Goal: Task Accomplishment & Management: Use online tool/utility

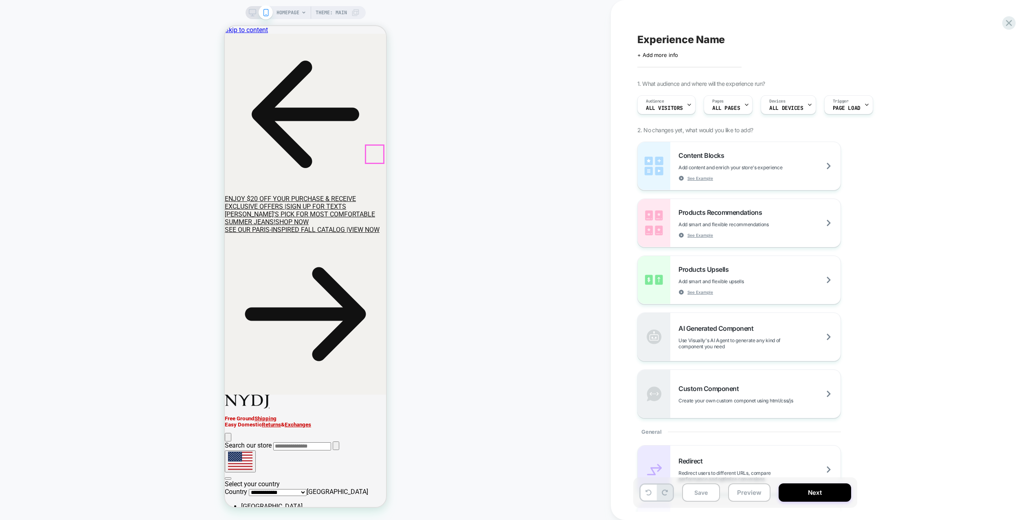
click at [225, 26] on link "close dialog" at bounding box center [225, 26] width 0 height 0
click at [225, 26] on icon at bounding box center [225, 26] width 0 height 0
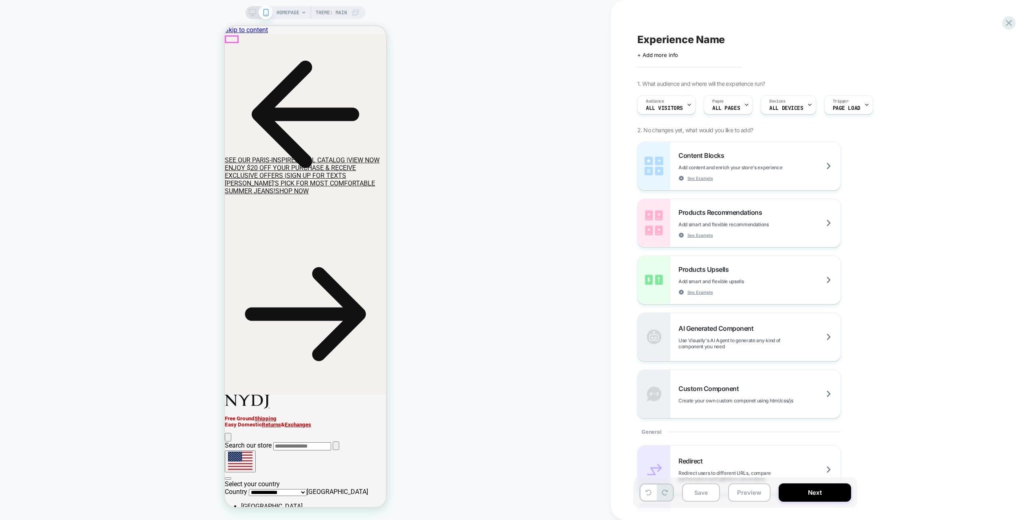
click at [231, 39] on icon at bounding box center [305, 114] width 161 height 161
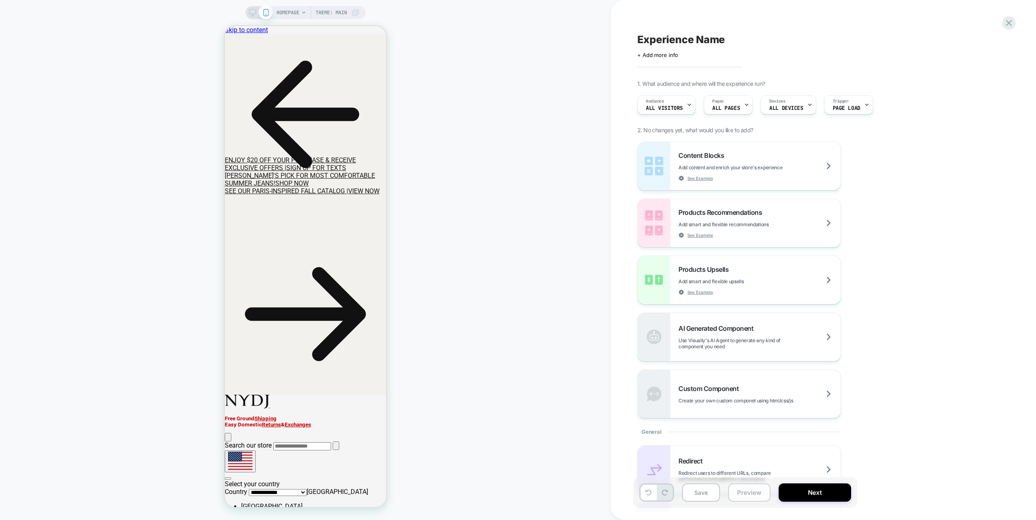
click at [747, 489] on button "Preview" at bounding box center [749, 493] width 42 height 18
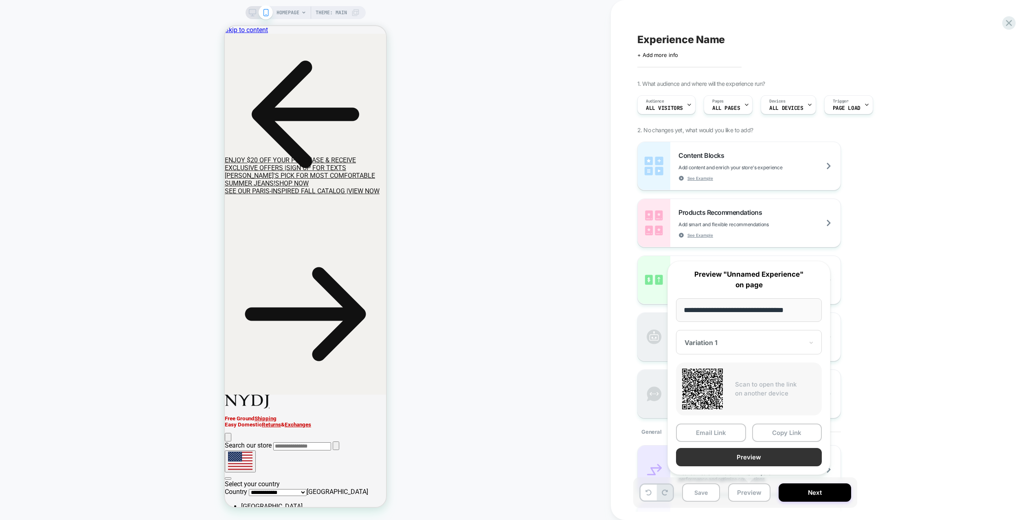
click at [740, 458] on button "Preview" at bounding box center [749, 457] width 146 height 18
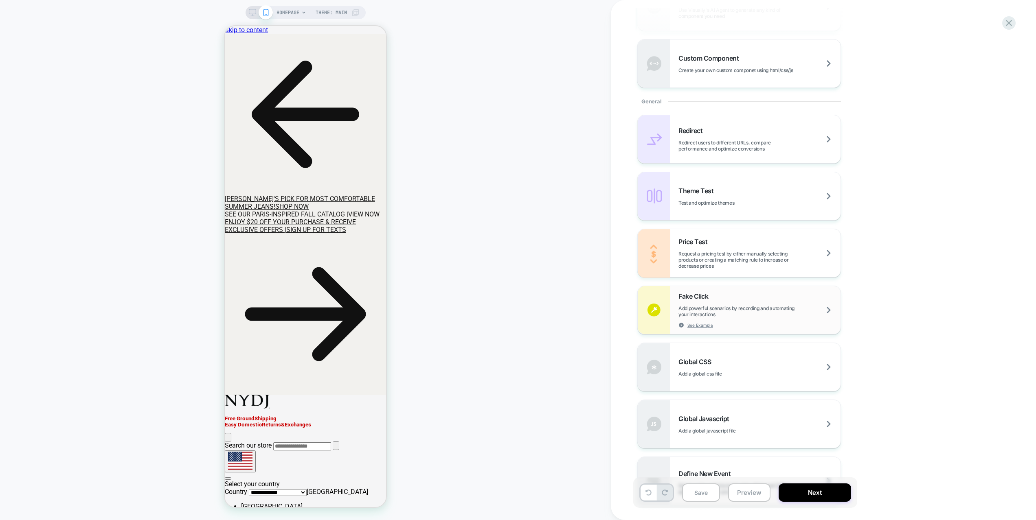
scroll to position [380, 0]
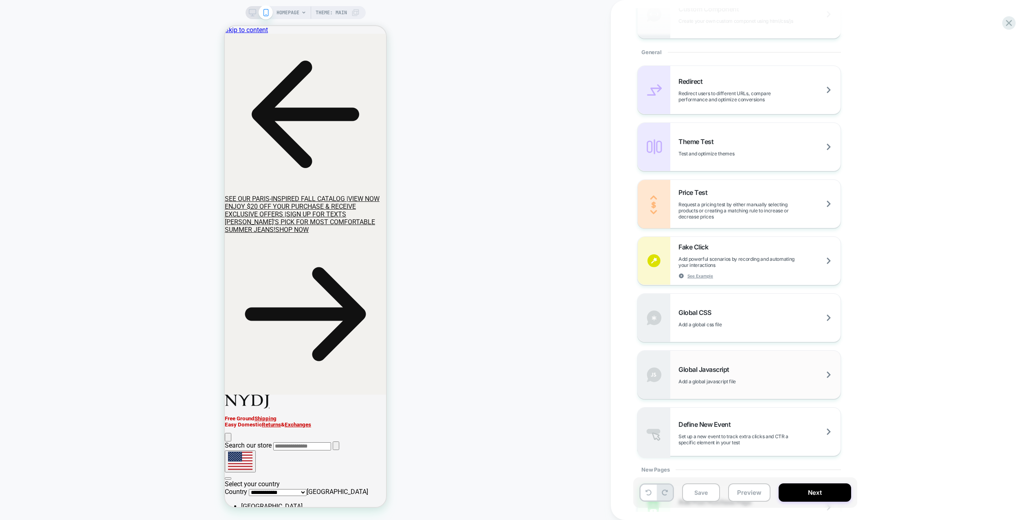
click at [719, 363] on div "Global Javascript Add a global javascript file" at bounding box center [739, 375] width 203 height 48
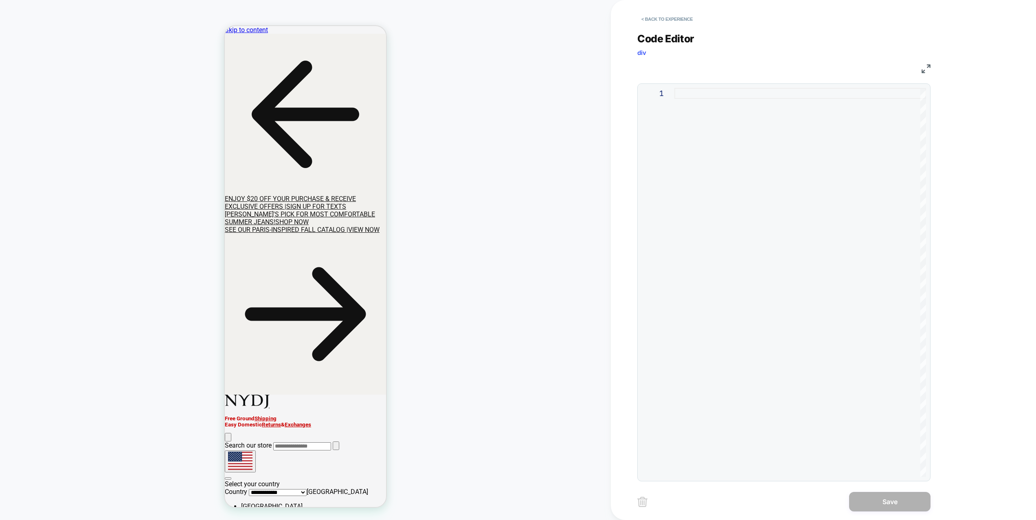
click at [706, 213] on div at bounding box center [800, 282] width 252 height 389
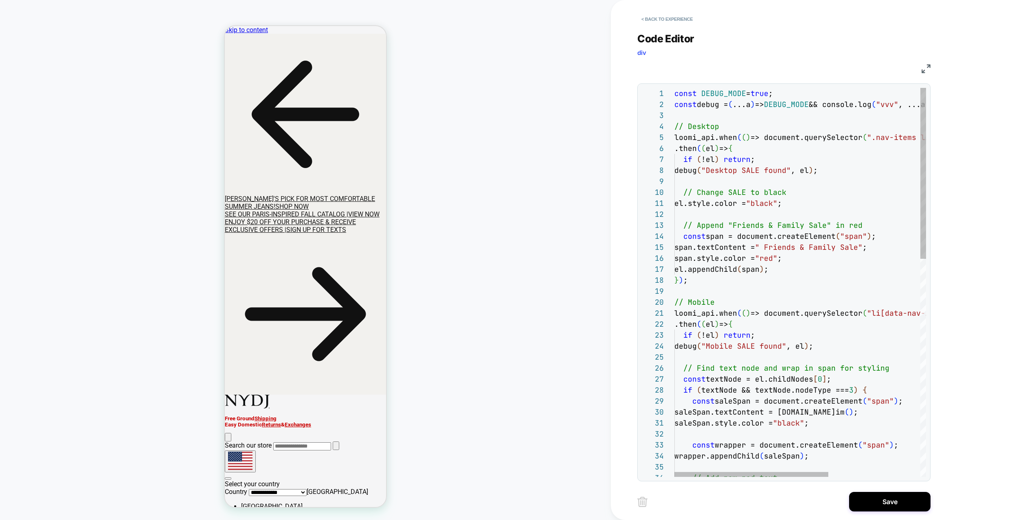
scroll to position [99, 110]
click at [814, 197] on div "// Append "Friends & Family Sale" in red const span = document.createElement ( …" at bounding box center [874, 530] width 401 height 884
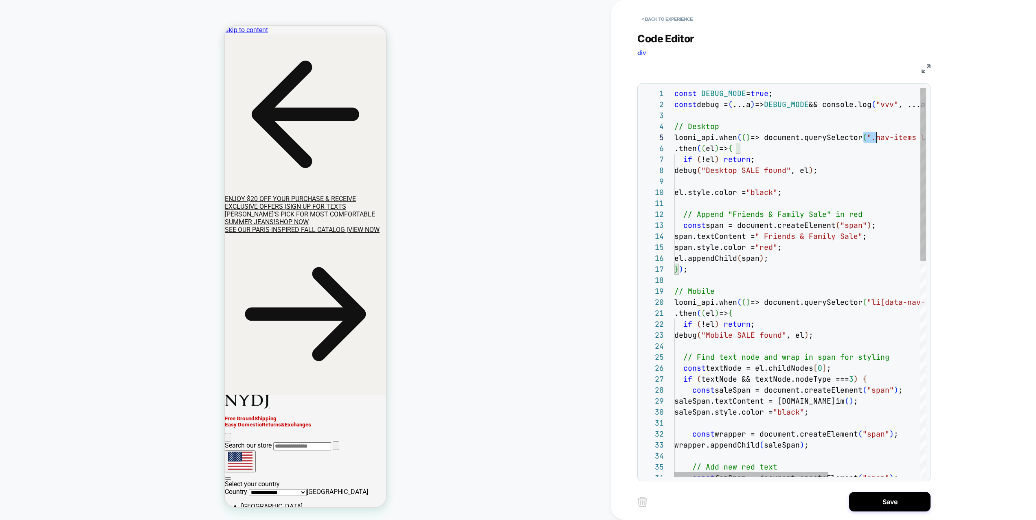
scroll to position [44, 378]
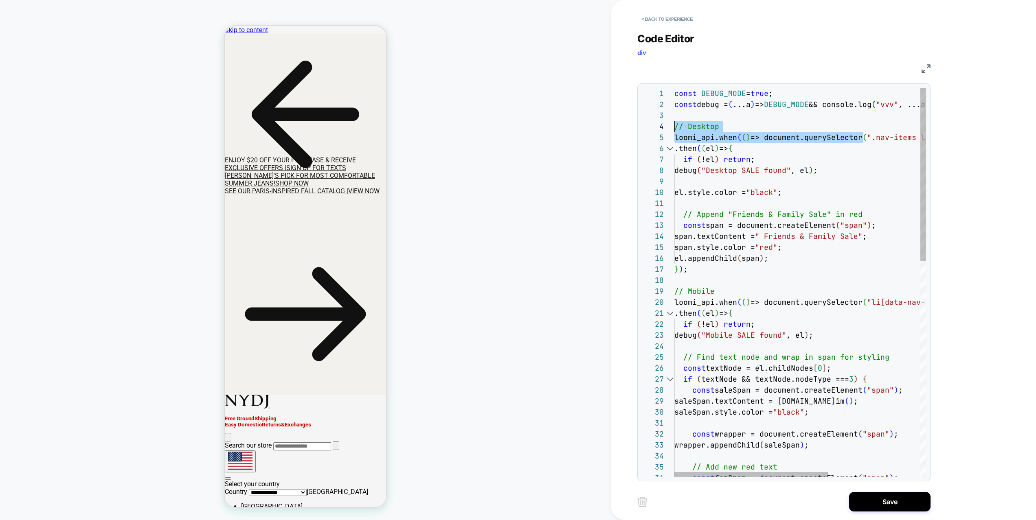
drag, startPoint x: 865, startPoint y: 138, endPoint x: 645, endPoint y: 157, distance: 220.3
click at [674, 130] on div "// Append "Friends & Family Sale" in red const span = document.createElement ( …" at bounding box center [874, 524] width 401 height 873
click at [752, 182] on div "// Append "Friends & Family Sale" in red const span = document.createElement ( …" at bounding box center [874, 524] width 401 height 873
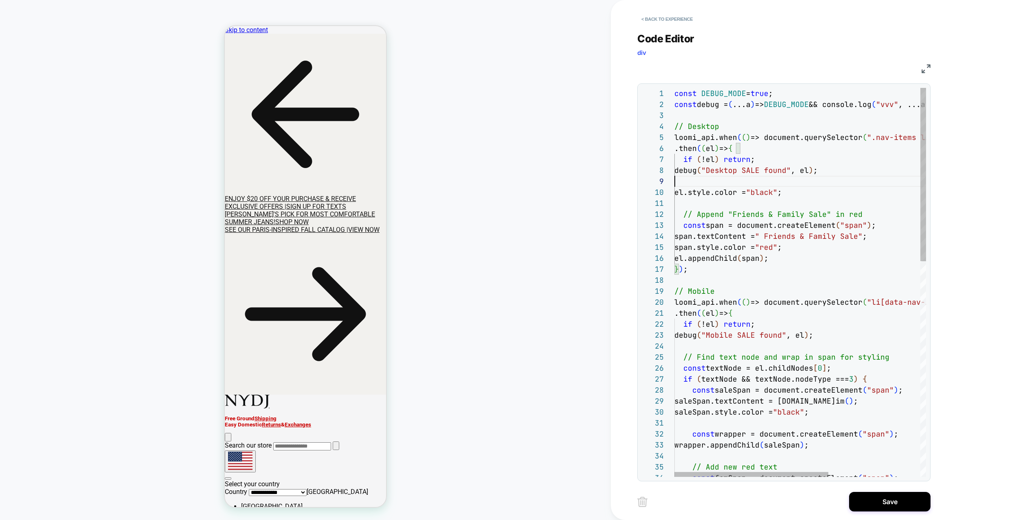
scroll to position [44, 119]
click at [813, 250] on div "// Append "Friends & Family Sale" in red const span = document.createElement ( …" at bounding box center [874, 524] width 401 height 873
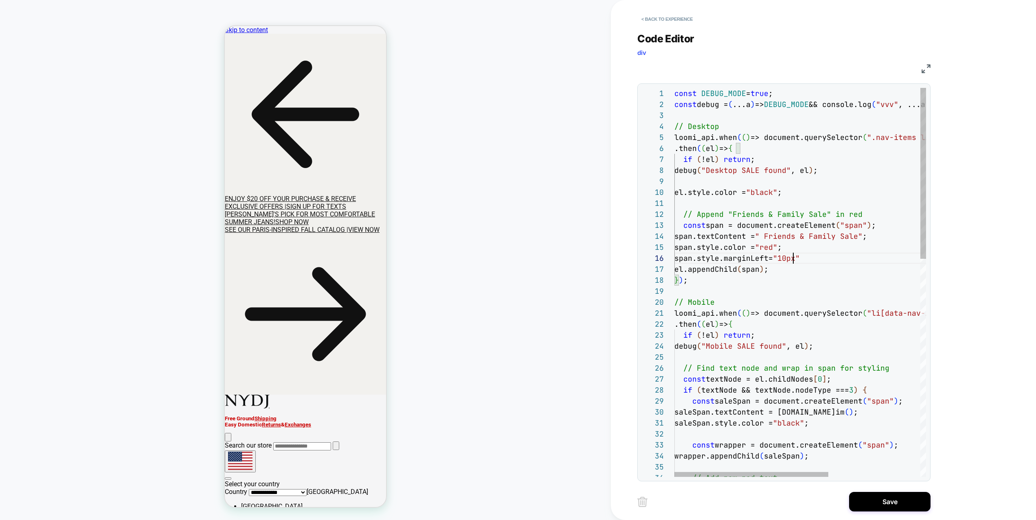
scroll to position [55, 119]
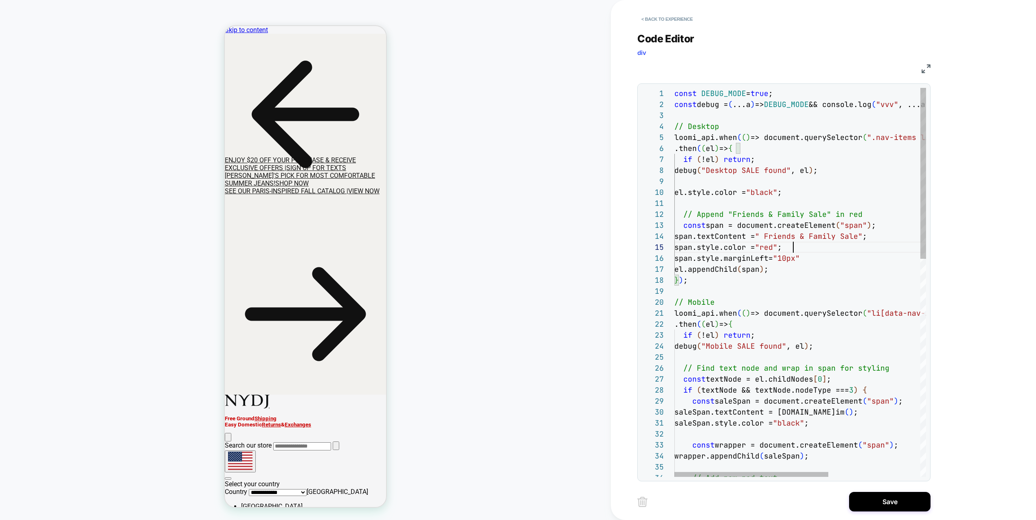
click at [815, 249] on div "// Append "Friends & Family Sale" in red const span = document.createElement ( …" at bounding box center [874, 530] width 401 height 884
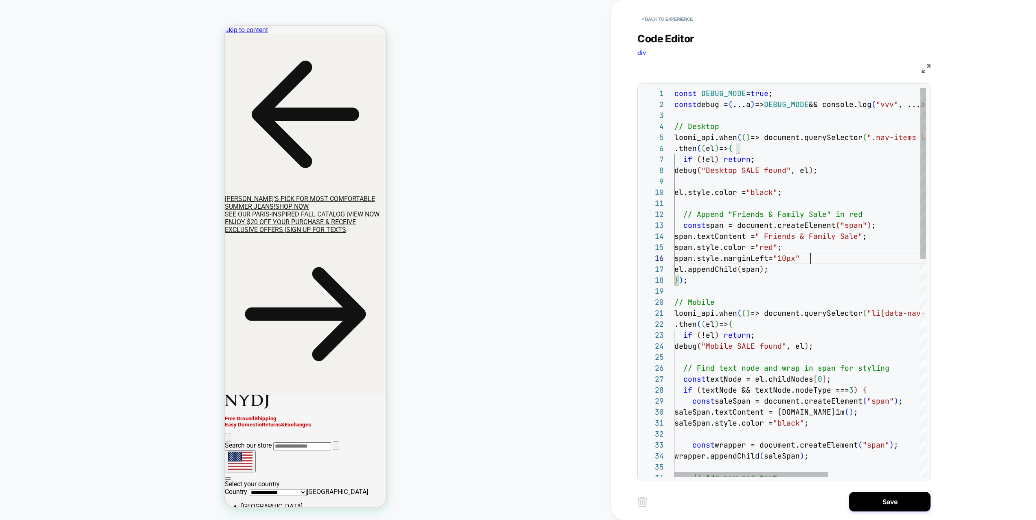
scroll to position [55, 136]
click at [835, 263] on div "// Append "Friends & Family Sale" in red const span = document.createElement ( …" at bounding box center [874, 530] width 401 height 884
type textarea "**********"
click at [906, 503] on button "Save" at bounding box center [889, 502] width 81 height 20
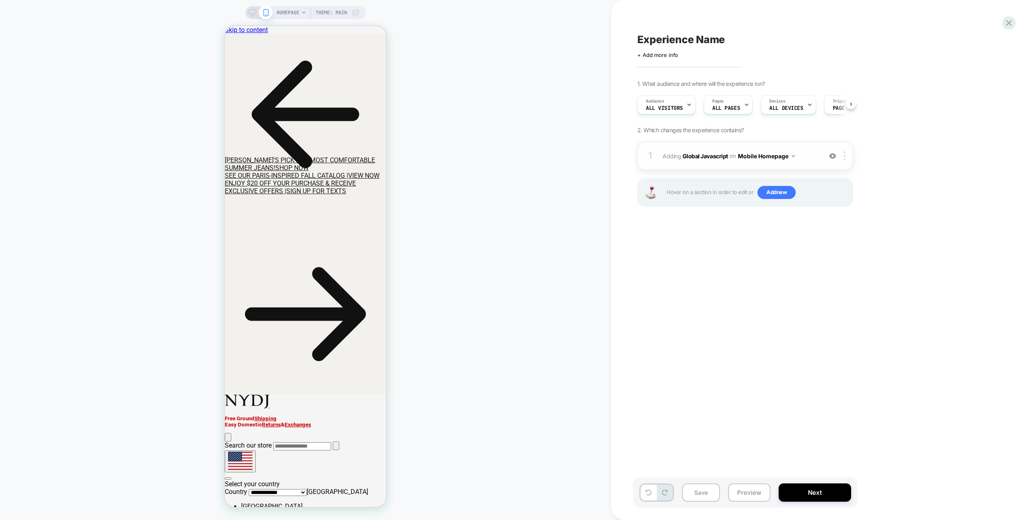
scroll to position [0, 0]
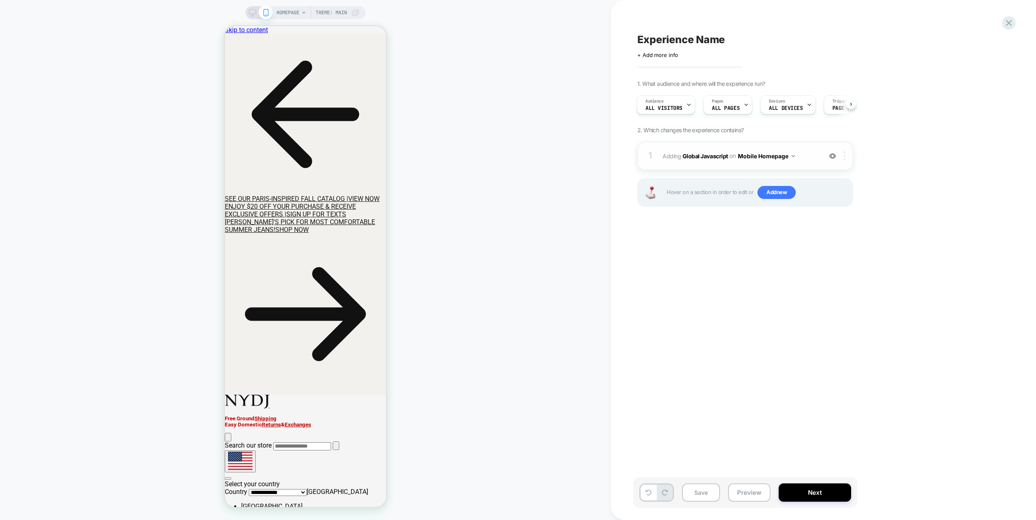
click at [845, 156] on div at bounding box center [845, 155] width 13 height 9
click at [842, 239] on div "Target All Devices" at bounding box center [845, 243] width 72 height 22
click at [817, 159] on span "Adding Global Javascript on All Devices Homepage" at bounding box center [739, 156] width 155 height 12
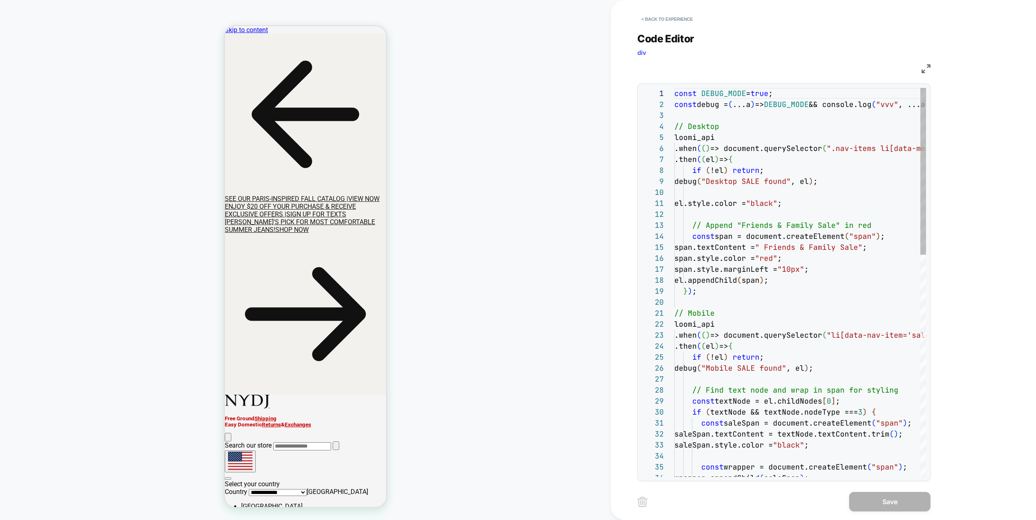
scroll to position [110, 0]
click at [673, 24] on button "< Back to experience" at bounding box center [666, 19] width 59 height 13
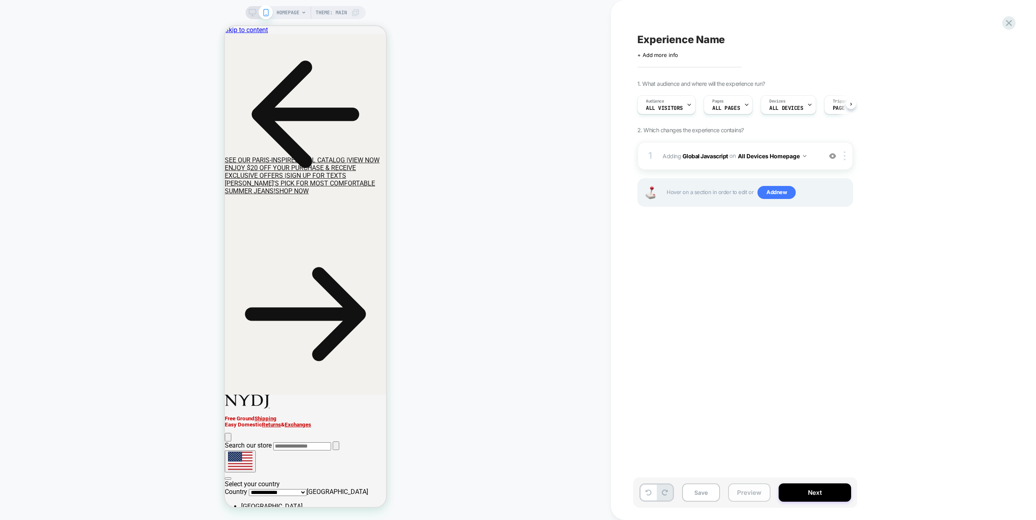
scroll to position [0, 0]
click at [743, 495] on button "Preview" at bounding box center [749, 493] width 42 height 18
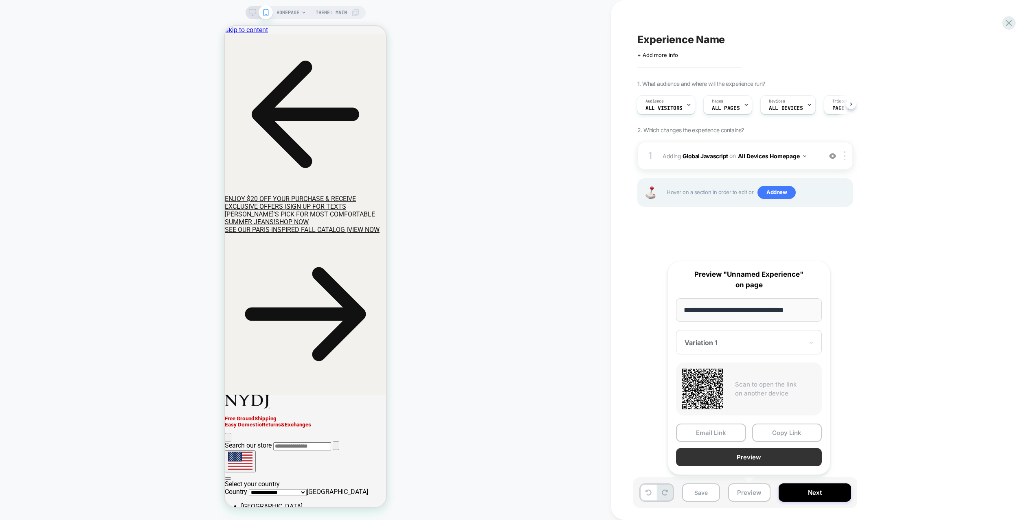
click at [749, 460] on button "Preview" at bounding box center [749, 457] width 146 height 18
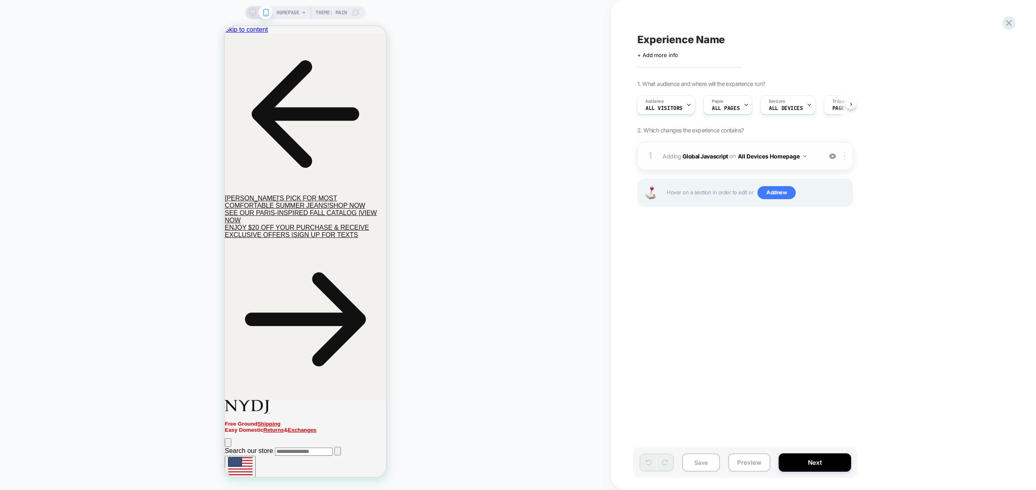
click at [846, 156] on div at bounding box center [845, 155] width 13 height 9
click at [743, 274] on div "Experience Name Click to edit experience details + Add more info 1. What audien…" at bounding box center [785, 245] width 305 height 474
click at [759, 156] on button "All Devices Homepage" at bounding box center [772, 156] width 68 height 12
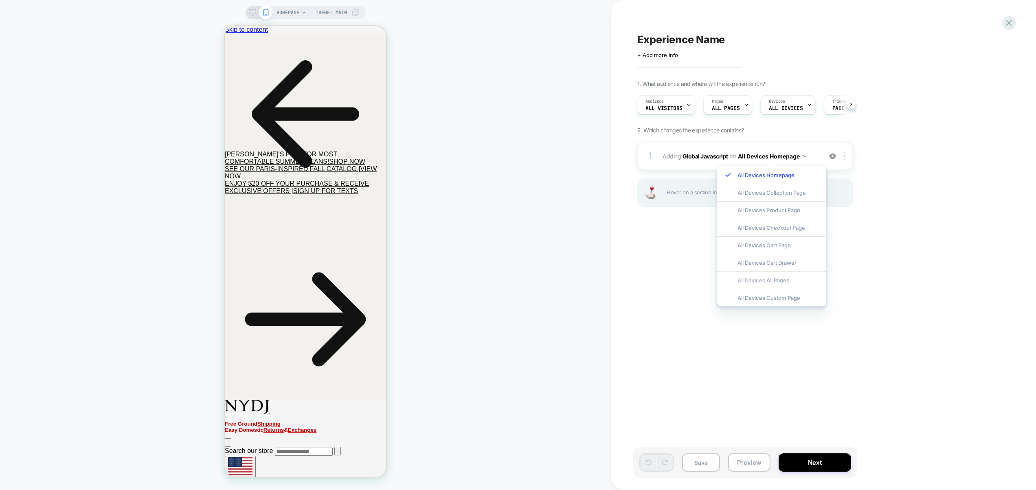
click at [776, 282] on div "All Devices All Pages" at bounding box center [771, 280] width 109 height 18
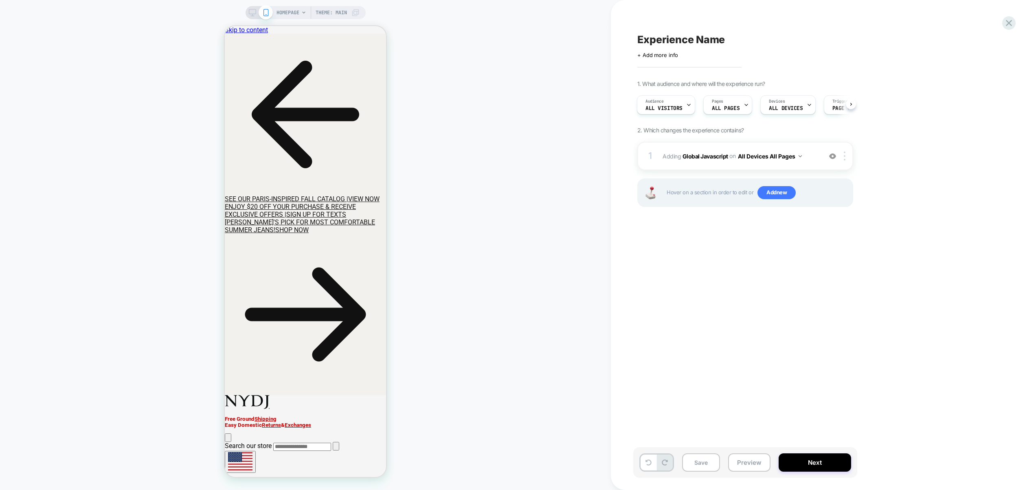
click at [756, 450] on div "Save Preview Next" at bounding box center [745, 462] width 224 height 31
click at [756, 461] on button "Preview" at bounding box center [749, 462] width 42 height 18
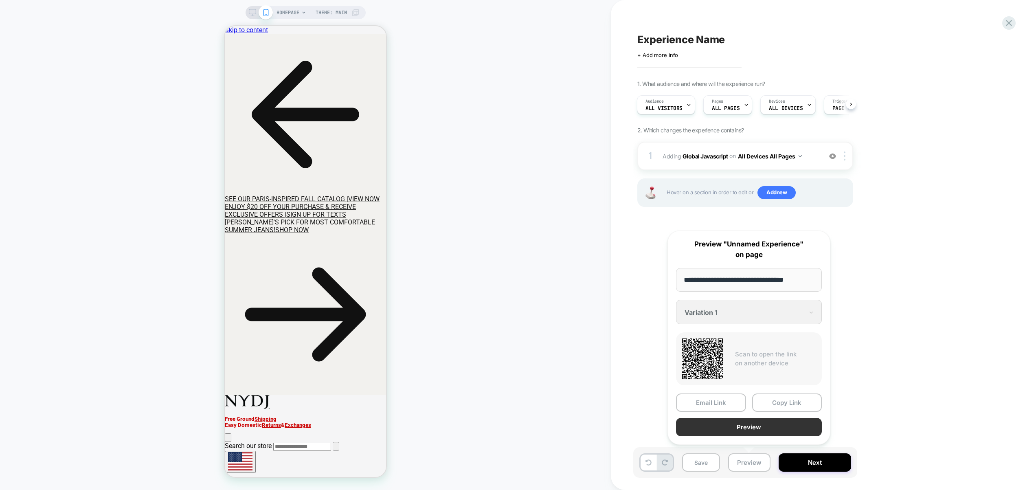
click at [758, 430] on button "Preview" at bounding box center [749, 427] width 146 height 18
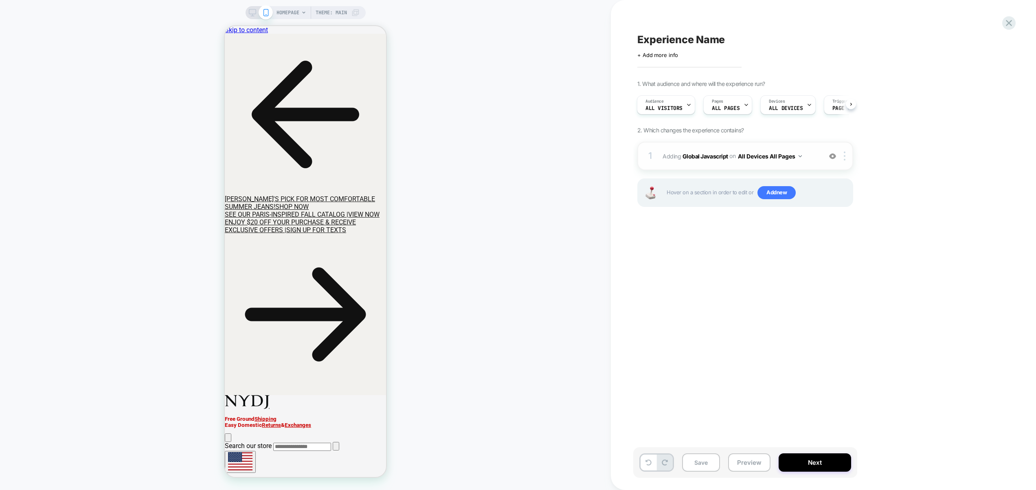
click at [808, 164] on div "1 Adding Global Javascript on All Devices All Pages Add Before Add After Target…" at bounding box center [745, 156] width 216 height 28
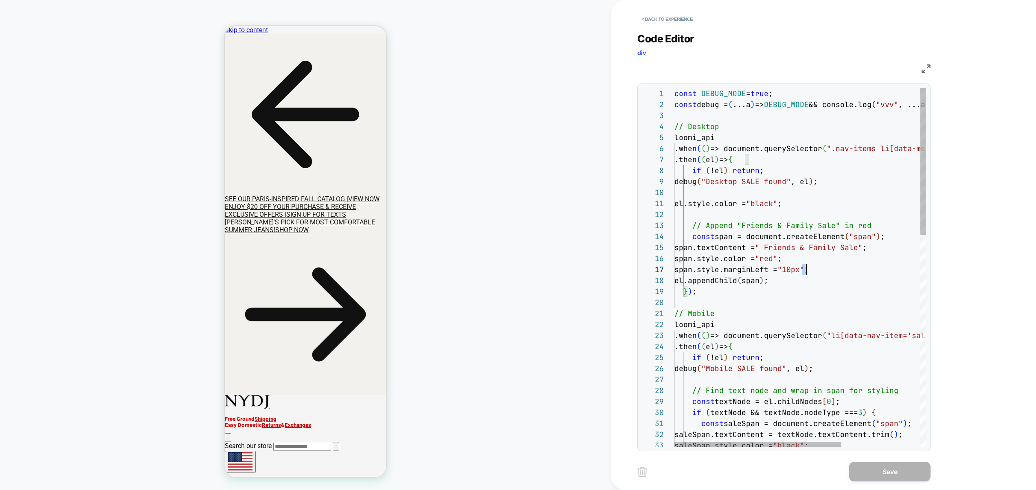
scroll to position [66, 132]
drag, startPoint x: 800, startPoint y: 272, endPoint x: 805, endPoint y: 272, distance: 4.1
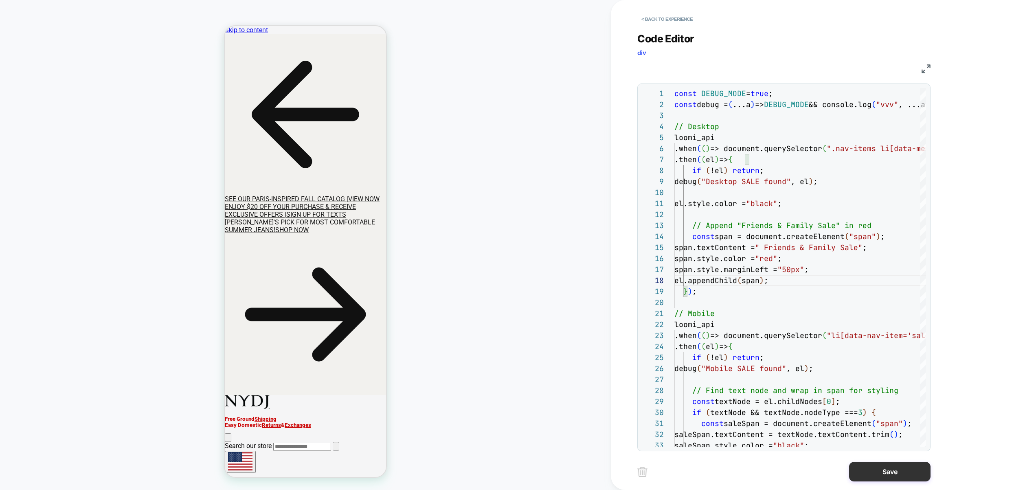
type textarea "**********"
click at [881, 468] on button "Save" at bounding box center [889, 472] width 81 height 20
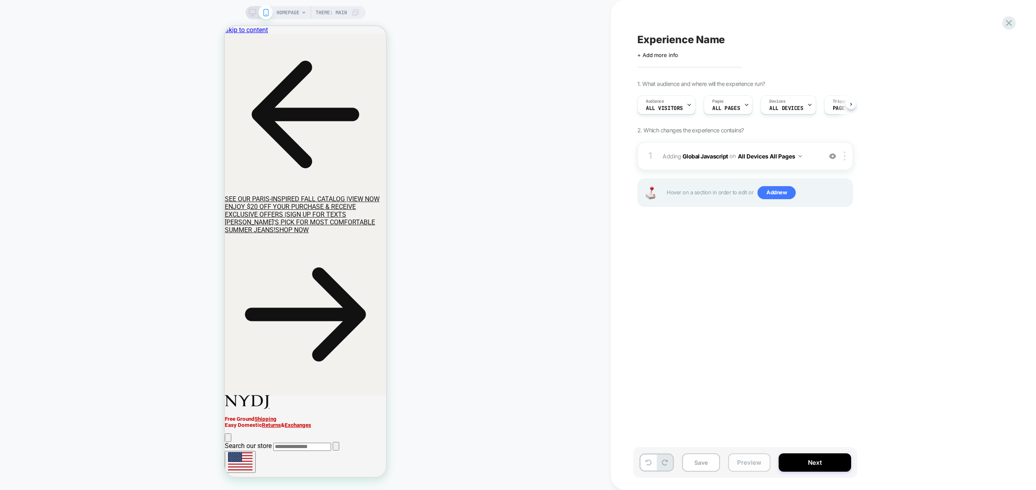
click at [758, 465] on button "Preview" at bounding box center [749, 462] width 42 height 18
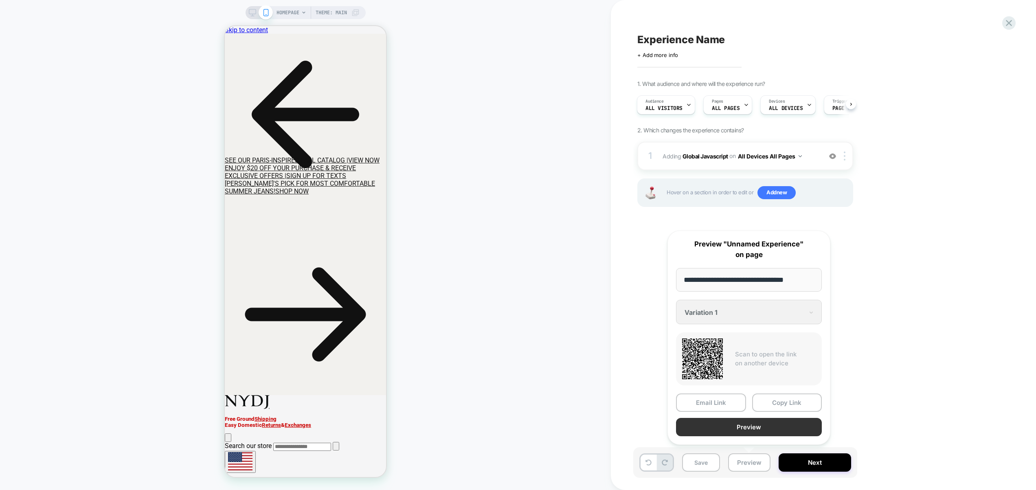
click at [759, 429] on button "Preview" at bounding box center [749, 427] width 146 height 18
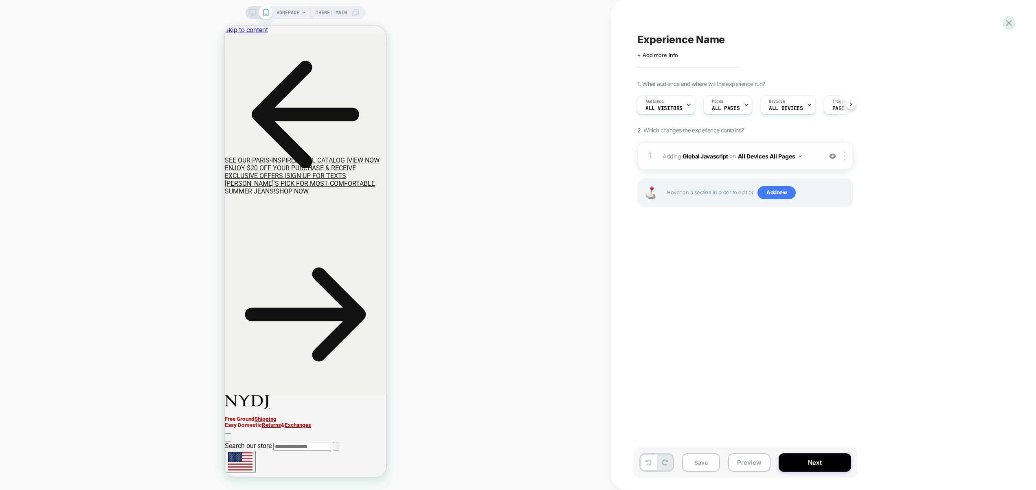
click at [816, 159] on span "Adding Global Javascript on All Devices All Pages" at bounding box center [739, 156] width 155 height 12
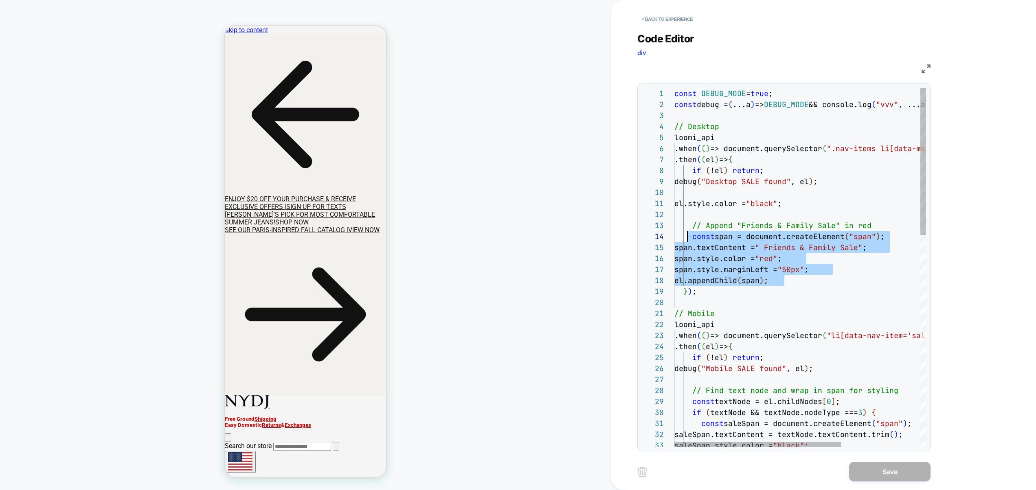
scroll to position [33, 18]
drag, startPoint x: 787, startPoint y: 282, endPoint x: 693, endPoint y: 238, distance: 103.6
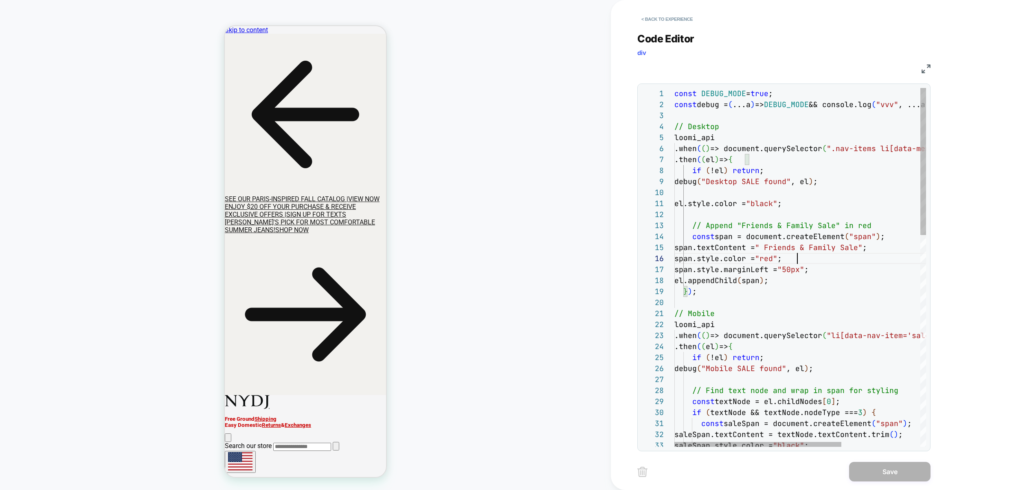
type textarea "**********"
click at [885, 471] on button "Save" at bounding box center [889, 472] width 81 height 20
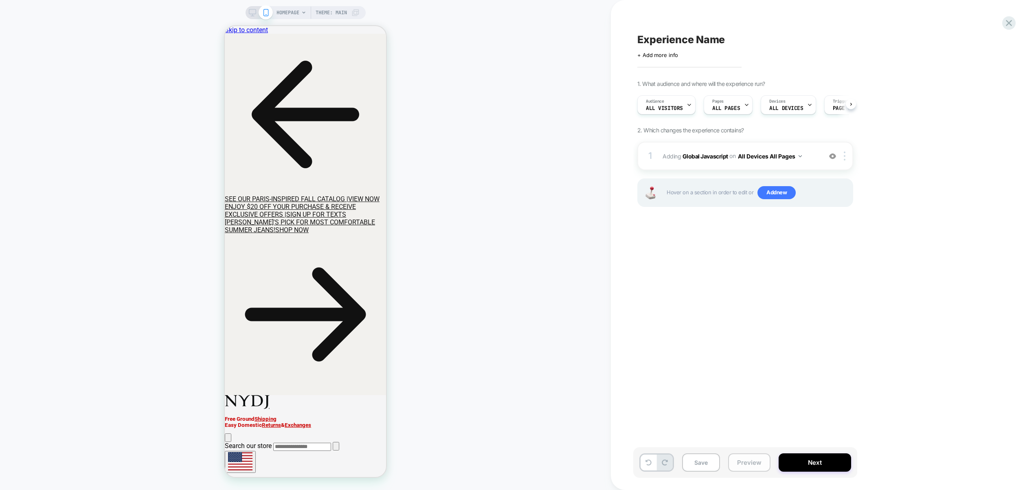
click at [767, 461] on button "Preview" at bounding box center [749, 462] width 42 height 18
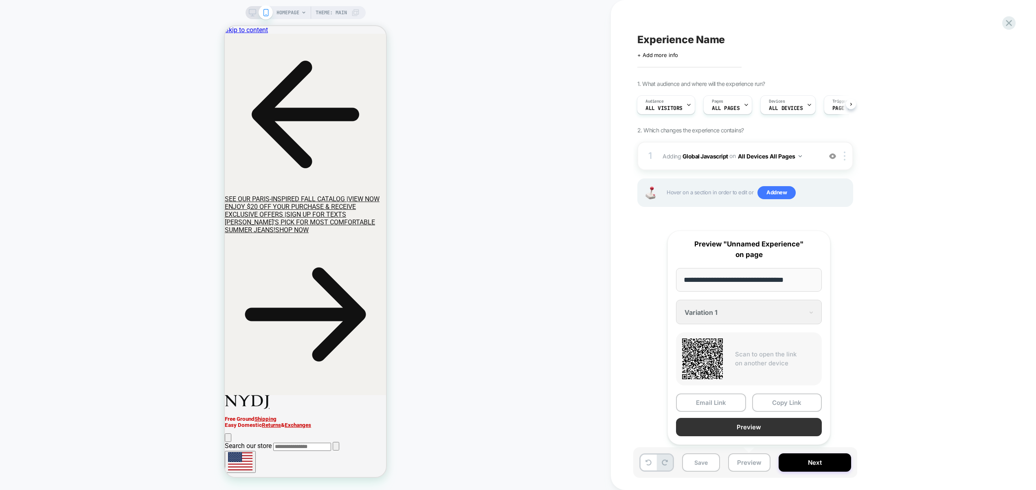
click at [760, 426] on button "Preview" at bounding box center [749, 427] width 146 height 18
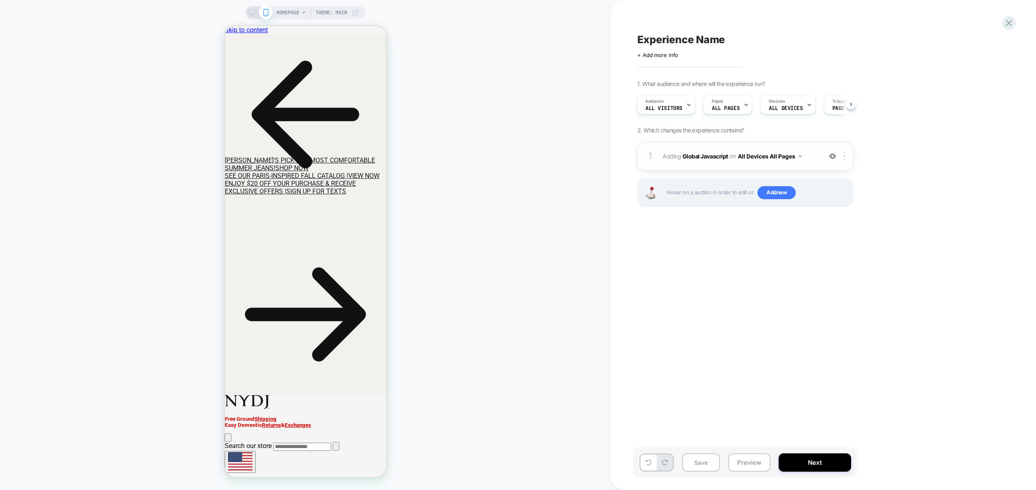
click at [806, 165] on div "1 Adding Global Javascript on All Devices All Pages Add Before Add After Target…" at bounding box center [745, 156] width 216 height 28
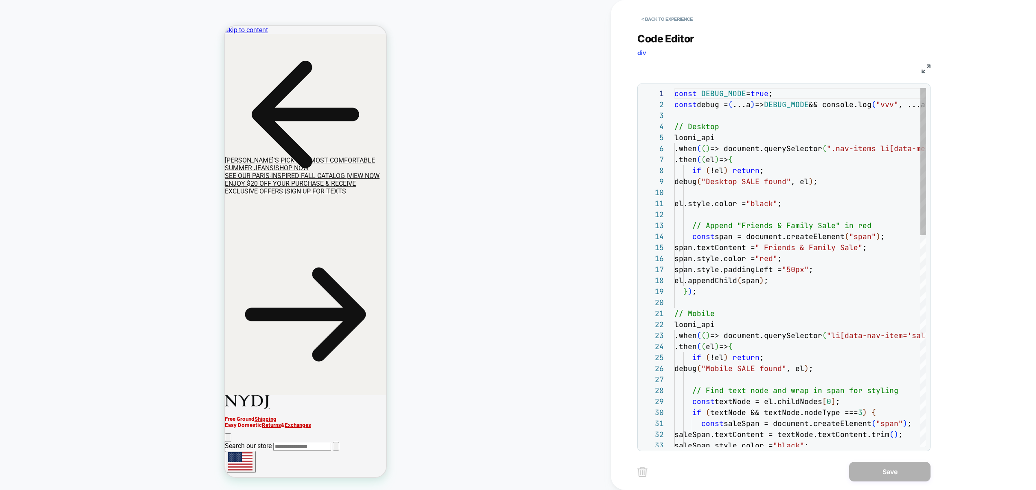
scroll to position [110, 0]
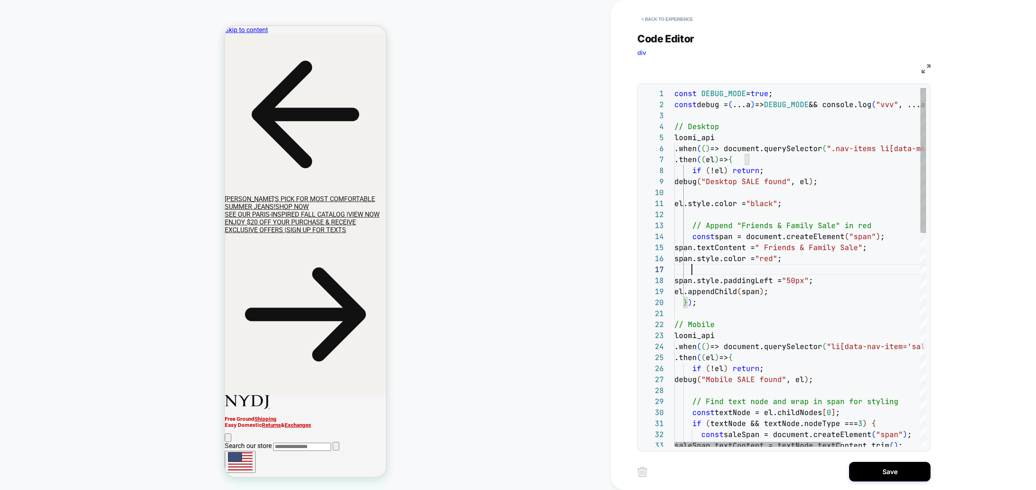
scroll to position [66, 171]
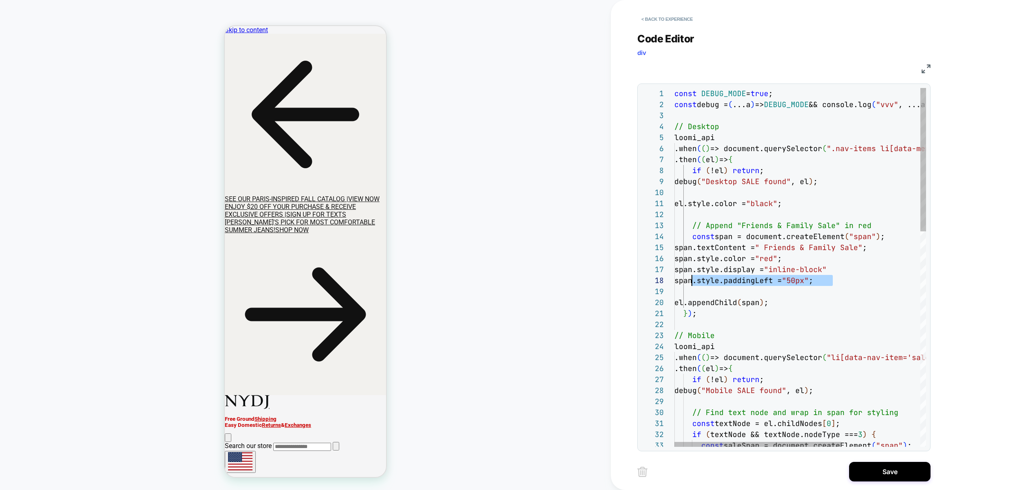
drag, startPoint x: 846, startPoint y: 285, endPoint x: 690, endPoint y: 282, distance: 156.4
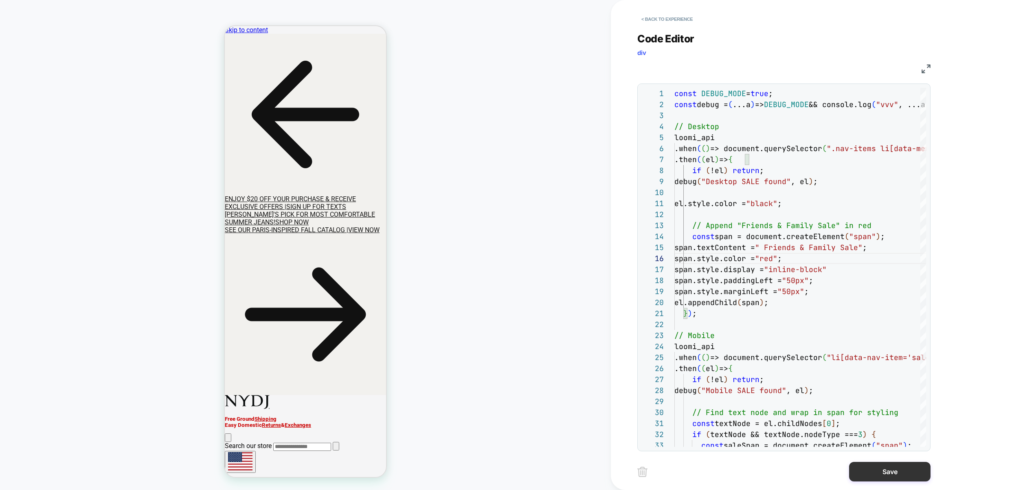
type textarea "**********"
click at [886, 472] on button "Save" at bounding box center [889, 472] width 81 height 20
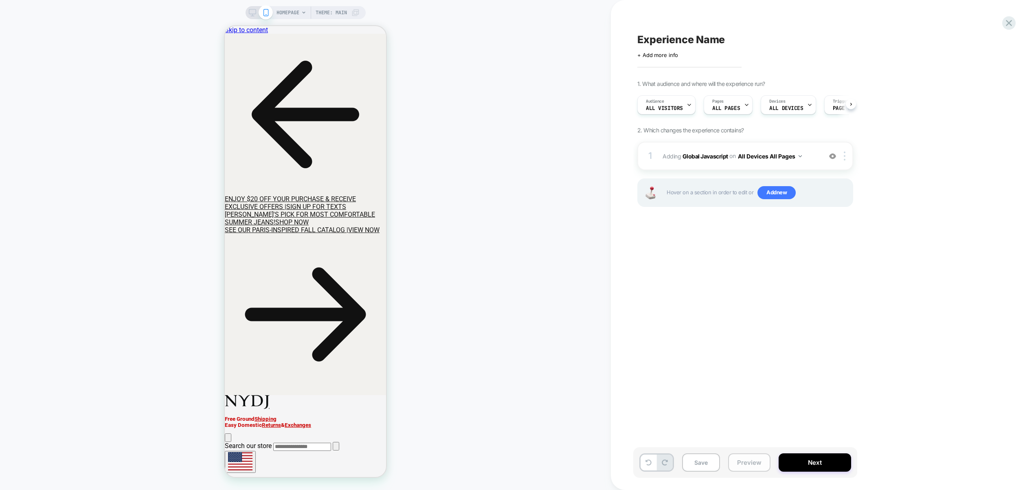
scroll to position [0, 0]
click at [760, 463] on button "Preview" at bounding box center [749, 462] width 42 height 18
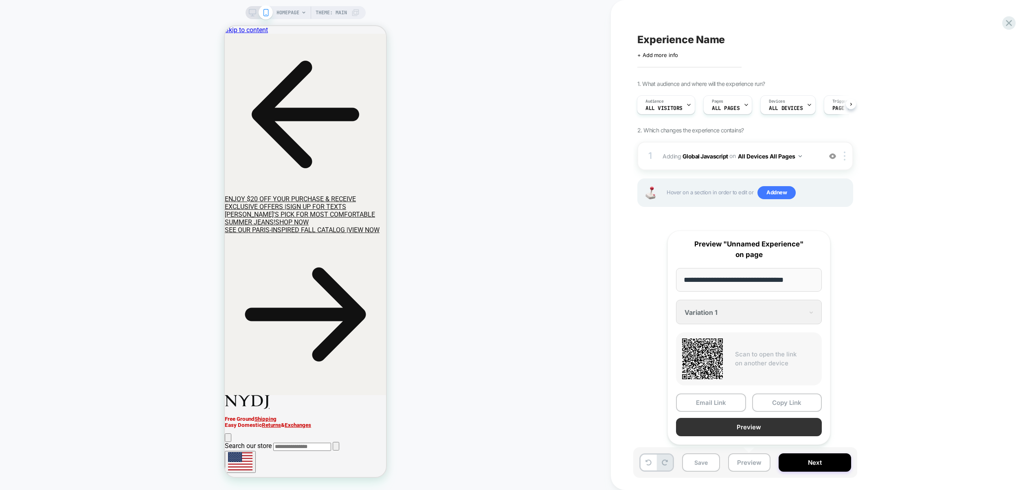
click at [746, 429] on button "Preview" at bounding box center [749, 427] width 146 height 18
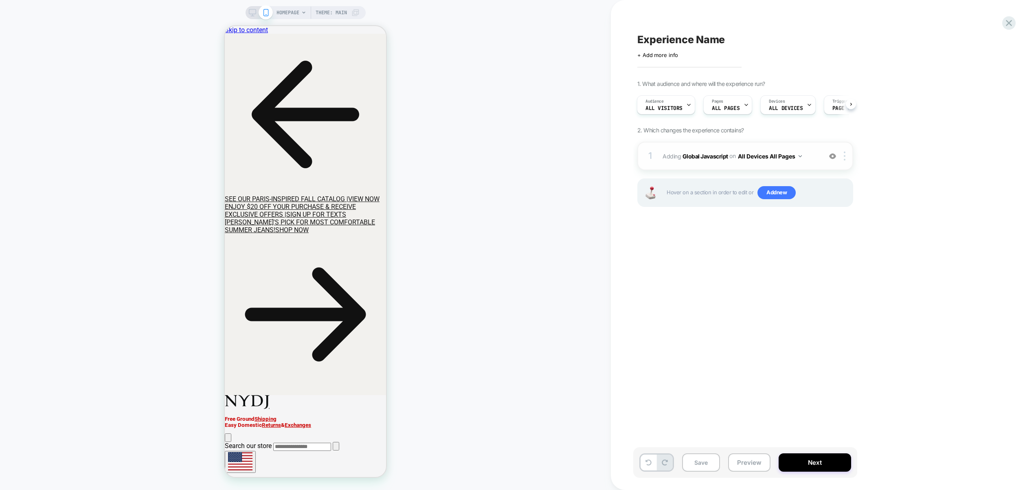
click at [821, 165] on div "1 Adding Global Javascript on All Devices All Pages Add Before Add After Target…" at bounding box center [745, 156] width 216 height 28
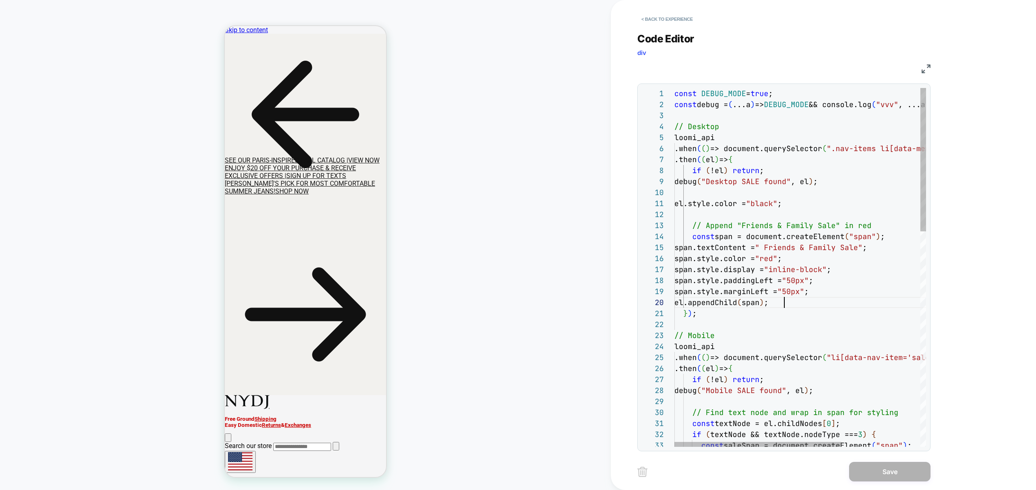
scroll to position [22, 0]
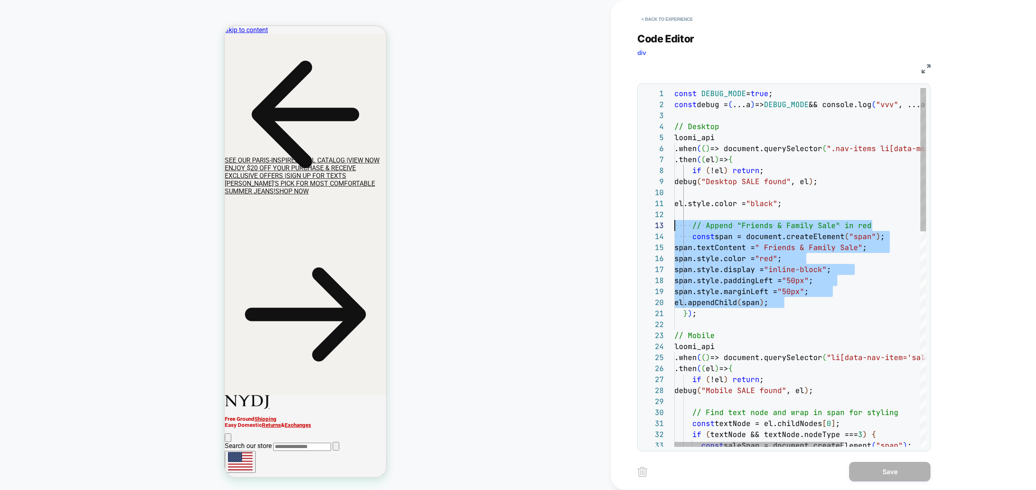
drag, startPoint x: 786, startPoint y: 300, endPoint x: 507, endPoint y: 222, distance: 289.8
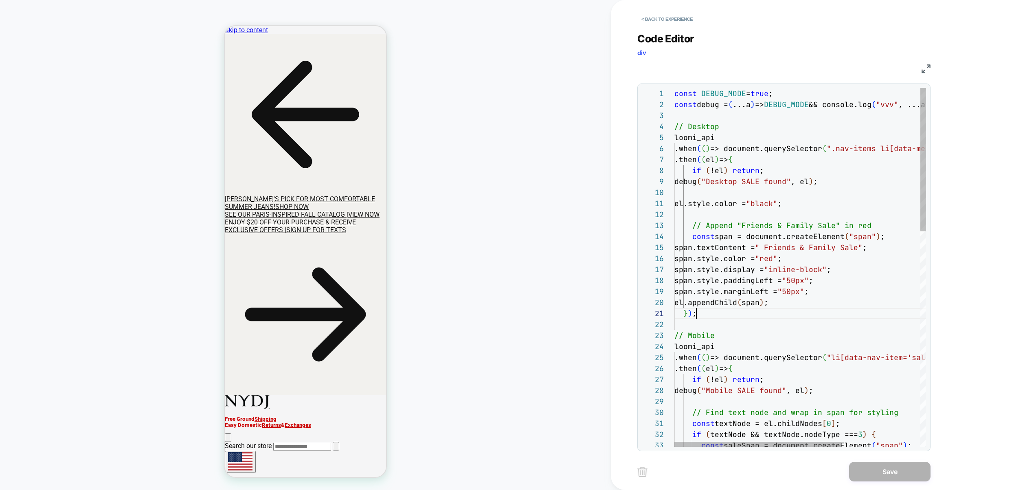
scroll to position [0, 22]
type textarea "**********"
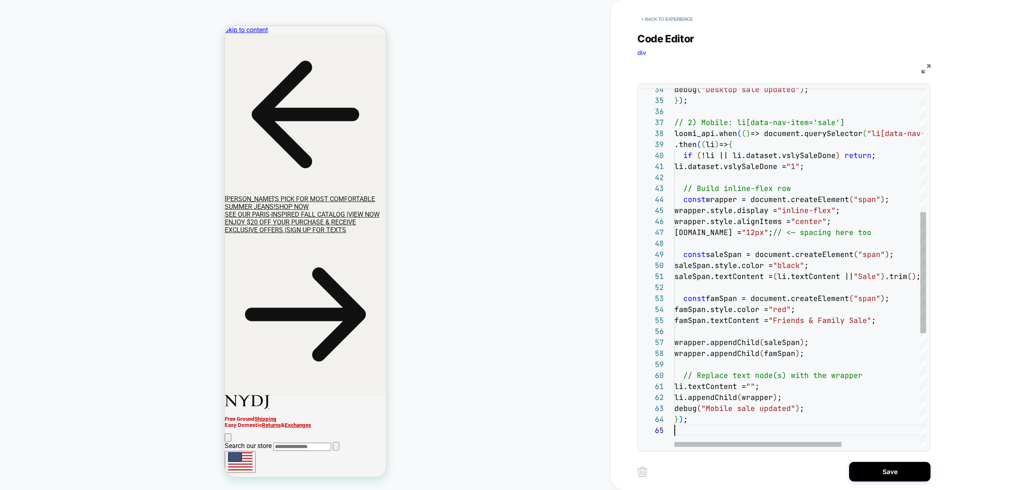
scroll to position [44, 0]
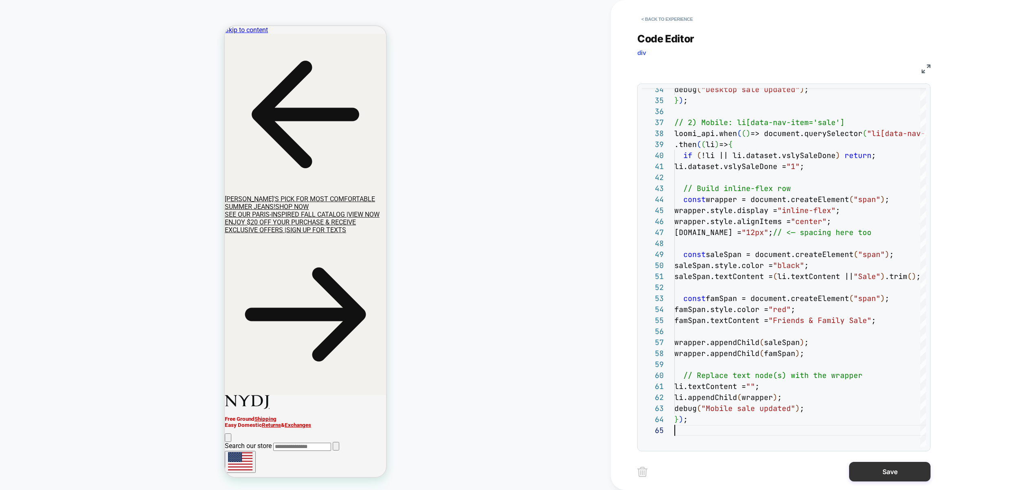
click at [892, 470] on button "Save" at bounding box center [889, 472] width 81 height 20
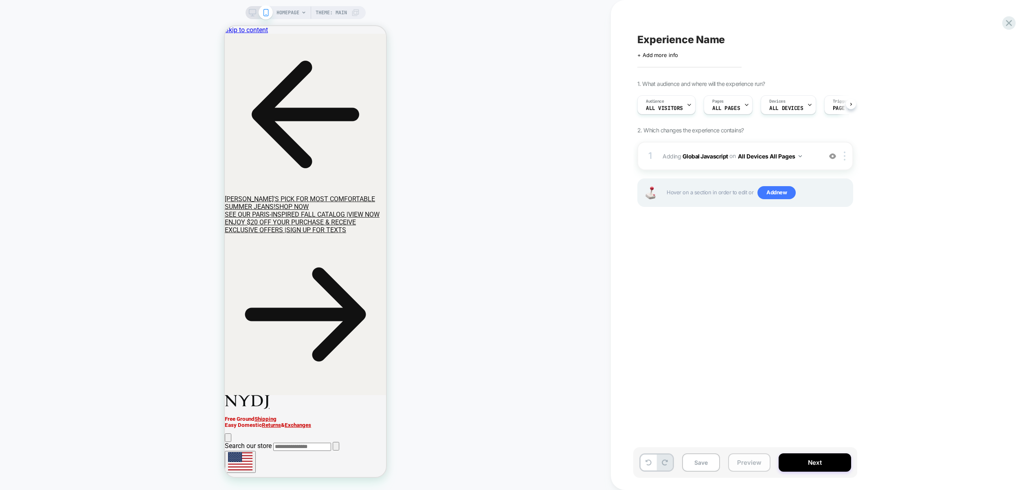
scroll to position [0, 0]
click at [737, 458] on button "Preview" at bounding box center [749, 462] width 42 height 18
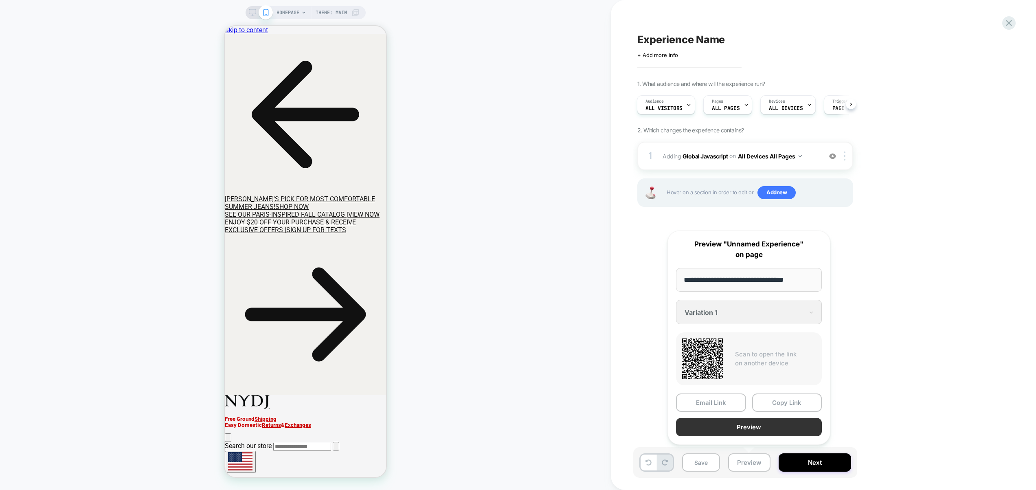
click at [735, 425] on button "Preview" at bounding box center [749, 427] width 146 height 18
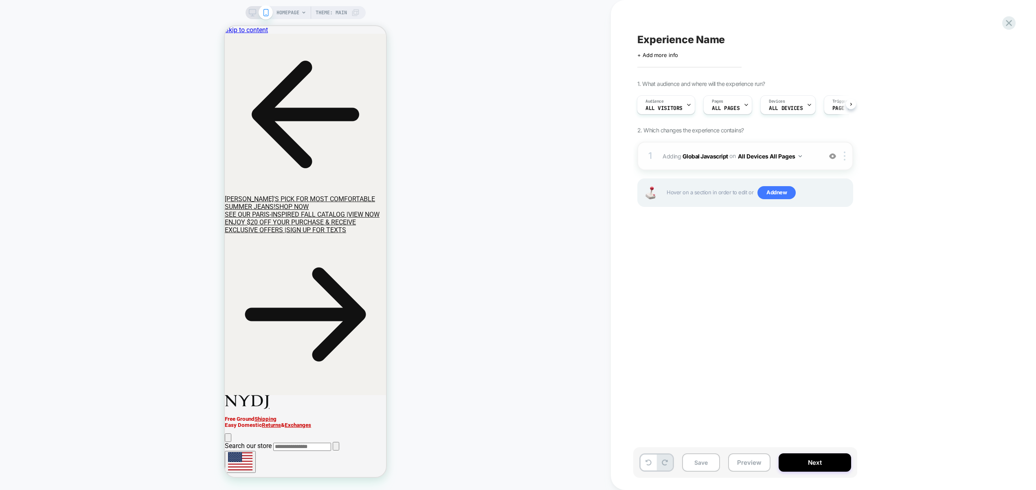
click at [811, 161] on span "Adding Global Javascript on All Devices All Pages" at bounding box center [739, 156] width 155 height 12
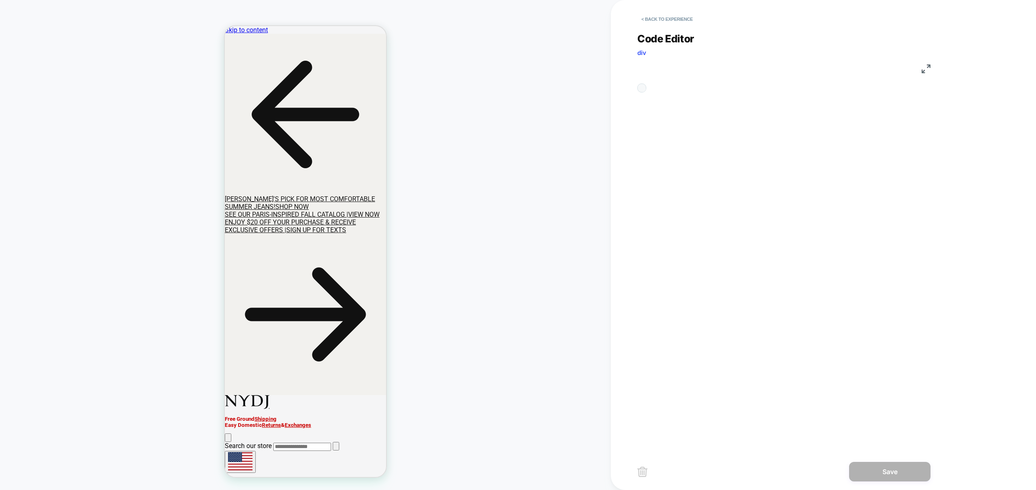
scroll to position [110, 0]
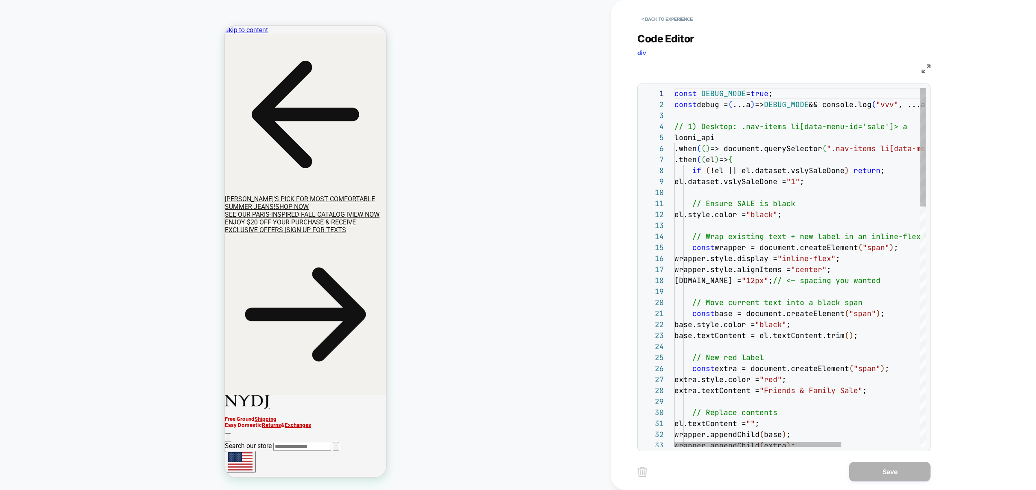
type textarea "**********"
type textarea "***"
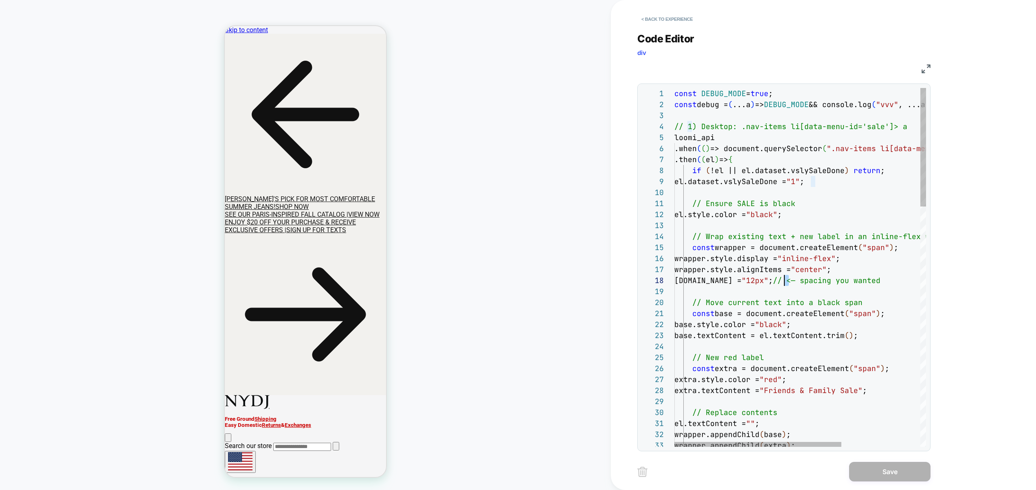
scroll to position [77, 114]
type textarea "**********"
click at [871, 469] on button "Save" at bounding box center [889, 472] width 81 height 20
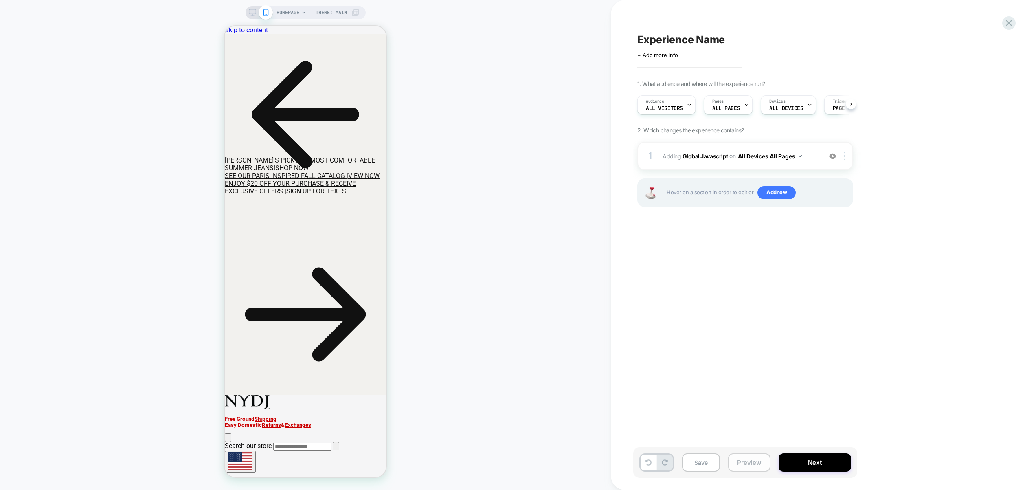
scroll to position [0, 0]
click at [760, 465] on button "Preview" at bounding box center [749, 462] width 42 height 18
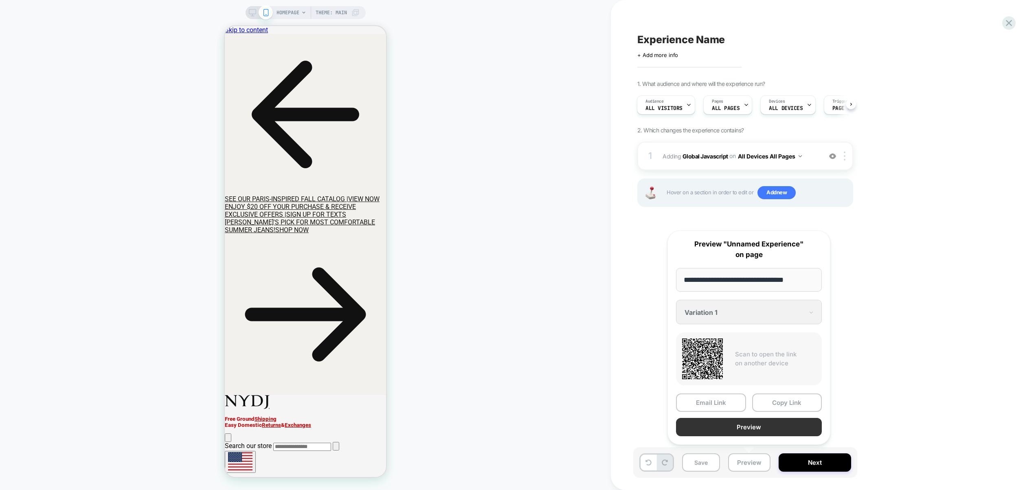
click at [763, 425] on button "Preview" at bounding box center [749, 427] width 146 height 18
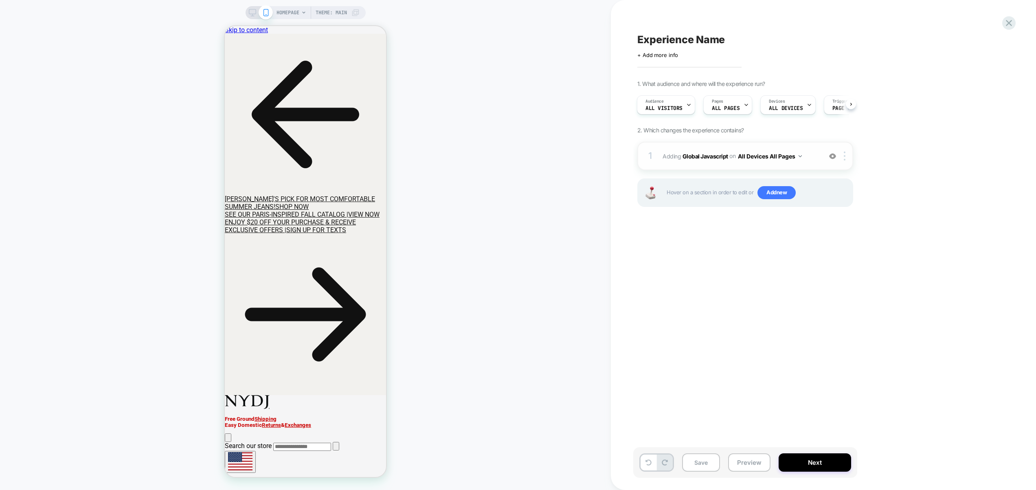
click at [813, 160] on span "Adding Global Javascript on All Devices All Pages" at bounding box center [739, 156] width 155 height 12
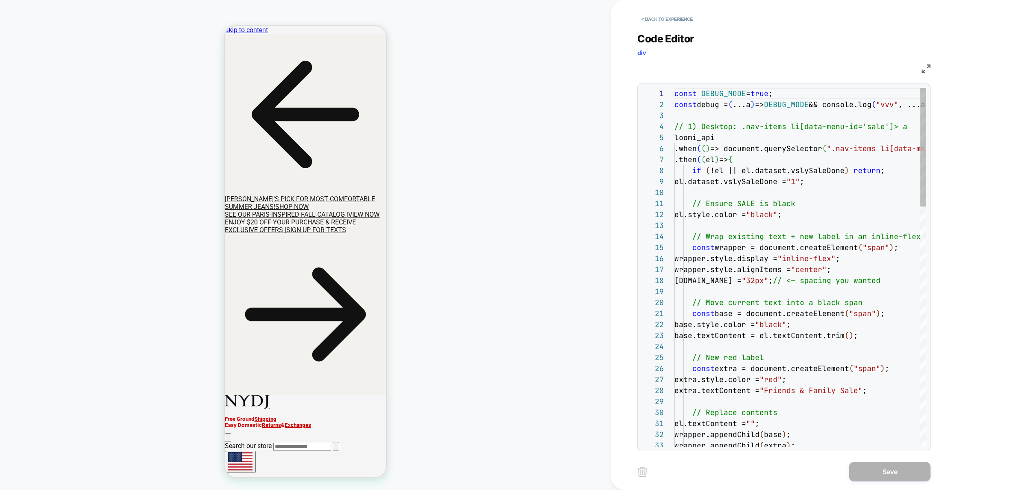
scroll to position [110, 0]
type textarea "**********"
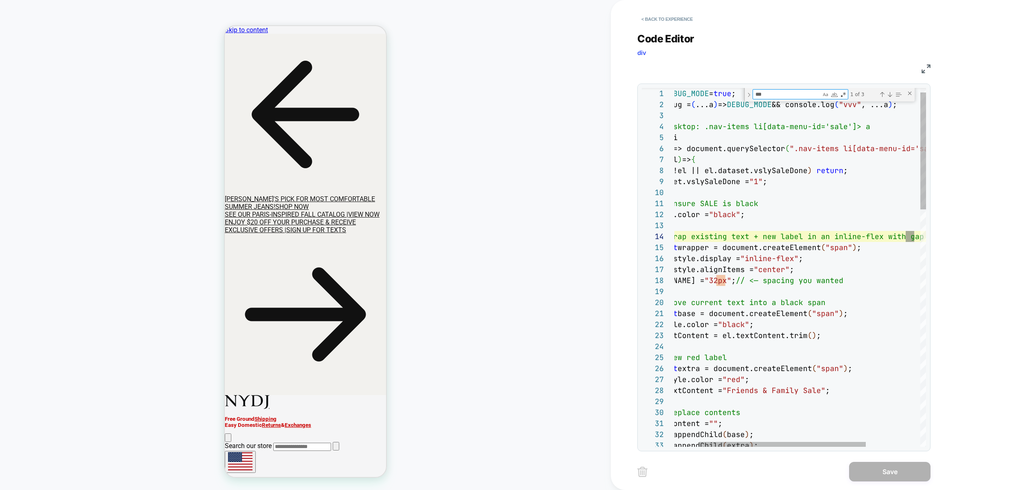
scroll to position [110, 281]
type textarea "***"
click at [889, 95] on div "Next Match (Enter)" at bounding box center [889, 94] width 7 height 7
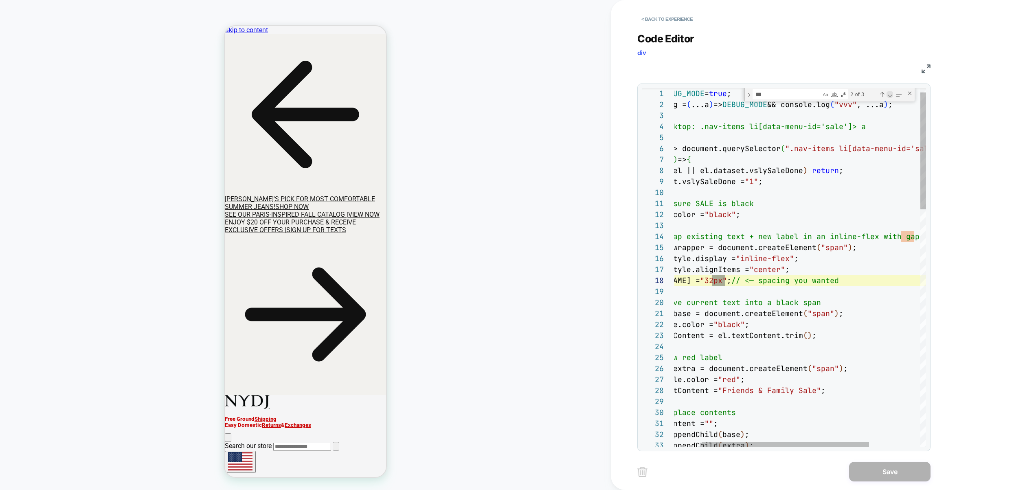
scroll to position [110, 92]
click at [890, 95] on div "Next Match (Enter)" at bounding box center [889, 94] width 7 height 7
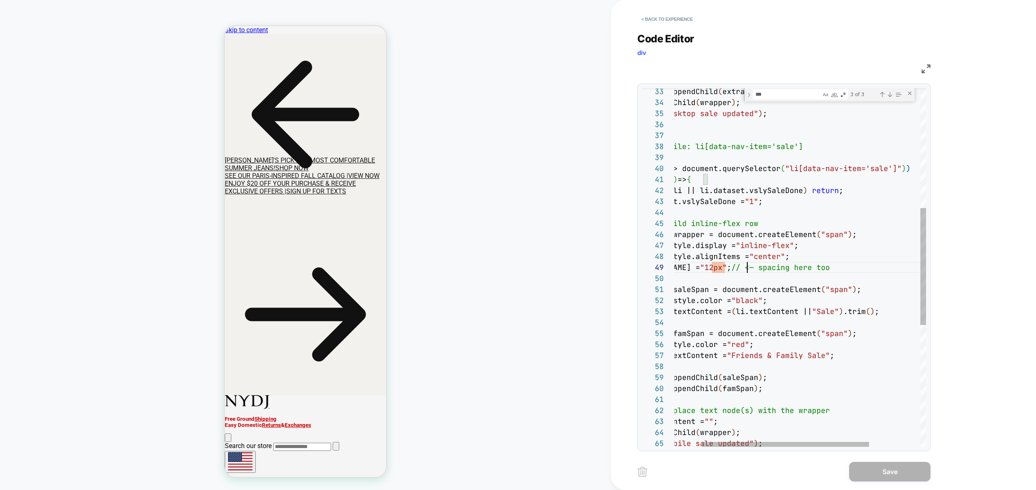
click at [745, 270] on div "wrapper.appendChild ( extra ) ; el.appendChild ( wrapper ) ; debug ( "Desktop s…" at bounding box center [818, 270] width 370 height 1098
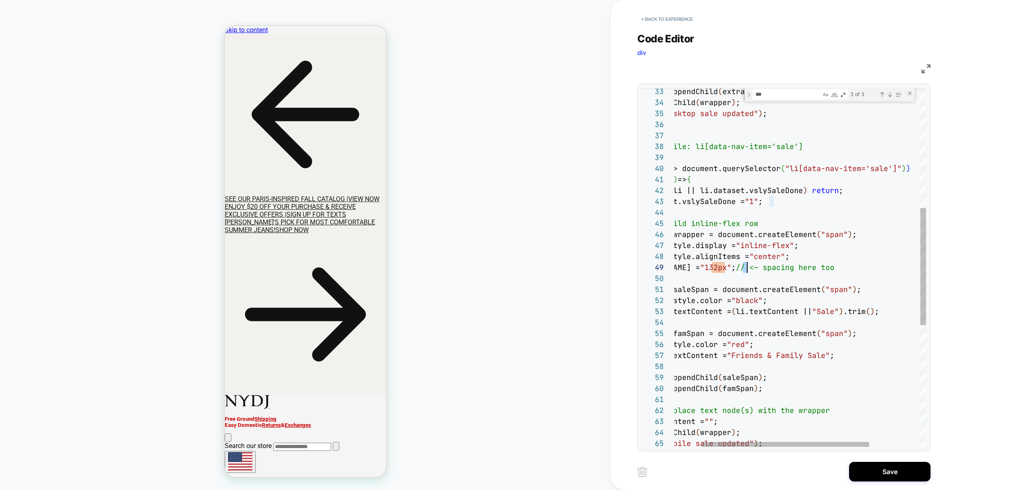
click at [746, 269] on div "wrapper.appendChild ( extra ) ; el.appendChild ( wrapper ) ; debug ( "Desktop s…" at bounding box center [818, 270] width 370 height 1098
type textarea "**********"
click at [871, 474] on button "Save" at bounding box center [889, 472] width 81 height 20
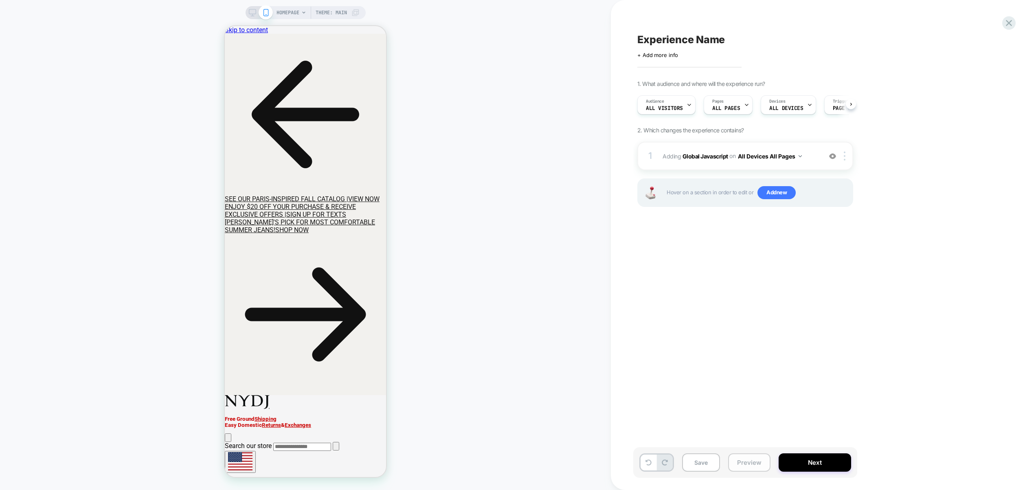
click at [756, 467] on button "Preview" at bounding box center [749, 462] width 42 height 18
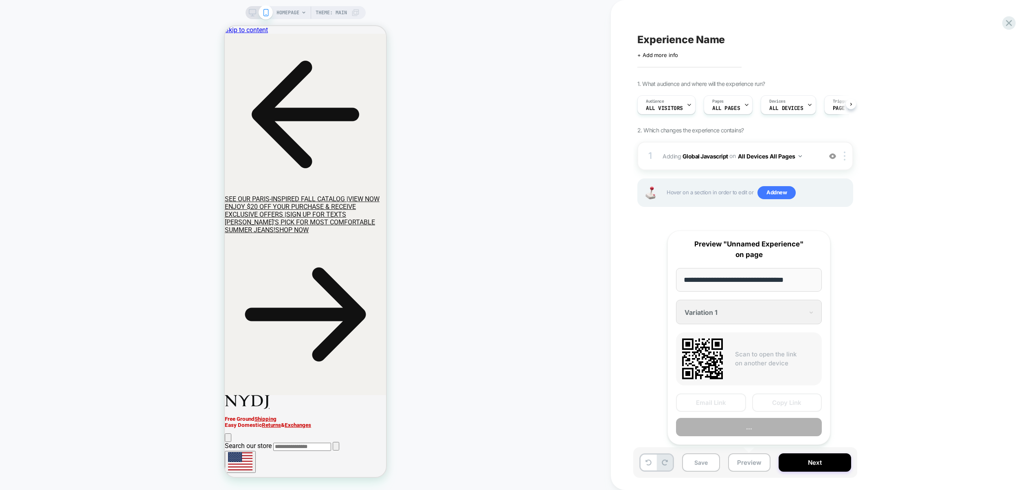
scroll to position [0, 0]
click at [750, 429] on button "Preview" at bounding box center [749, 427] width 146 height 18
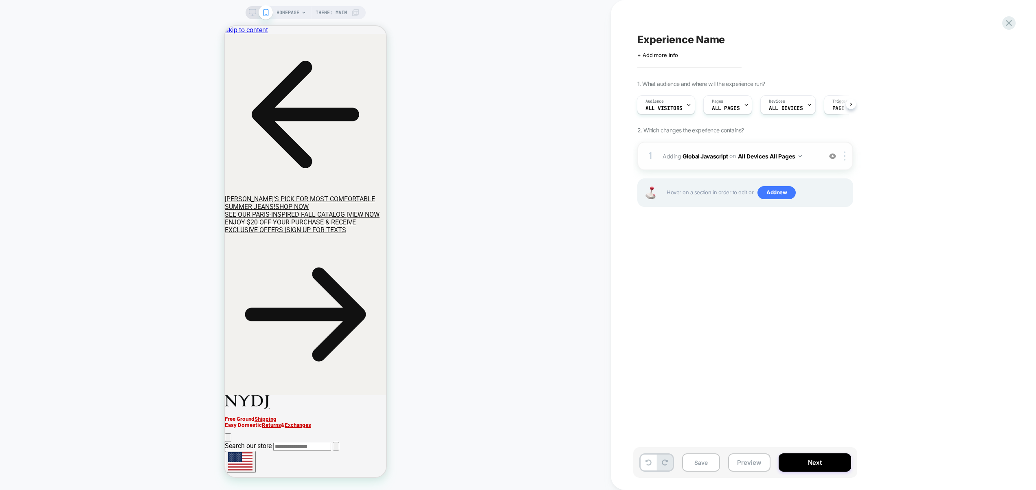
click at [810, 162] on div "1 Adding Global Javascript on All Devices All Pages Add Before Add After Target…" at bounding box center [745, 156] width 216 height 28
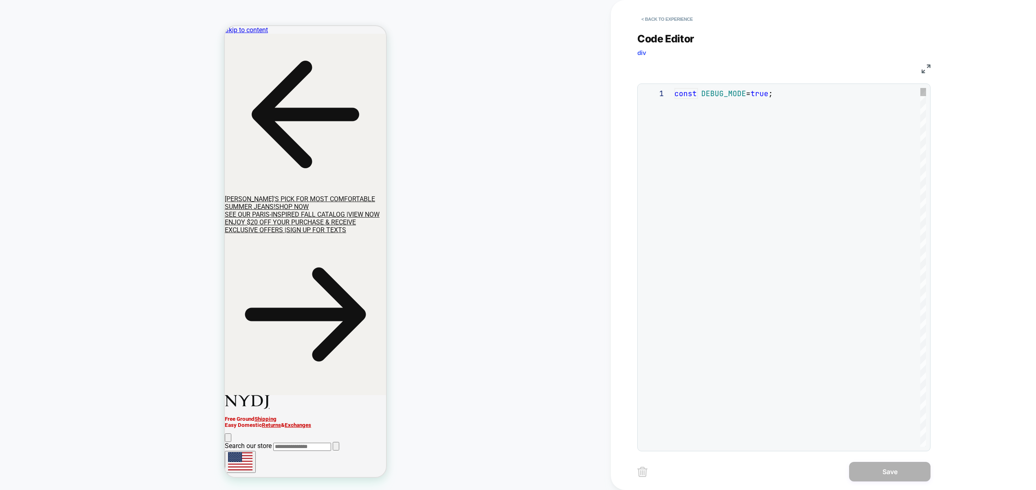
scroll to position [110, 0]
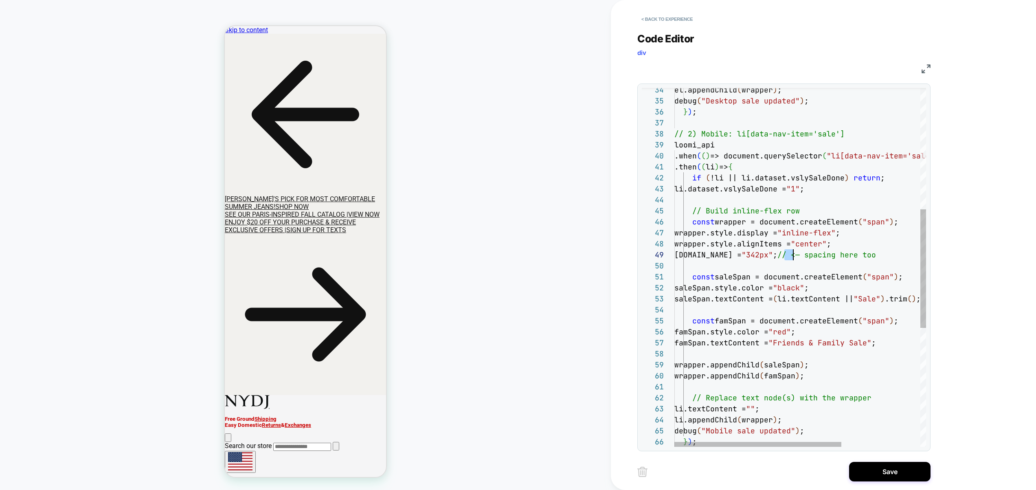
drag, startPoint x: 784, startPoint y: 255, endPoint x: 793, endPoint y: 256, distance: 8.6
click at [793, 256] on div "el.appendChild ( wrapper ) ; debug ( "Desktop sale updated" ) ; } ) ; // 2) Mob…" at bounding box center [859, 264] width 370 height 1084
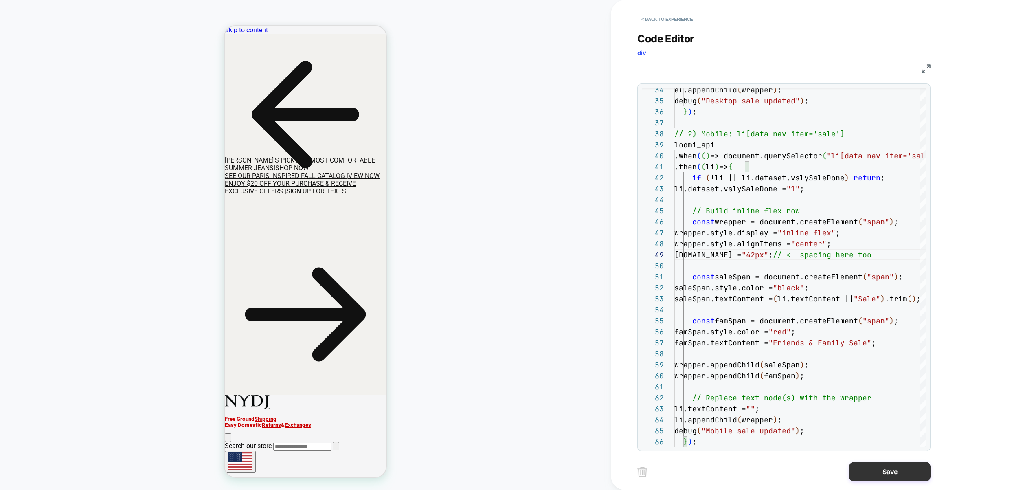
type textarea "**********"
click at [888, 469] on button "Save" at bounding box center [889, 472] width 81 height 20
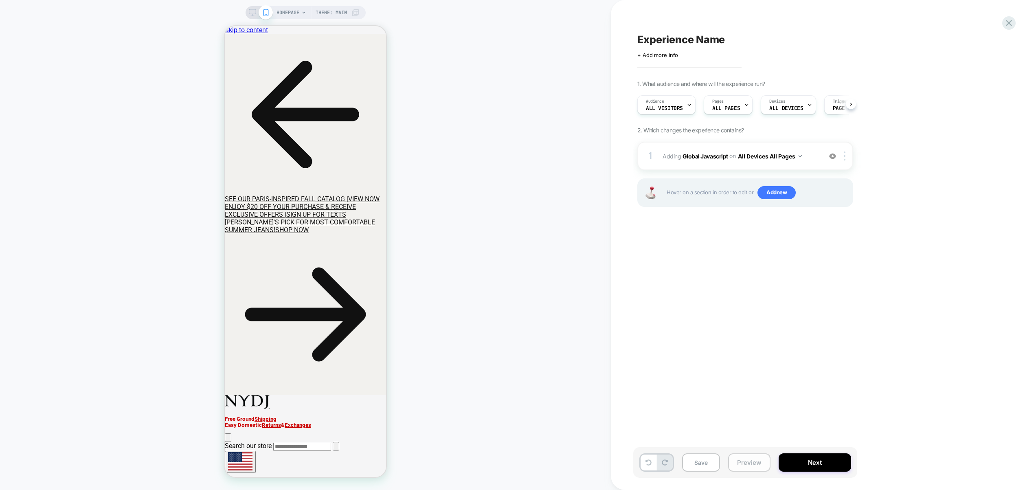
scroll to position [0, 0]
click at [736, 466] on button "Preview" at bounding box center [749, 462] width 42 height 18
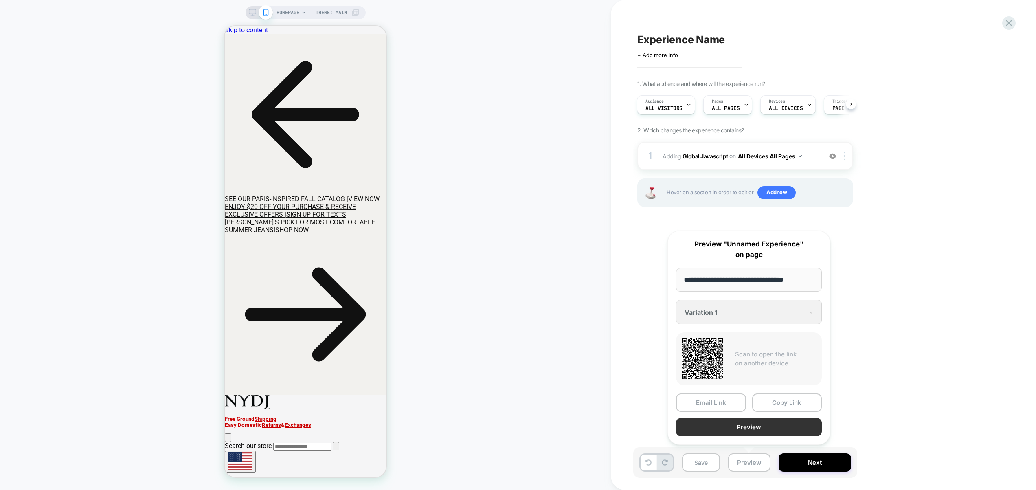
click at [732, 428] on button "Preview" at bounding box center [749, 427] width 146 height 18
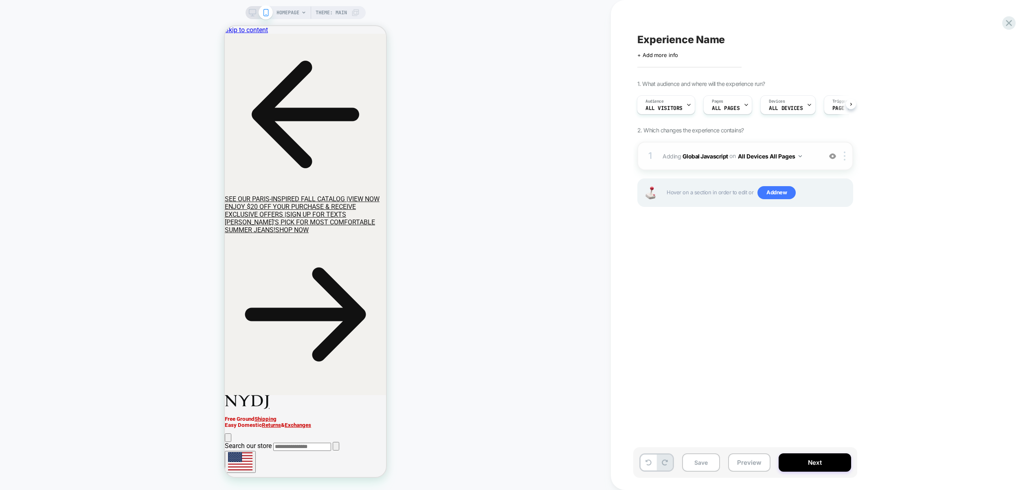
click at [820, 156] on div "1 Adding Global Javascript on All Devices All Pages Add Before Add After Target…" at bounding box center [745, 156] width 216 height 28
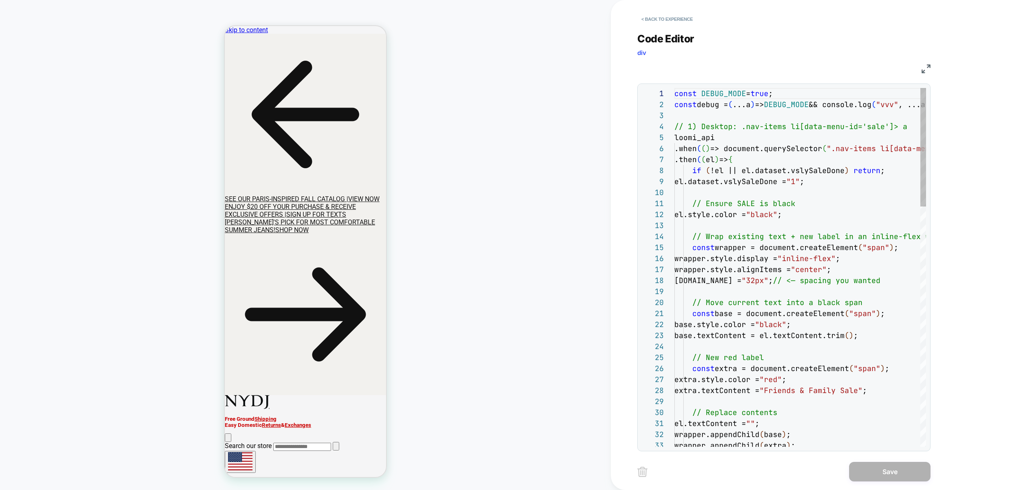
scroll to position [110, 0]
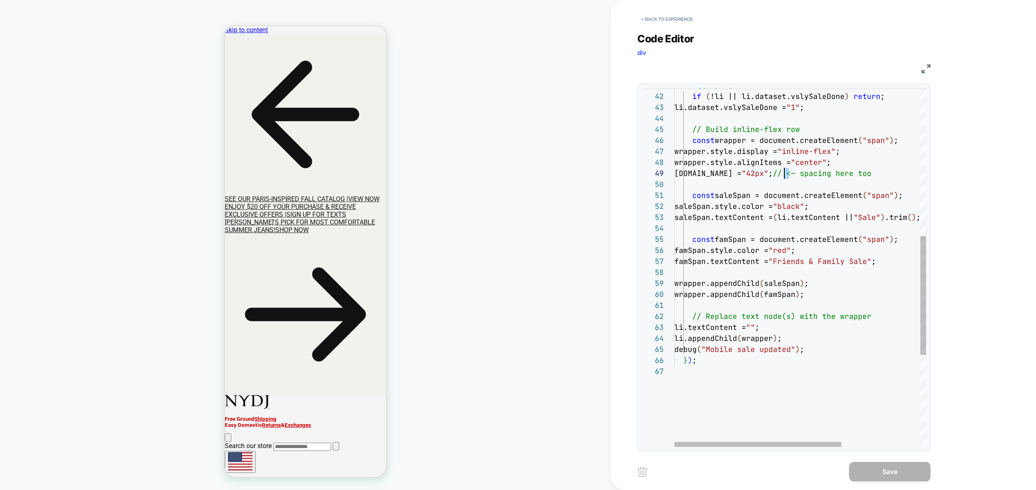
click at [785, 174] on div "famSpan.style.color = "red" ; famSpan.textContent = "Friends & Family Sale" ; w…" at bounding box center [859, 182] width 370 height 1084
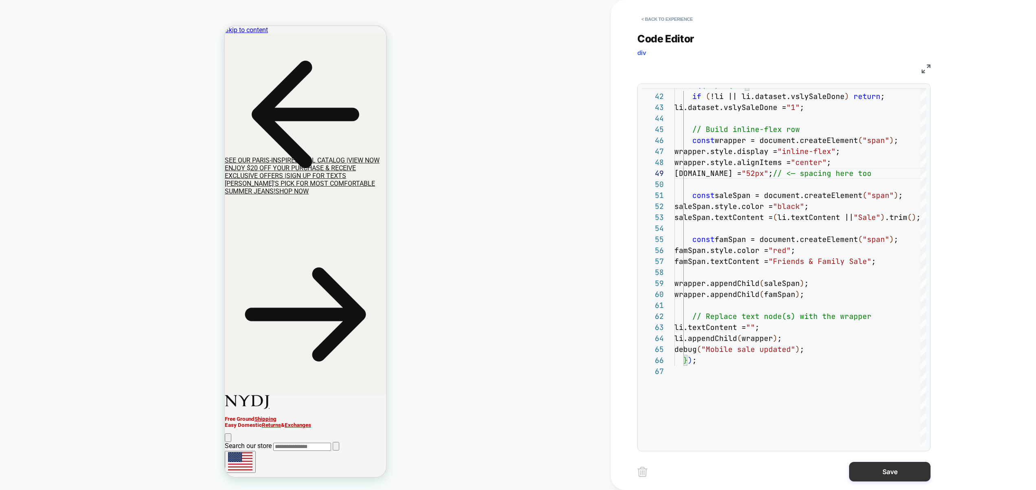
type textarea "**********"
click at [878, 470] on button "Save" at bounding box center [889, 472] width 81 height 20
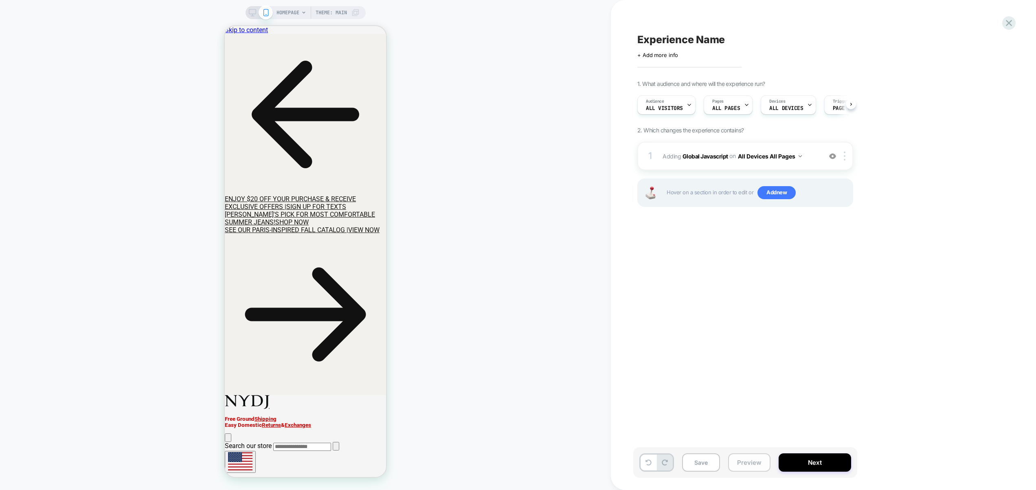
scroll to position [0, 0]
click at [741, 462] on button "Preview" at bounding box center [749, 462] width 42 height 18
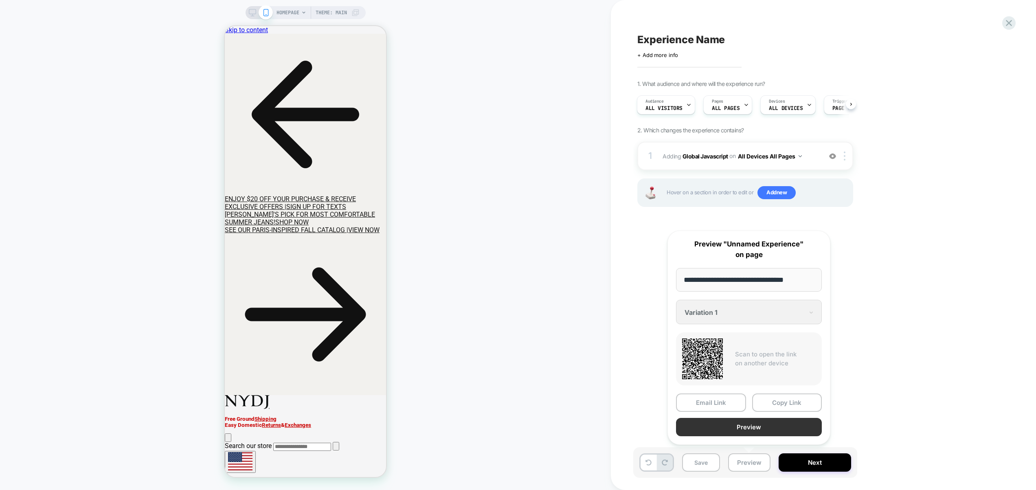
click at [737, 431] on button "Preview" at bounding box center [749, 427] width 146 height 18
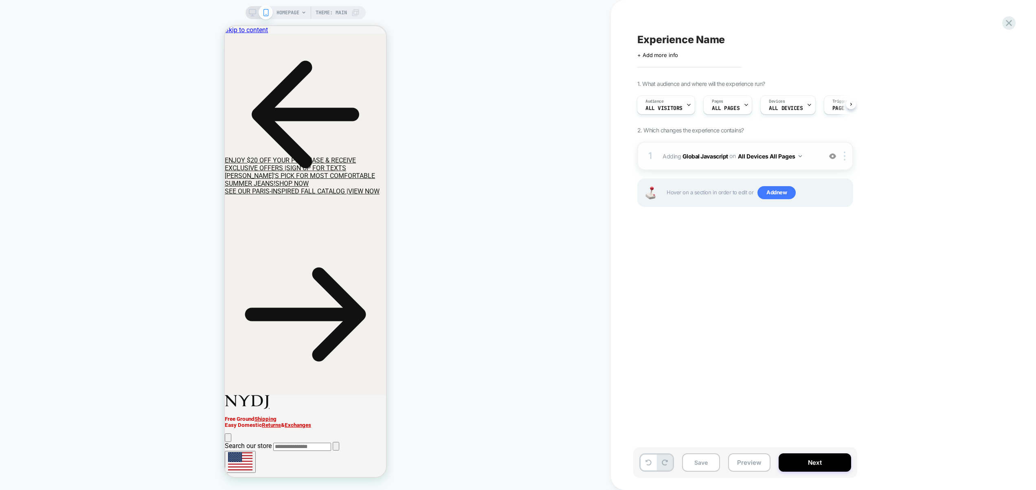
click at [813, 161] on span "Adding Global Javascript on All Devices All Pages" at bounding box center [739, 156] width 155 height 12
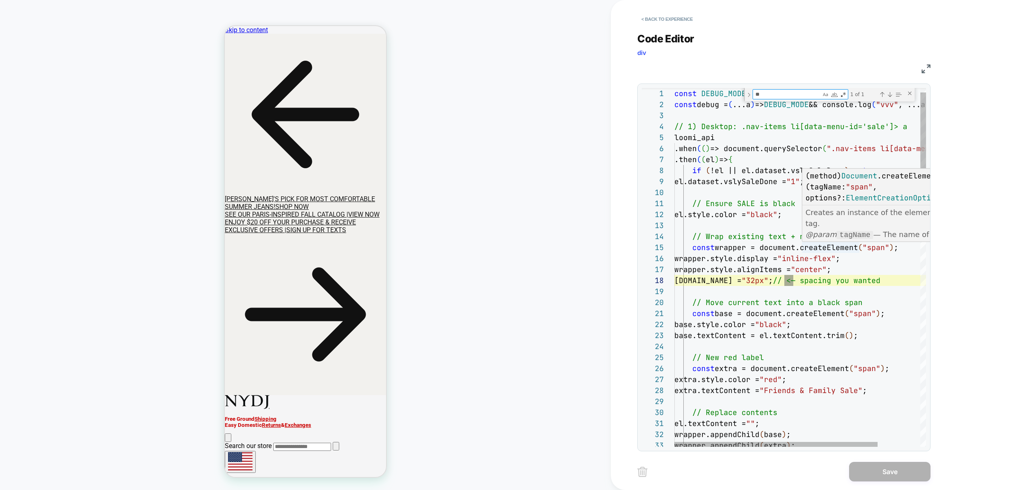
type textarea "**"
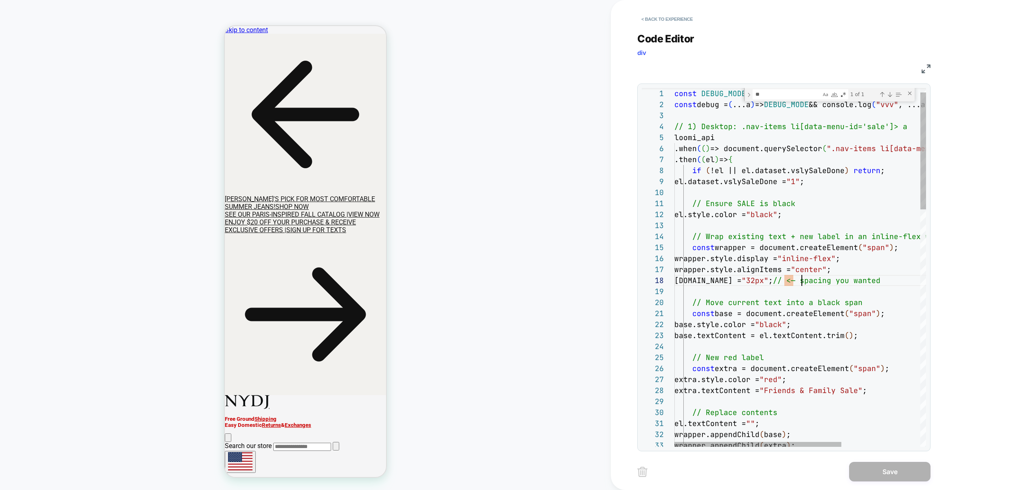
type textarea "**********"
click at [906, 473] on button "Save" at bounding box center [889, 472] width 81 height 20
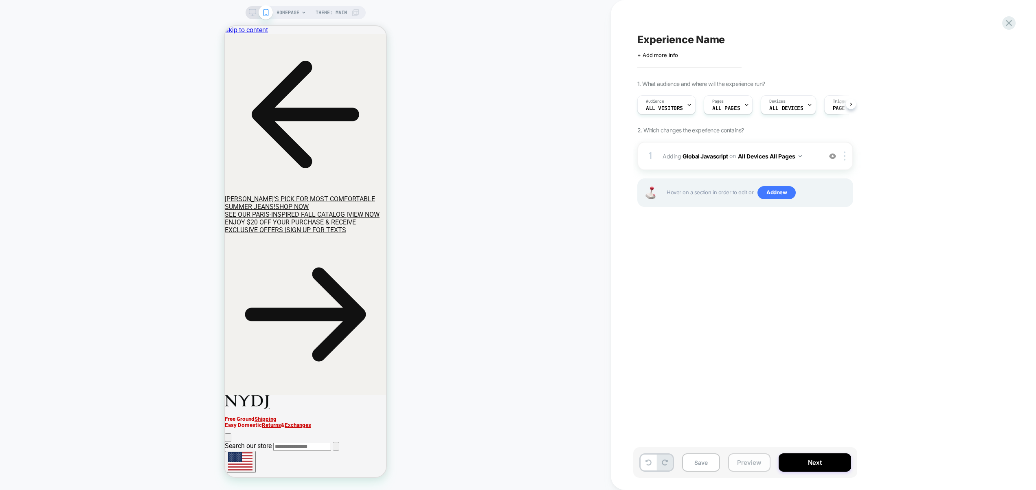
click at [754, 466] on button "Preview" at bounding box center [749, 462] width 42 height 18
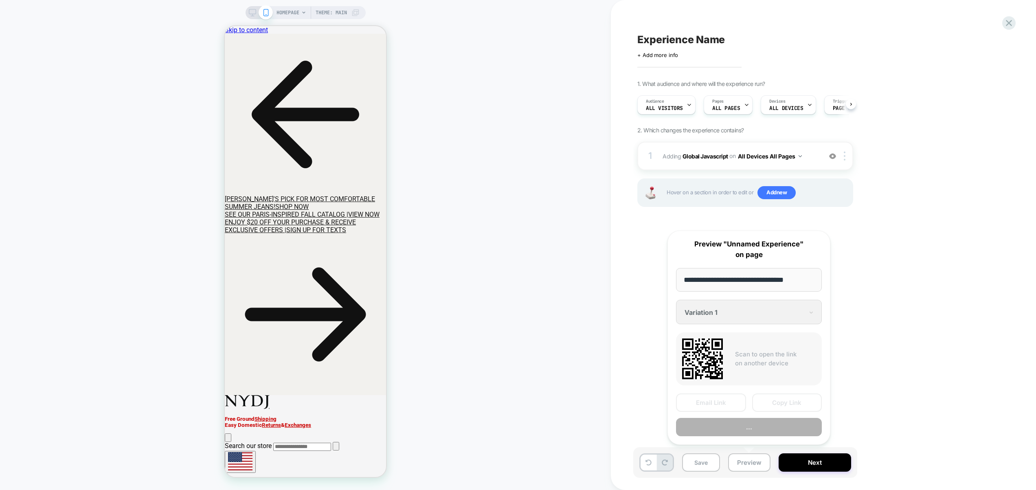
scroll to position [0, 0]
click at [750, 430] on button "Preview" at bounding box center [749, 427] width 146 height 18
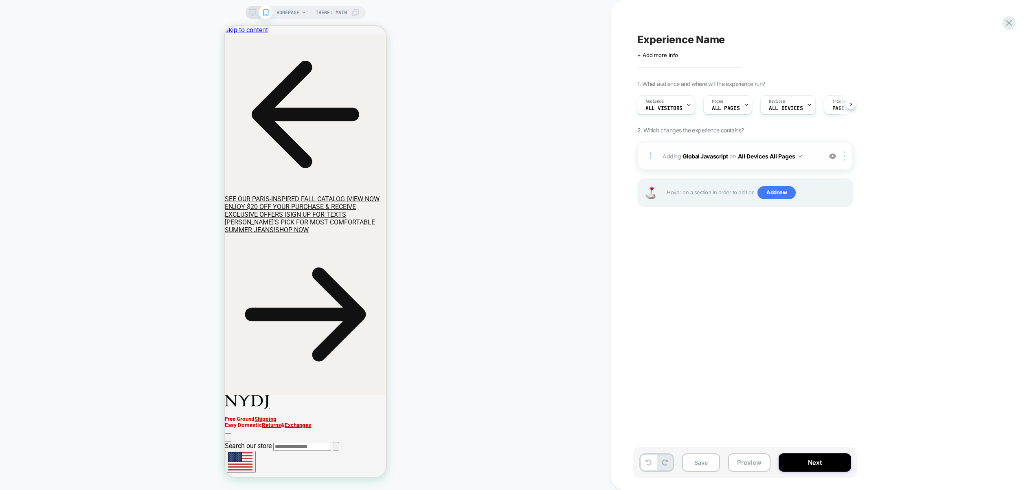
click at [800, 168] on div "1 Adding Global Javascript on All Devices All Pages Add Before Add After Target…" at bounding box center [745, 156] width 216 height 28
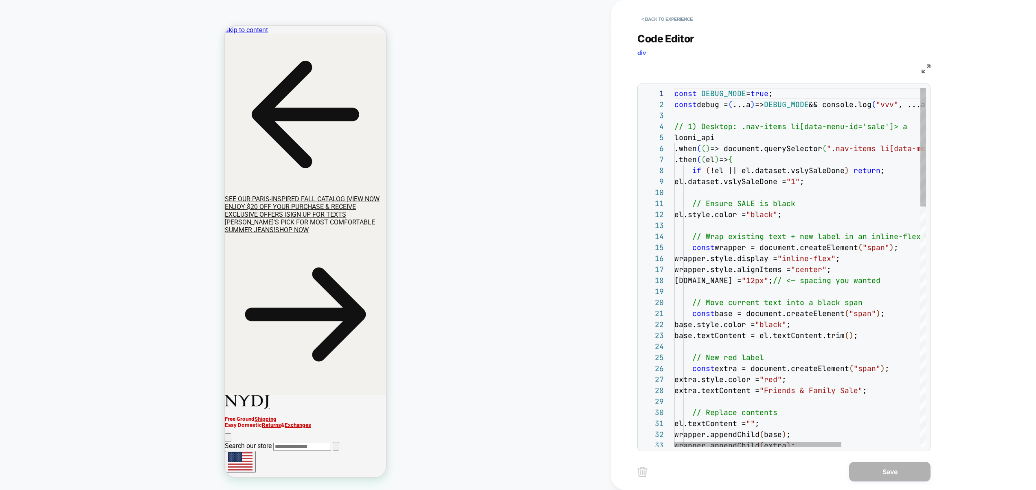
scroll to position [33, 141]
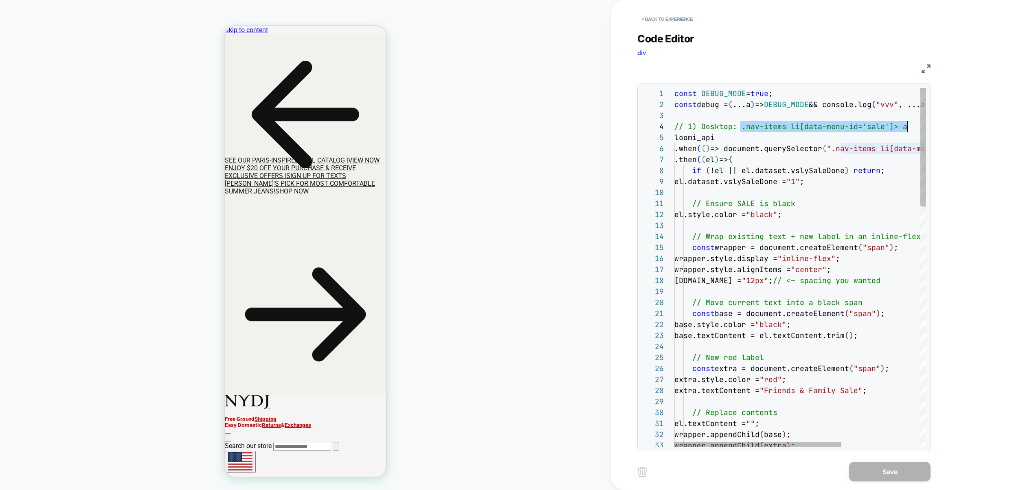
drag, startPoint x: 740, startPoint y: 127, endPoint x: 916, endPoint y: 125, distance: 175.5
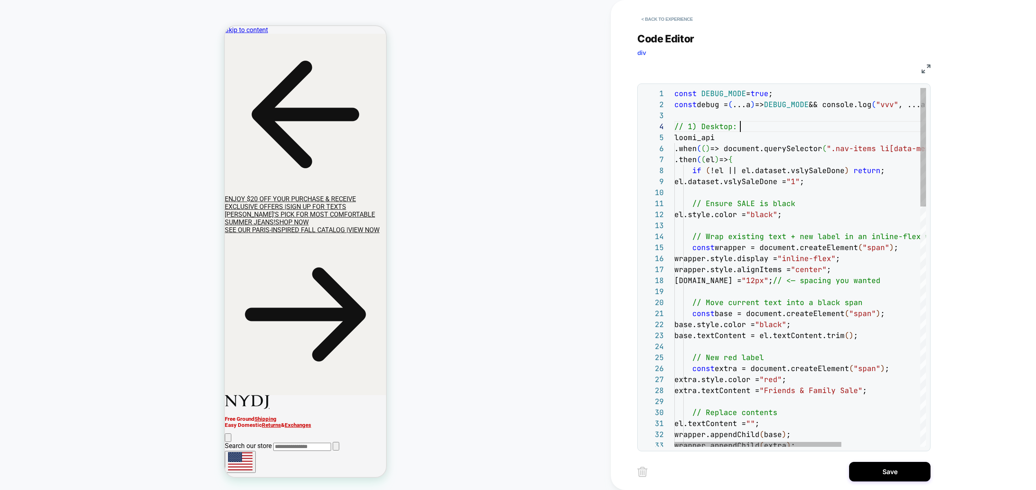
scroll to position [0, 119]
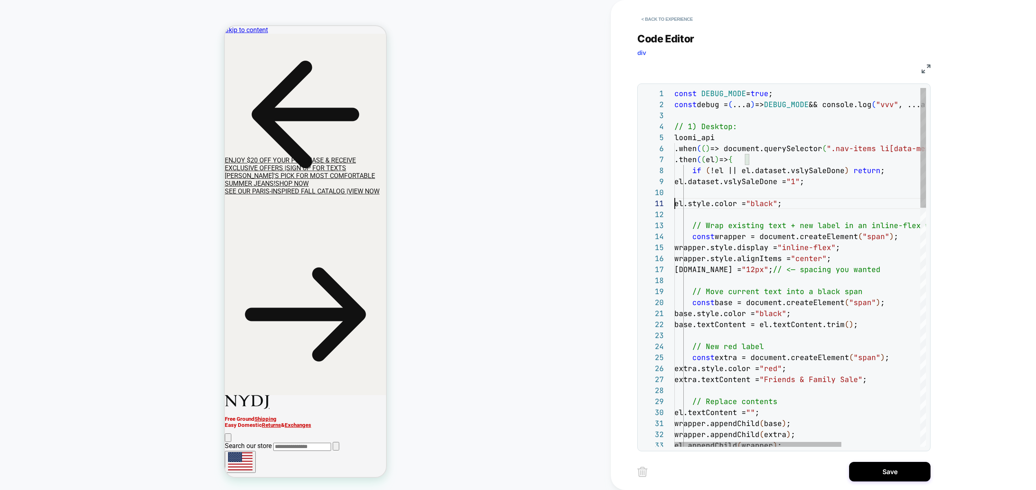
scroll to position [22, 163]
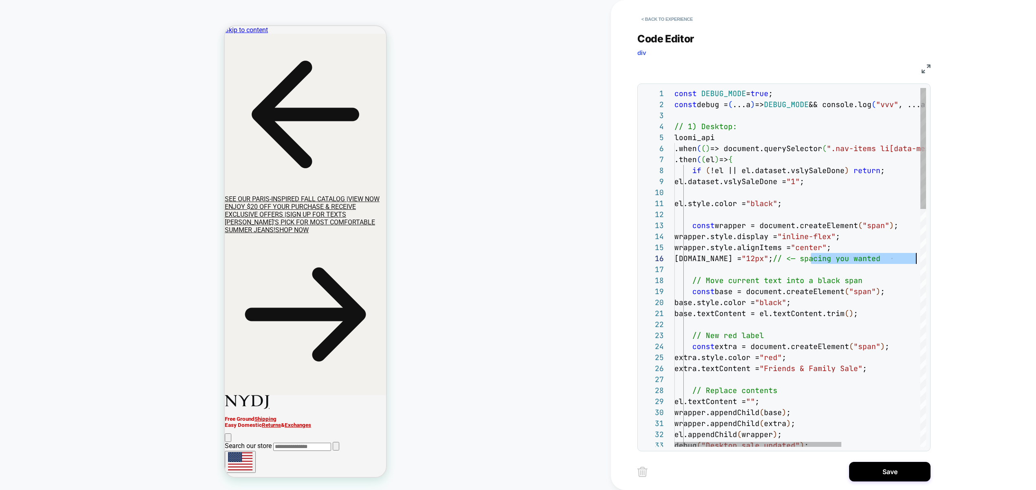
scroll to position [55, 246]
drag, startPoint x: 813, startPoint y: 260, endPoint x: 928, endPoint y: 259, distance: 115.2
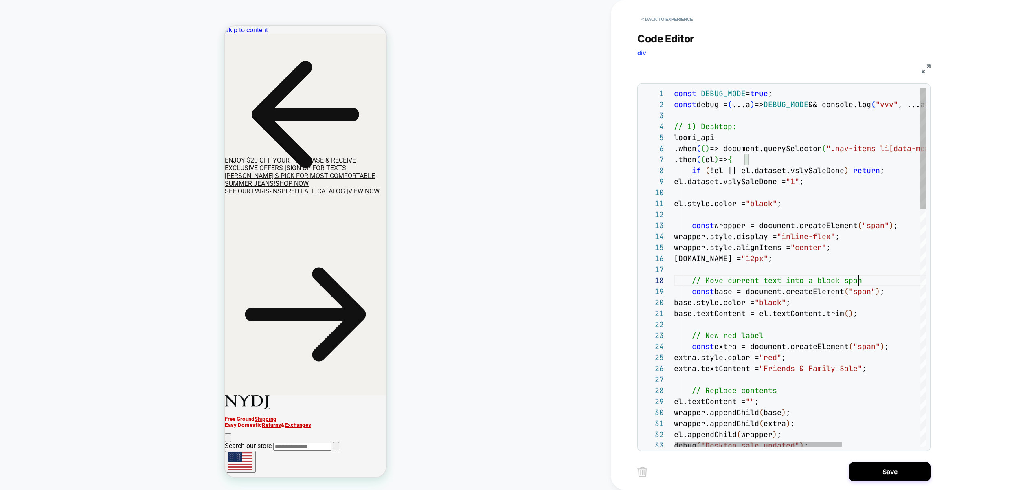
scroll to position [77, 185]
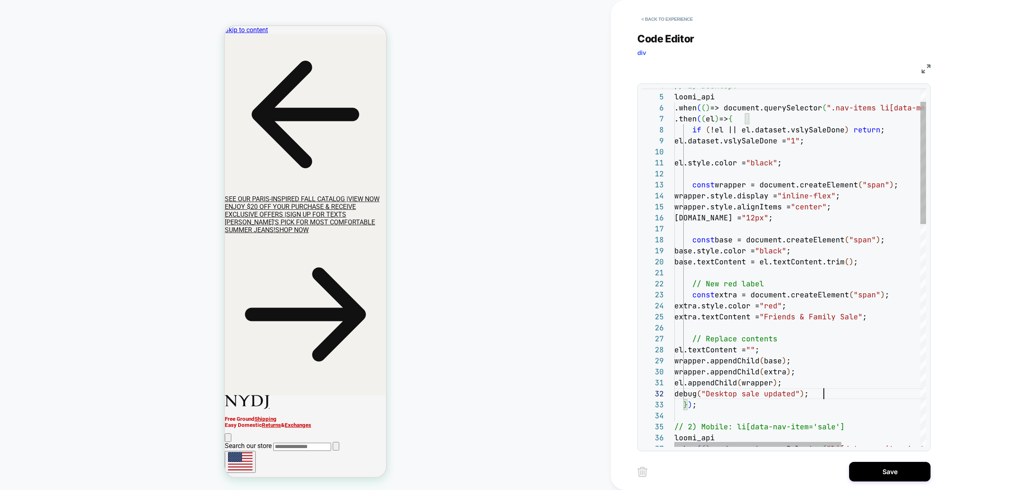
scroll to position [11, 149]
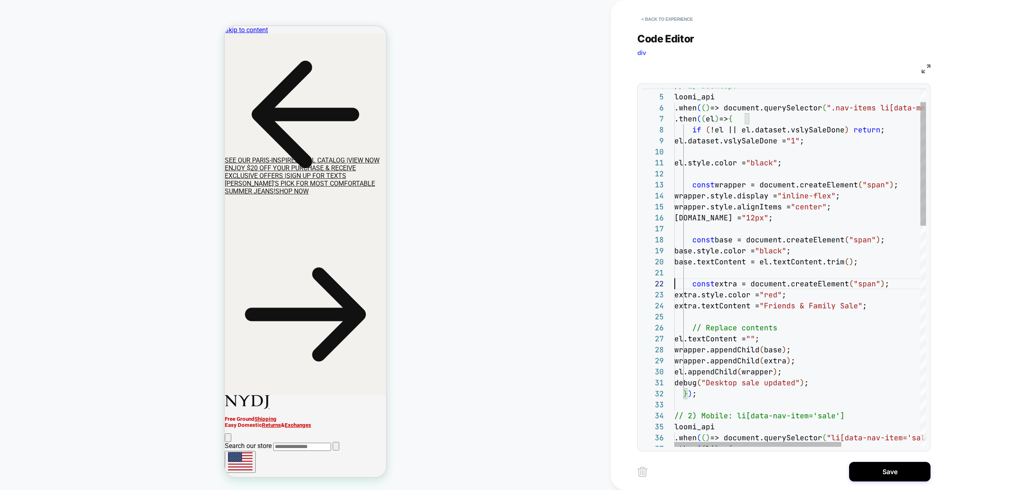
scroll to position [55, 101]
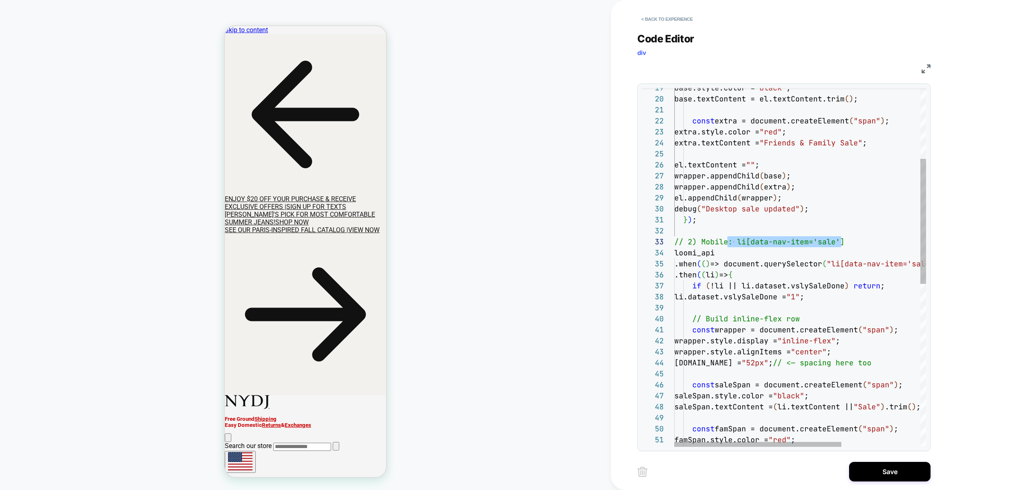
scroll to position [22, 57]
drag, startPoint x: 849, startPoint y: 243, endPoint x: 733, endPoint y: 243, distance: 116.4
click at [733, 243] on div "base.style.color = "black" ; base.textContent = el.textContent.trim ( ) ; const…" at bounding box center [859, 398] width 370 height 1029
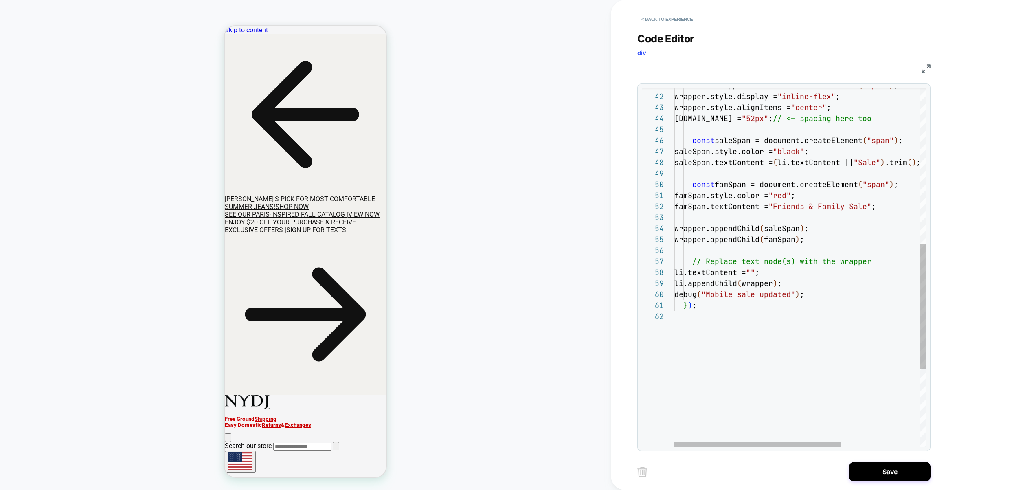
scroll to position [66, 145]
click at [820, 260] on div "wrapper.style.alignItems = "center" ; wrapper.style.gap = "52px" ; // <— spacin…" at bounding box center [859, 154] width 370 height 1029
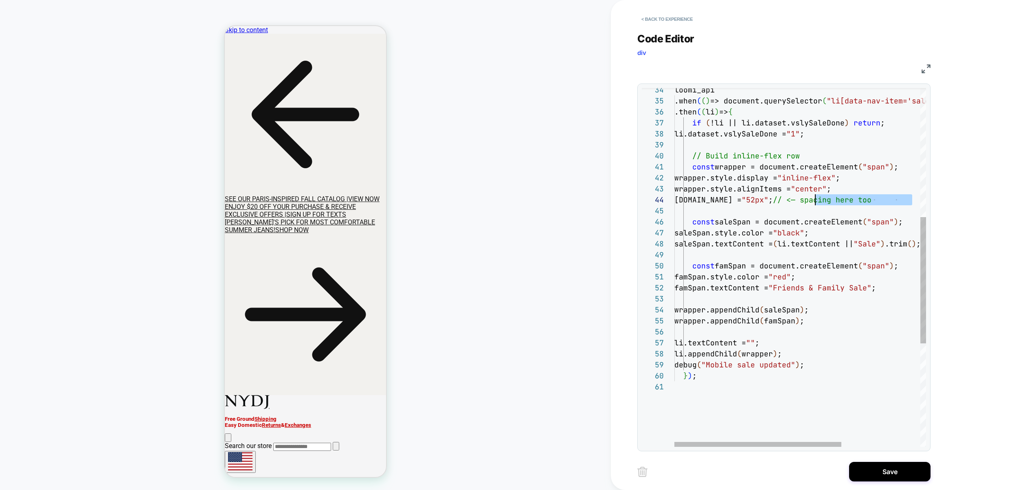
scroll to position [33, 141]
drag, startPoint x: 913, startPoint y: 200, endPoint x: 815, endPoint y: 197, distance: 98.6
click at [814, 196] on div "wrapper.style.alignItems = "center" ; wrapper.style.gap = "52px" ; // <— spacin…" at bounding box center [859, 231] width 370 height 1018
click at [807, 156] on div "wrapper.style.alignItems = "center" ; wrapper.style.gap = "52px" ; const saleSp…" at bounding box center [859, 231] width 370 height 1018
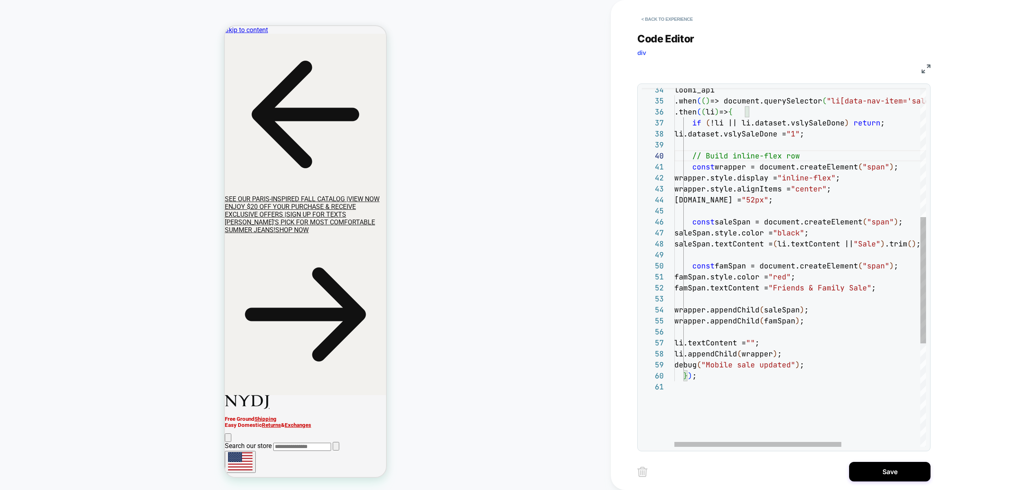
type textarea "**********"
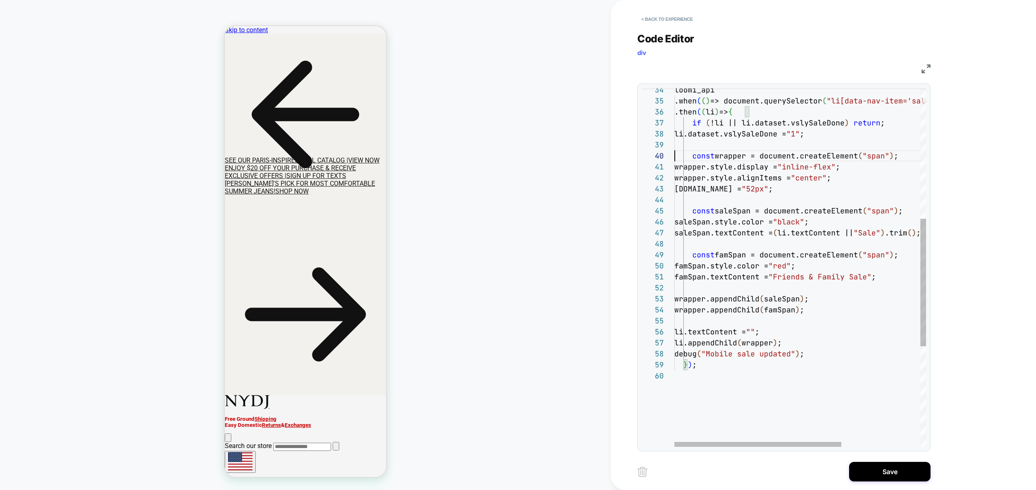
scroll to position [88, 0]
click at [770, 147] on div "wrapper.style.alignItems = "center" ; wrapper.style.gap = "52px" ; const saleSp…" at bounding box center [859, 225] width 370 height 1007
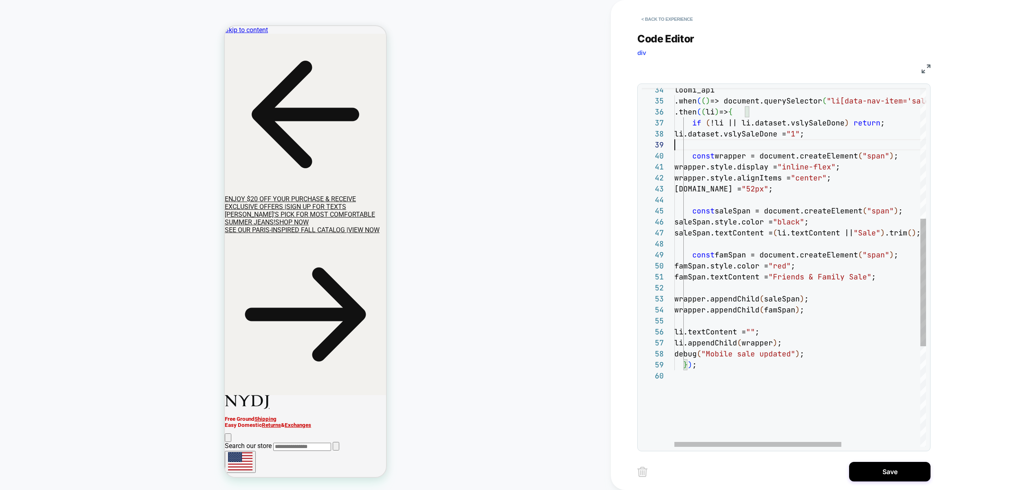
click at [725, 128] on div "wrapper.style.alignItems = "center" ; wrapper.style.gap = "52px" ; const saleSp…" at bounding box center [859, 225] width 370 height 1007
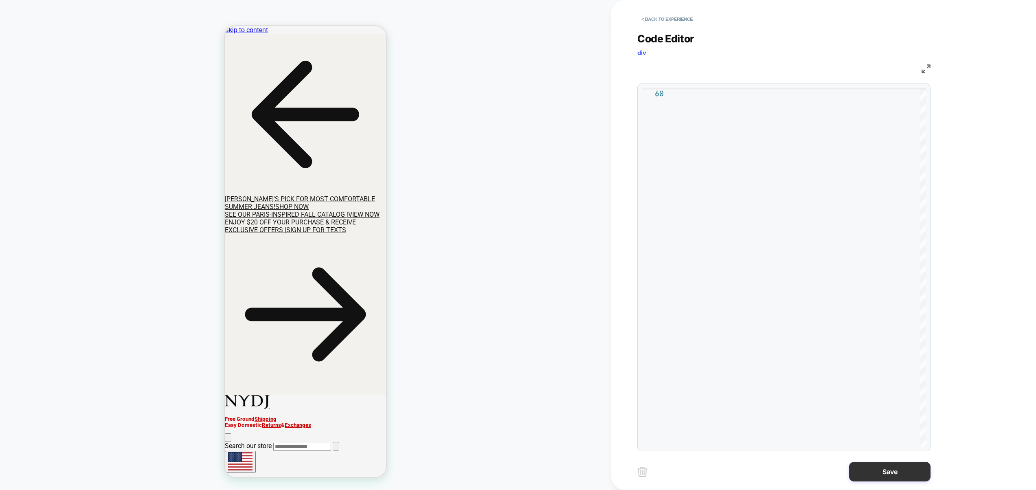
click at [886, 469] on button "Save" at bounding box center [889, 472] width 81 height 20
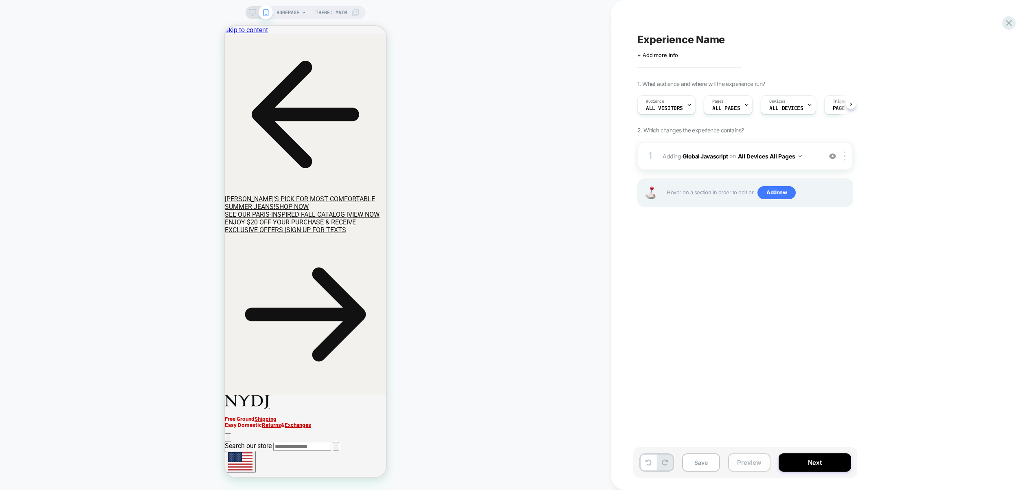
scroll to position [0, 0]
click at [762, 460] on button "Preview" at bounding box center [749, 462] width 42 height 18
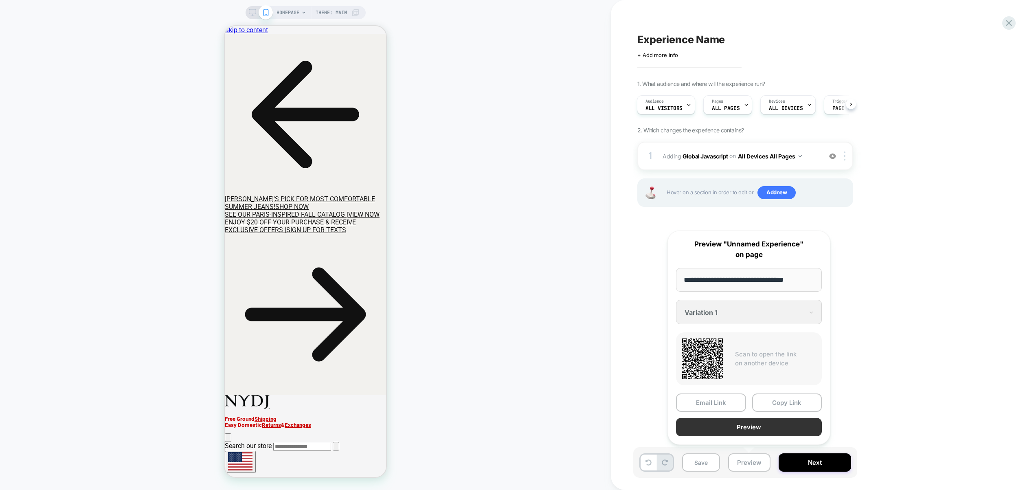
click at [762, 427] on button "Preview" at bounding box center [749, 427] width 146 height 18
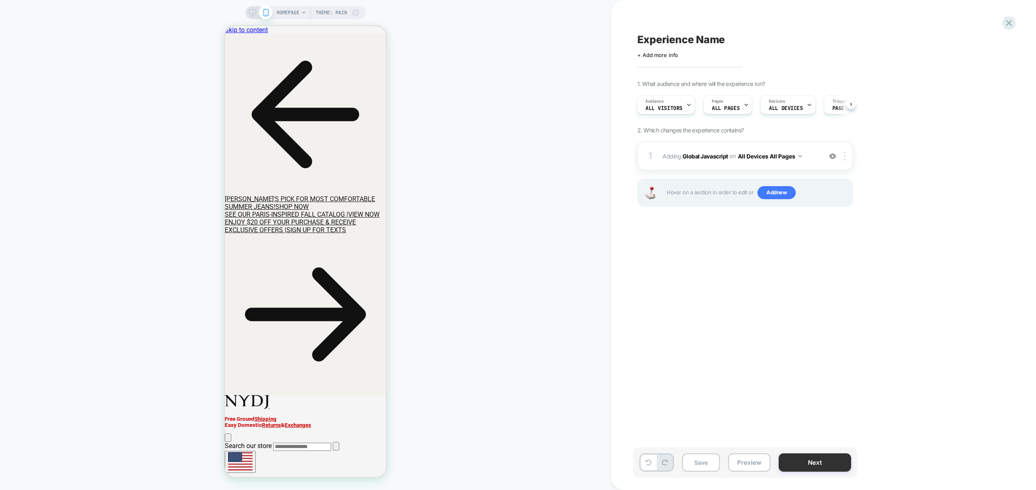
click at [801, 463] on button "Next" at bounding box center [814, 462] width 72 height 18
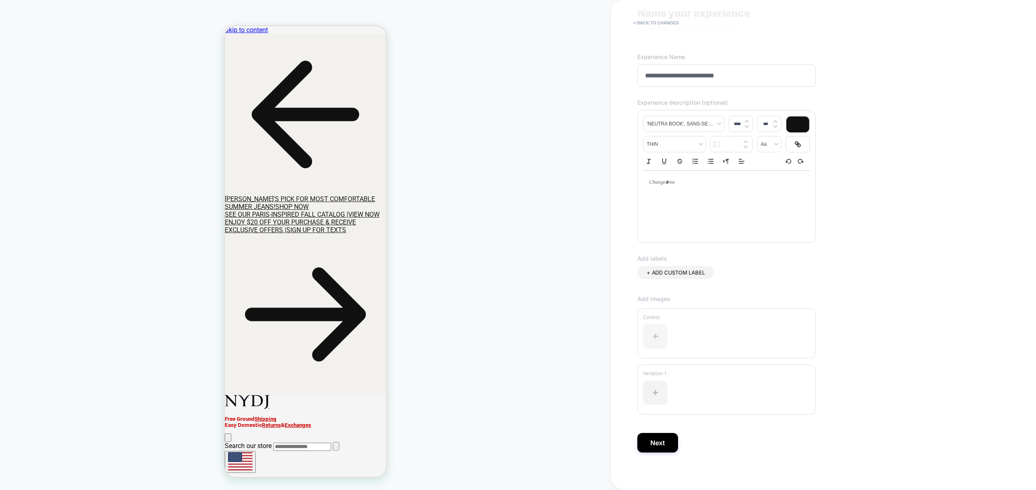
scroll to position [30, 0]
type input "**********"
click at [659, 438] on button "Next" at bounding box center [657, 440] width 41 height 20
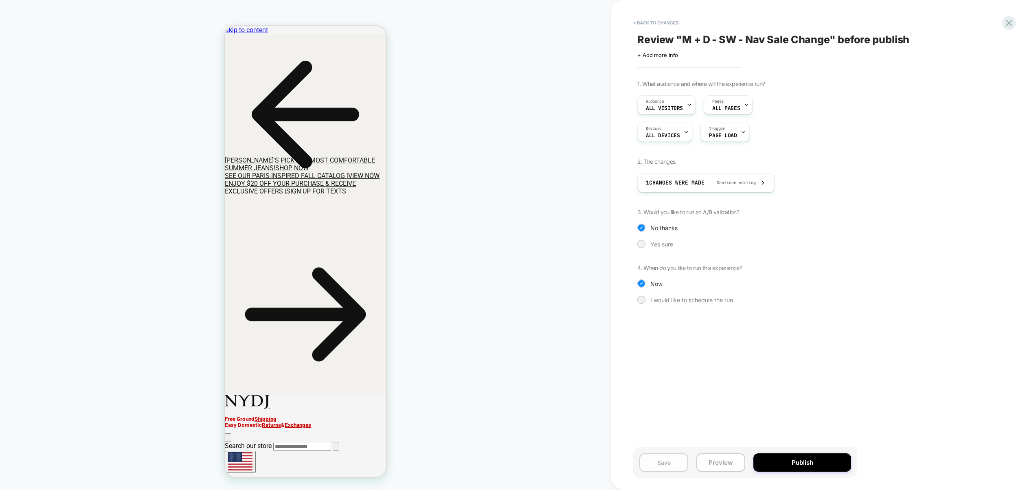
click at [684, 467] on button "Save" at bounding box center [663, 462] width 49 height 18
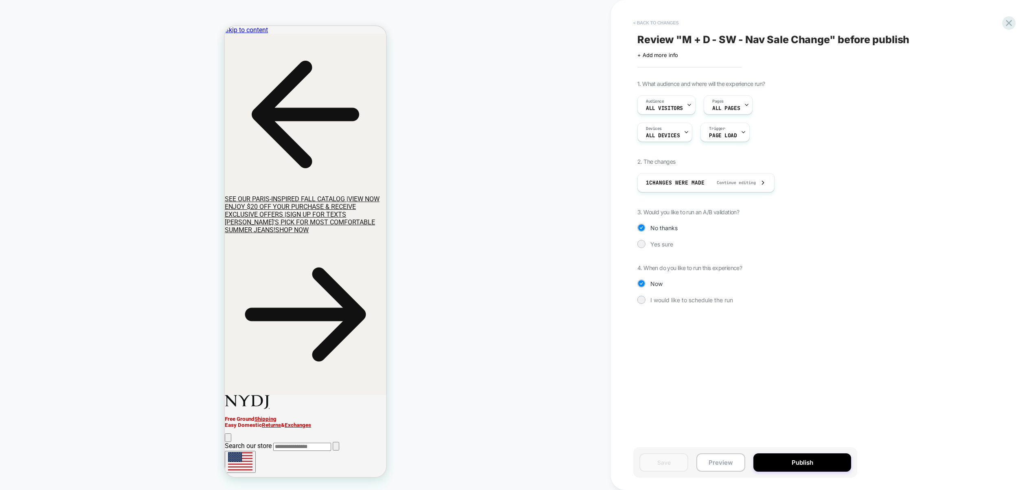
click at [656, 25] on button "< Back to changes" at bounding box center [656, 22] width 54 height 13
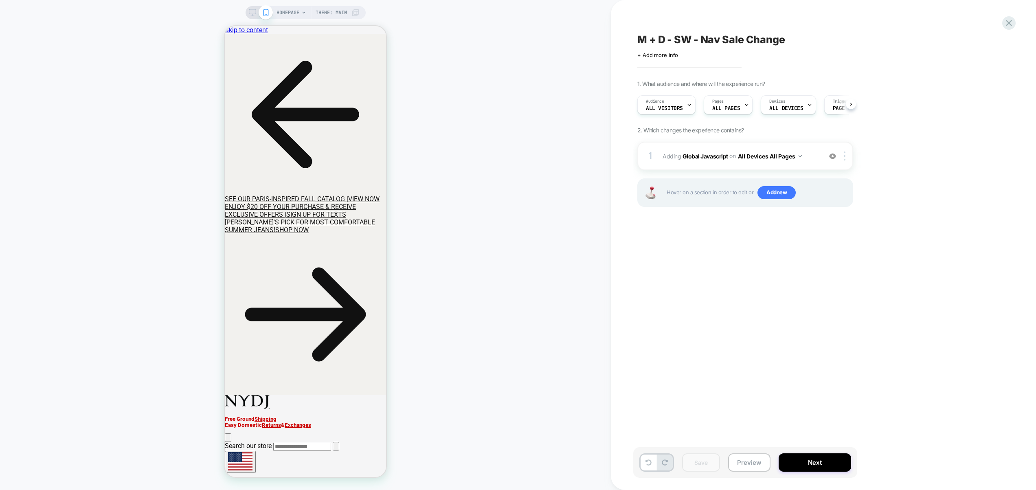
scroll to position [0, 0]
click at [668, 105] on span "All Visitors" at bounding box center [663, 108] width 37 height 6
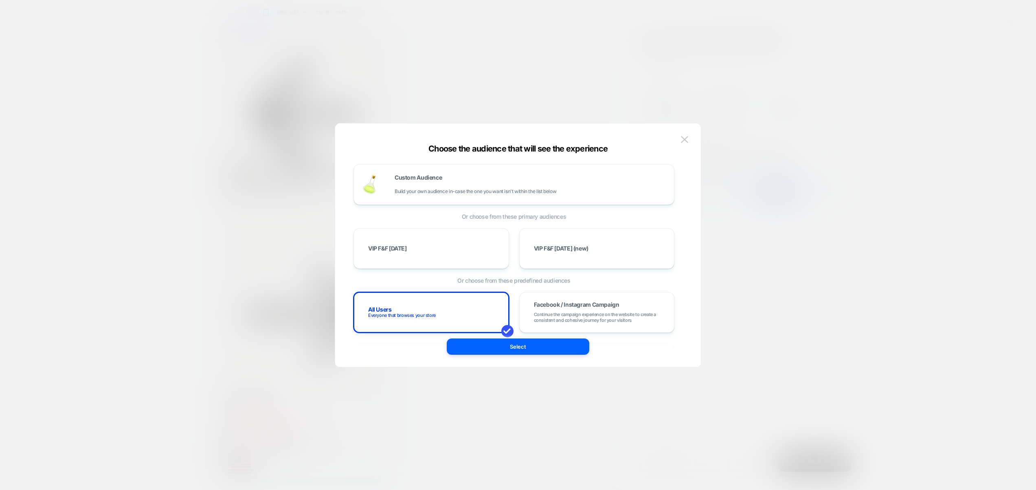
click at [900, 125] on div at bounding box center [518, 245] width 1036 height 490
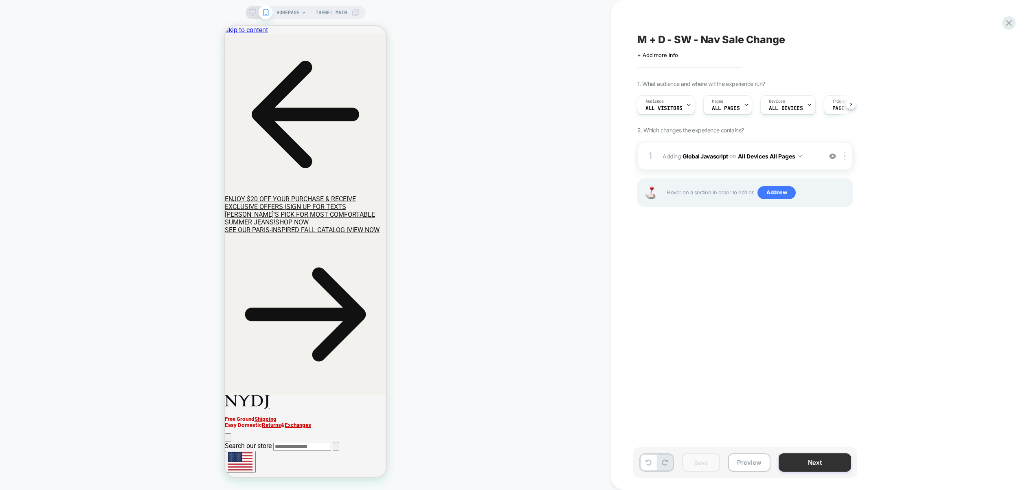
click at [814, 466] on button "Next" at bounding box center [814, 462] width 72 height 18
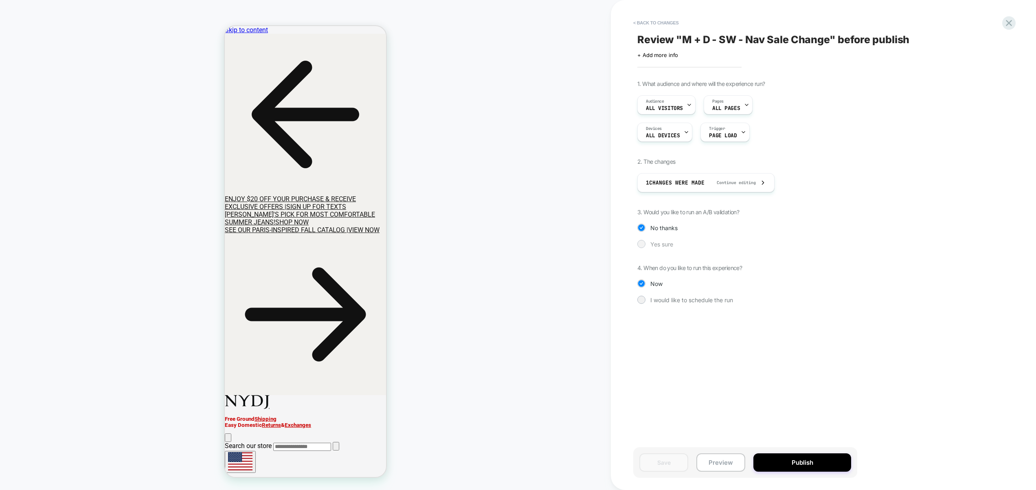
click at [663, 247] on div "Yes sure" at bounding box center [745, 244] width 216 height 8
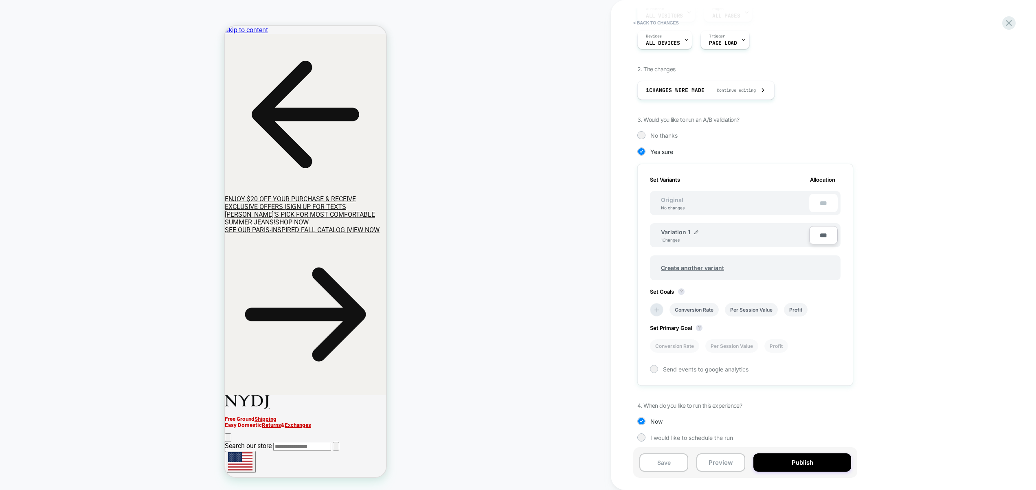
scroll to position [97, 0]
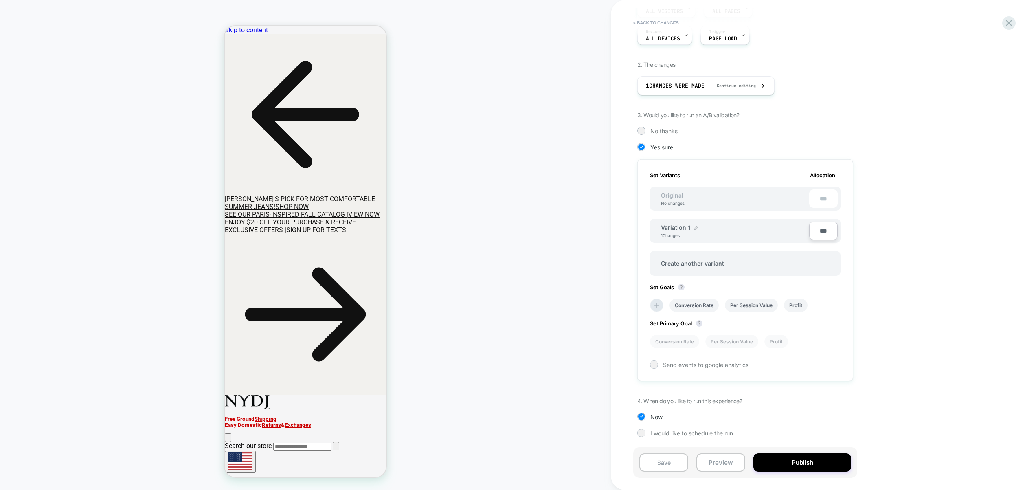
click at [694, 228] on img at bounding box center [696, 228] width 4 height 4
drag, startPoint x: 706, startPoint y: 233, endPoint x: 636, endPoint y: 226, distance: 70.0
click at [639, 227] on div "**********" at bounding box center [745, 271] width 216 height 224
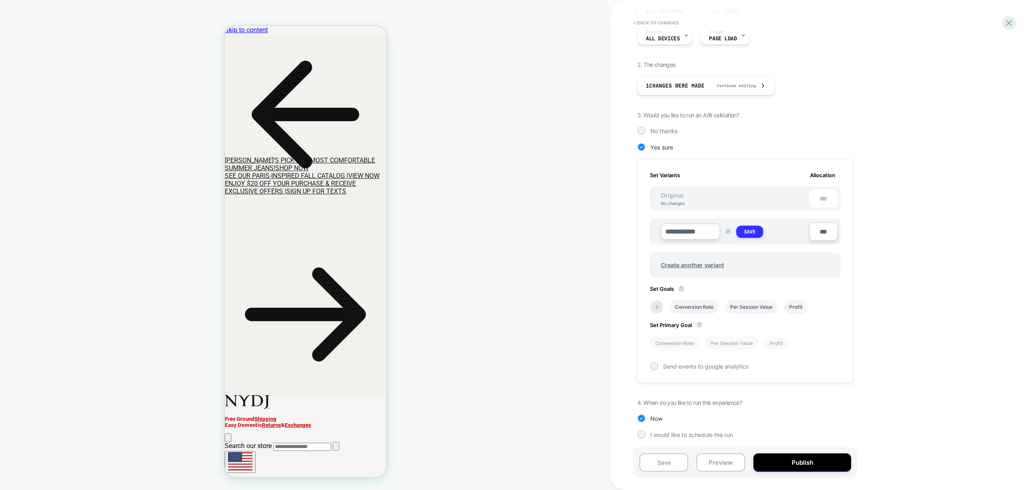
type input "**********"
click at [757, 231] on button "Save" at bounding box center [749, 232] width 27 height 12
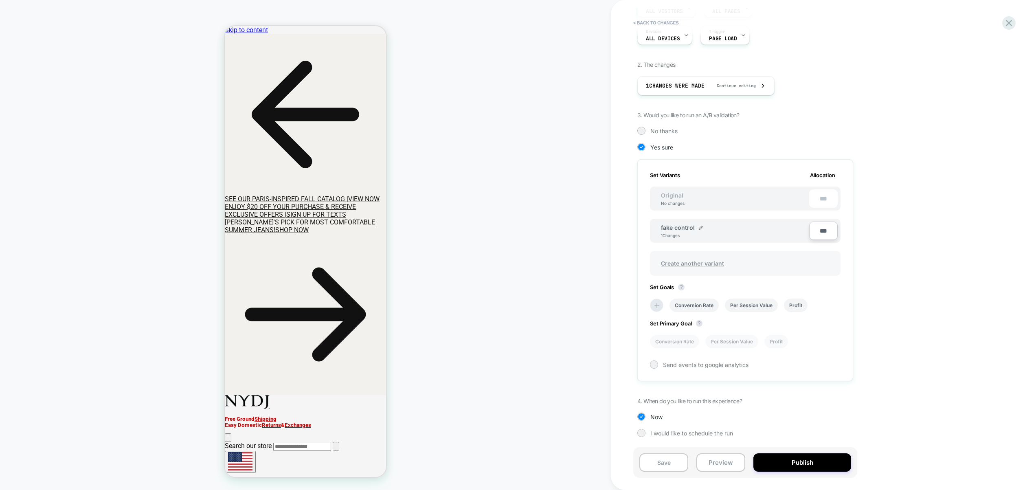
click at [704, 263] on span "Create another variant" at bounding box center [692, 263] width 79 height 19
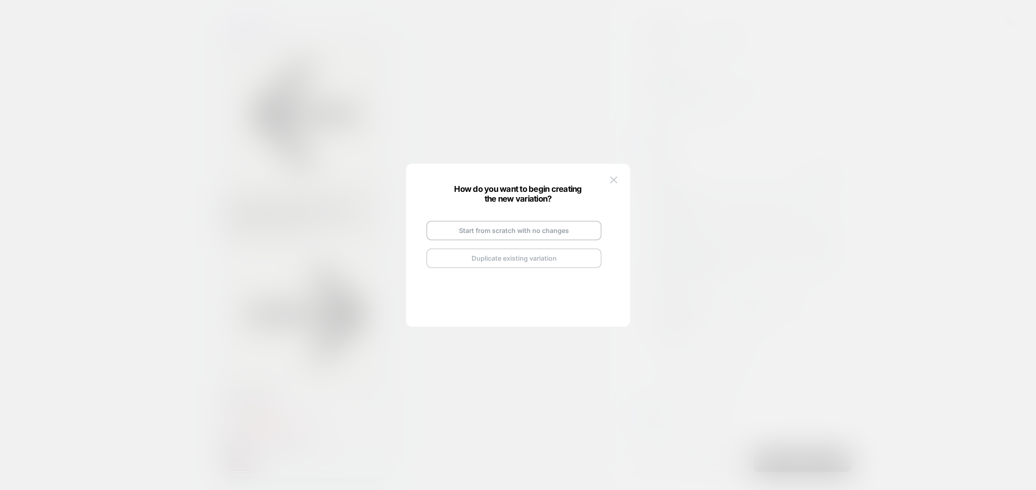
click at [528, 259] on button "Duplicate existing variation" at bounding box center [513, 258] width 175 height 20
click at [555, 220] on img at bounding box center [554, 221] width 4 height 4
click at [520, 223] on input "**********" at bounding box center [503, 221] width 59 height 16
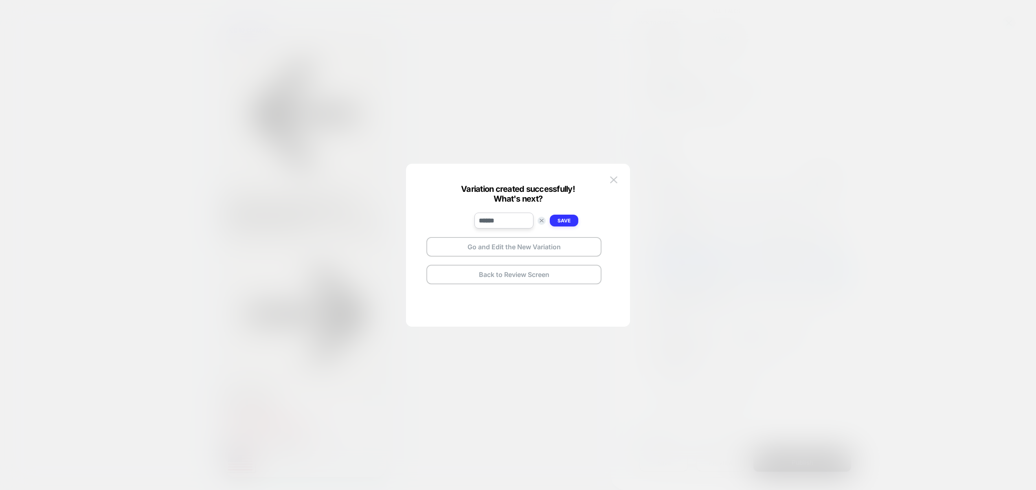
type input "******"
click at [570, 219] on strong "Save" at bounding box center [563, 220] width 13 height 6
click at [533, 248] on button "Go and Edit the New Variation" at bounding box center [513, 247] width 175 height 20
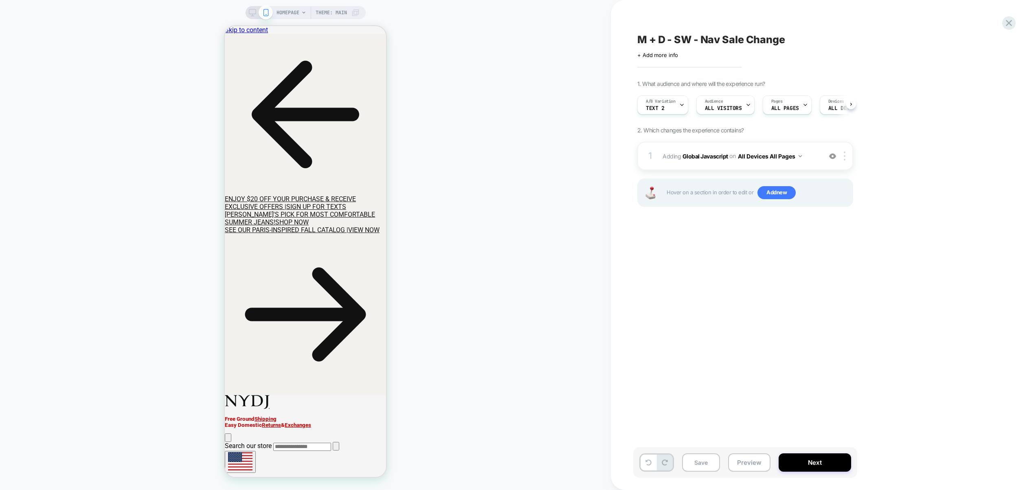
scroll to position [0, 0]
click at [813, 162] on div "1 Adding Global Javascript on All Devices All Pages Add Before Add After Target…" at bounding box center [745, 156] width 216 height 28
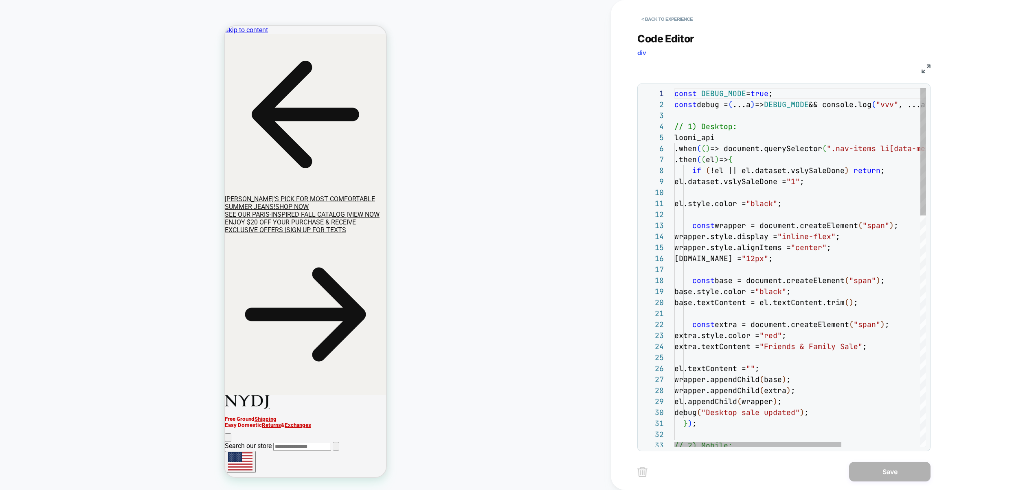
scroll to position [44, 149]
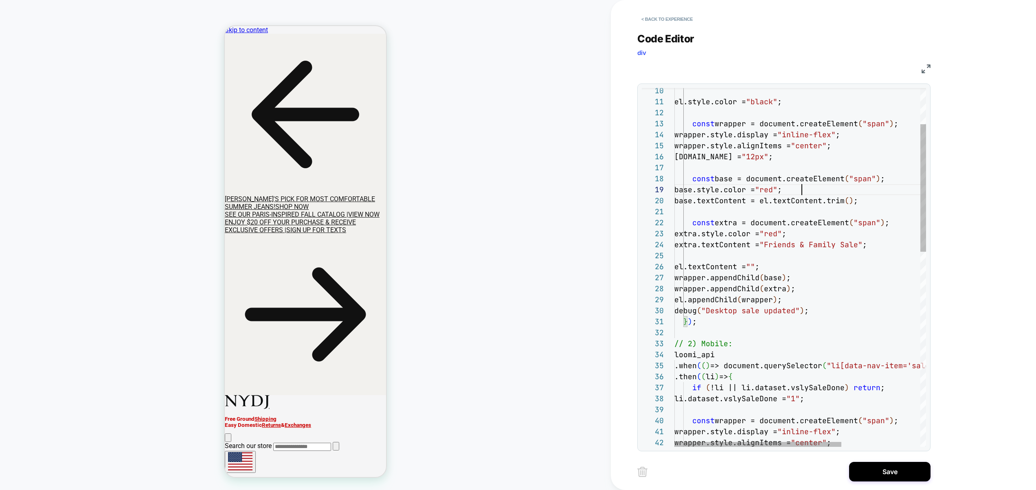
click at [786, 190] on div "el.style.color = "black" ; const wrapper = document.createElement ( "span" ) ; …" at bounding box center [859, 489] width 370 height 1007
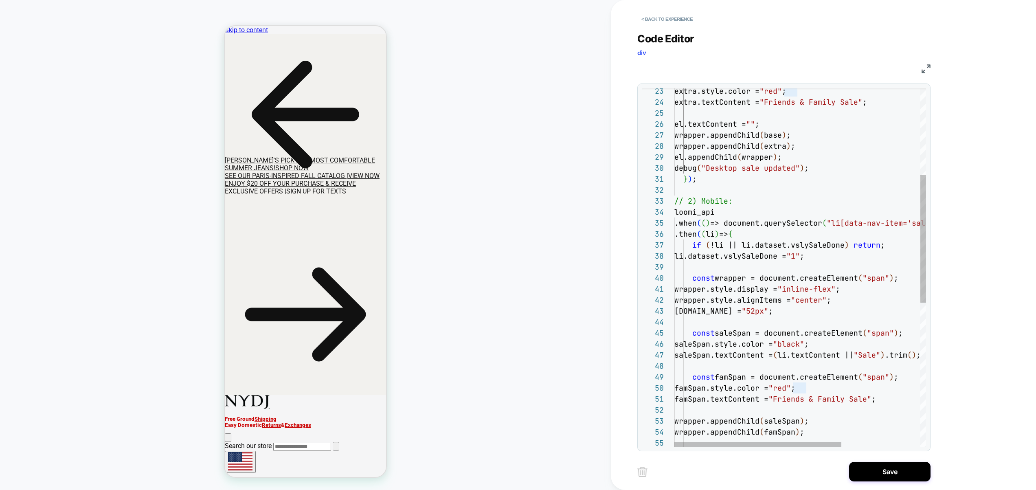
click at [805, 345] on div "extra.style.color = "red" ; extra.textContent = "Friends & Family Sale" ; el.te…" at bounding box center [859, 347] width 370 height 1007
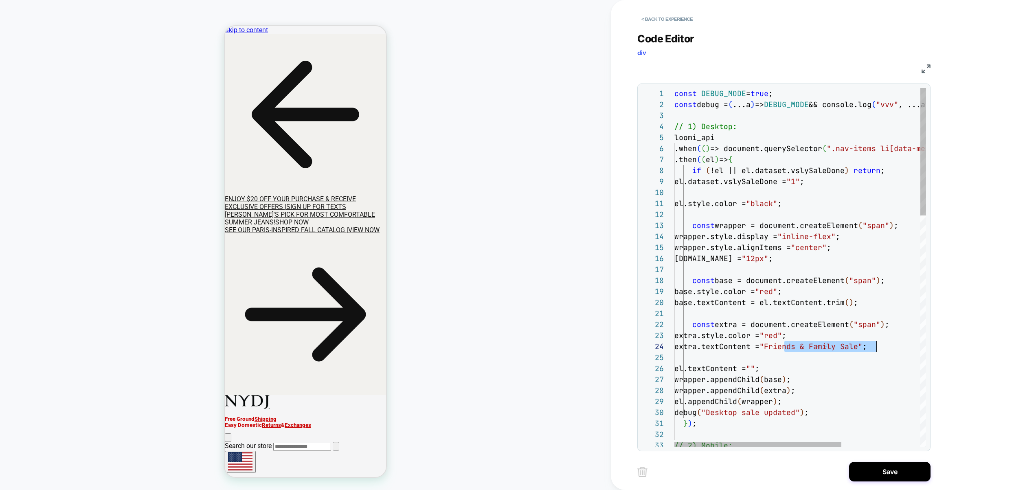
drag, startPoint x: 785, startPoint y: 348, endPoint x: 875, endPoint y: 348, distance: 89.6
drag, startPoint x: 785, startPoint y: 346, endPoint x: 802, endPoint y: 347, distance: 17.1
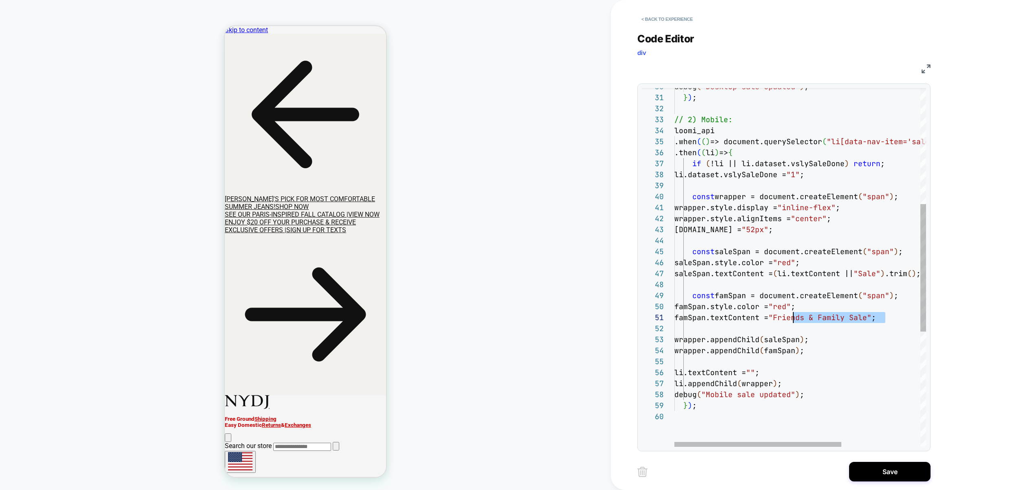
scroll to position [0, 119]
drag, startPoint x: 884, startPoint y: 318, endPoint x: 791, endPoint y: 318, distance: 92.4
click at [791, 318] on div "debug ( "Desktop sale updated" ) ; } ) ; // 2) Mobile: loomi_api .when ( ( ) =>…" at bounding box center [859, 265] width 370 height 1007
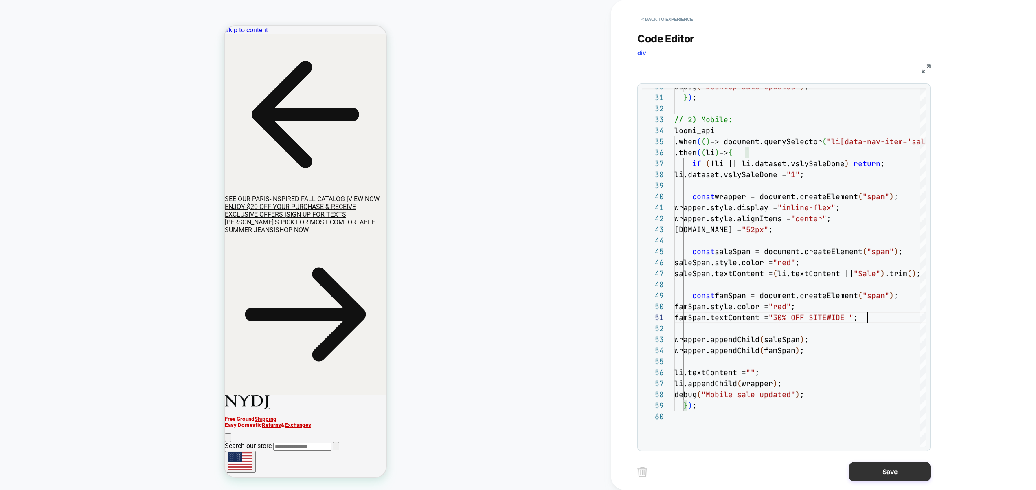
type textarea "**********"
click at [882, 471] on button "Save" at bounding box center [889, 472] width 81 height 20
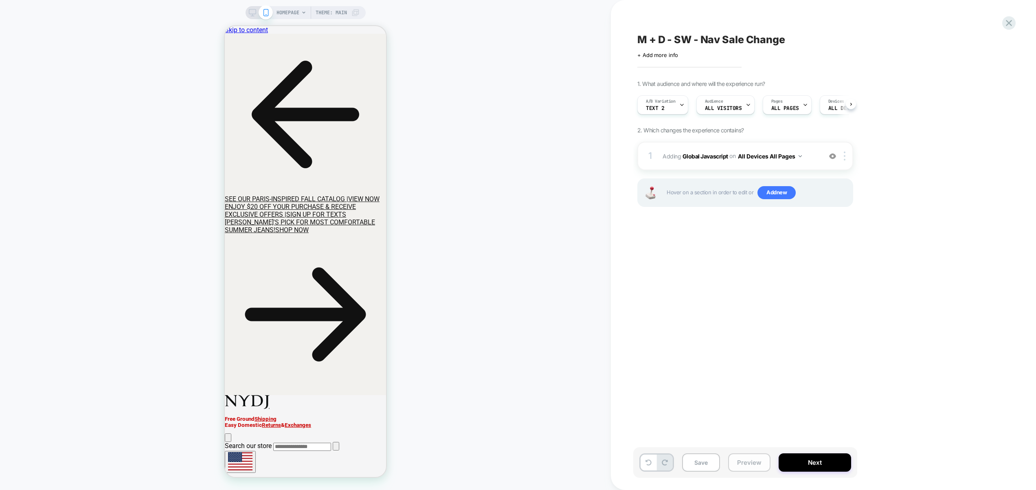
click at [745, 459] on button "Preview" at bounding box center [749, 462] width 42 height 18
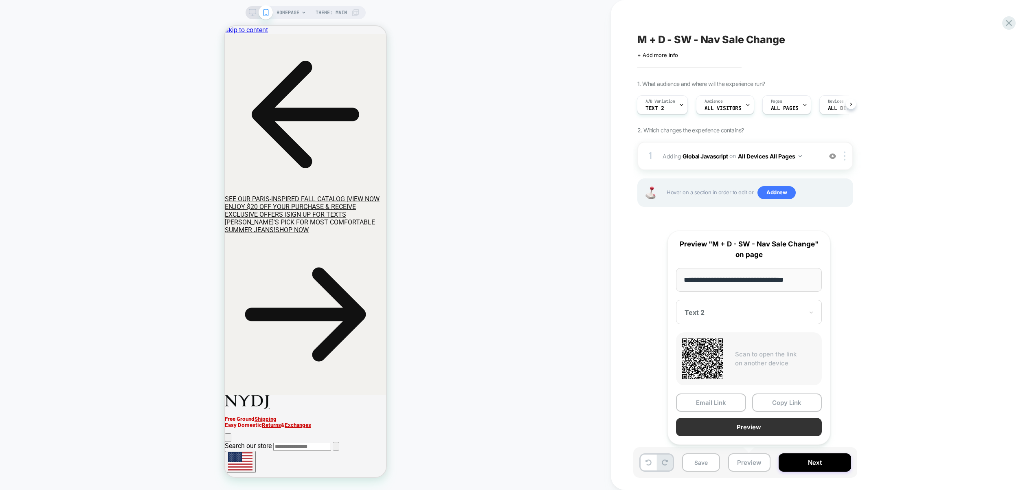
click at [744, 425] on button "Preview" at bounding box center [749, 427] width 146 height 18
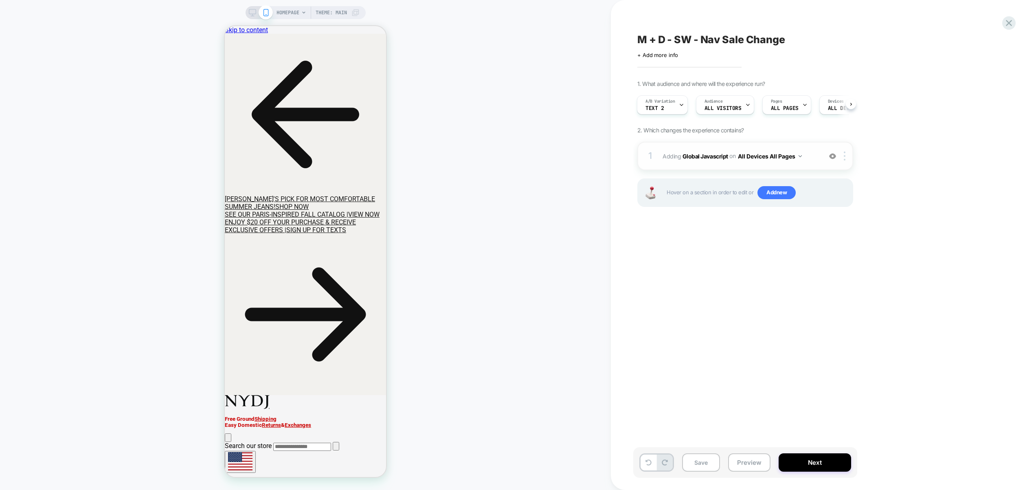
click at [808, 158] on span "Adding Global Javascript on All Devices All Pages" at bounding box center [739, 156] width 155 height 12
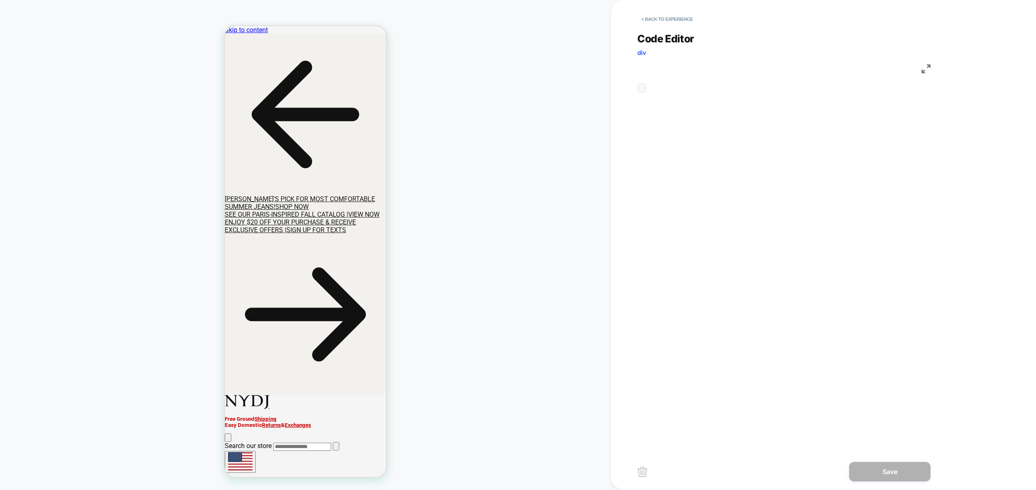
scroll to position [110, 0]
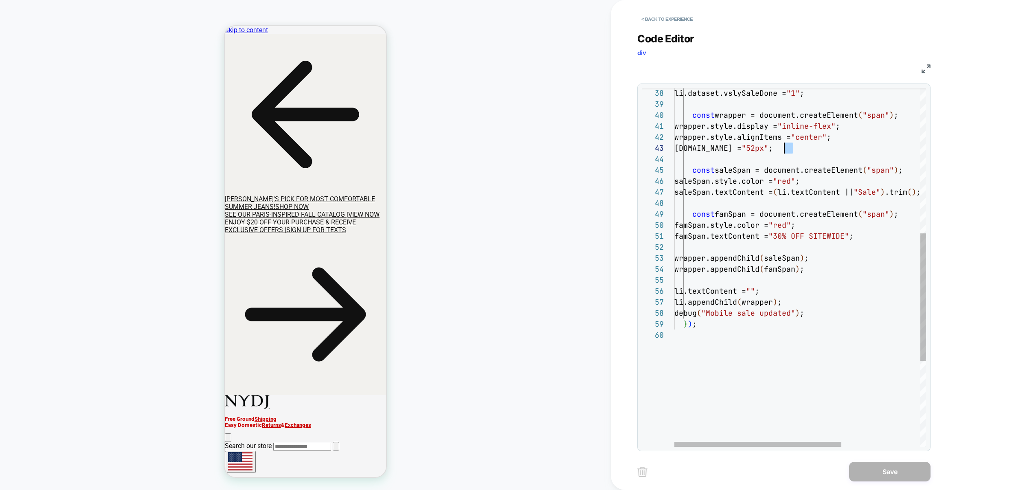
drag, startPoint x: 794, startPoint y: 147, endPoint x: 784, endPoint y: 148, distance: 10.2
click at [784, 148] on div "li.dataset.vslySaleDone = "1" ; const wrapper = document.createElement ( "span"…" at bounding box center [859, 184] width 370 height 1007
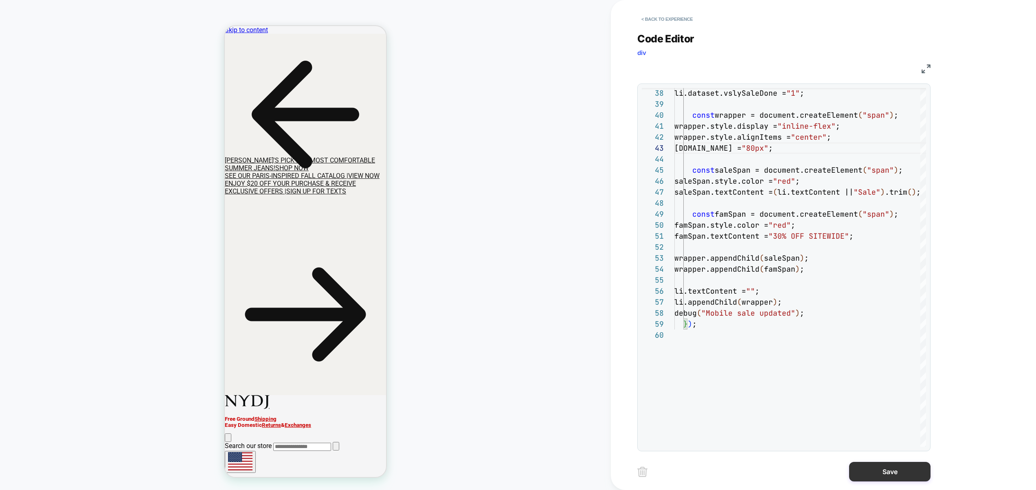
type textarea "**********"
click at [881, 471] on button "Save" at bounding box center [889, 472] width 81 height 20
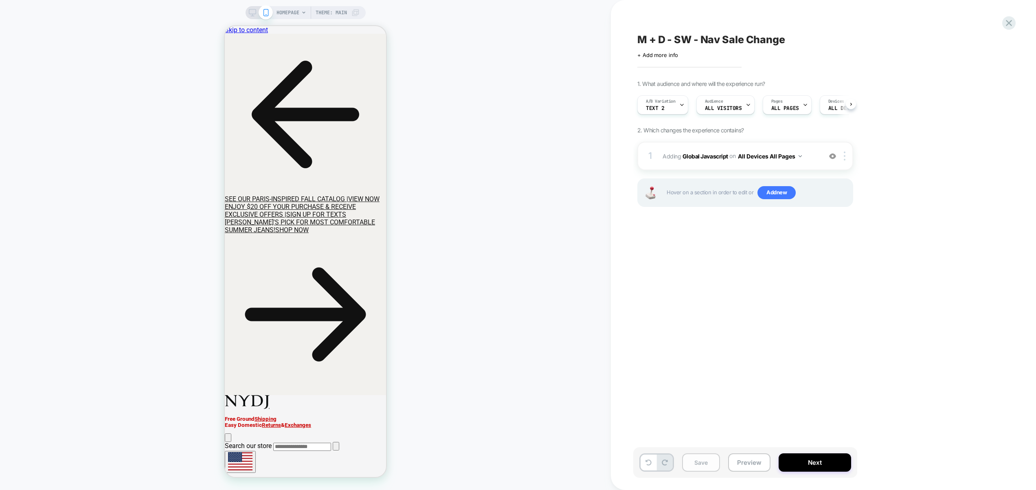
scroll to position [0, 0]
click at [696, 459] on button "Save" at bounding box center [701, 462] width 38 height 18
click at [669, 104] on div "A/B Variation Text 2" at bounding box center [660, 105] width 46 height 18
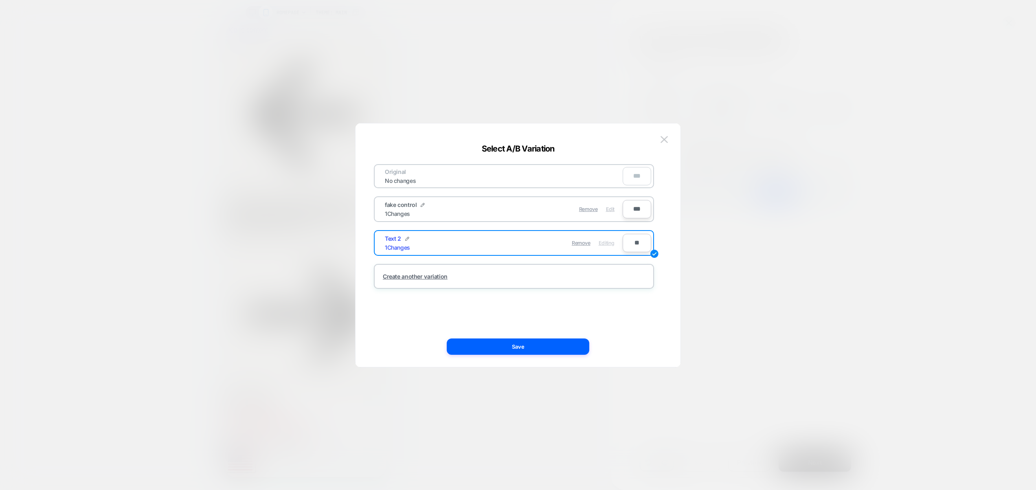
click at [610, 211] on span "Edit" at bounding box center [610, 209] width 9 height 6
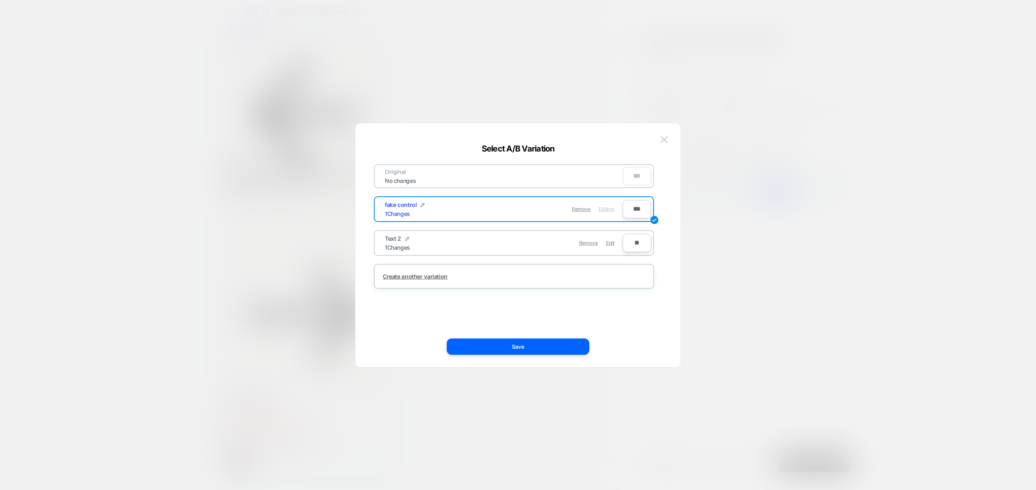
click at [564, 344] on button "Save" at bounding box center [518, 346] width 142 height 16
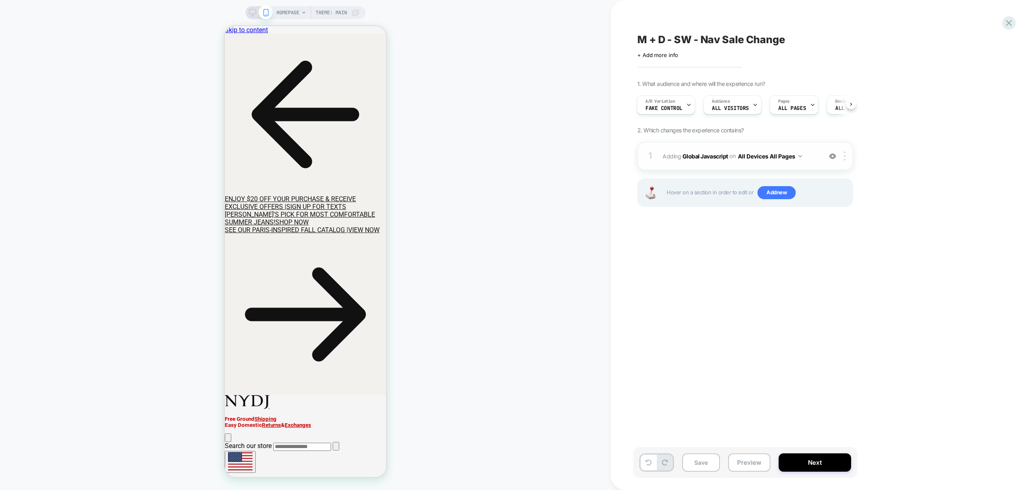
click at [811, 163] on div "1 Adding Global Javascript on All Devices All Pages Add Before Add After Target…" at bounding box center [745, 156] width 216 height 28
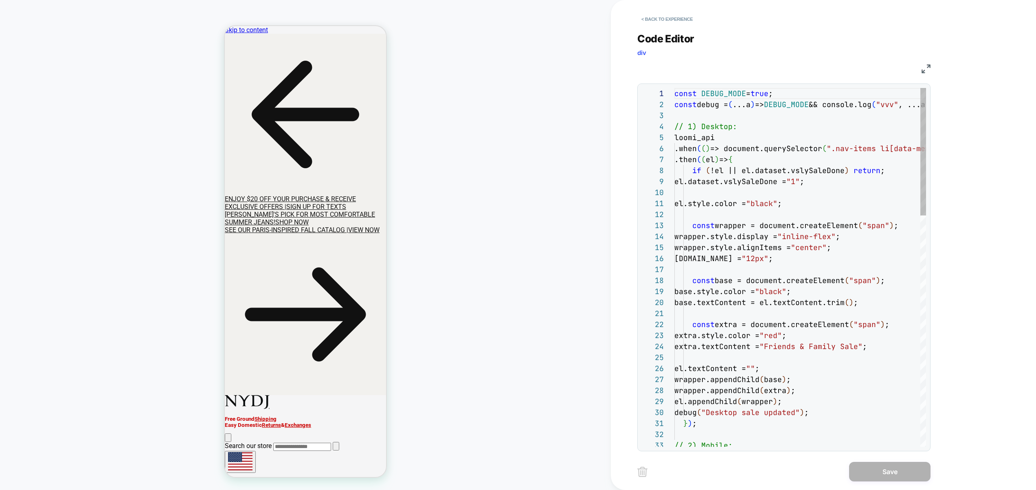
scroll to position [99, 0]
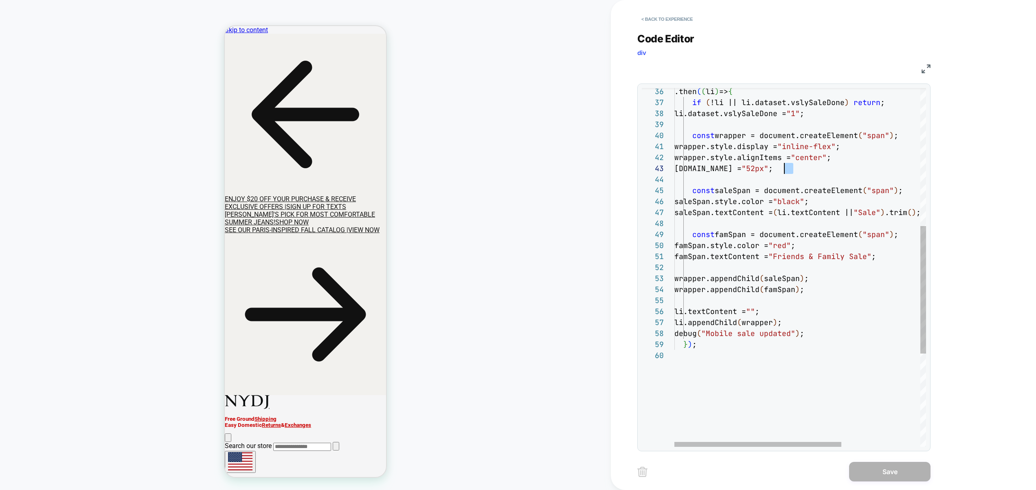
drag, startPoint x: 794, startPoint y: 168, endPoint x: 784, endPoint y: 168, distance: 9.8
click at [784, 168] on div "wrapper.style.display = "inline-flex" ; wrapper.style.alignItems = "center" ; w…" at bounding box center [859, 204] width 370 height 1007
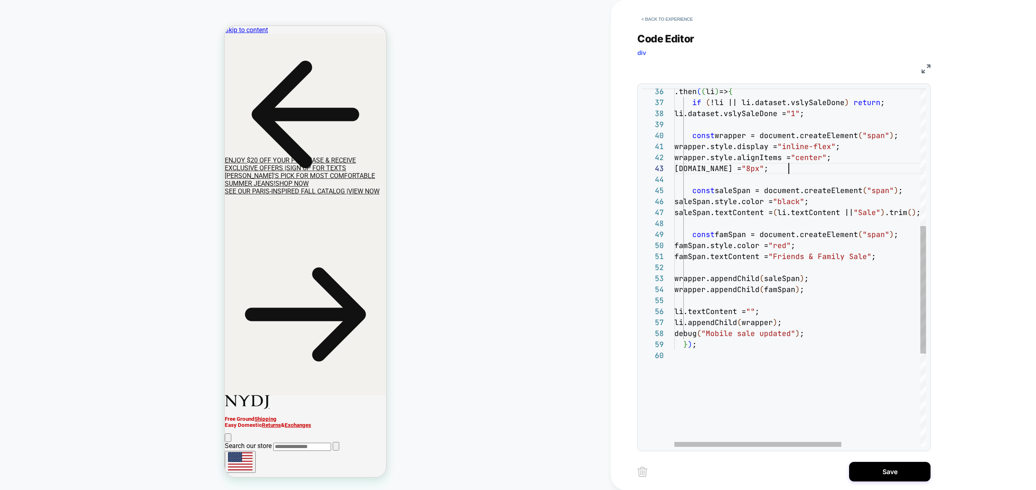
scroll to position [22, 119]
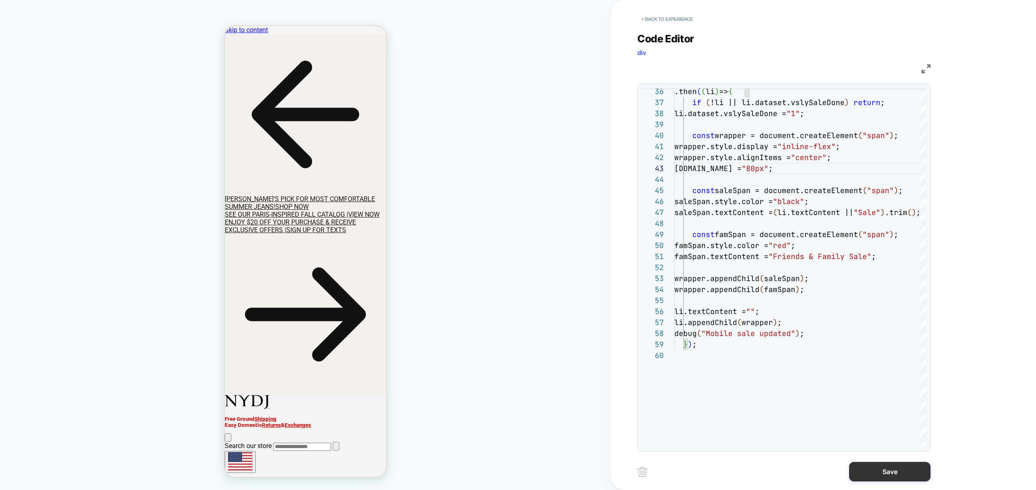
type textarea "**********"
click at [898, 469] on button "Save" at bounding box center [889, 472] width 81 height 20
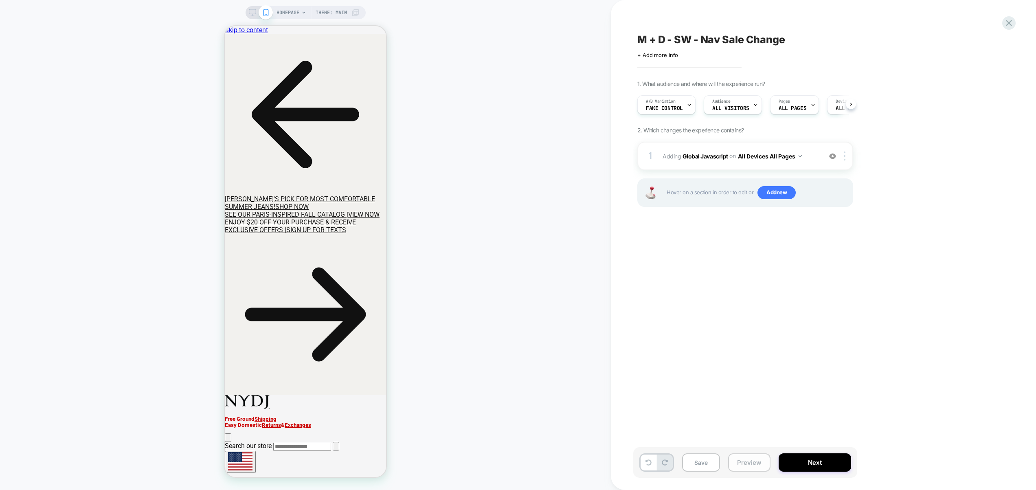
scroll to position [0, 0]
click at [752, 463] on button "Preview" at bounding box center [749, 462] width 42 height 18
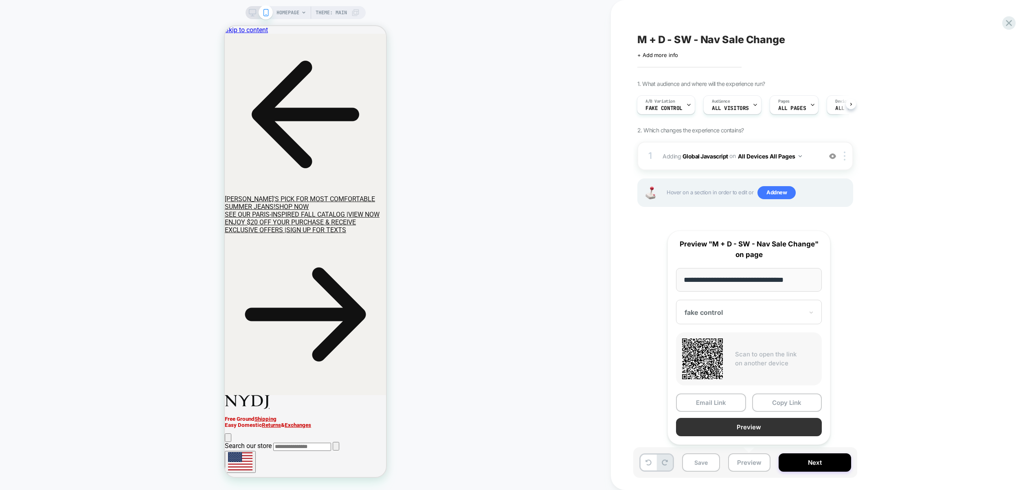
click at [754, 431] on button "Preview" at bounding box center [749, 427] width 146 height 18
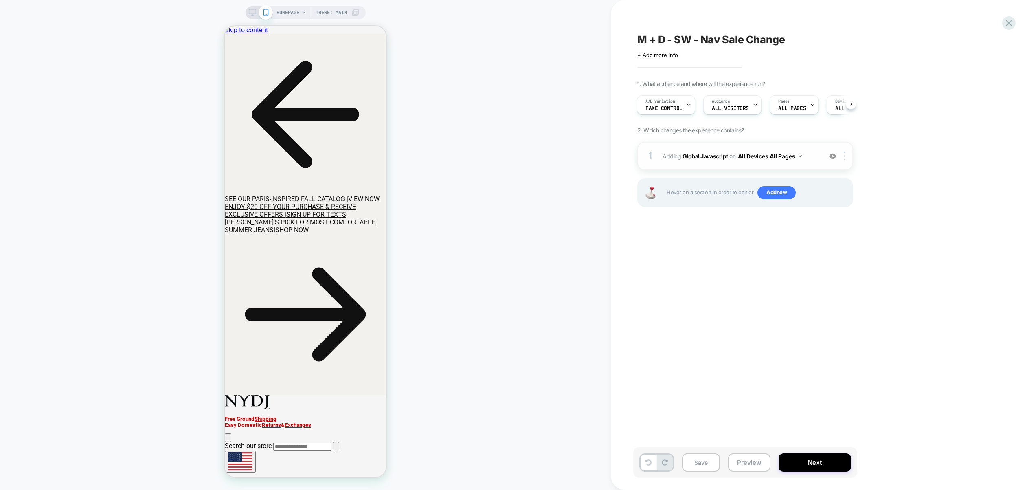
click at [818, 160] on div "1 Adding Global Javascript on All Devices All Pages Add Before Add After Target…" at bounding box center [745, 156] width 216 height 28
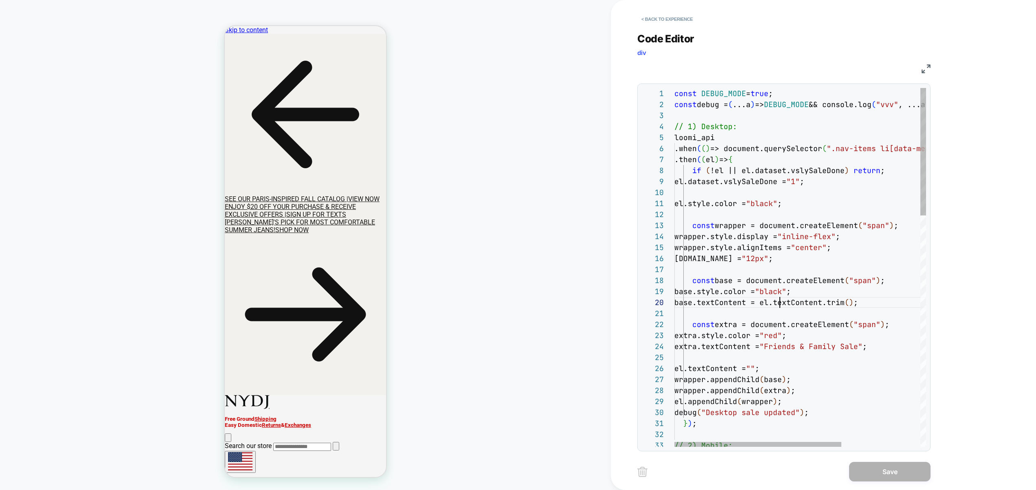
scroll to position [99, 105]
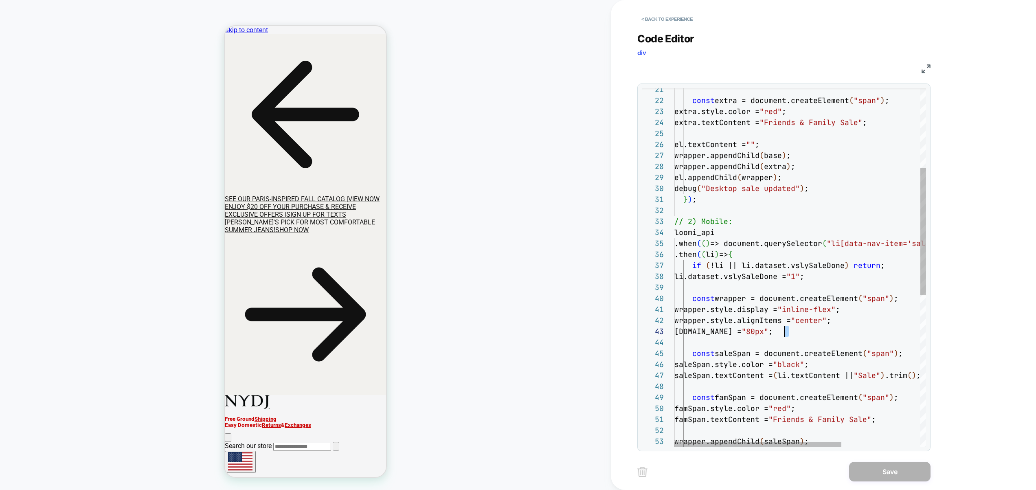
drag, startPoint x: 790, startPoint y: 333, endPoint x: 785, endPoint y: 333, distance: 4.5
click at [785, 333] on div "const extra = document.createElement ( "span" ) ; extra.style.color = "red" ; e…" at bounding box center [859, 367] width 370 height 1007
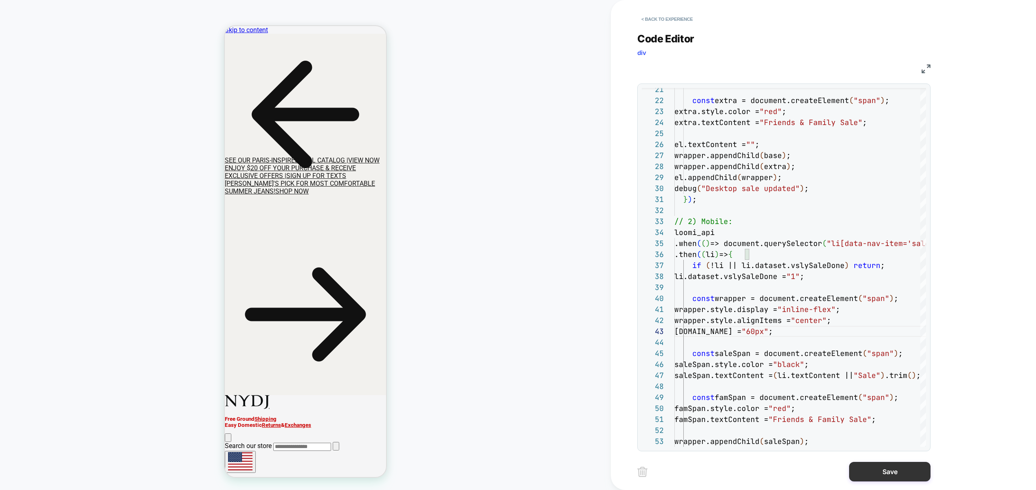
type textarea "**********"
click at [879, 471] on button "Save" at bounding box center [889, 472] width 81 height 20
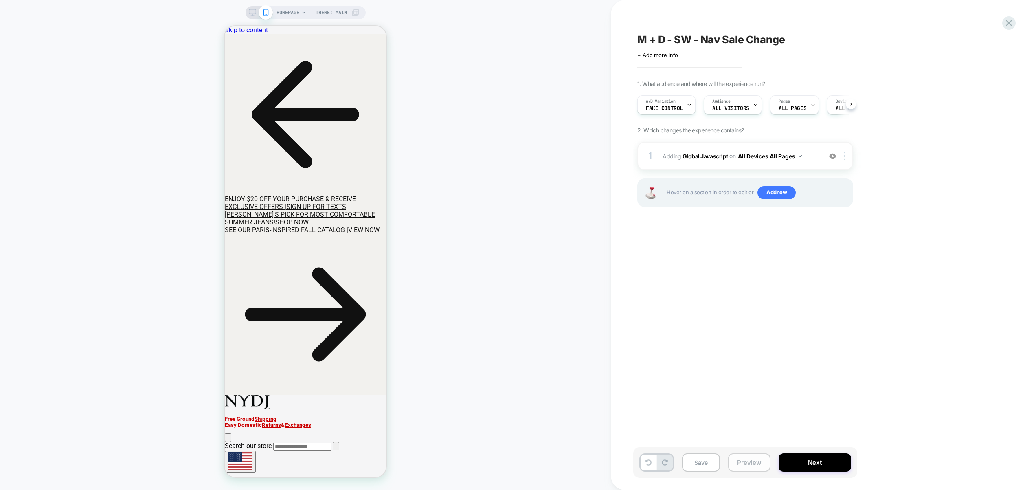
drag, startPoint x: 698, startPoint y: 463, endPoint x: 746, endPoint y: 461, distance: 48.1
click at [699, 463] on button "Save" at bounding box center [701, 462] width 38 height 18
click at [758, 461] on button "Preview" at bounding box center [749, 462] width 42 height 18
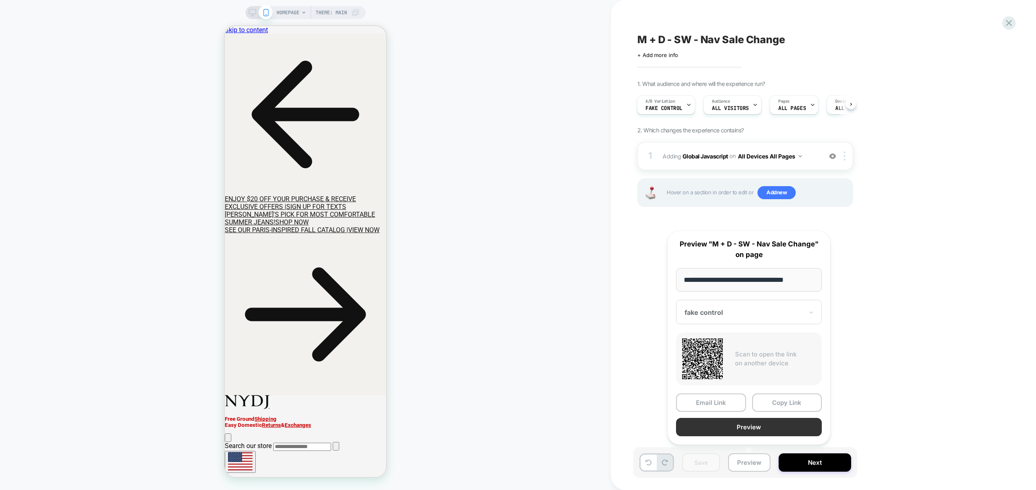
click at [753, 434] on button "Preview" at bounding box center [749, 427] width 146 height 18
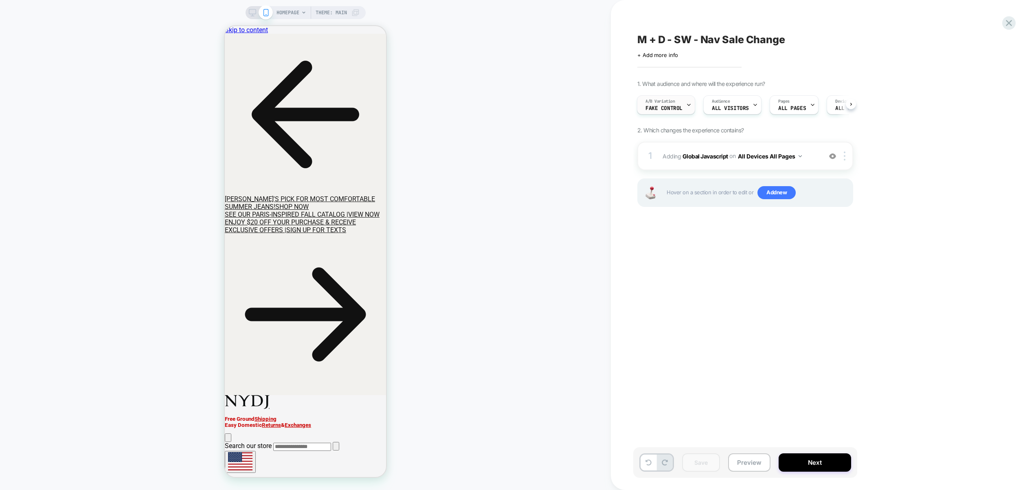
click at [676, 110] on span "fake control" at bounding box center [663, 108] width 37 height 6
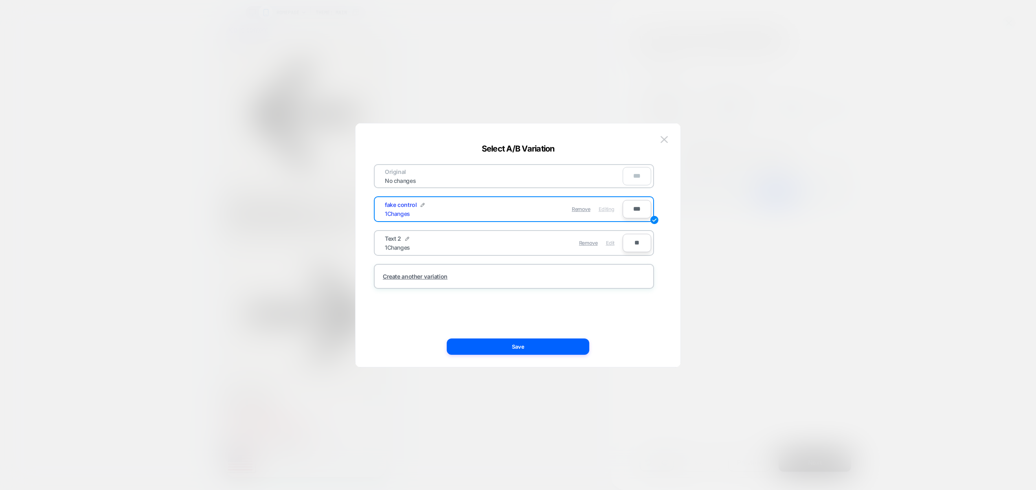
click at [609, 244] on span "Edit" at bounding box center [610, 243] width 9 height 6
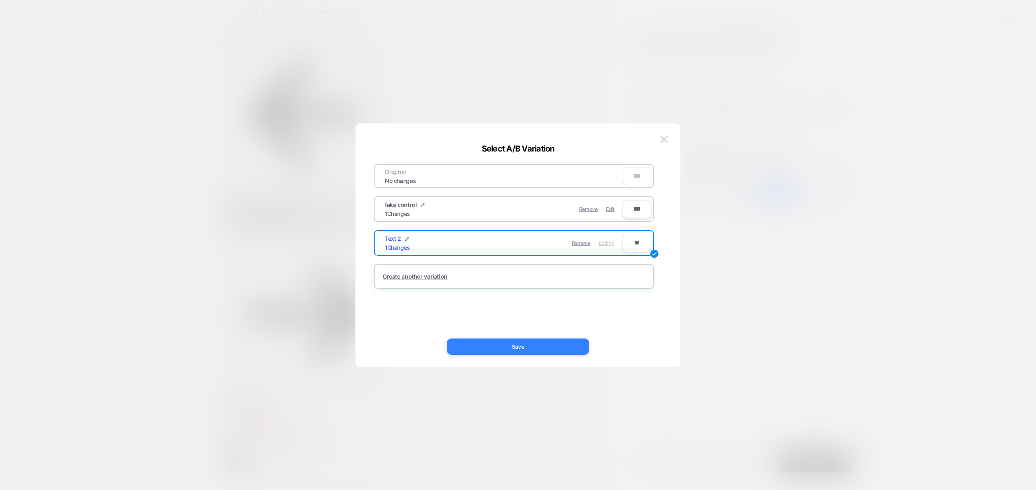
click at [557, 346] on button "Save" at bounding box center [518, 346] width 142 height 16
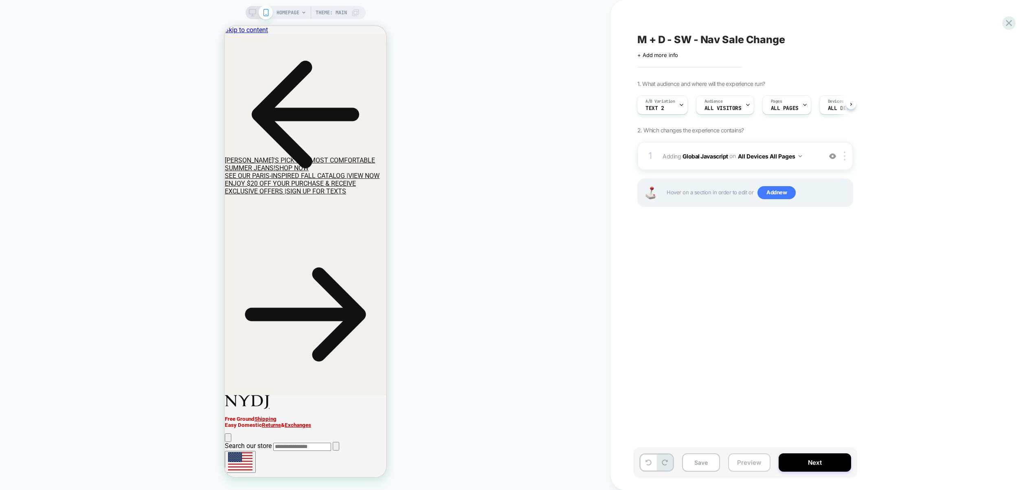
drag, startPoint x: 762, startPoint y: 462, endPoint x: 759, endPoint y: 454, distance: 7.9
click at [762, 462] on button "Preview" at bounding box center [749, 462] width 42 height 18
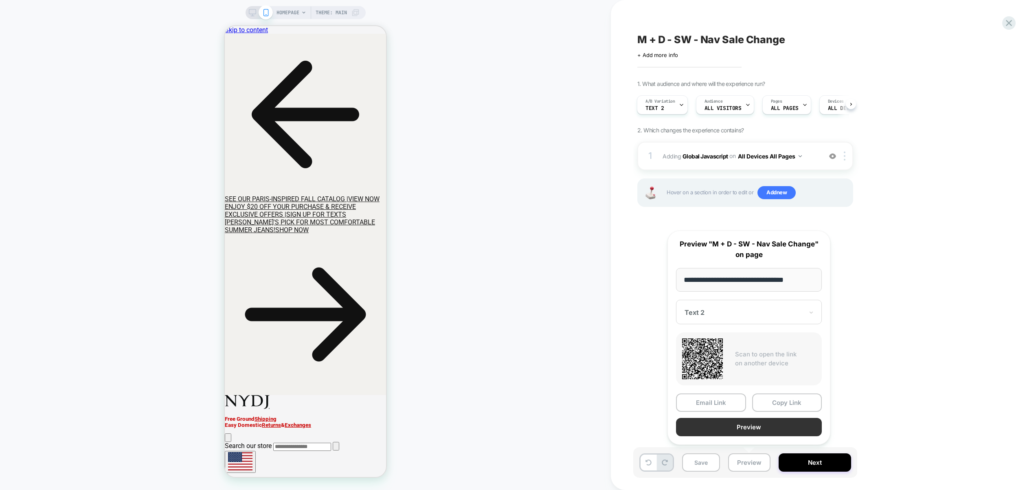
click at [753, 426] on button "Preview" at bounding box center [749, 427] width 146 height 18
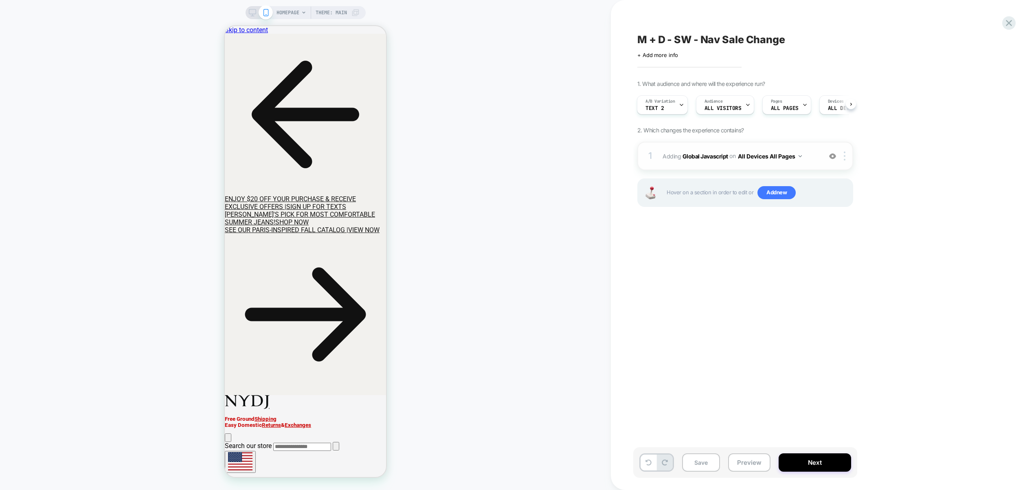
click at [809, 164] on div "1 Adding Global Javascript on All Devices All Pages Add Before Add After Target…" at bounding box center [745, 156] width 216 height 28
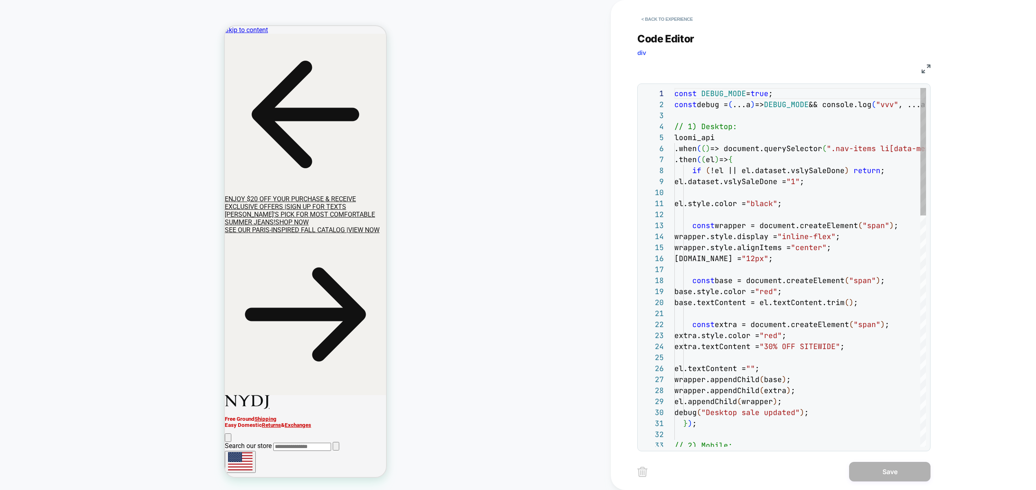
scroll to position [110, 0]
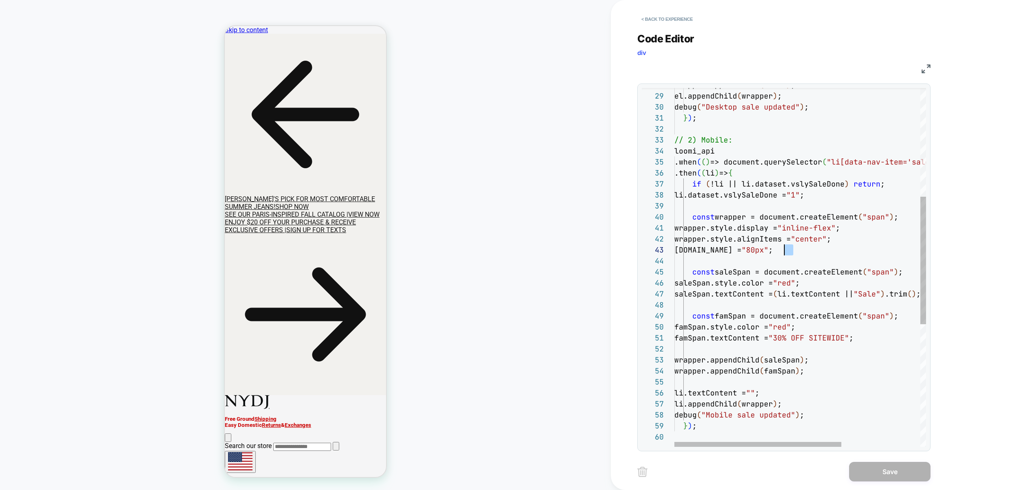
drag, startPoint x: 793, startPoint y: 250, endPoint x: 783, endPoint y: 250, distance: 10.2
click at [783, 250] on div "wrapper.style.display = "inline-flex" ; wrapper.style.alignItems = "center" ; w…" at bounding box center [859, 286] width 370 height 1007
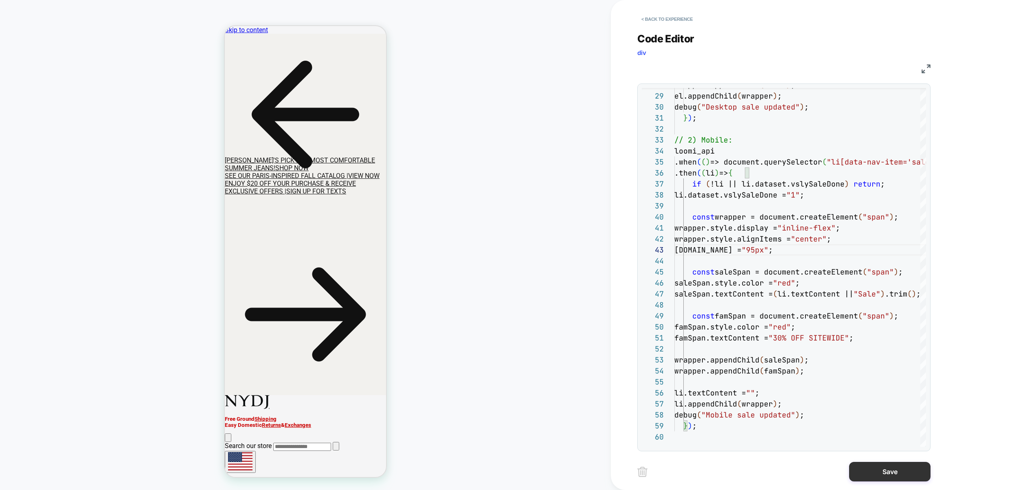
type textarea "**********"
click at [889, 467] on button "Save" at bounding box center [889, 472] width 81 height 20
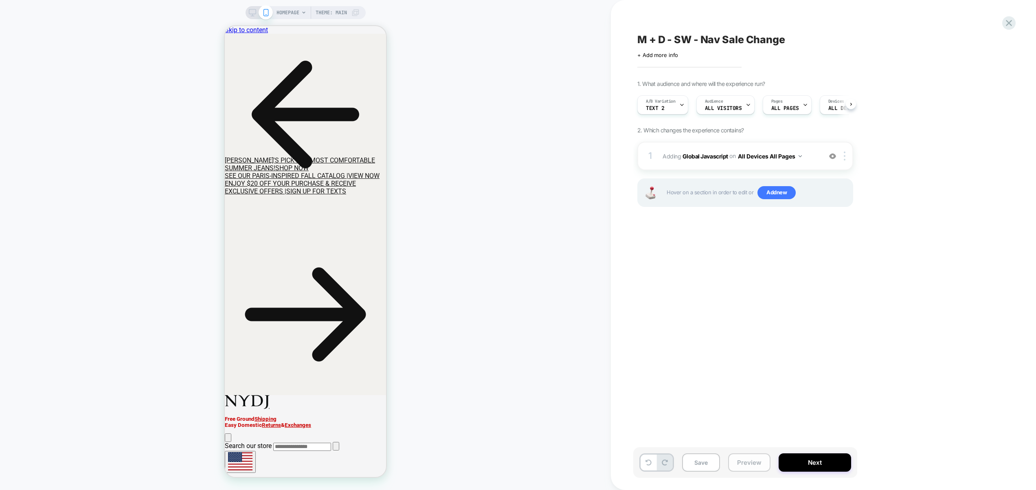
scroll to position [0, 0]
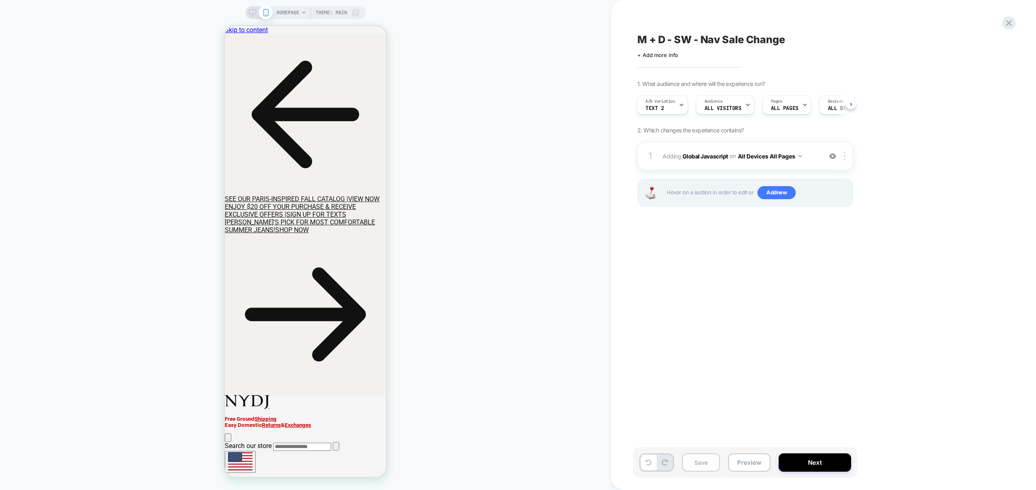
click at [705, 465] on button "Save" at bounding box center [701, 462] width 38 height 18
click at [740, 466] on button "Preview" at bounding box center [749, 462] width 42 height 18
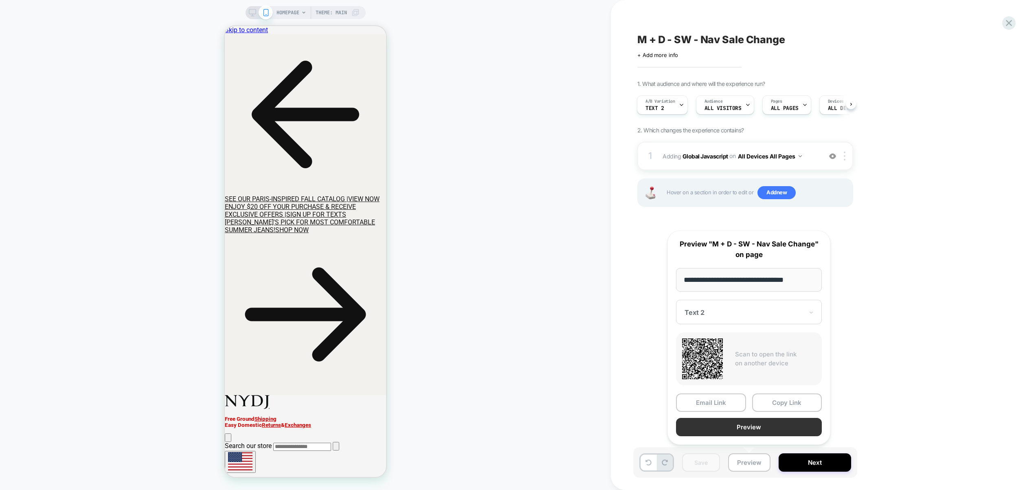
click at [757, 429] on button "Preview" at bounding box center [749, 427] width 146 height 18
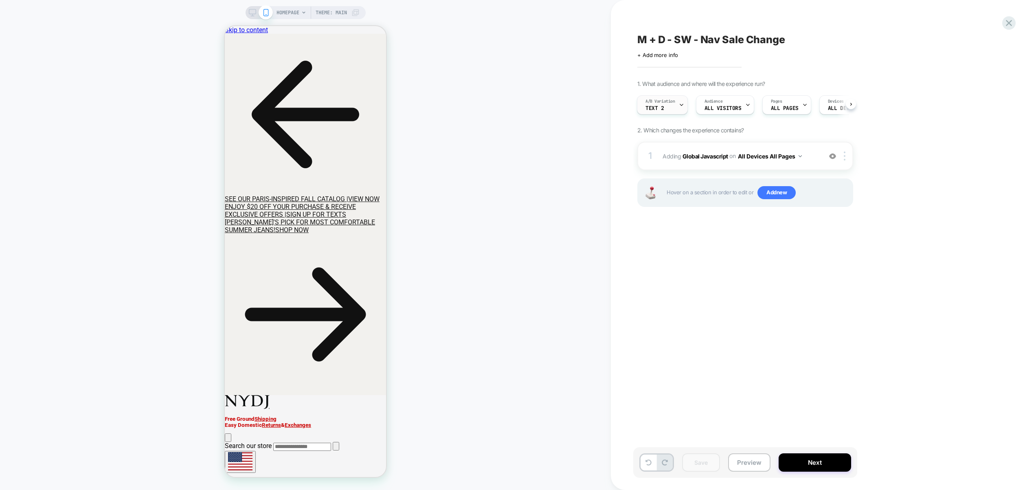
click at [673, 110] on div "A/B Variation Text 2" at bounding box center [660, 105] width 46 height 18
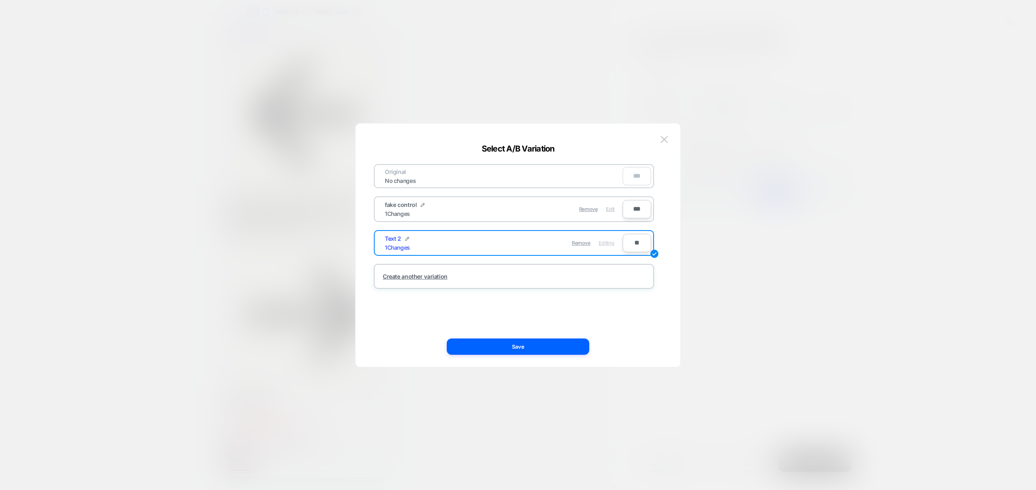
click at [612, 211] on span "Edit" at bounding box center [610, 209] width 9 height 6
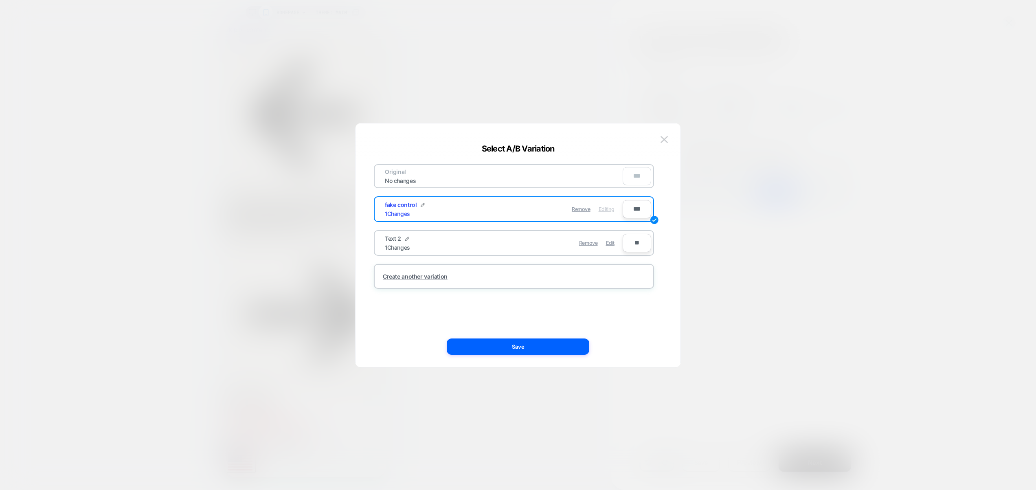
drag, startPoint x: 562, startPoint y: 345, endPoint x: 568, endPoint y: 345, distance: 5.3
click at [562, 346] on button "Save" at bounding box center [518, 346] width 142 height 16
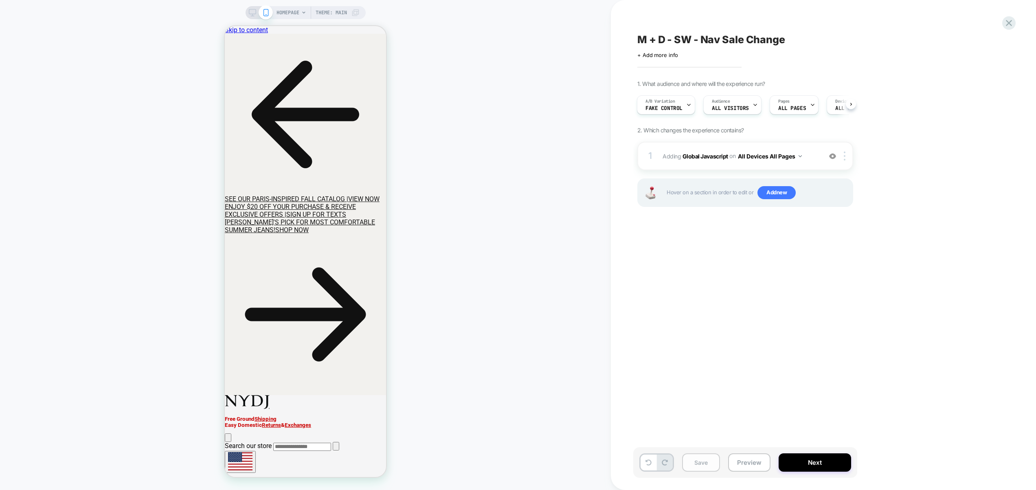
click at [707, 466] on button "Save" at bounding box center [701, 462] width 38 height 18
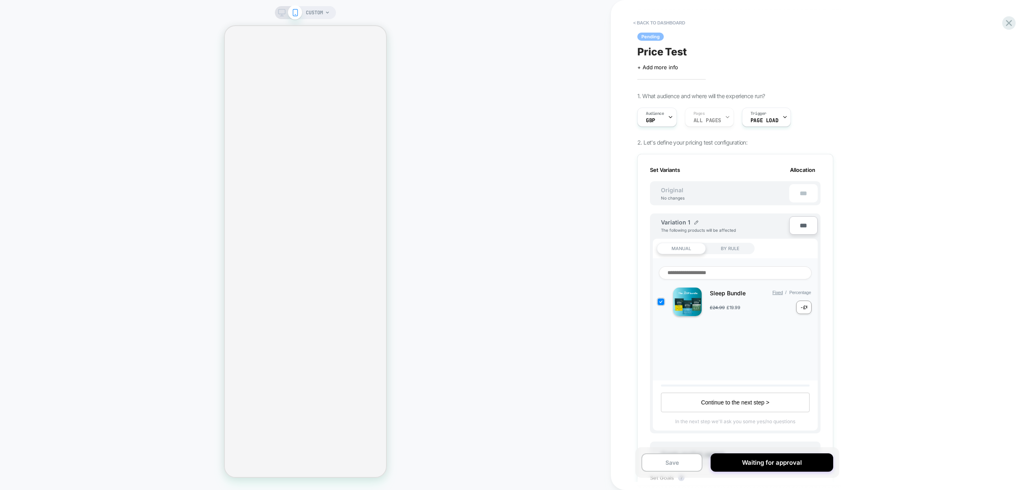
scroll to position [0, 1]
select select "**********"
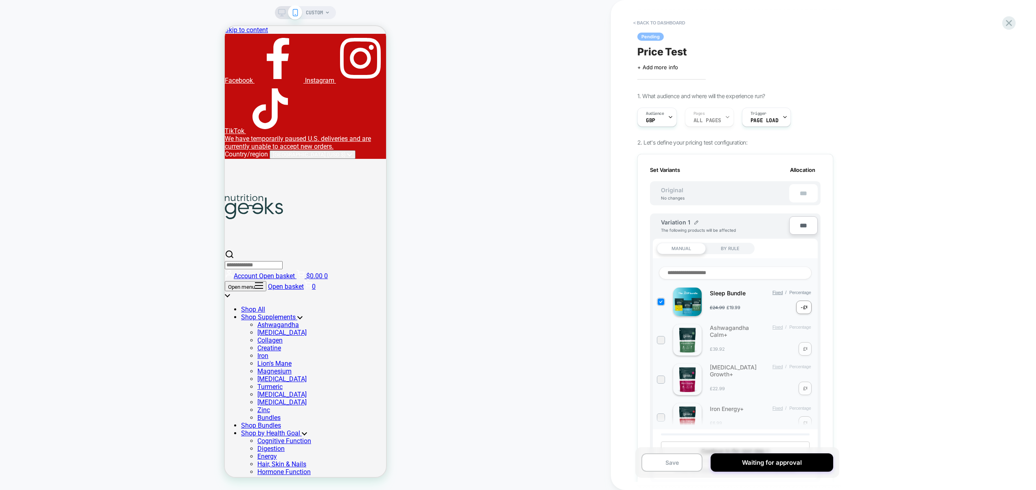
scroll to position [503, 0]
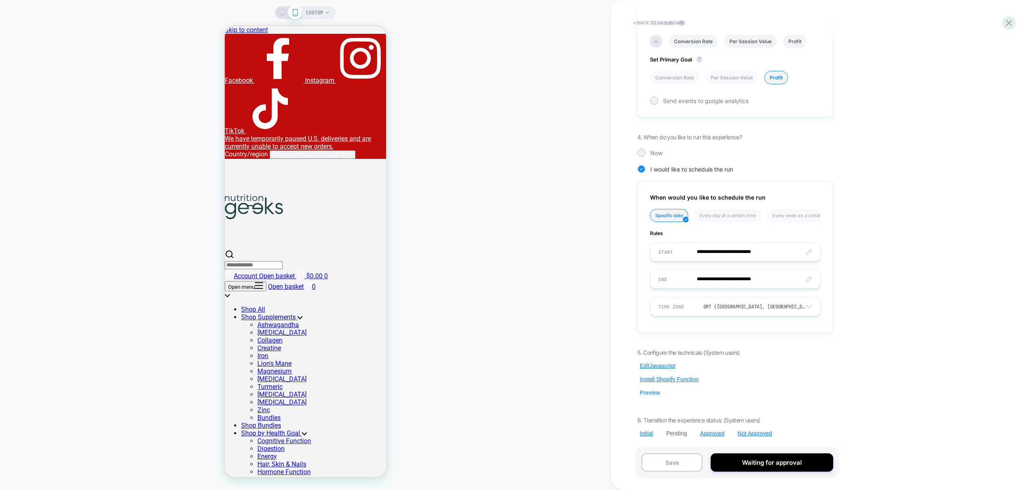
click at [654, 393] on button "Preview" at bounding box center [649, 392] width 25 height 7
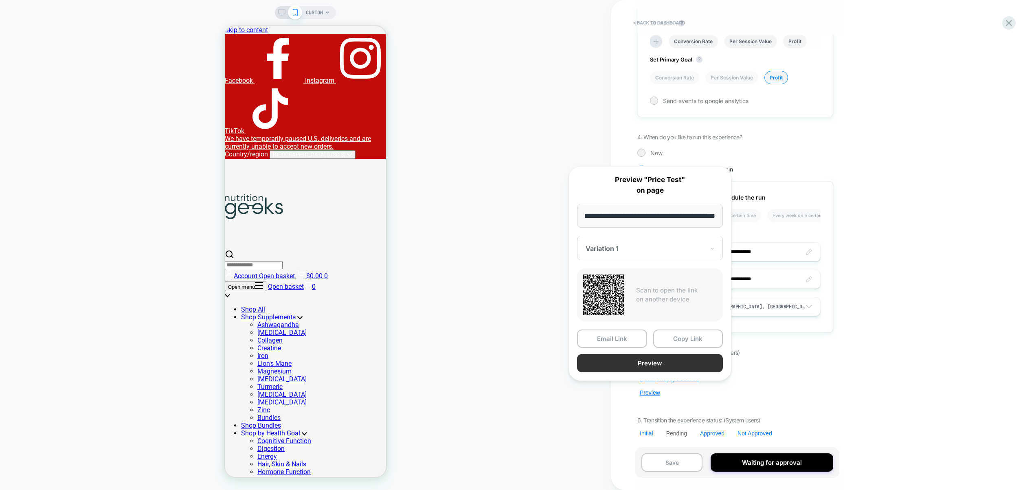
scroll to position [0, 0]
click at [663, 366] on button "Preview" at bounding box center [650, 363] width 146 height 18
click at [911, 237] on div "< back to dashboard Pending Price Test Click to edit experience details + Add m…" at bounding box center [790, 245] width 358 height 490
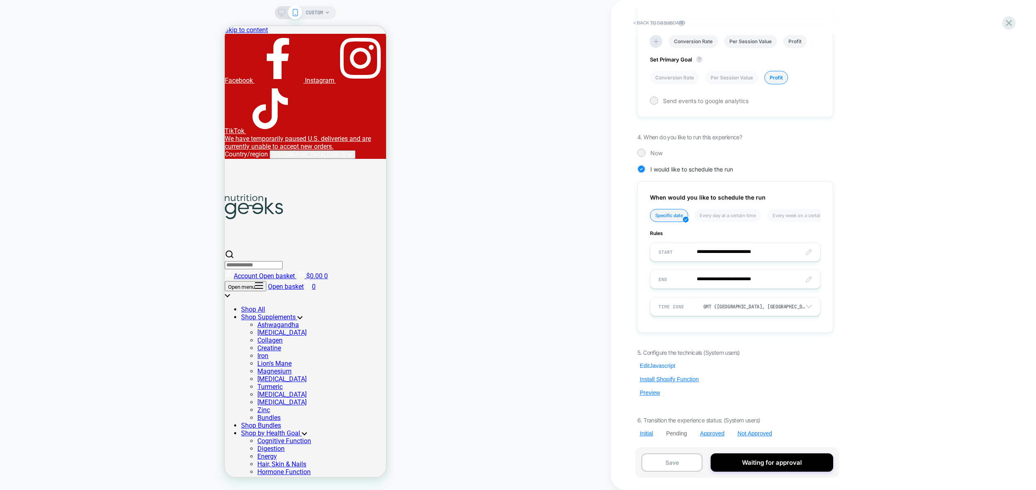
click at [653, 367] on button "Edit Javascript" at bounding box center [657, 365] width 40 height 7
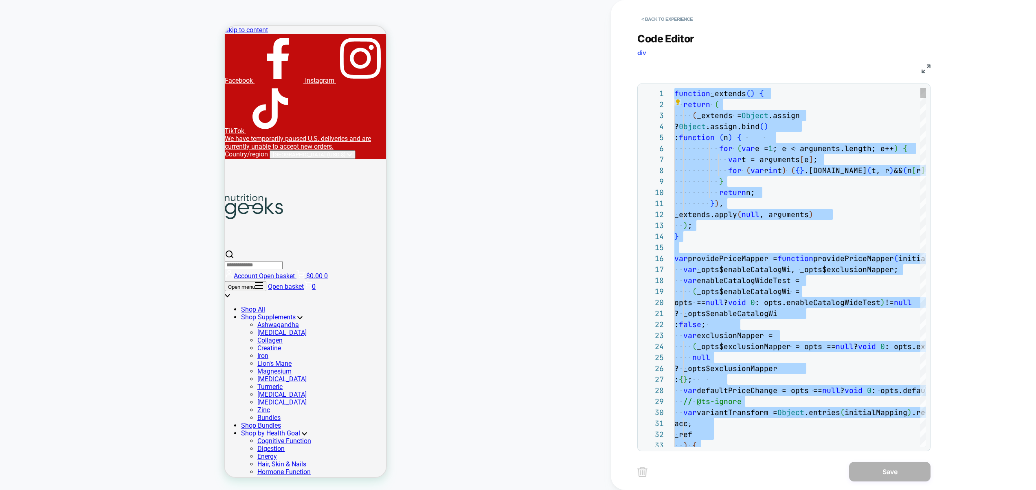
type textarea "**********"
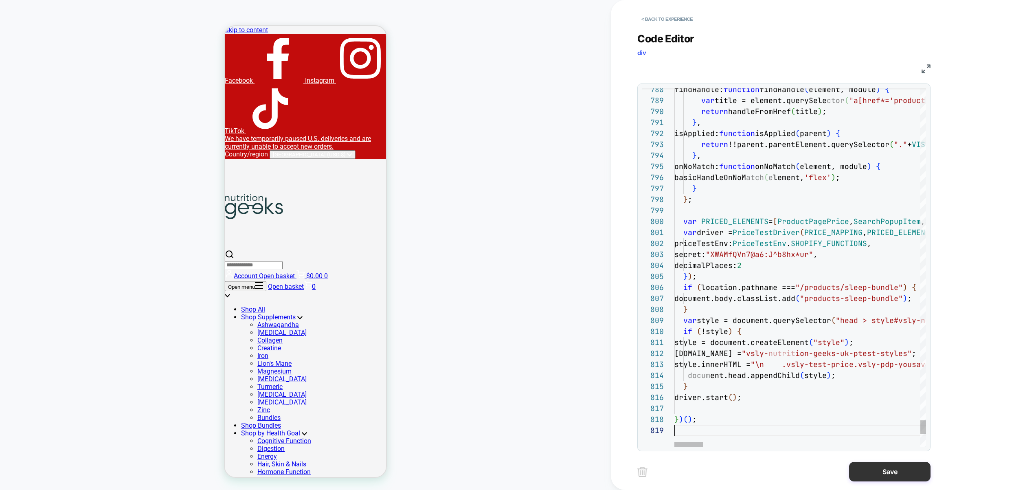
click at [872, 474] on button "Save" at bounding box center [889, 472] width 81 height 20
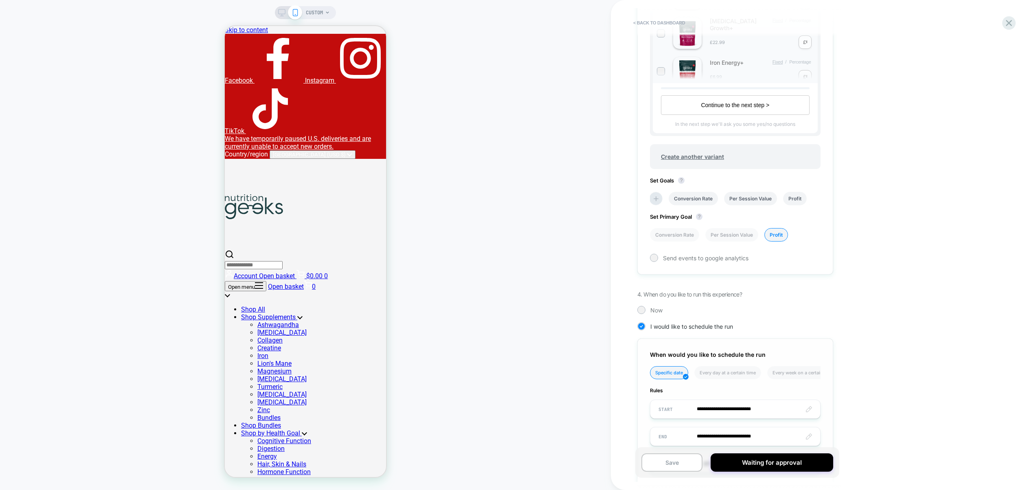
scroll to position [503, 0]
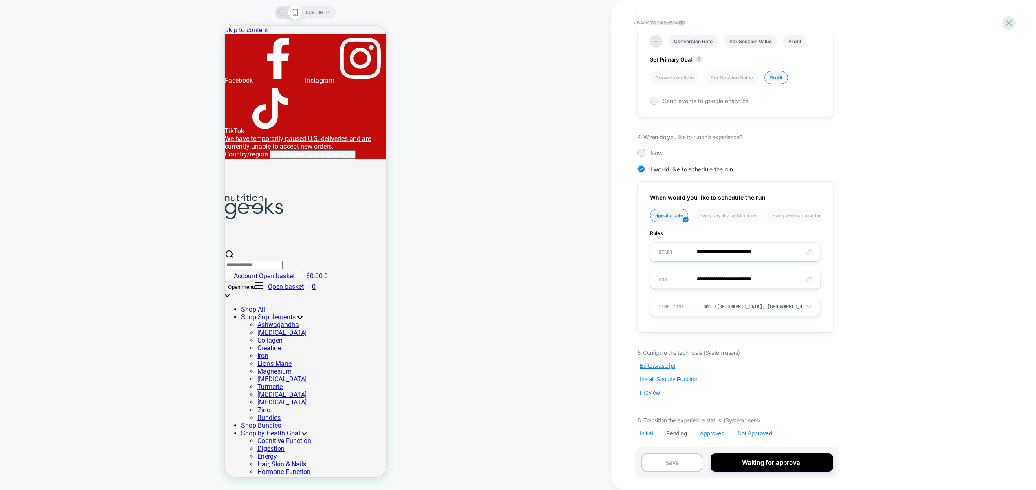
click at [647, 395] on button "Preview" at bounding box center [649, 392] width 25 height 7
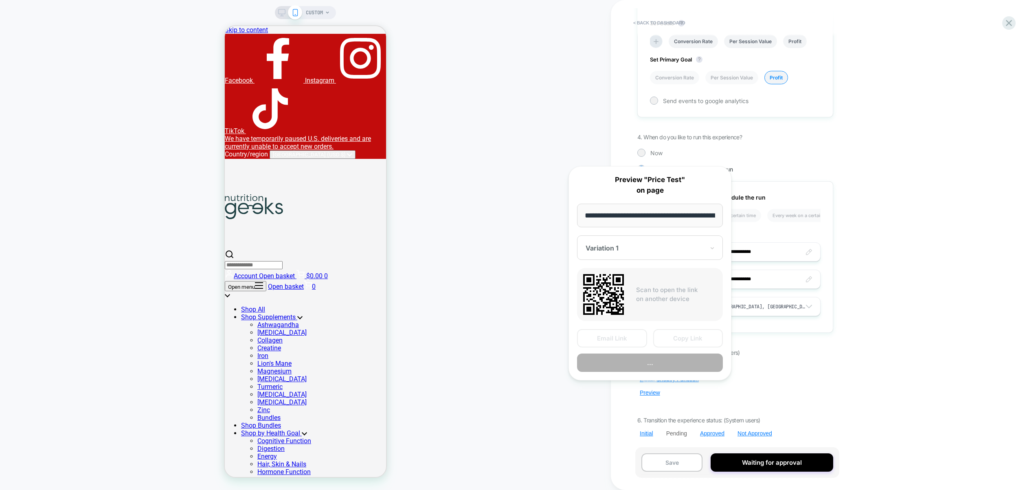
scroll to position [0, 39]
click at [647, 364] on button "Preview" at bounding box center [650, 363] width 146 height 18
click at [642, 360] on button "Preview" at bounding box center [650, 363] width 146 height 18
click at [799, 389] on div "5. Configure the technicals (System users) Edit Javascript Install Shopify Func…" at bounding box center [735, 393] width 196 height 88
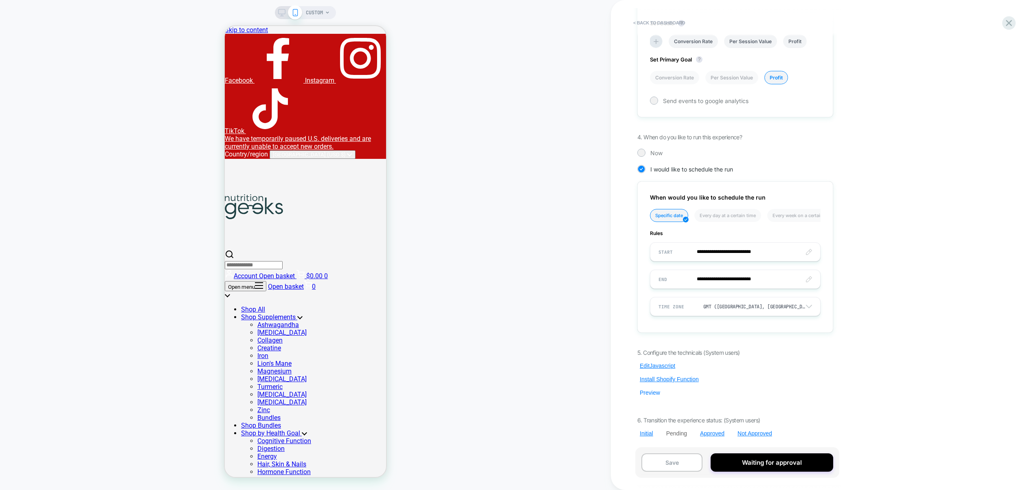
click at [652, 392] on button "Preview" at bounding box center [649, 392] width 25 height 7
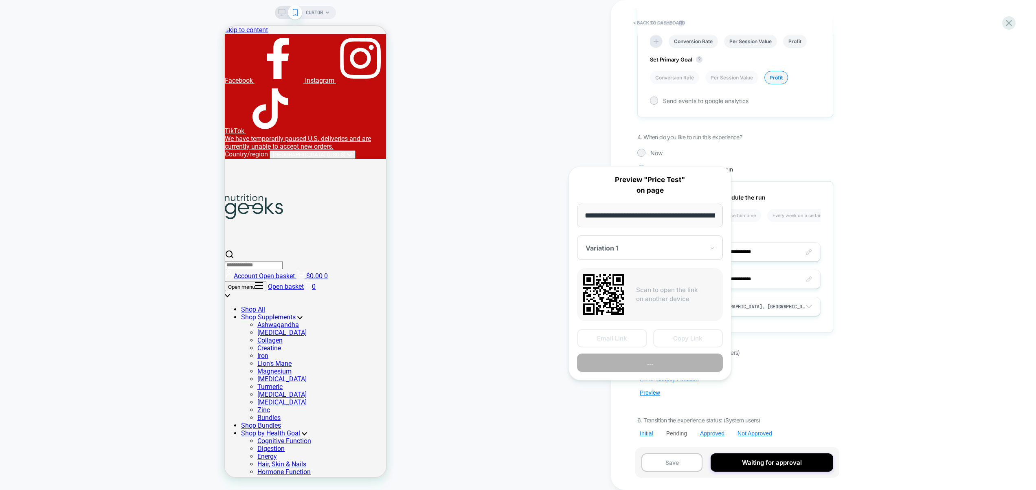
scroll to position [0, 39]
click at [656, 365] on button "Preview" at bounding box center [650, 363] width 146 height 18
drag, startPoint x: 832, startPoint y: 369, endPoint x: 827, endPoint y: 368, distance: 5.4
click at [832, 369] on div "5. Configure the technicals (System users) Edit Javascript Install Shopify Func…" at bounding box center [735, 393] width 196 height 88
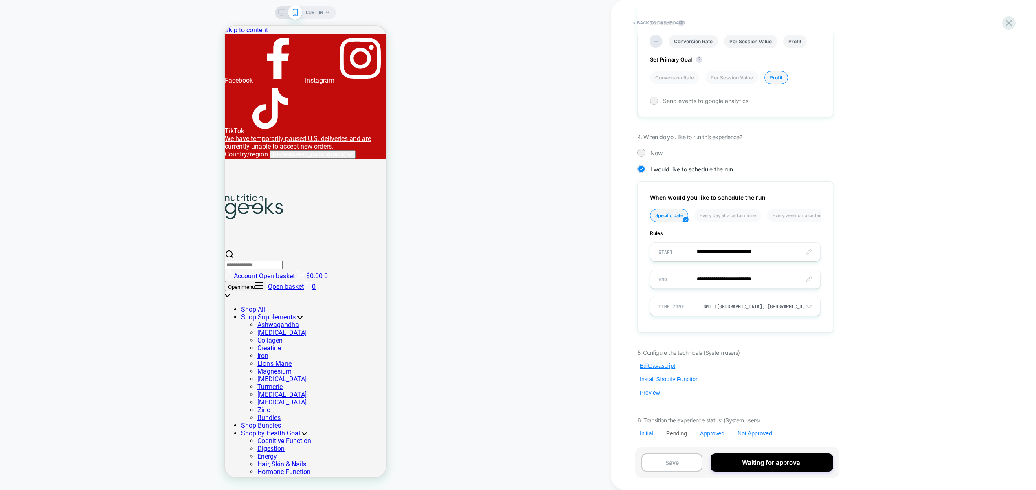
click at [649, 392] on button "Preview" at bounding box center [649, 392] width 25 height 7
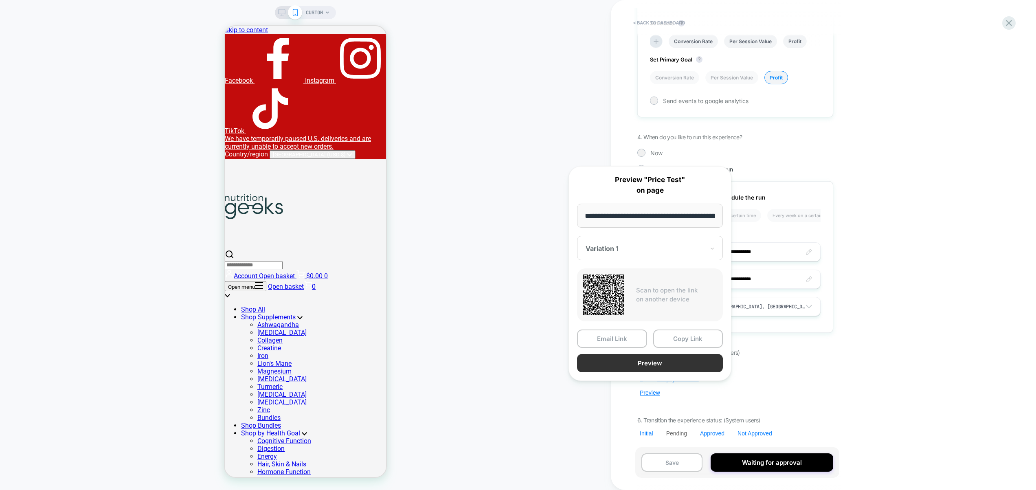
click at [651, 366] on button "Preview" at bounding box center [650, 363] width 146 height 18
click at [810, 341] on div "Pending Price Test Click to edit experience details + Add more info 1. What aud…" at bounding box center [735, 245] width 204 height 474
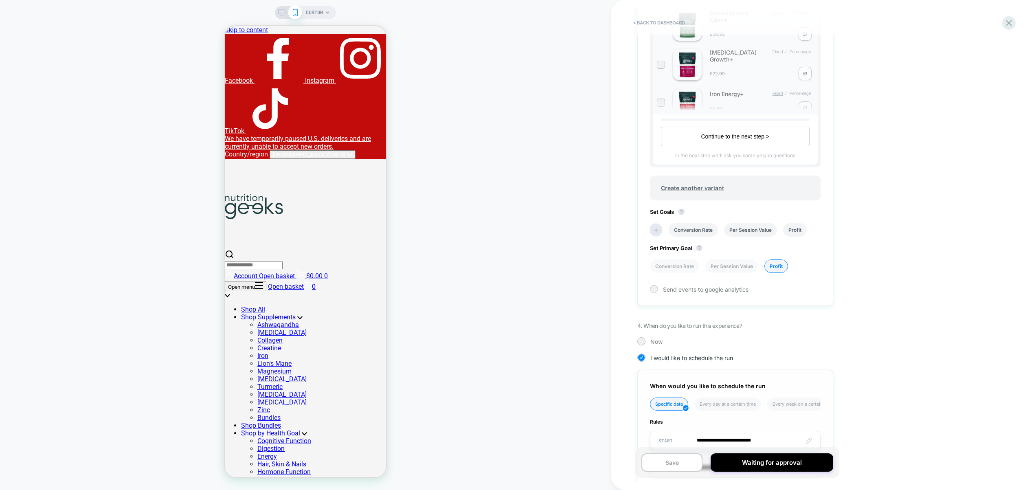
scroll to position [99, 0]
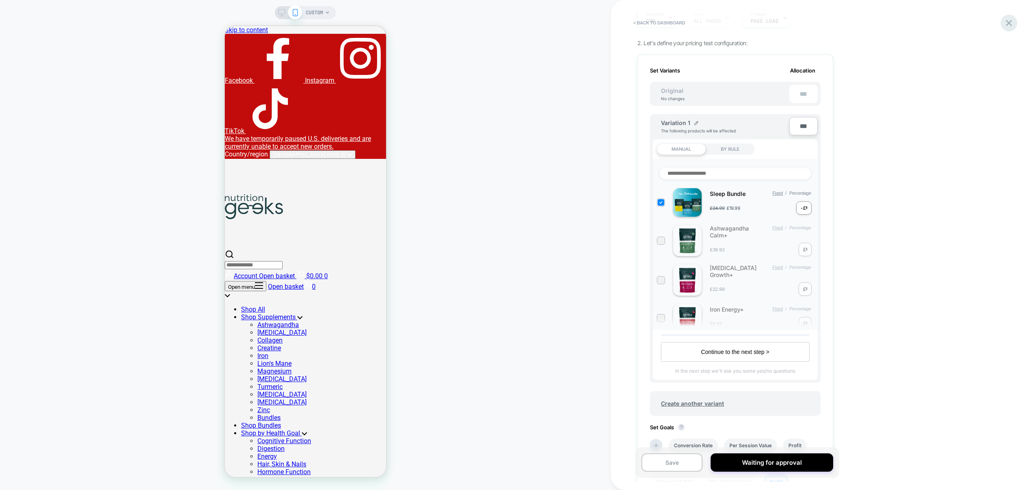
click at [1009, 22] on icon at bounding box center [1009, 23] width 6 height 6
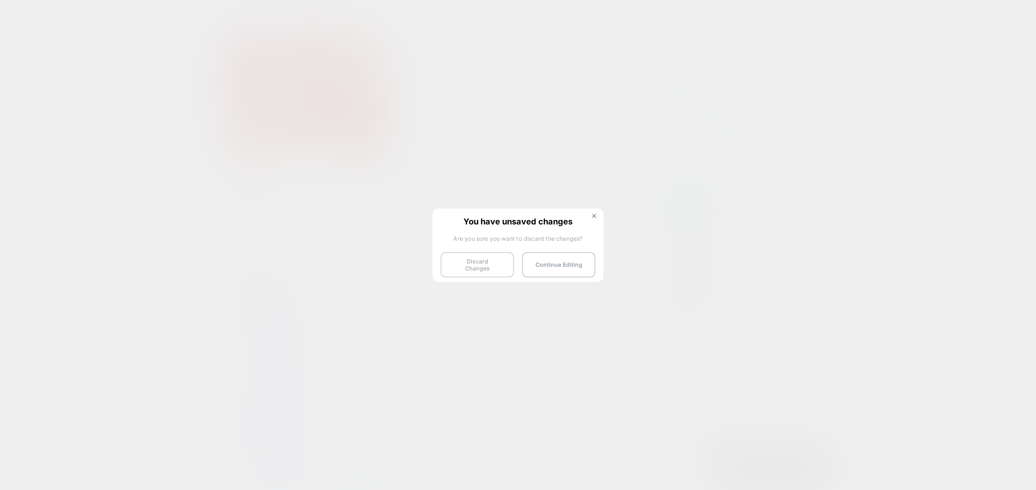
click at [497, 262] on button "Discard Changes" at bounding box center [477, 264] width 73 height 25
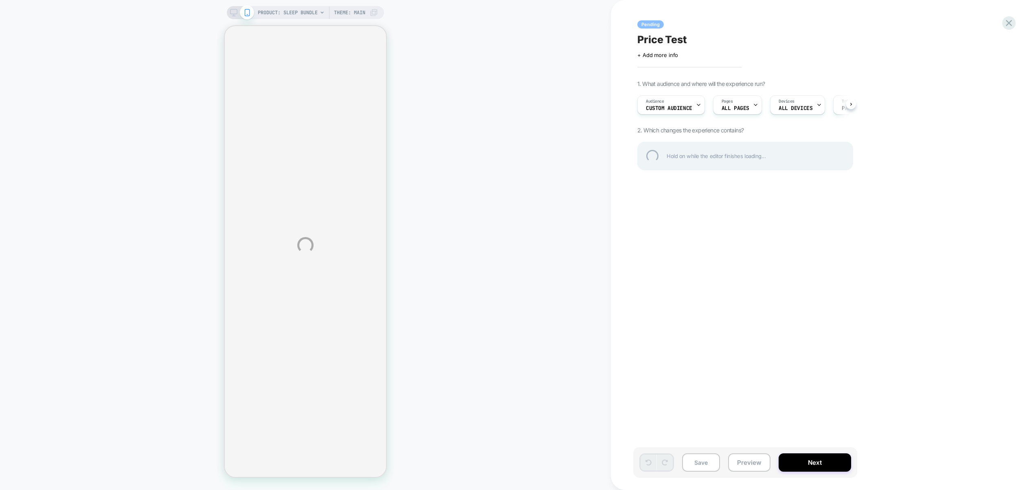
select select "**********"
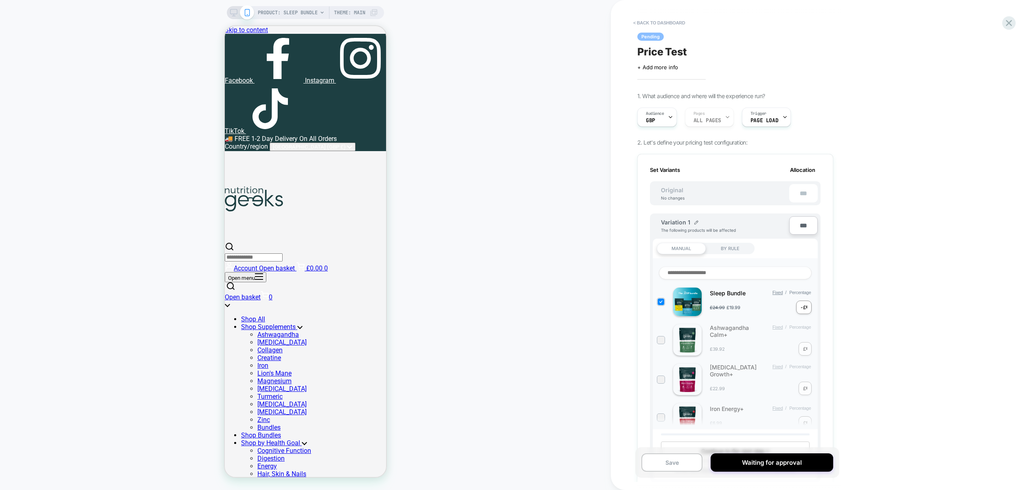
scroll to position [503, 0]
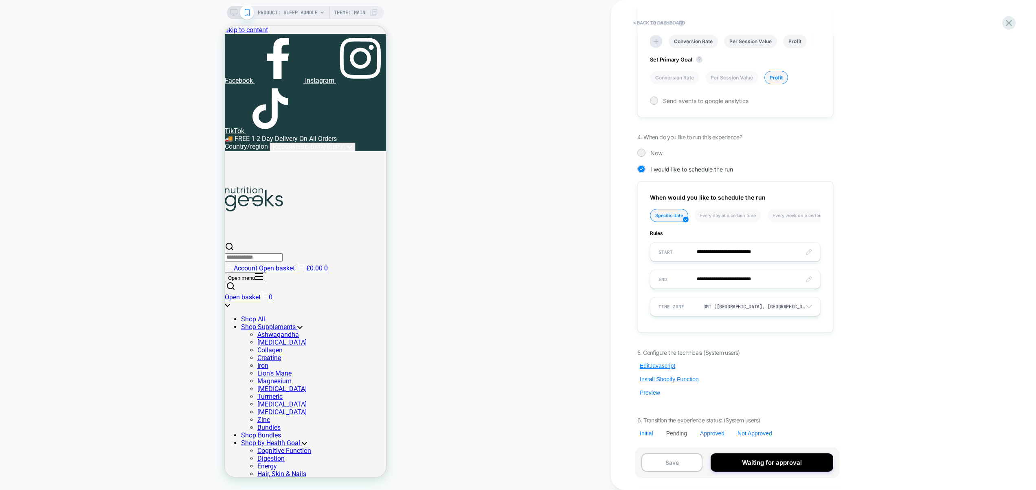
click at [653, 391] on button "Preview" at bounding box center [649, 392] width 25 height 7
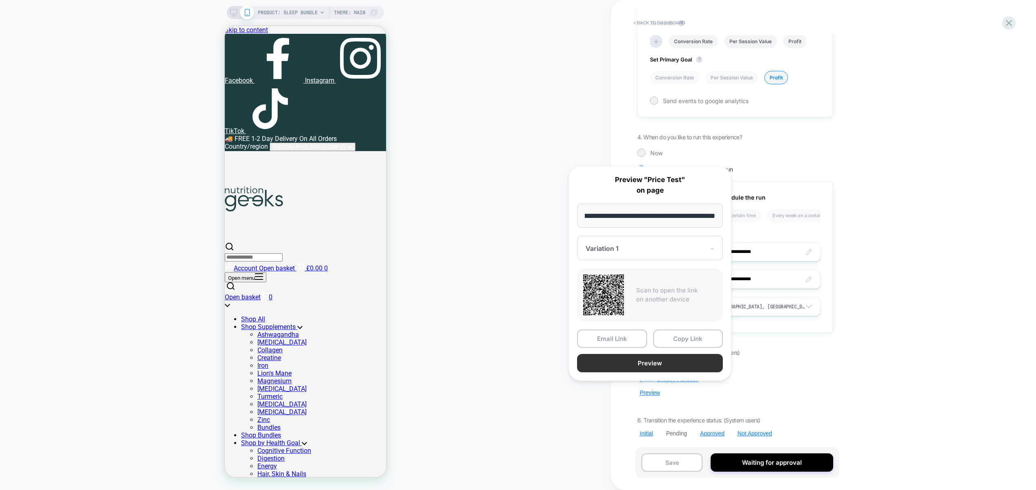
scroll to position [0, 0]
click at [653, 355] on button "Preview" at bounding box center [650, 363] width 146 height 18
click at [874, 191] on div "< back to dashboard Pending Price Test Click to edit experience details + Add m…" at bounding box center [790, 245] width 358 height 490
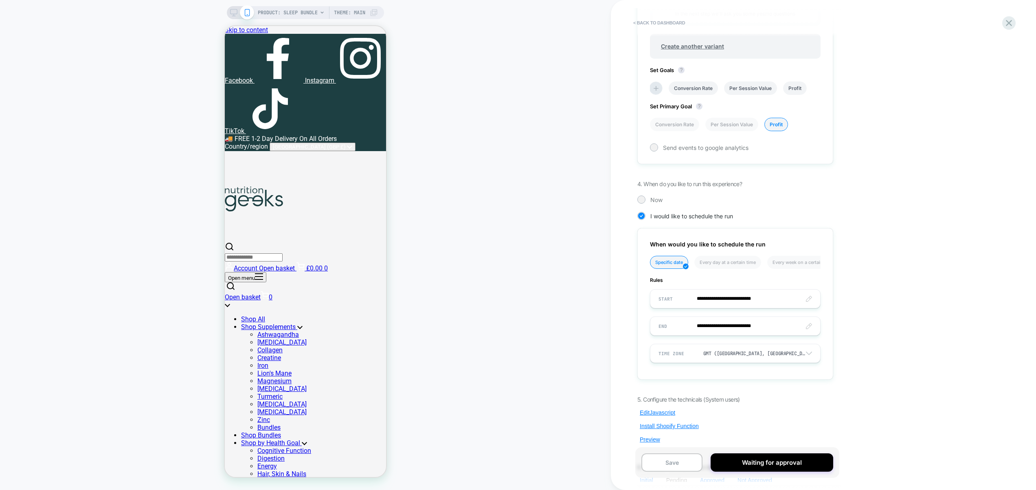
scroll to position [503, 0]
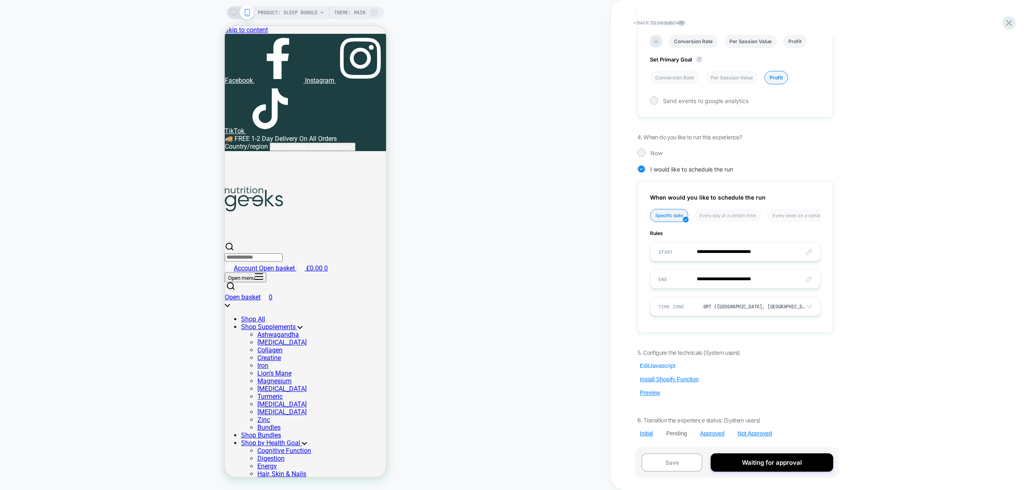
click at [648, 368] on button "Edit Javascript" at bounding box center [657, 365] width 40 height 7
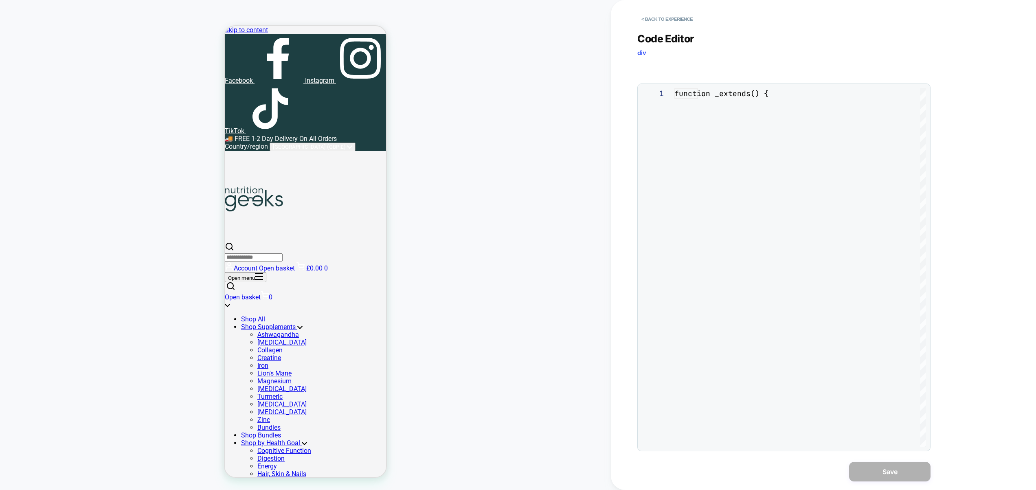
scroll to position [110, 0]
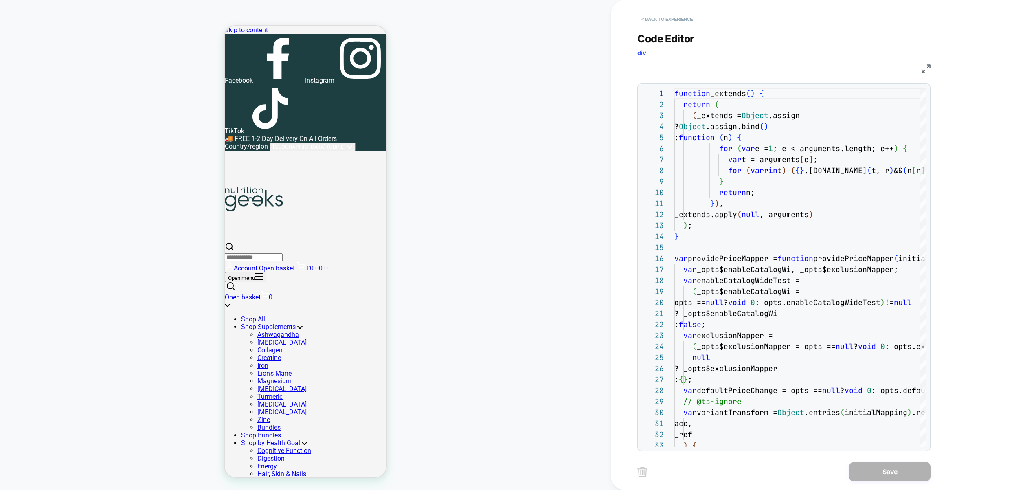
click at [661, 20] on button "< Back to experience" at bounding box center [666, 19] width 59 height 13
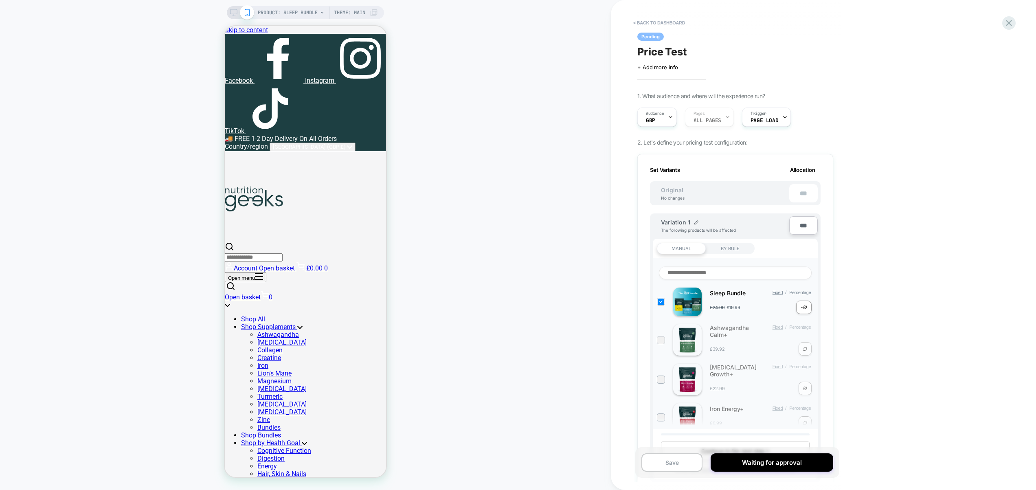
scroll to position [503, 0]
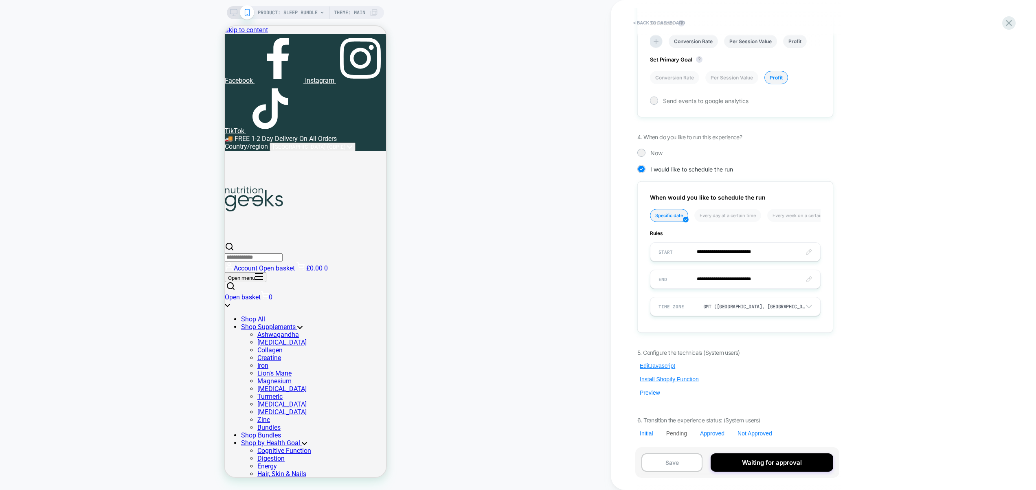
click at [655, 392] on button "Preview" at bounding box center [649, 392] width 25 height 7
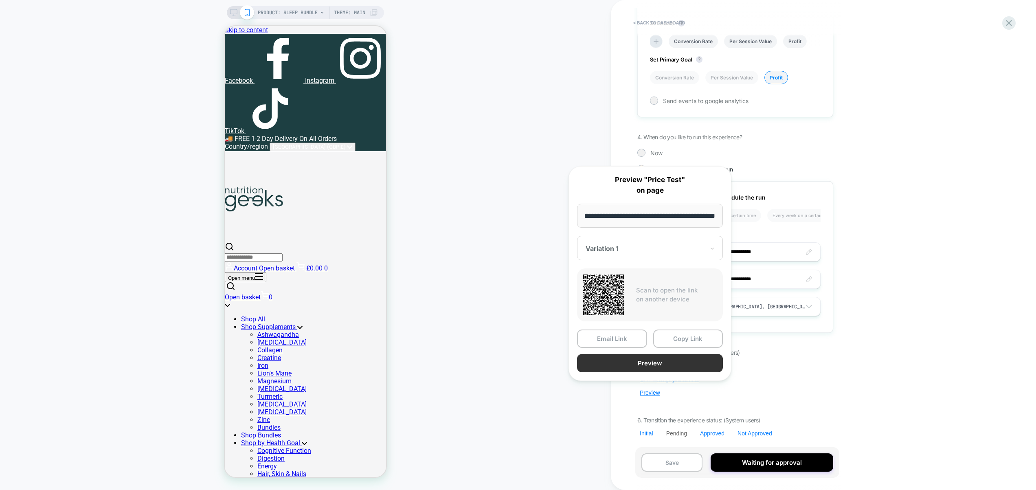
scroll to position [0, 0]
click at [675, 361] on button "Preview" at bounding box center [650, 363] width 146 height 18
click at [886, 221] on div "< back to dashboard Pending Price Test Click to edit experience details + Add m…" at bounding box center [790, 245] width 358 height 490
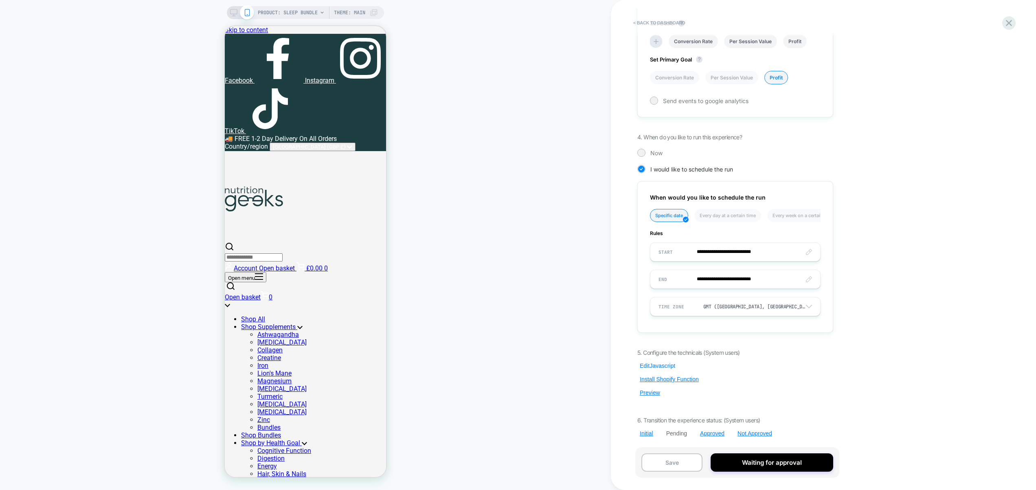
click at [659, 362] on button "Edit Javascript" at bounding box center [657, 365] width 40 height 7
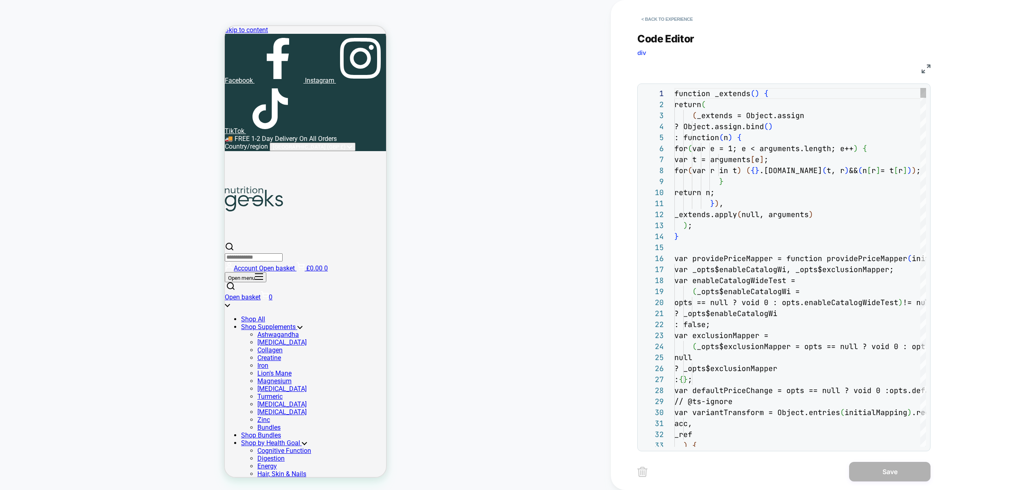
scroll to position [55, 97]
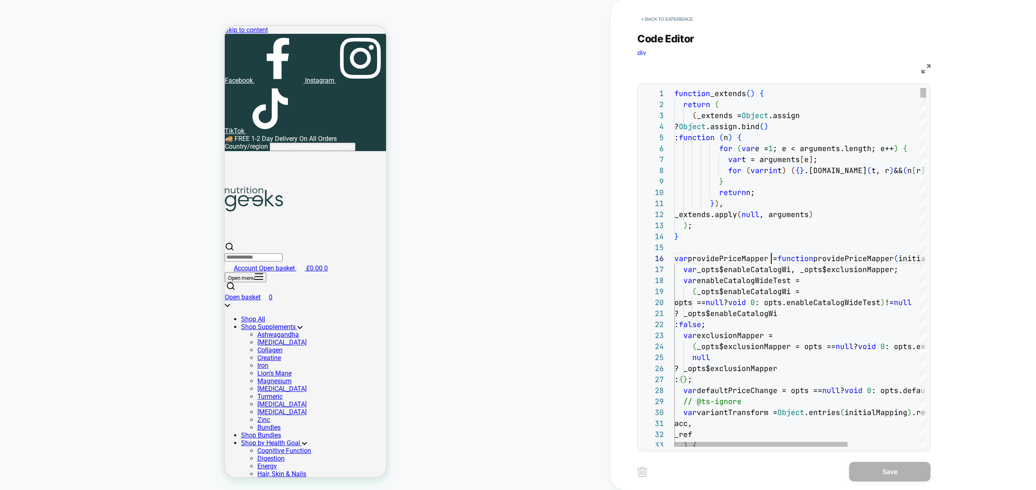
type textarea "**********"
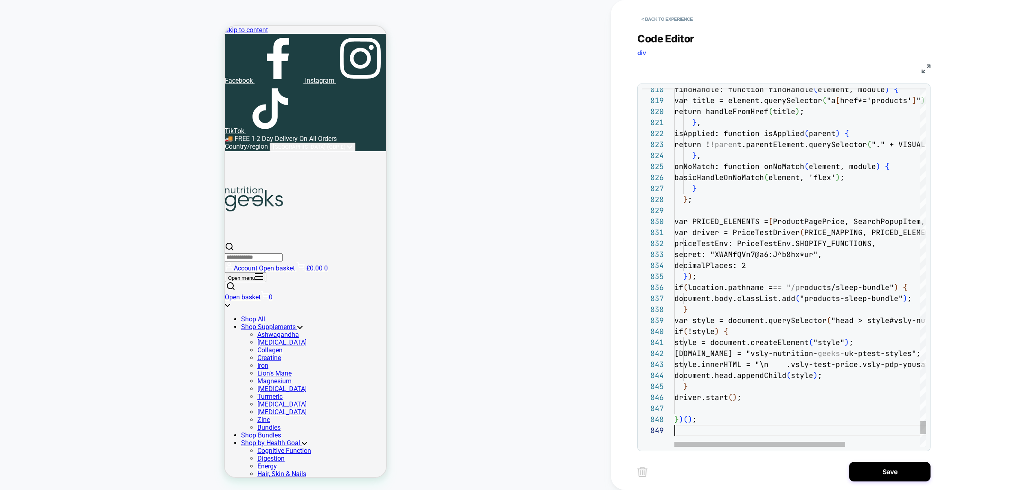
scroll to position [66, 0]
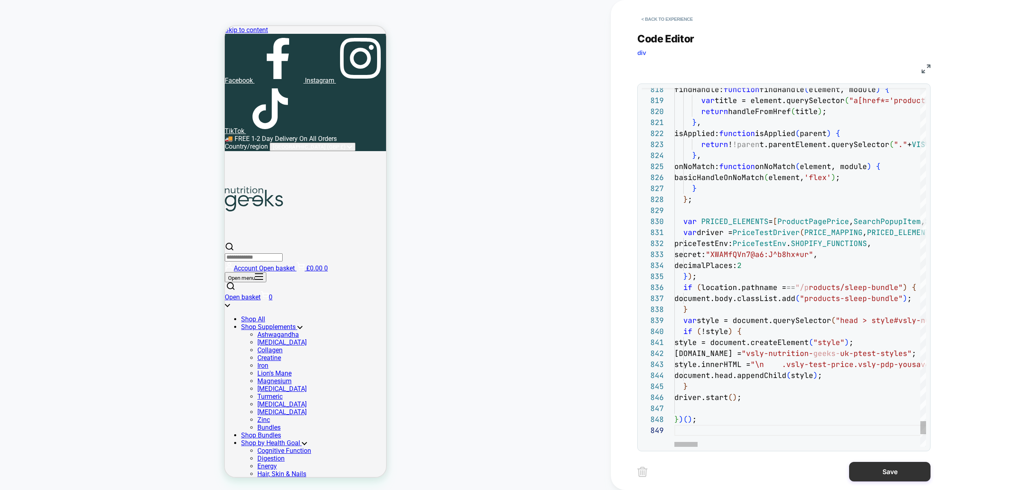
click at [880, 471] on button "Save" at bounding box center [889, 472] width 81 height 20
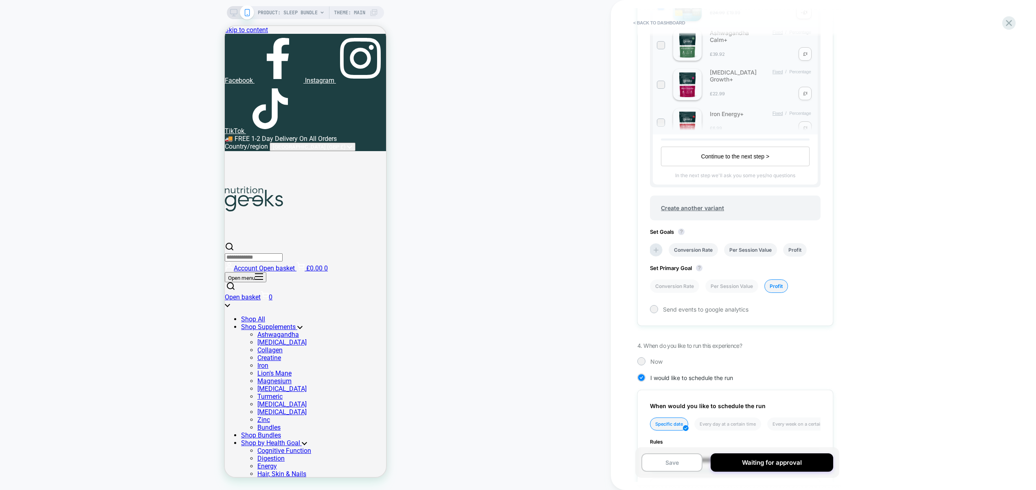
scroll to position [503, 0]
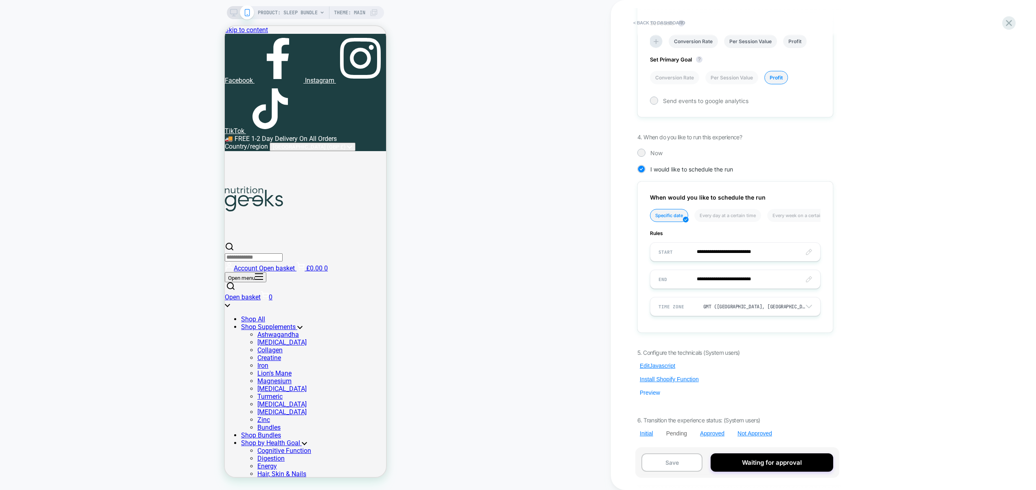
click at [647, 390] on button "Preview" at bounding box center [649, 392] width 25 height 7
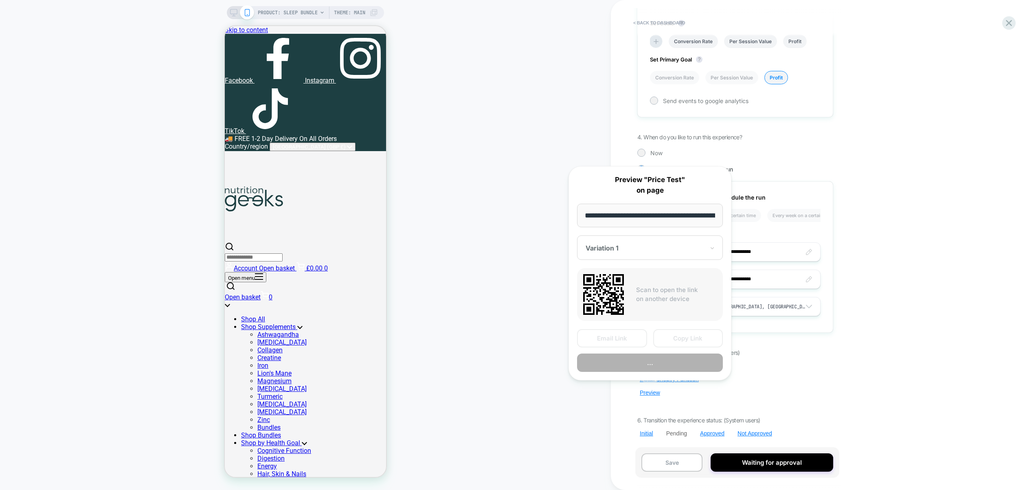
scroll to position [0, 107]
click at [650, 365] on button "Preview" at bounding box center [650, 363] width 146 height 18
click at [839, 376] on div "Pending Price Test Click to edit experience details + Add more info 1. What aud…" at bounding box center [739, 245] width 204 height 490
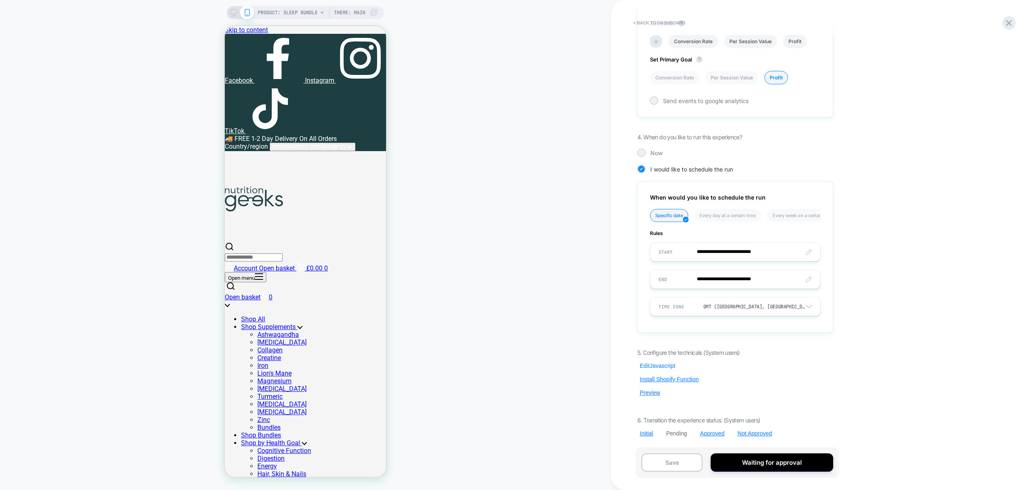
click at [663, 368] on button "Edit Javascript" at bounding box center [657, 365] width 40 height 7
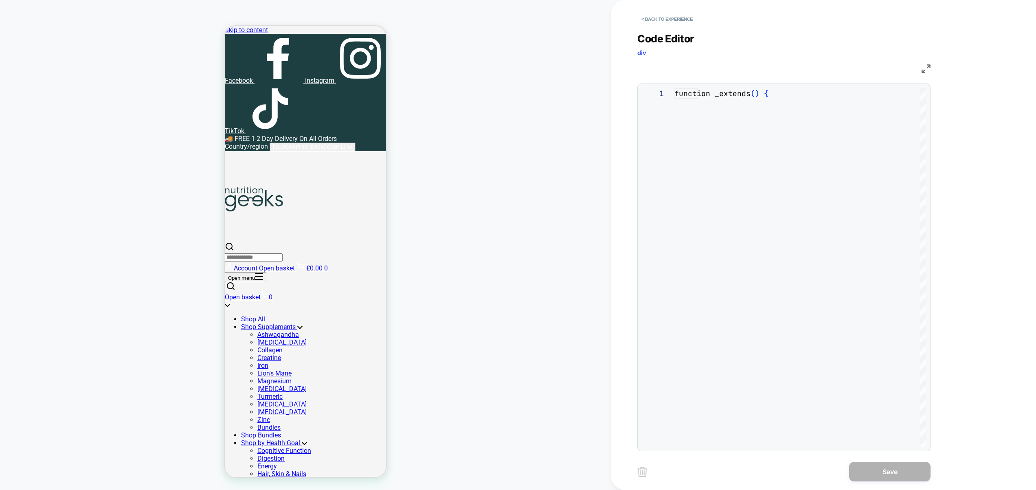
scroll to position [110, 0]
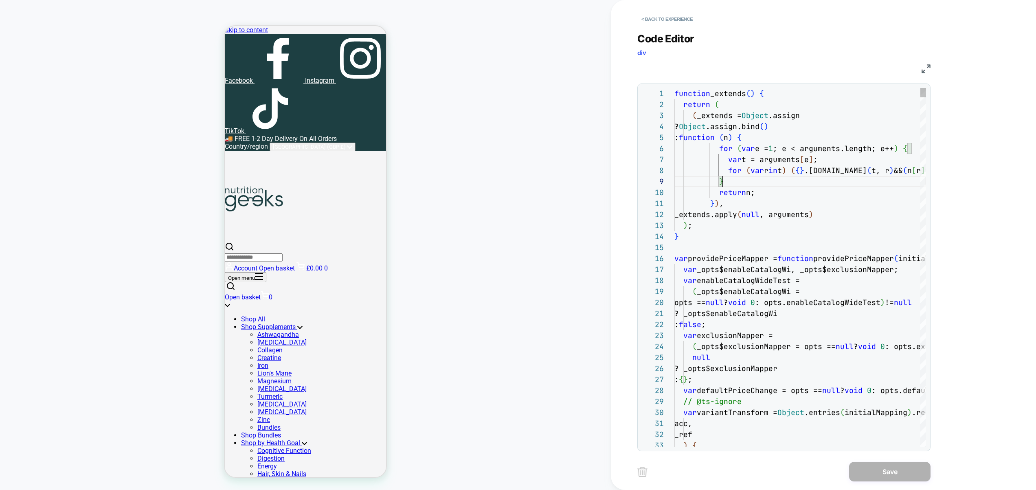
type textarea "**********"
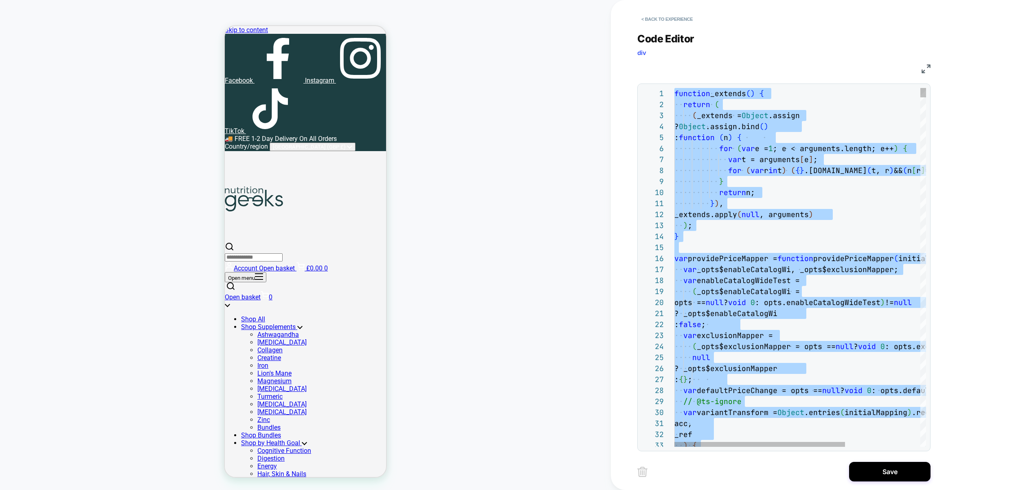
scroll to position [66, 0]
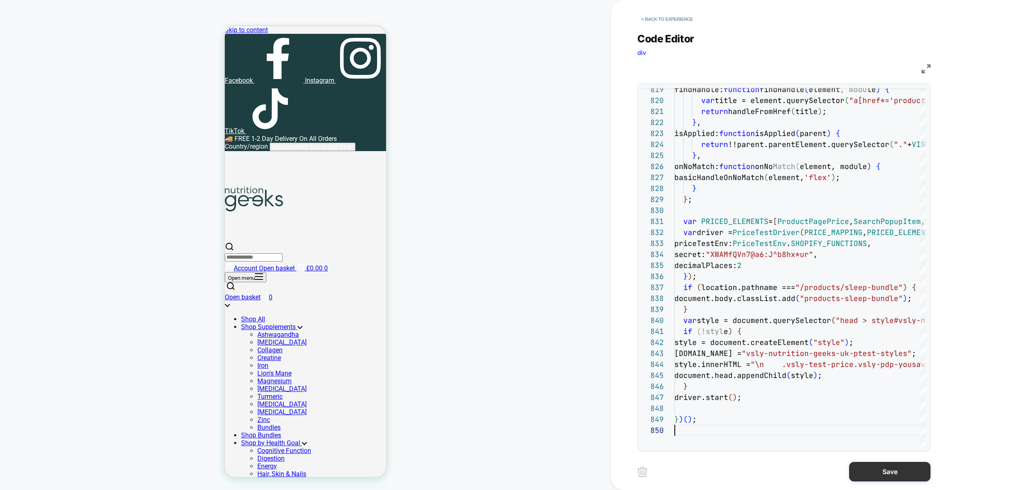
click at [885, 478] on button "Save" at bounding box center [889, 472] width 81 height 20
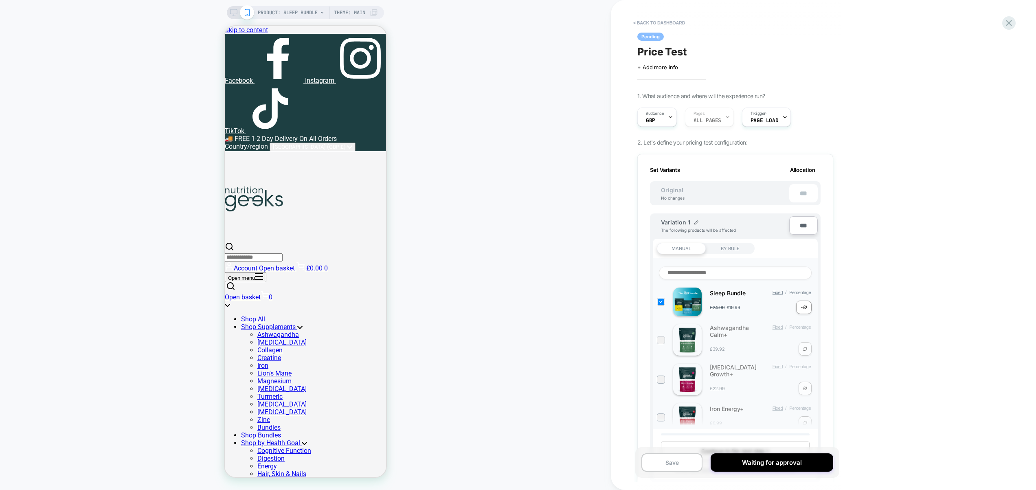
scroll to position [503, 0]
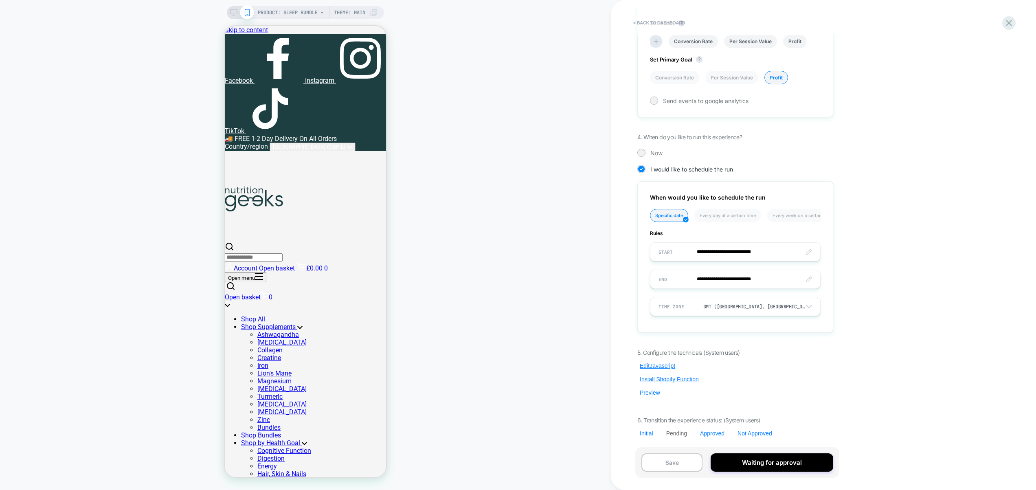
click at [647, 393] on button "Preview" at bounding box center [649, 392] width 25 height 7
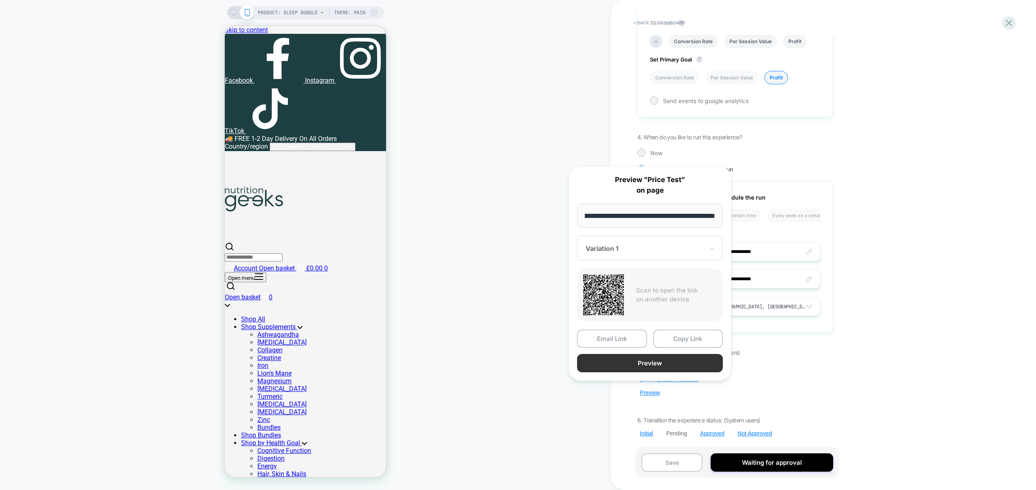
scroll to position [0, 0]
click at [653, 365] on button "Preview" at bounding box center [650, 363] width 146 height 18
click at [792, 336] on div "Pending Price Test Click to edit experience details + Add more info 1. What aud…" at bounding box center [735, 245] width 204 height 474
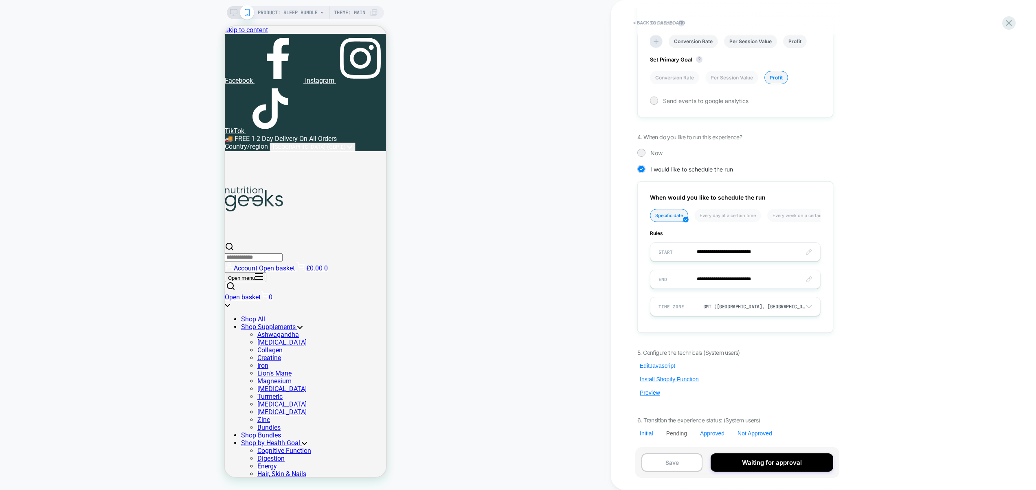
click at [658, 366] on button "Edit Javascript" at bounding box center [657, 365] width 40 height 7
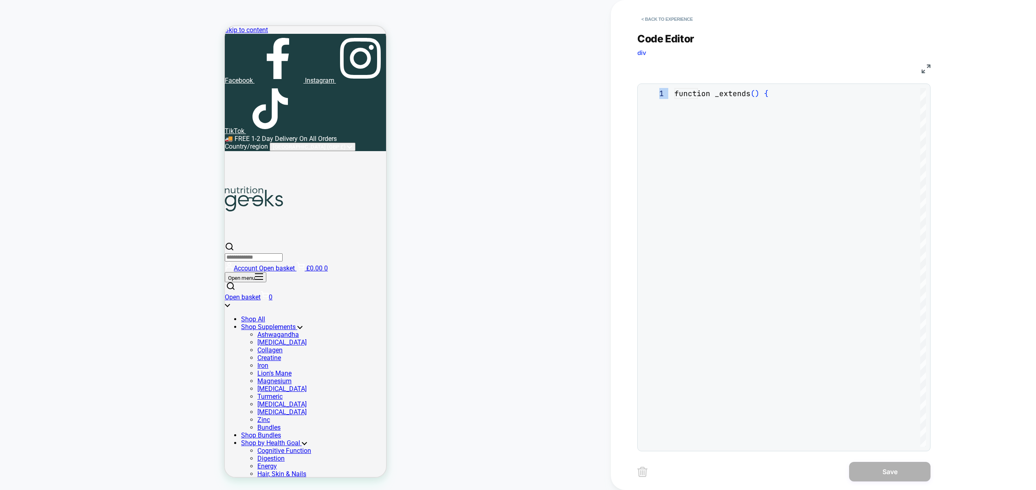
scroll to position [110, 0]
click at [788, 221] on div "**********" at bounding box center [783, 236] width 293 height 429
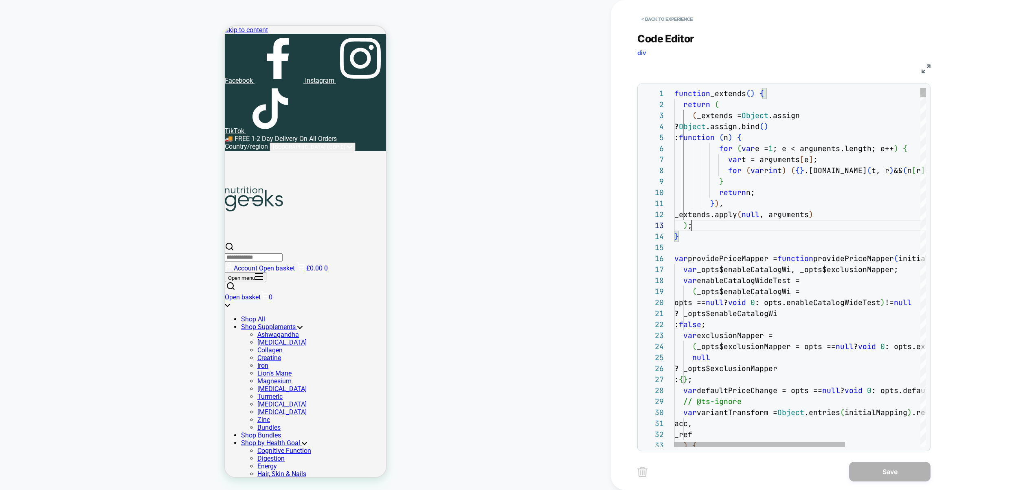
type textarea "**********"
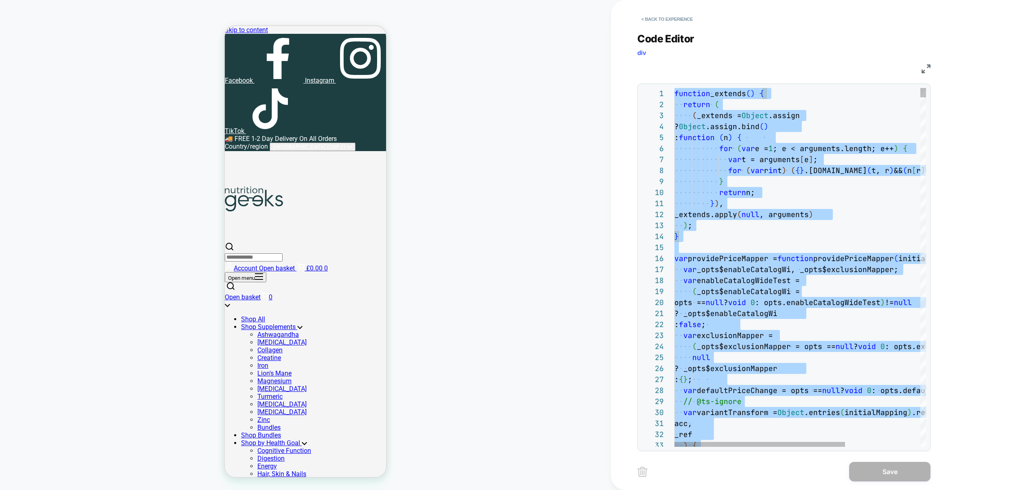
scroll to position [0, 0]
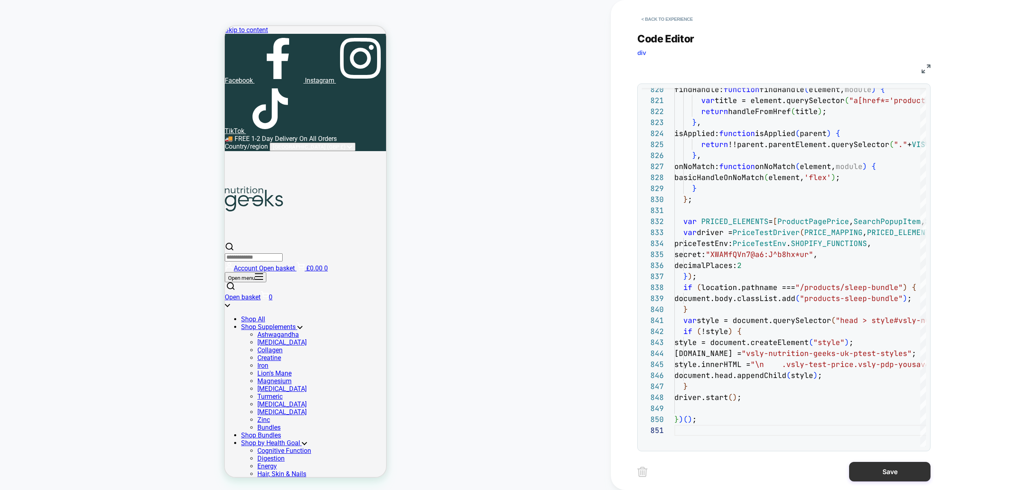
click at [880, 470] on button "Save" at bounding box center [889, 472] width 81 height 20
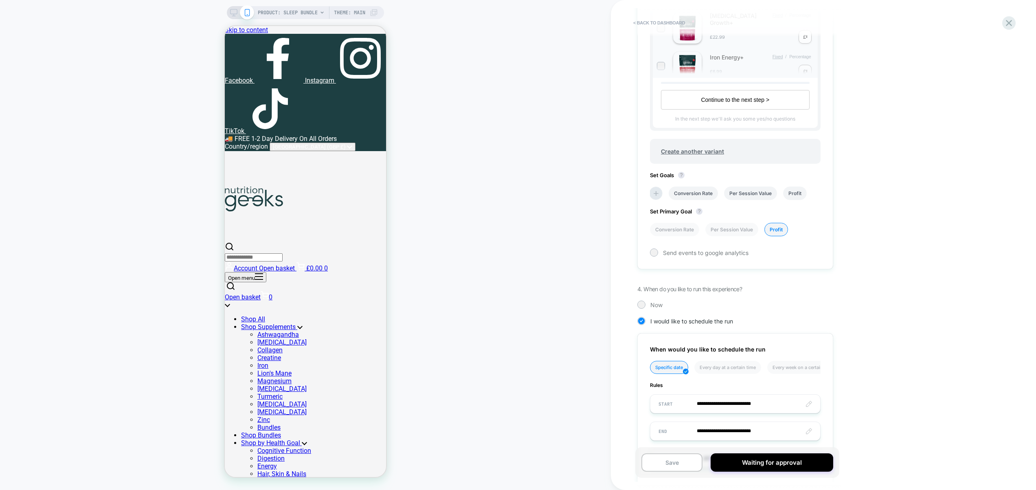
scroll to position [503, 0]
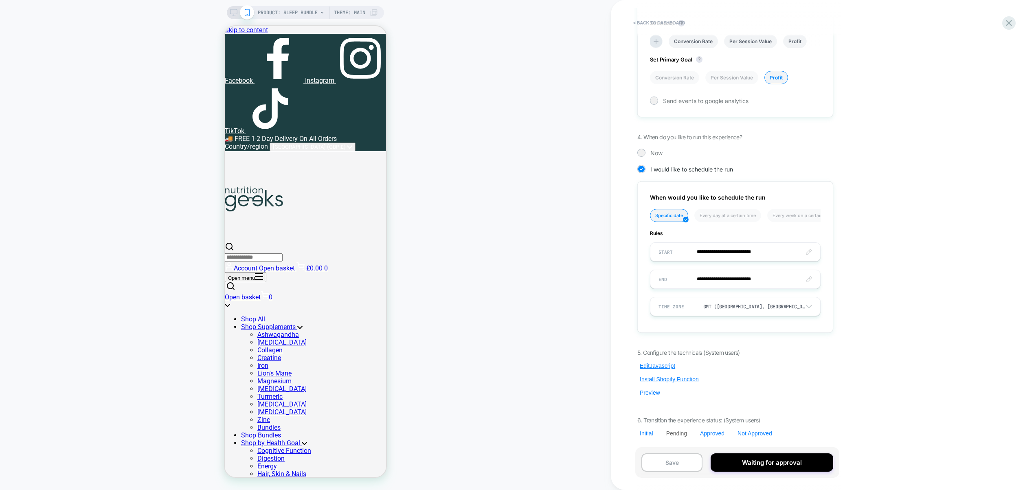
click at [646, 392] on button "Preview" at bounding box center [649, 392] width 25 height 7
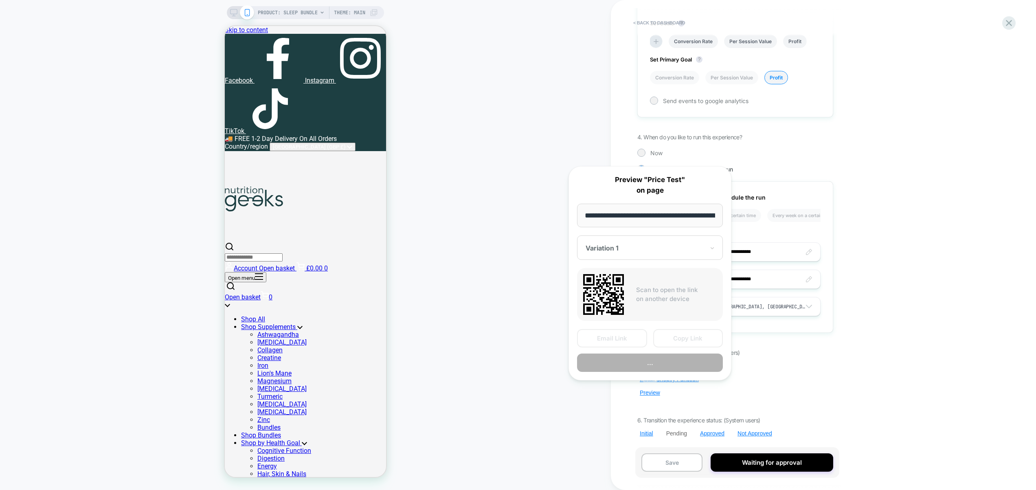
scroll to position [0, 107]
click at [651, 364] on button "Preview" at bounding box center [650, 363] width 146 height 18
click at [795, 393] on div "5. Configure the technicals (System users) Edit Javascript Install Shopify Func…" at bounding box center [735, 393] width 196 height 88
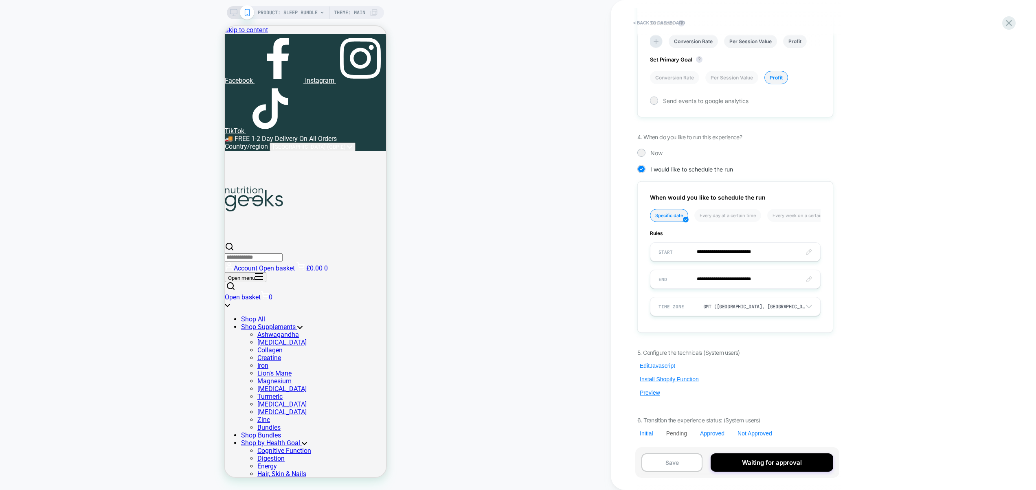
click at [665, 364] on button "Edit Javascript" at bounding box center [657, 365] width 40 height 7
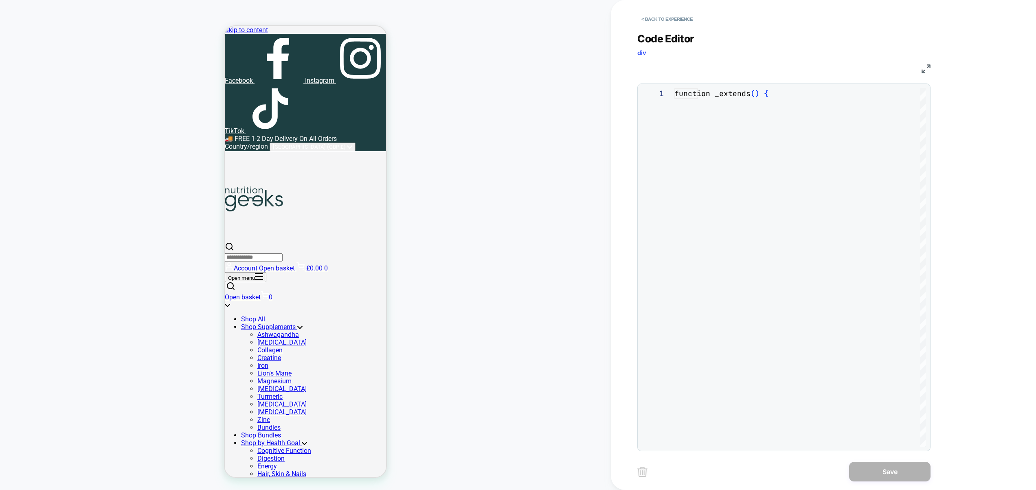
scroll to position [0, 48]
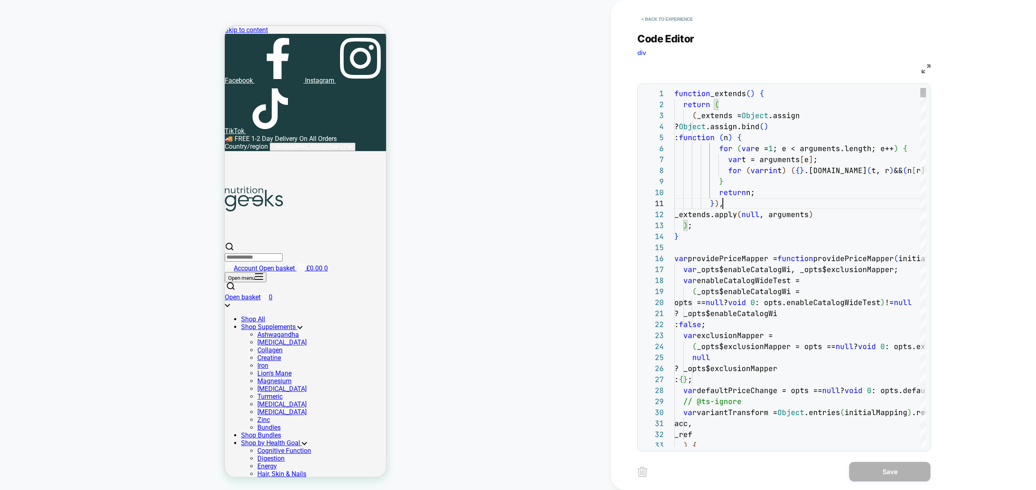
type textarea "*****"
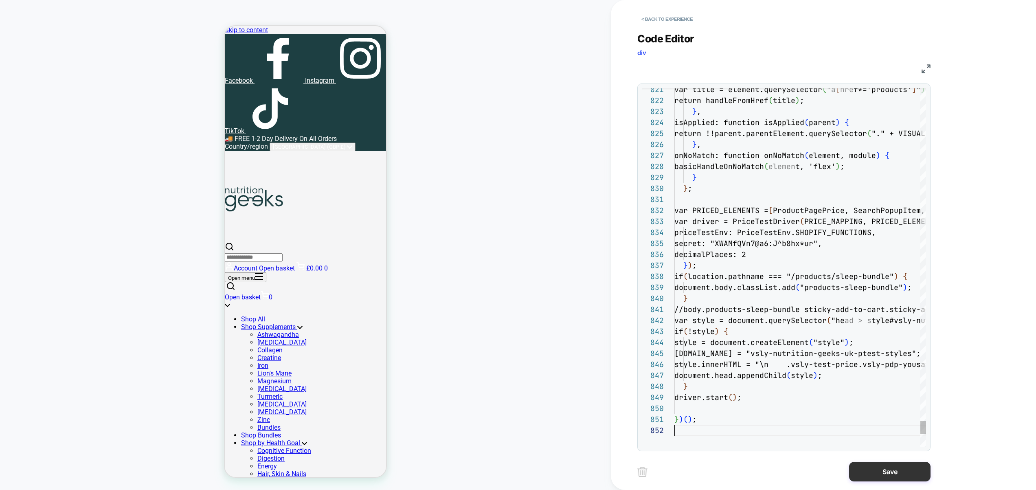
scroll to position [11, 0]
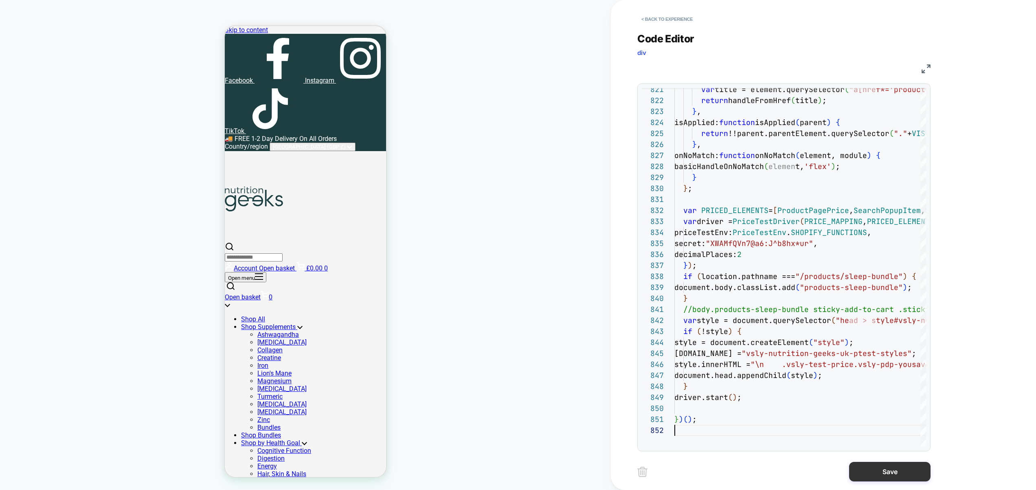
click at [899, 470] on button "Save" at bounding box center [889, 472] width 81 height 20
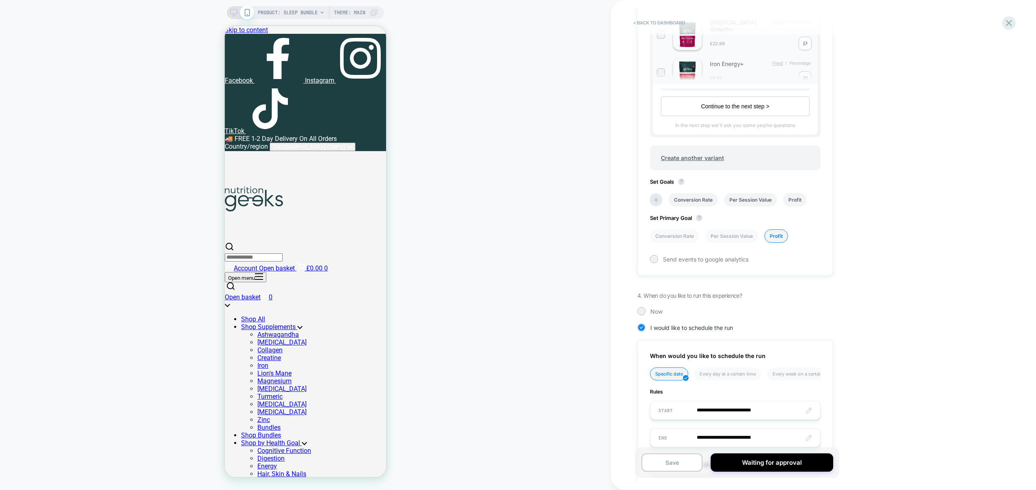
scroll to position [503, 0]
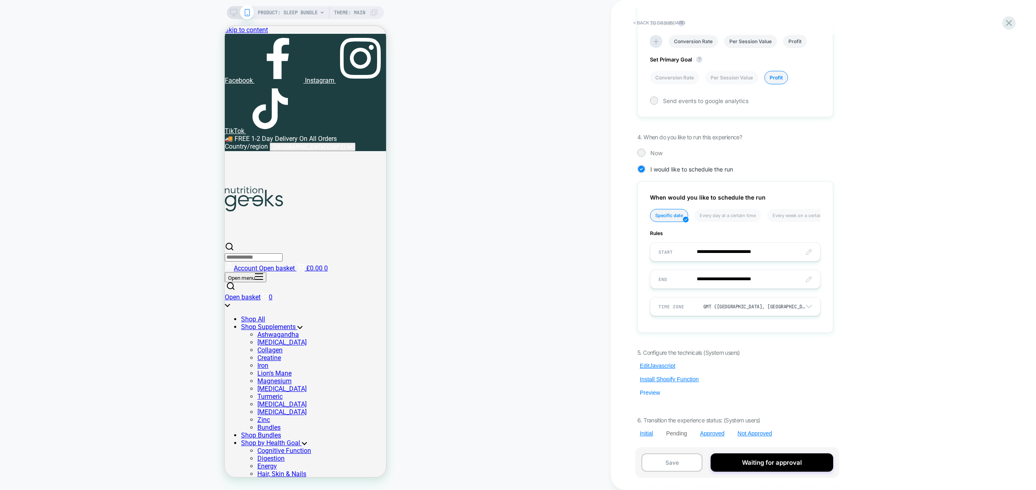
click at [649, 394] on button "Preview" at bounding box center [649, 392] width 25 height 7
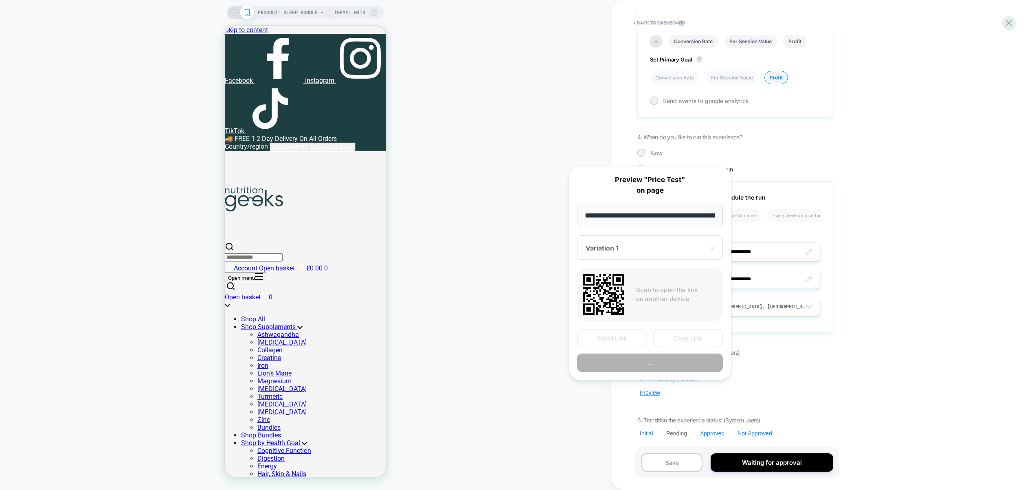
scroll to position [0, 107]
click at [656, 367] on button "Preview" at bounding box center [650, 363] width 146 height 18
click at [924, 232] on div "< back to dashboard Pending Price Test Click to edit experience details + Add m…" at bounding box center [790, 245] width 358 height 490
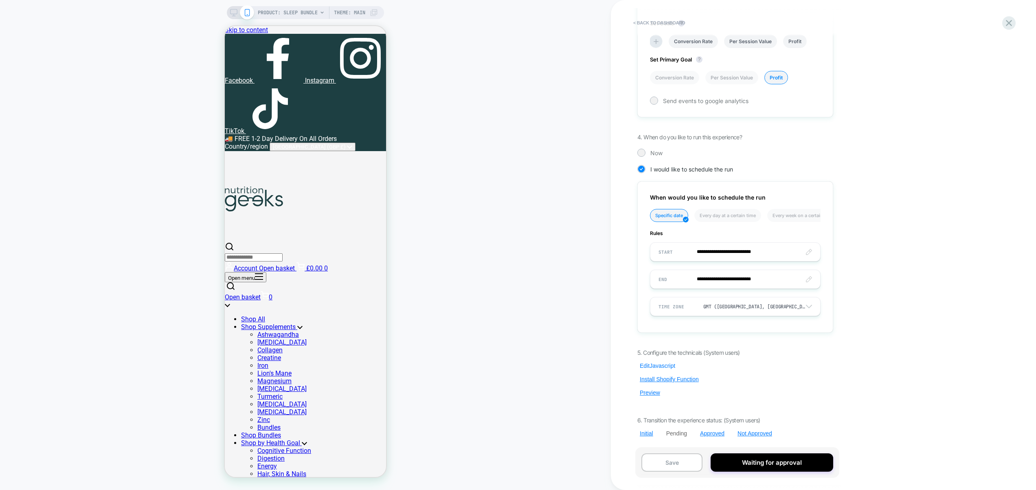
click at [657, 364] on button "Edit Javascript" at bounding box center [657, 365] width 40 height 7
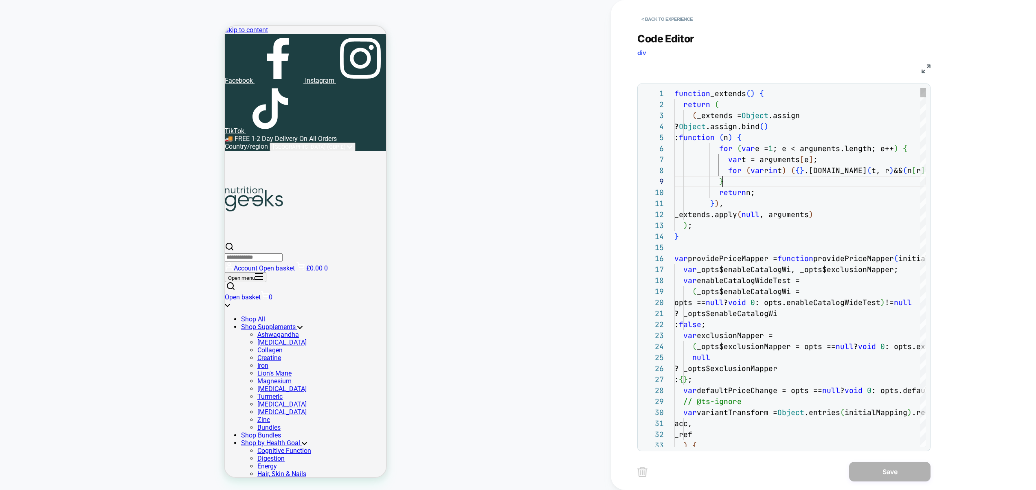
scroll to position [88, 48]
type textarea "*****"
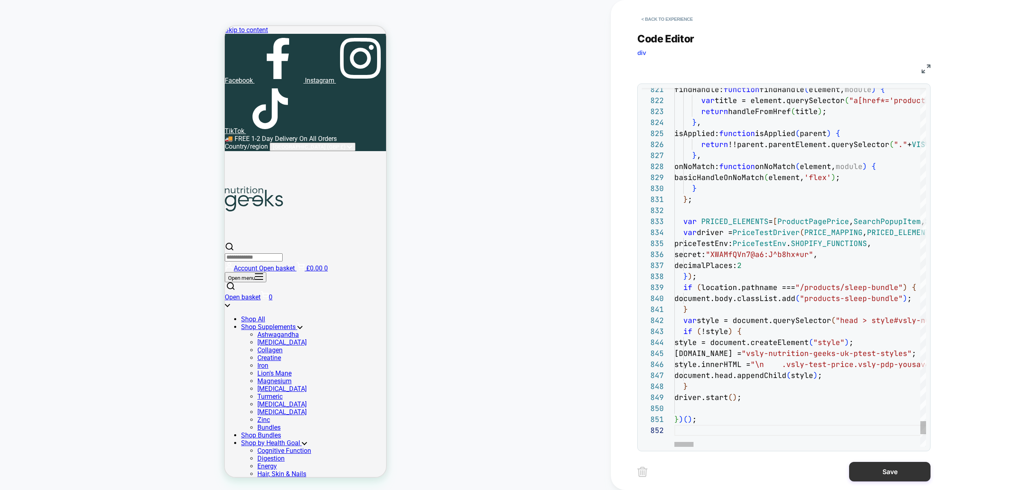
click at [885, 474] on button "Save" at bounding box center [889, 472] width 81 height 20
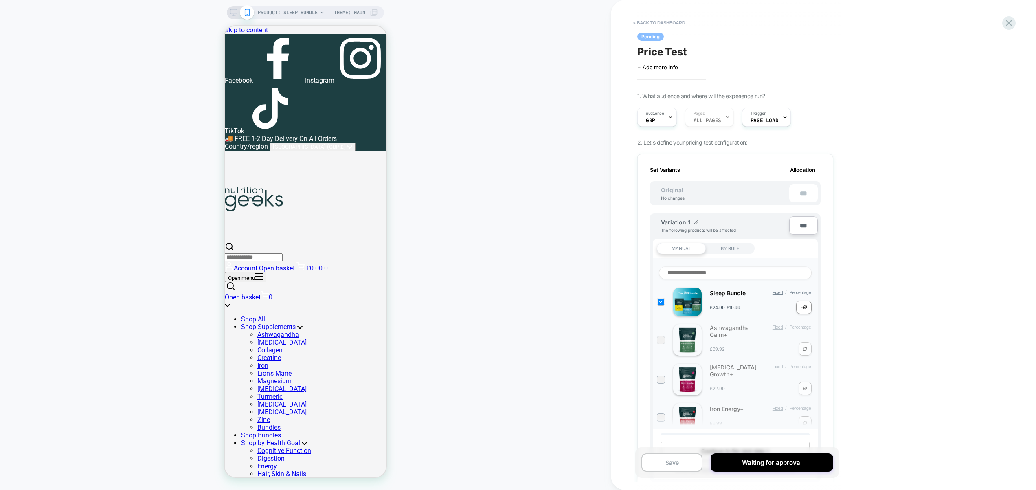
scroll to position [503, 0]
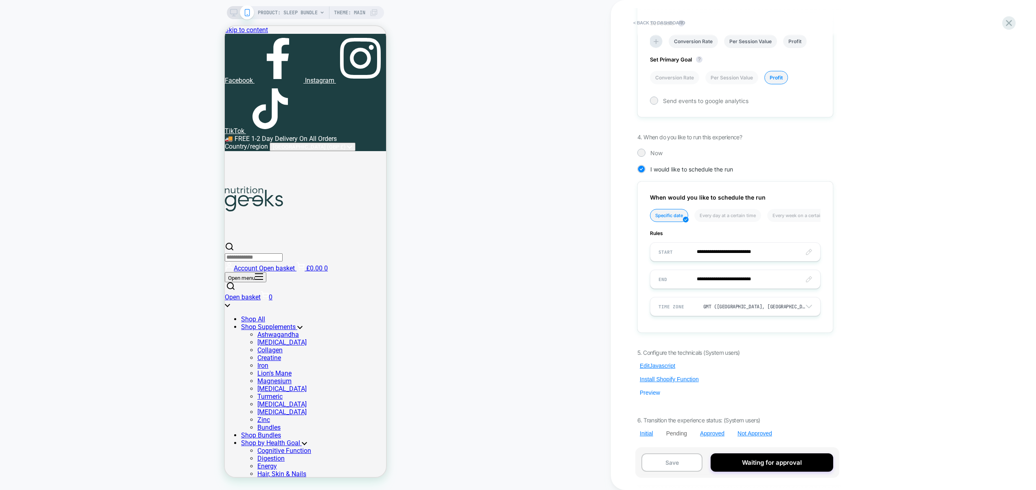
click at [649, 393] on button "Preview" at bounding box center [649, 392] width 25 height 7
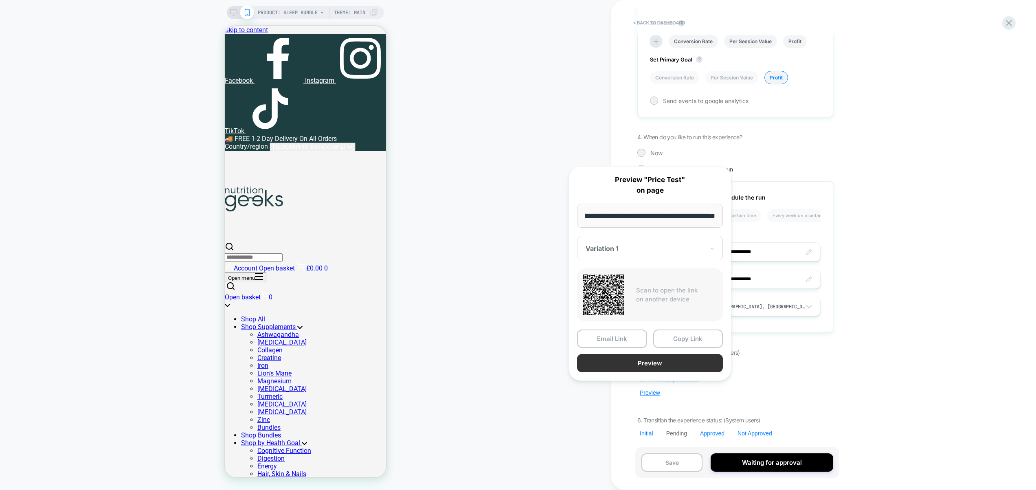
scroll to position [0, 0]
click at [658, 361] on button "Preview" at bounding box center [650, 363] width 146 height 18
click at [792, 394] on div "5. Configure the technicals (System users) Edit Javascript Install Shopify Func…" at bounding box center [735, 393] width 196 height 88
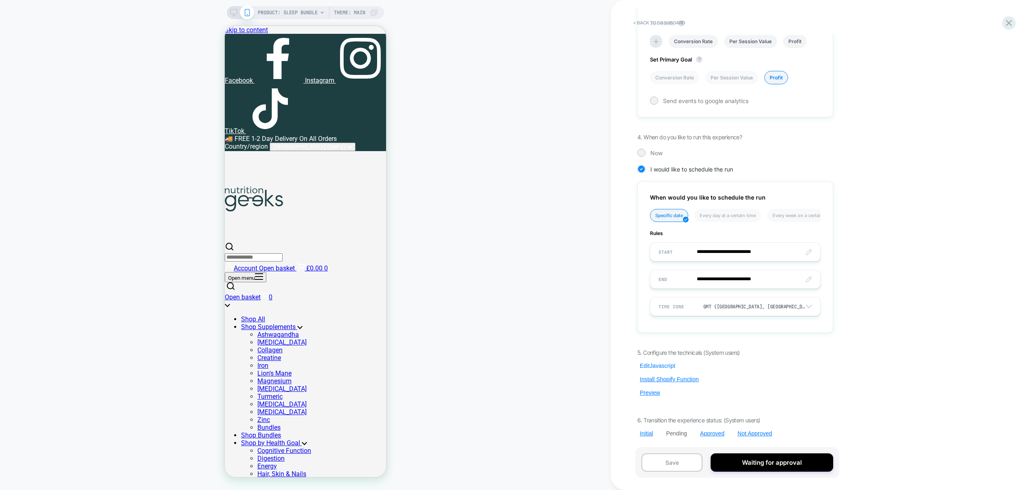
click at [658, 362] on button "Edit Javascript" at bounding box center [657, 365] width 40 height 7
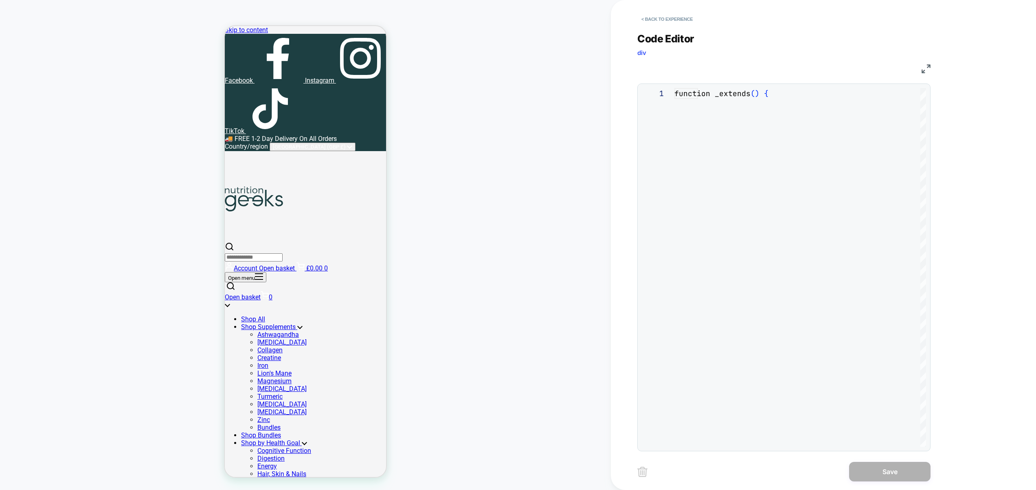
scroll to position [110, 0]
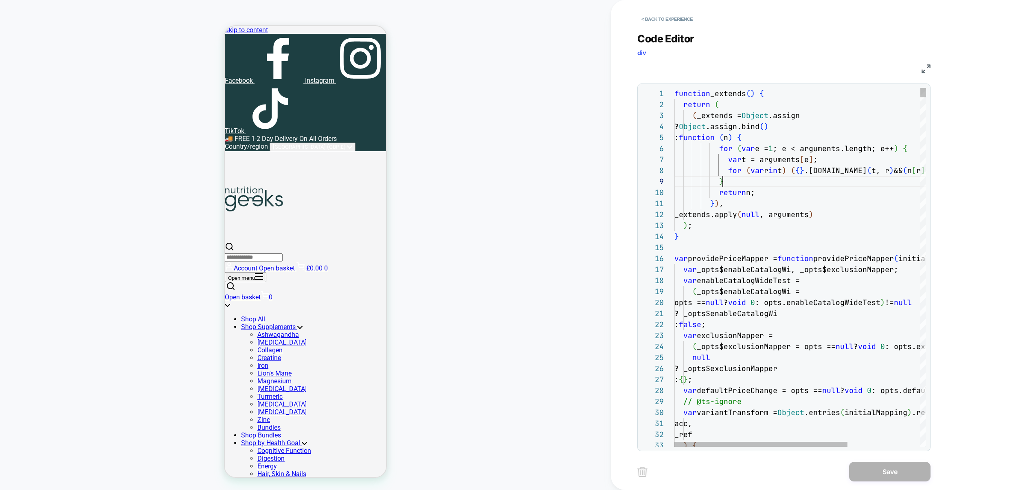
type textarea "**********"
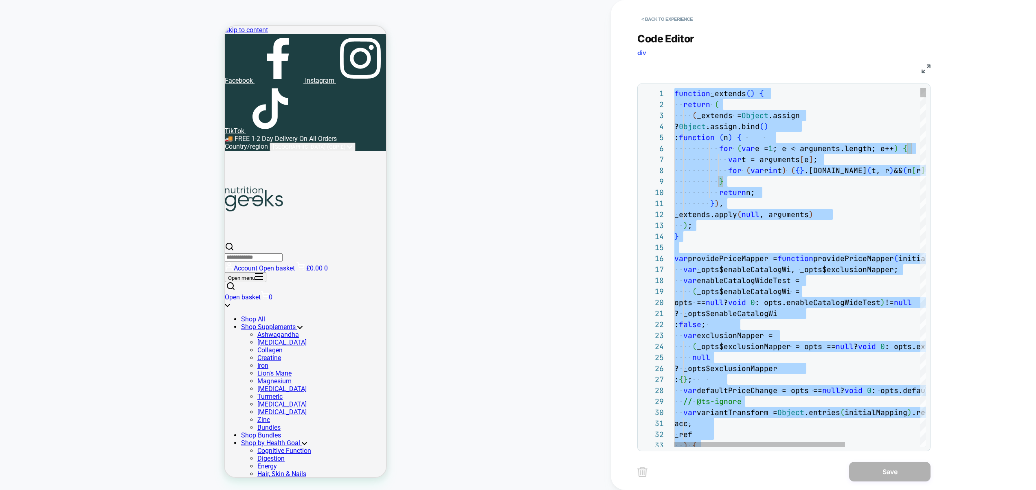
scroll to position [0, 0]
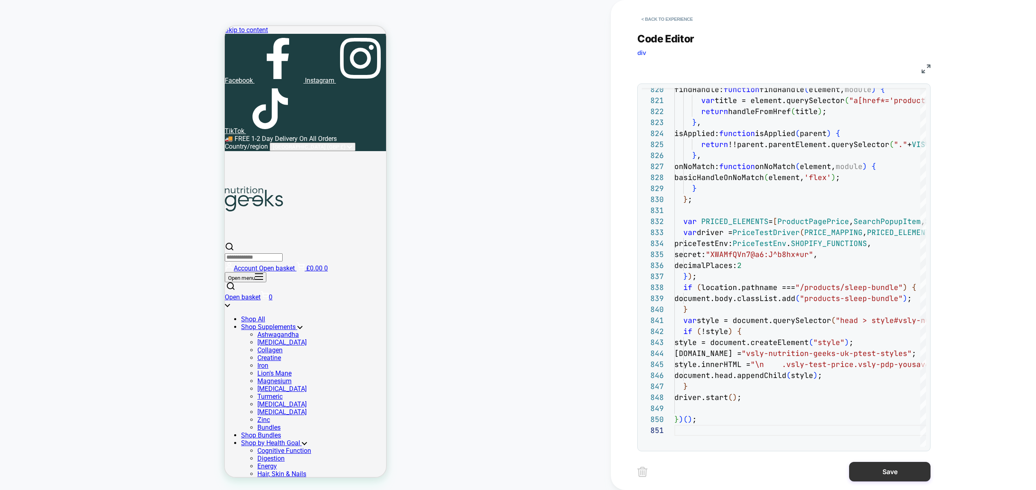
click at [873, 468] on button "Save" at bounding box center [889, 472] width 81 height 20
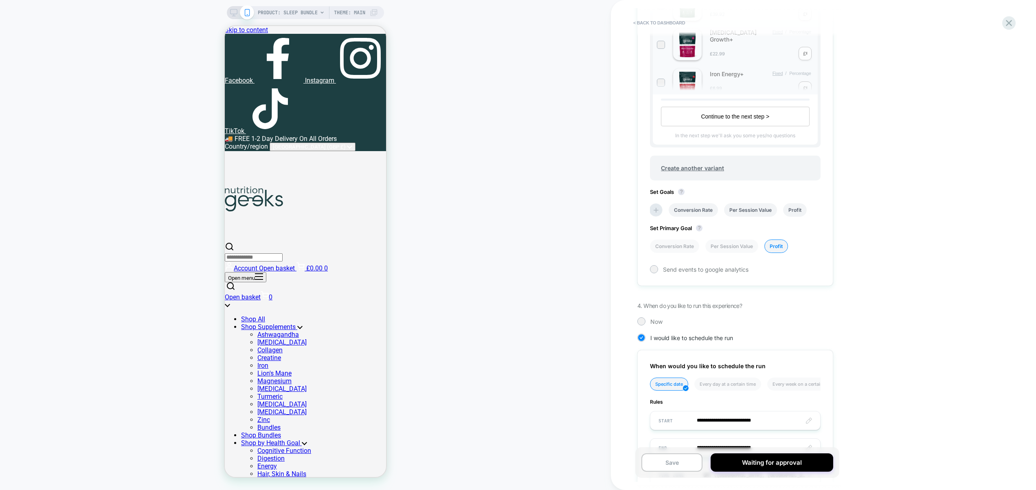
scroll to position [503, 0]
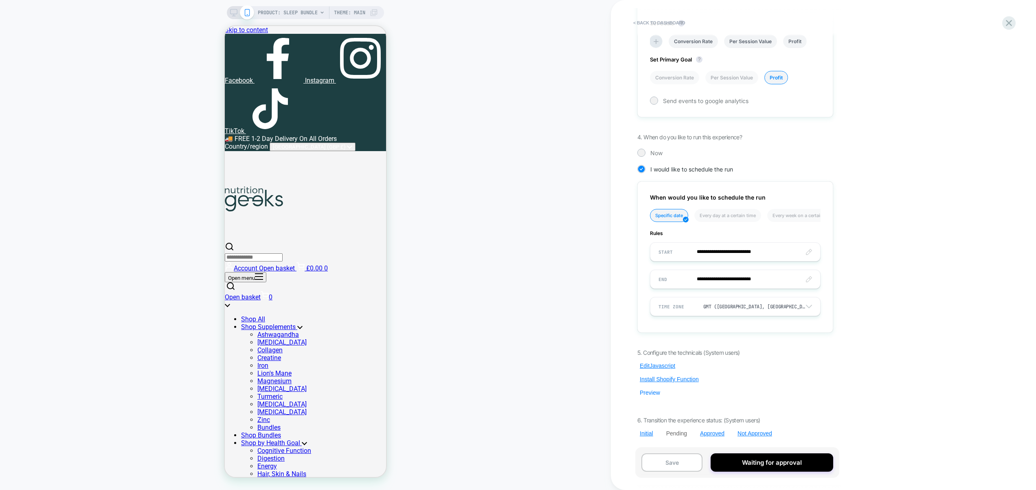
click at [649, 392] on button "Preview" at bounding box center [649, 392] width 25 height 7
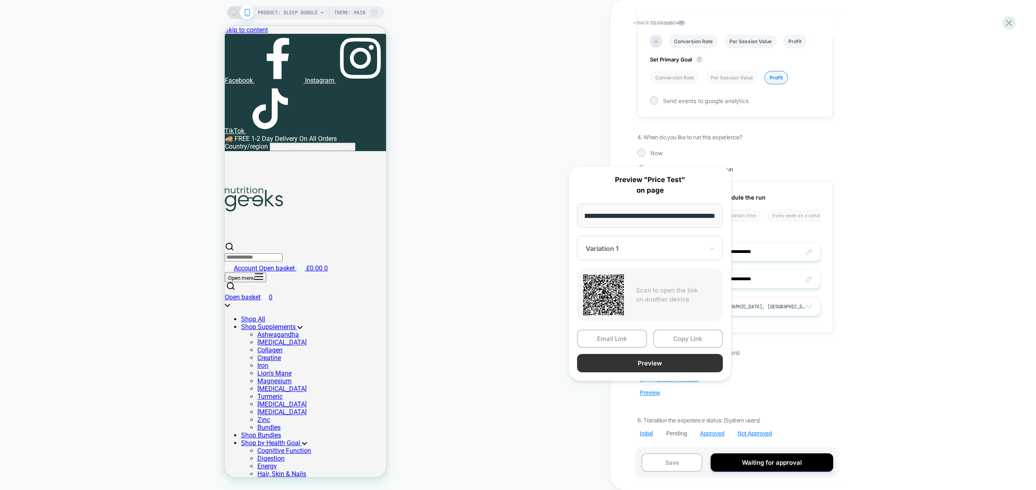
scroll to position [0, 0]
click at [659, 362] on button "Preview" at bounding box center [650, 363] width 146 height 18
drag, startPoint x: 881, startPoint y: 353, endPoint x: 860, endPoint y: 356, distance: 20.9
click at [878, 355] on div "< back to dashboard Pending Price Test Click to edit experience details + Add m…" at bounding box center [790, 245] width 358 height 490
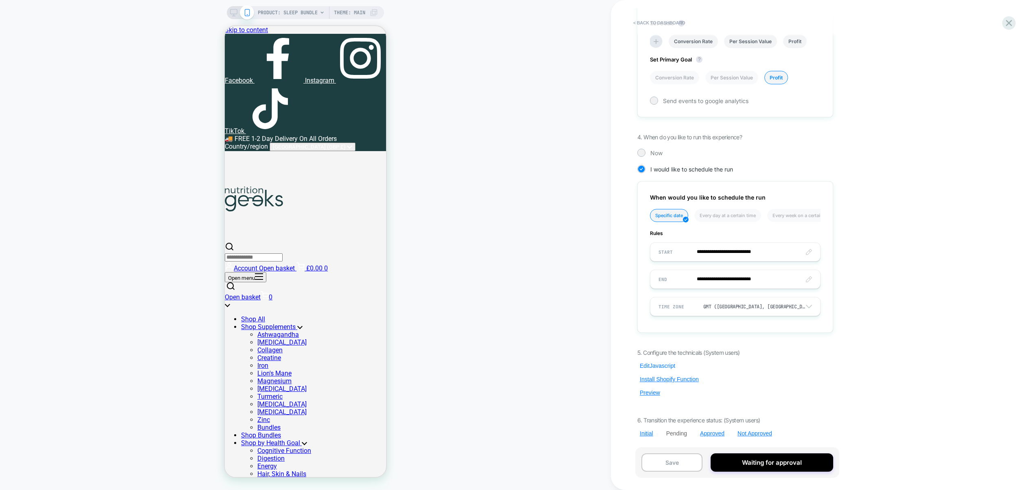
click at [651, 368] on button "Edit Javascript" at bounding box center [657, 365] width 40 height 7
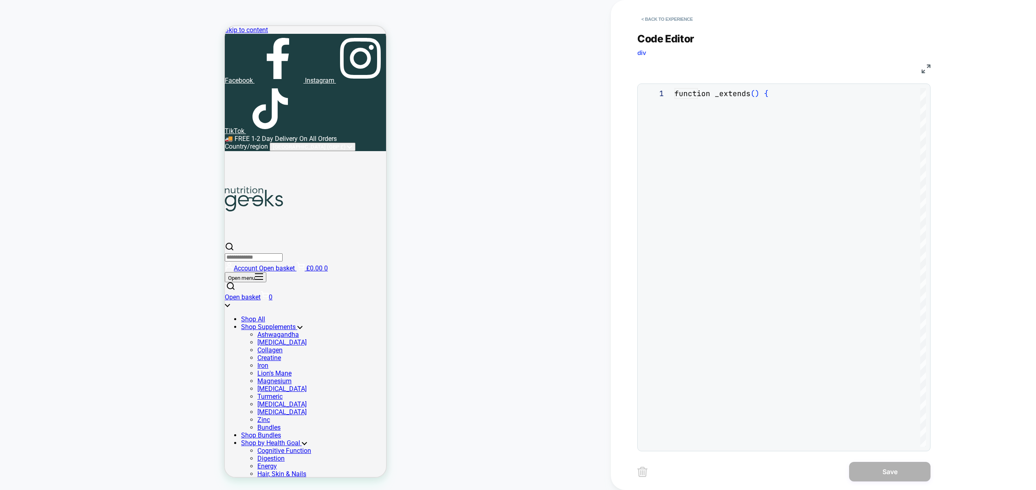
scroll to position [0, 48]
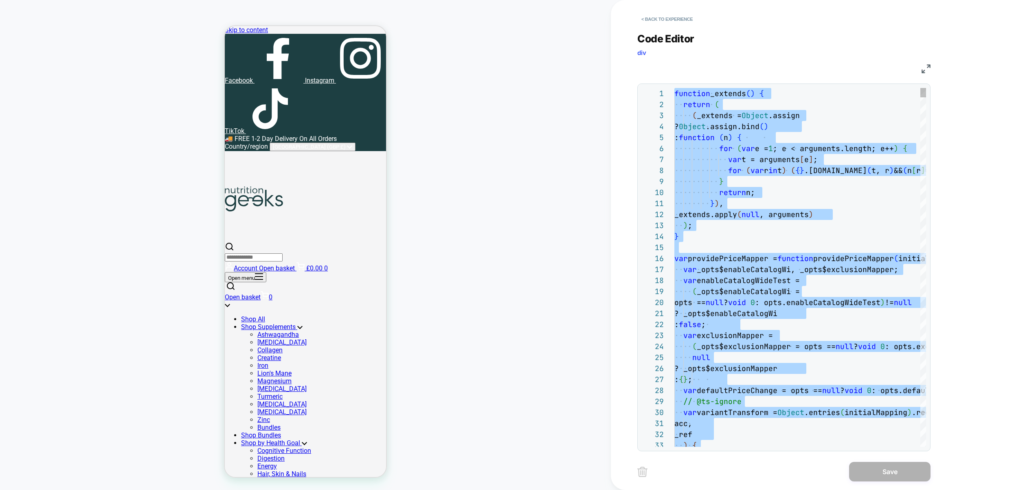
type textarea "**********"
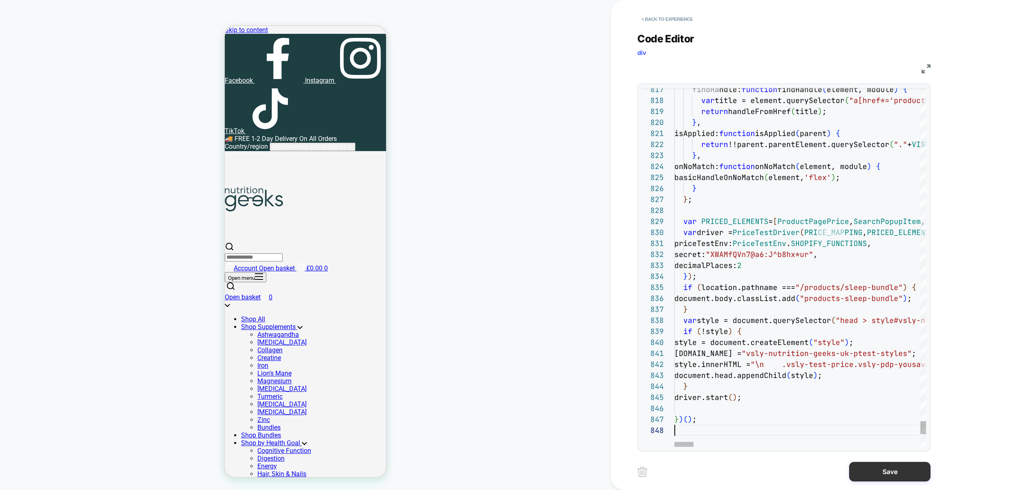
click at [883, 470] on button "Save" at bounding box center [889, 472] width 81 height 20
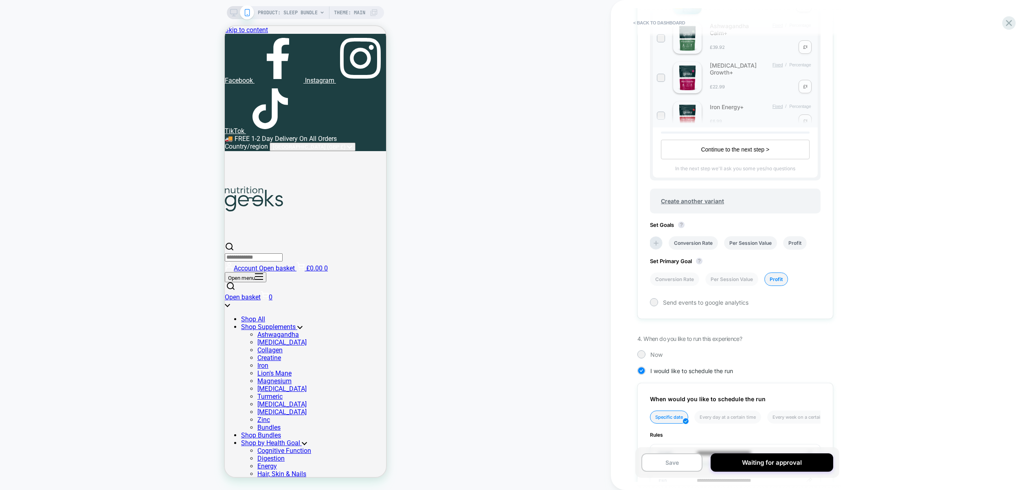
scroll to position [503, 0]
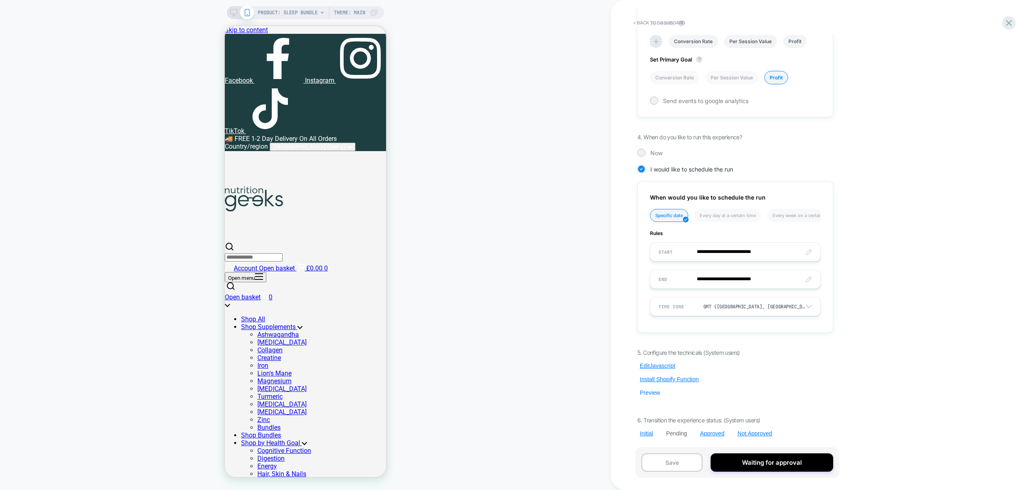
click at [651, 395] on button "Preview" at bounding box center [649, 392] width 25 height 7
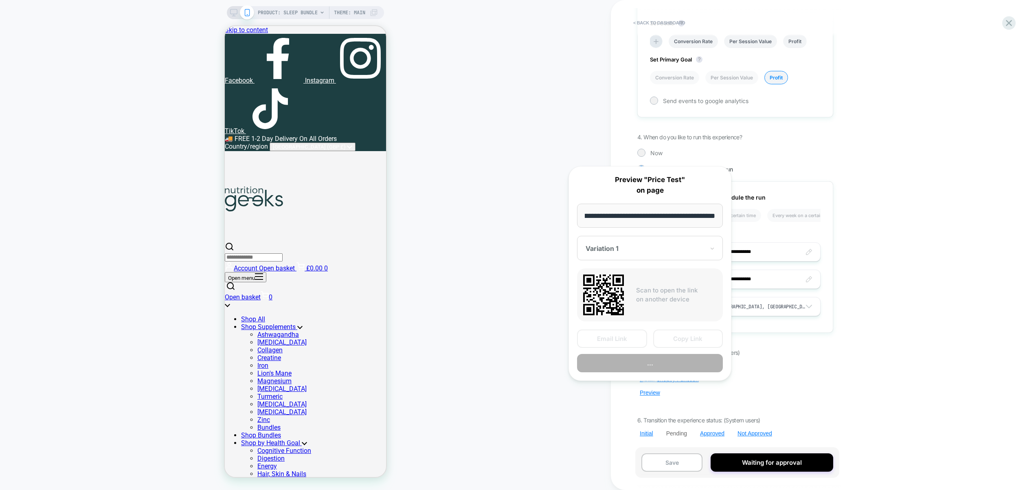
scroll to position [0, 0]
click at [658, 361] on button "Preview" at bounding box center [650, 363] width 146 height 18
click at [802, 363] on div "5. Configure the technicals (System users) Edit Javascript Install Shopify Func…" at bounding box center [735, 393] width 196 height 88
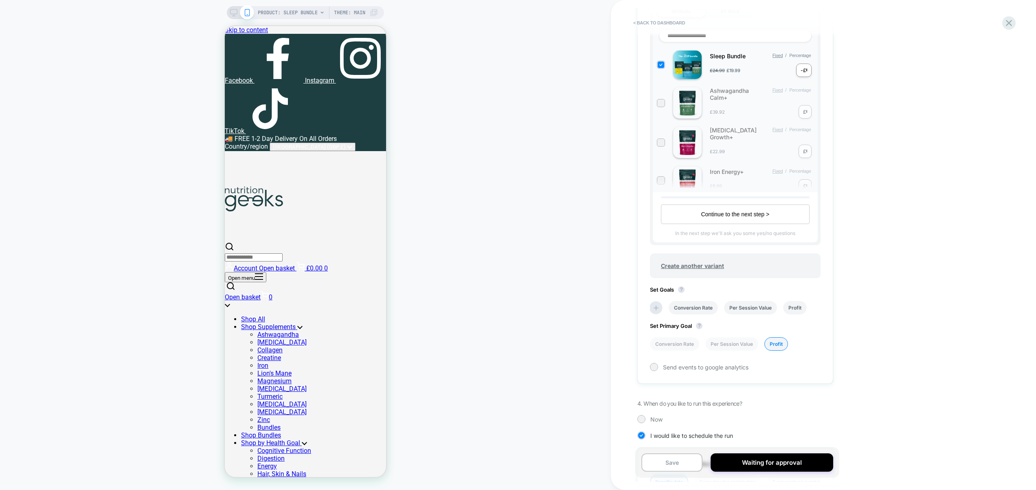
scroll to position [503, 0]
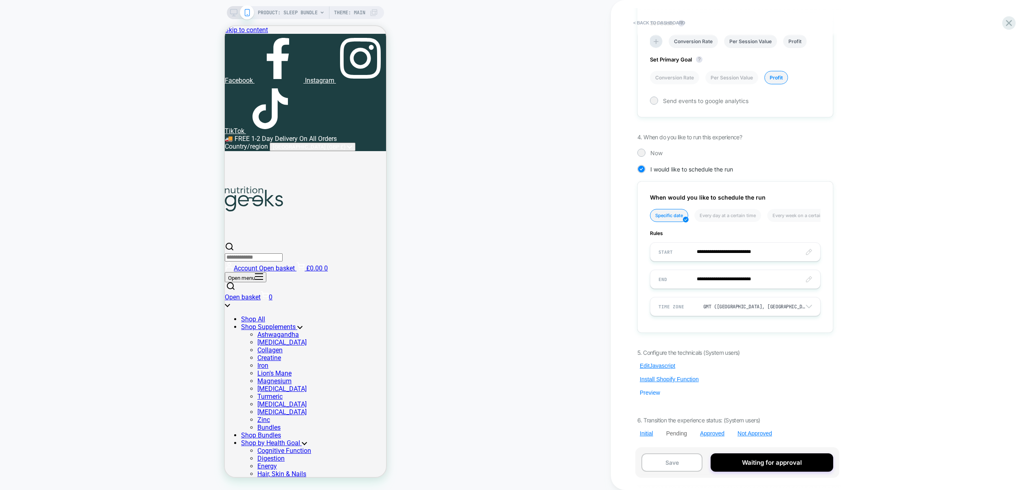
click at [652, 392] on button "Preview" at bounding box center [649, 392] width 25 height 7
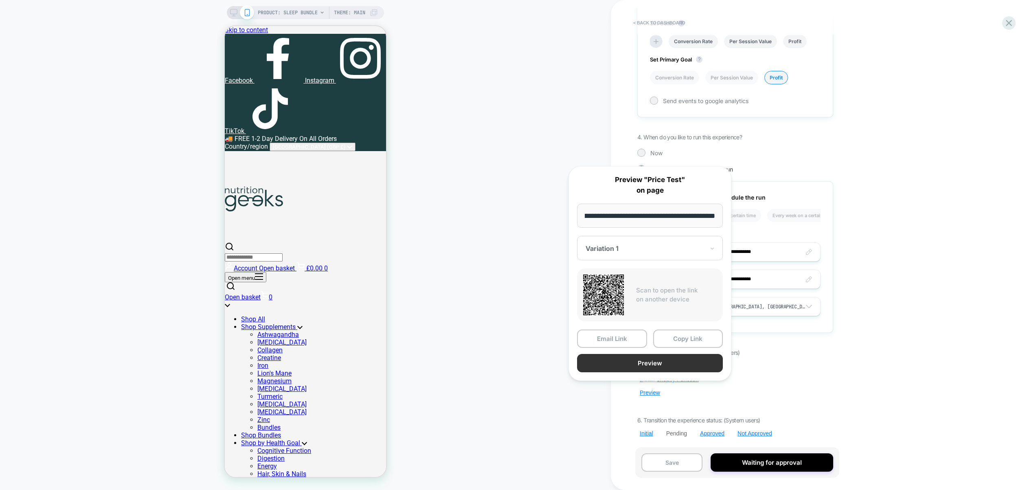
scroll to position [0, 0]
click at [653, 360] on button "Preview" at bounding box center [650, 363] width 146 height 18
click at [656, 364] on button "Preview" at bounding box center [650, 363] width 146 height 18
click at [662, 357] on button "Preview" at bounding box center [650, 363] width 146 height 18
click at [635, 358] on button "Preview" at bounding box center [650, 363] width 146 height 18
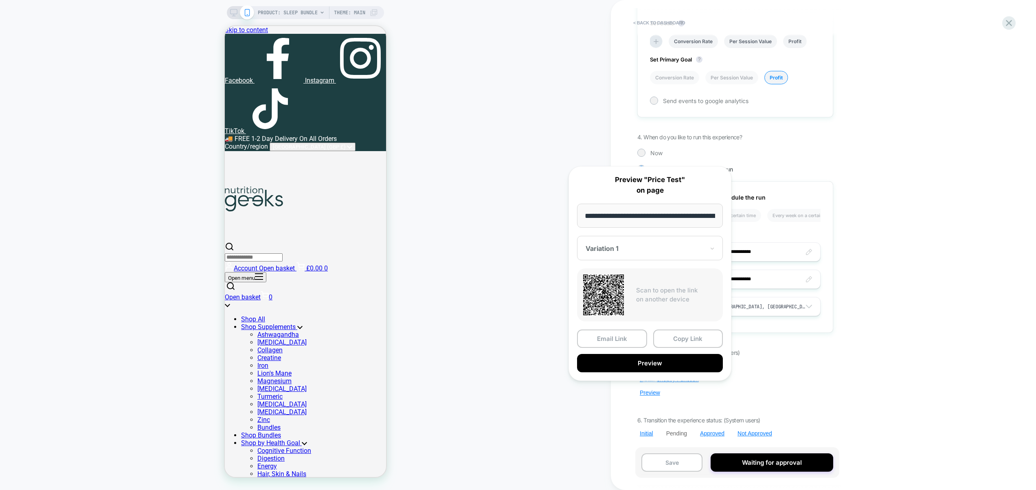
click at [464, 140] on div "PRODUCT: Sleep Bundle PRODUCT: Sleep Bundle Theme: MAIN" at bounding box center [305, 245] width 611 height 474
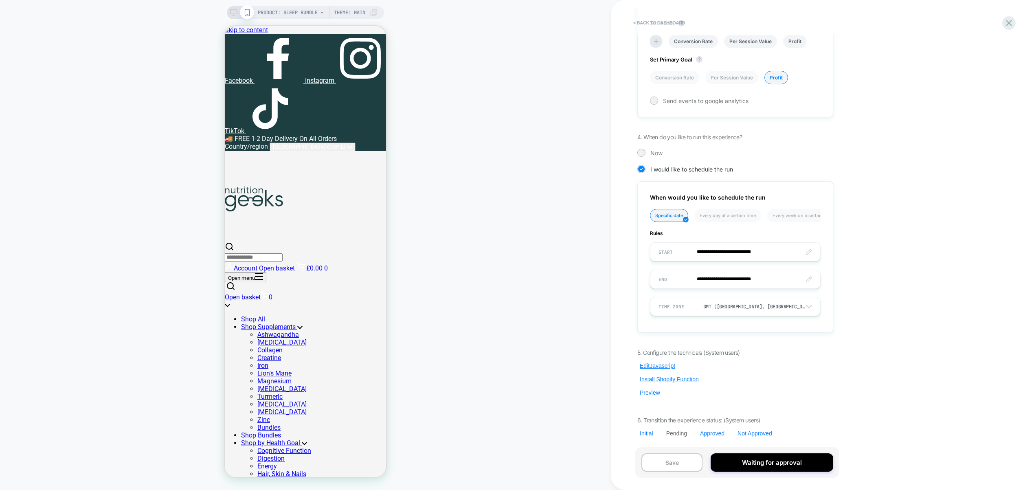
click at [652, 394] on button "Preview" at bounding box center [649, 392] width 25 height 7
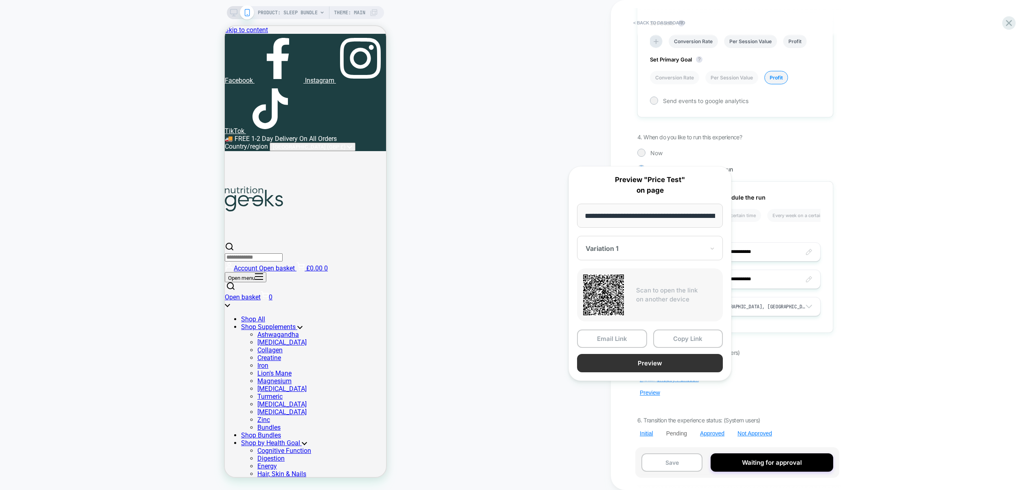
click at [651, 364] on button "Preview" at bounding box center [650, 363] width 146 height 18
click at [677, 366] on button "Preview" at bounding box center [650, 363] width 146 height 18
click at [539, 169] on div "PRODUCT: Sleep Bundle PRODUCT: Sleep Bundle Theme: MAIN" at bounding box center [305, 245] width 611 height 474
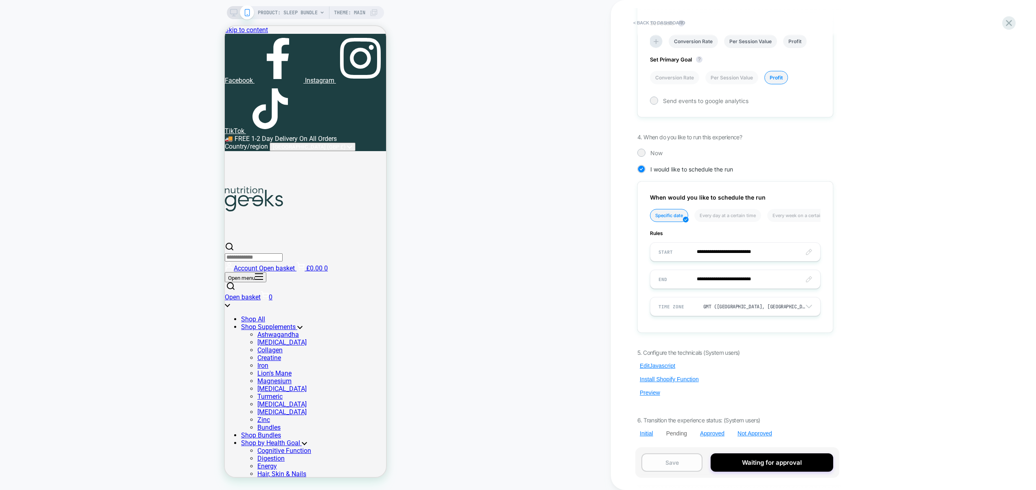
click at [666, 462] on button "Save" at bounding box center [671, 462] width 61 height 18
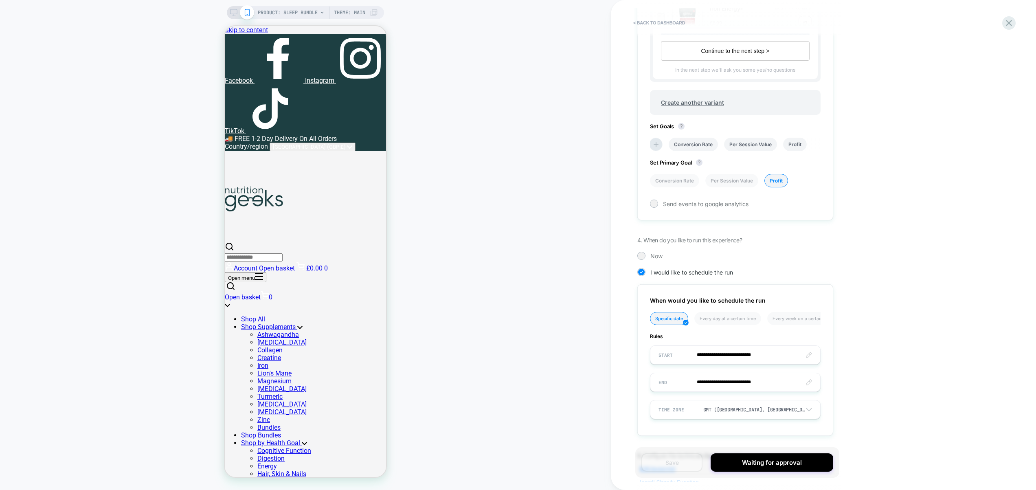
scroll to position [229, 0]
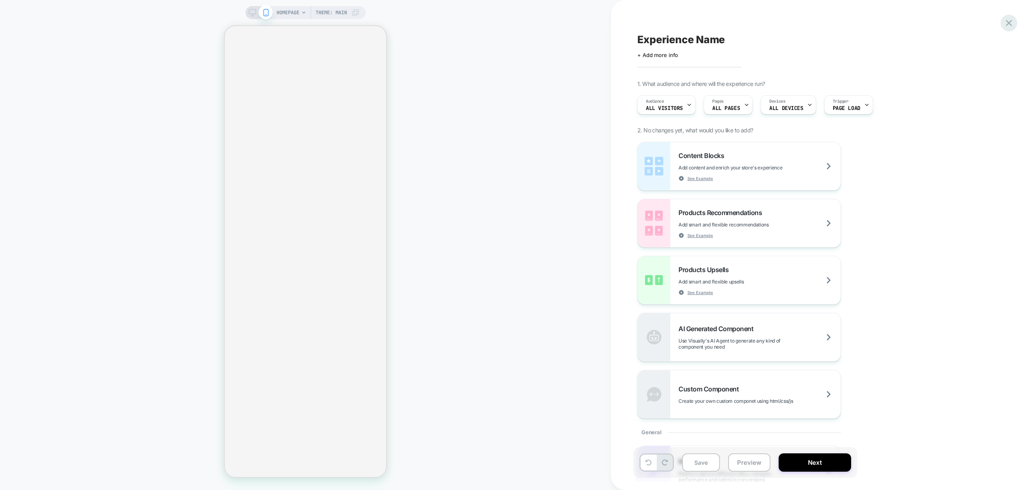
click at [1006, 24] on icon at bounding box center [1008, 23] width 11 height 11
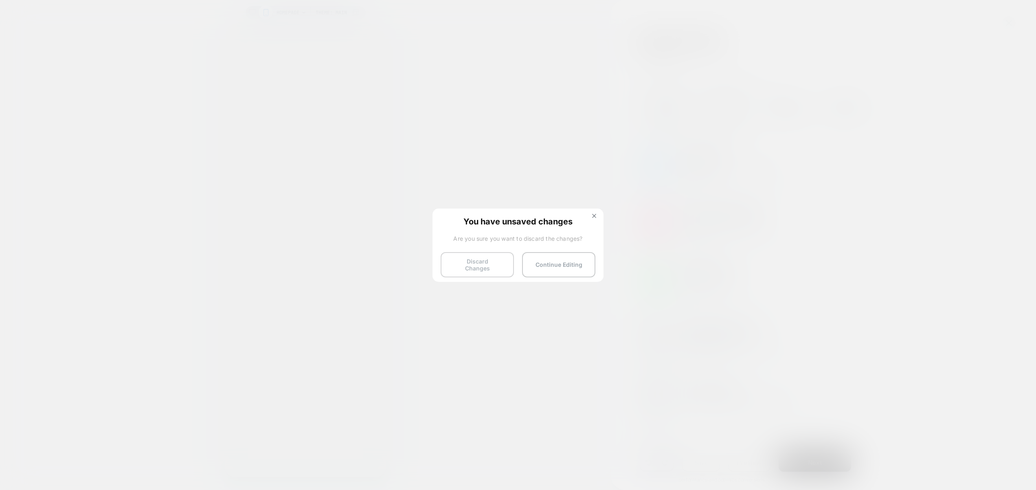
click at [477, 263] on button "Discard Changes" at bounding box center [477, 264] width 73 height 25
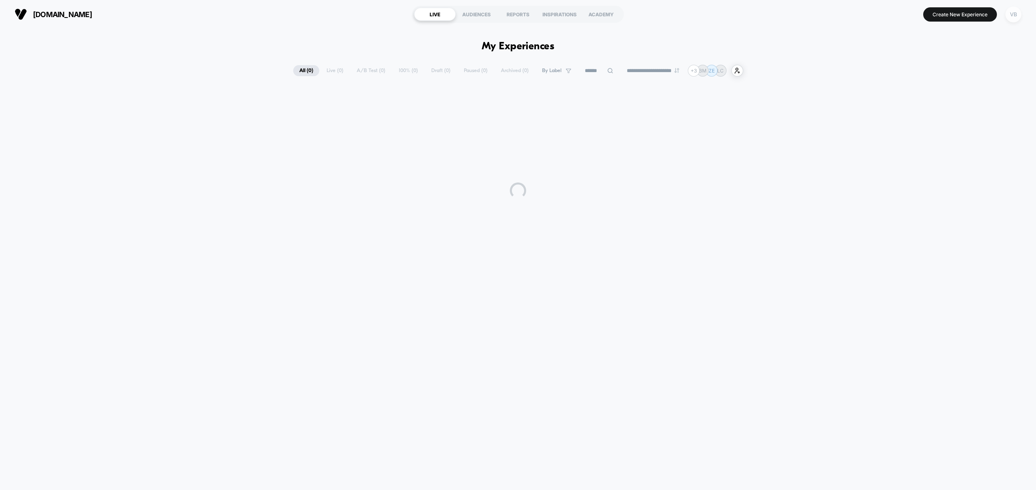
click at [1014, 15] on div "VB" at bounding box center [1013, 15] width 16 height 16
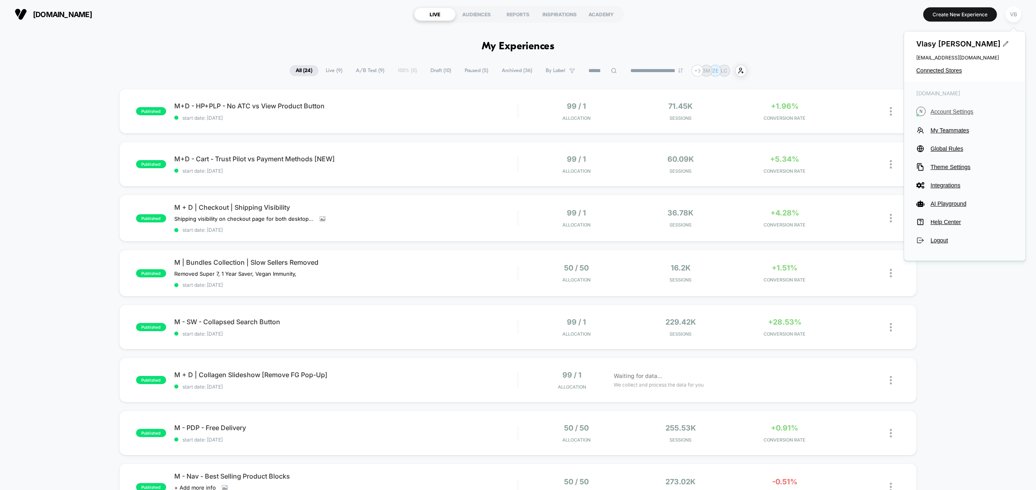
click at [944, 107] on button "N Account Settings" at bounding box center [964, 111] width 97 height 9
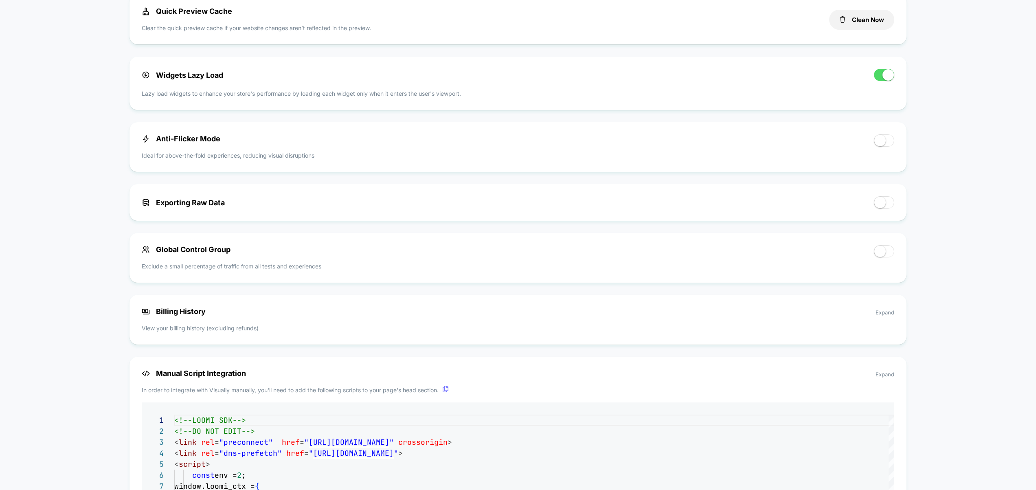
scroll to position [293, 0]
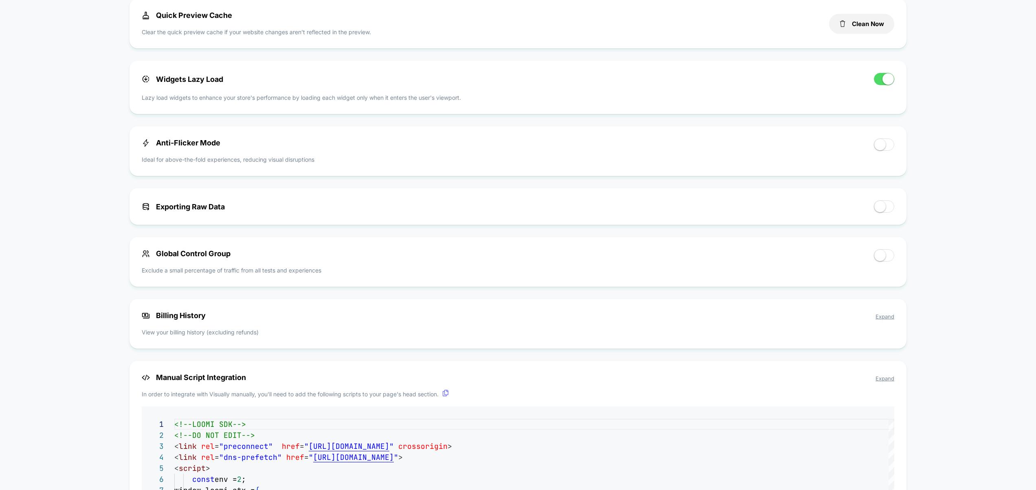
click at [882, 147] on span at bounding box center [879, 144] width 11 height 11
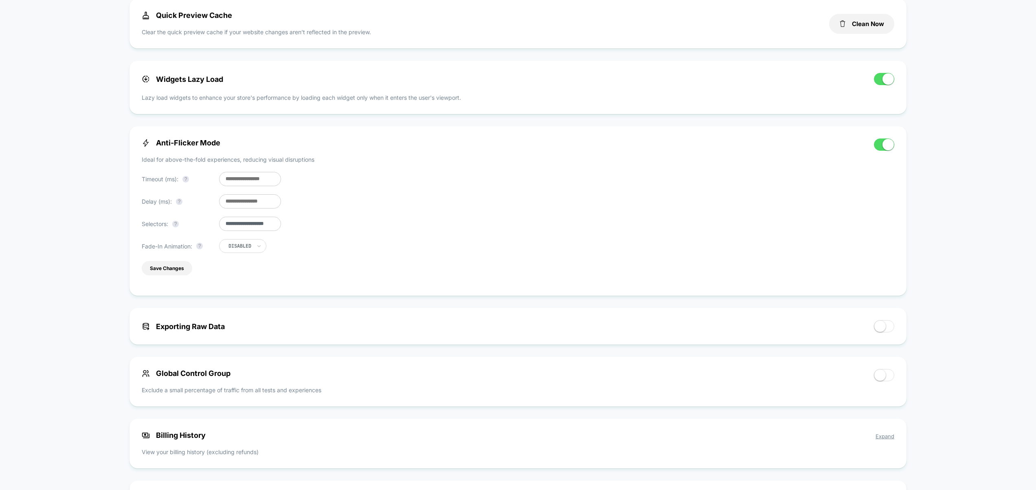
drag, startPoint x: 229, startPoint y: 181, endPoint x: 219, endPoint y: 179, distance: 10.3
click at [219, 179] on input "***" at bounding box center [250, 179] width 62 height 14
type input "***"
drag, startPoint x: 229, startPoint y: 203, endPoint x: 223, endPoint y: 203, distance: 5.7
click at [223, 203] on input "**" at bounding box center [250, 201] width 62 height 14
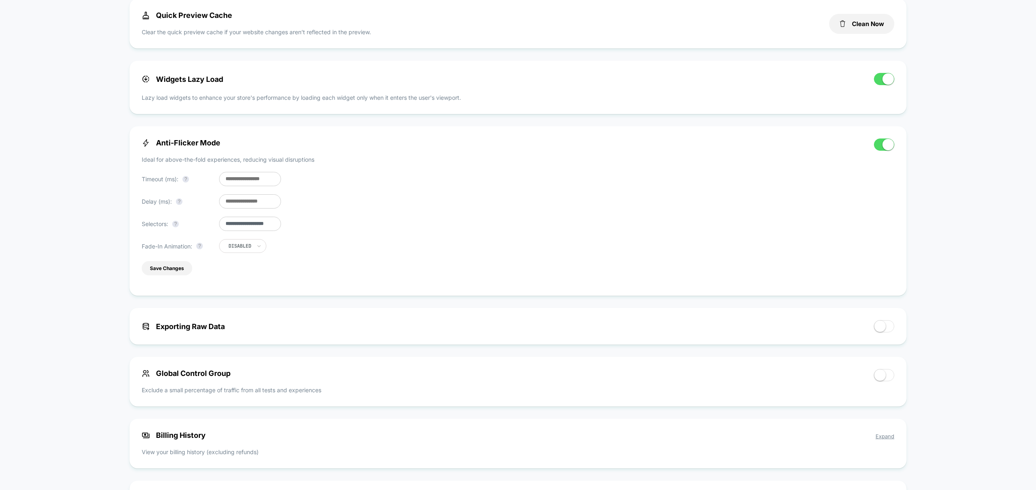
type input "***"
click at [225, 182] on input "***" at bounding box center [250, 179] width 62 height 14
click at [228, 182] on input "***" at bounding box center [250, 179] width 62 height 14
drag, startPoint x: 229, startPoint y: 182, endPoint x: 224, endPoint y: 181, distance: 4.6
click at [224, 181] on input "***" at bounding box center [250, 179] width 62 height 14
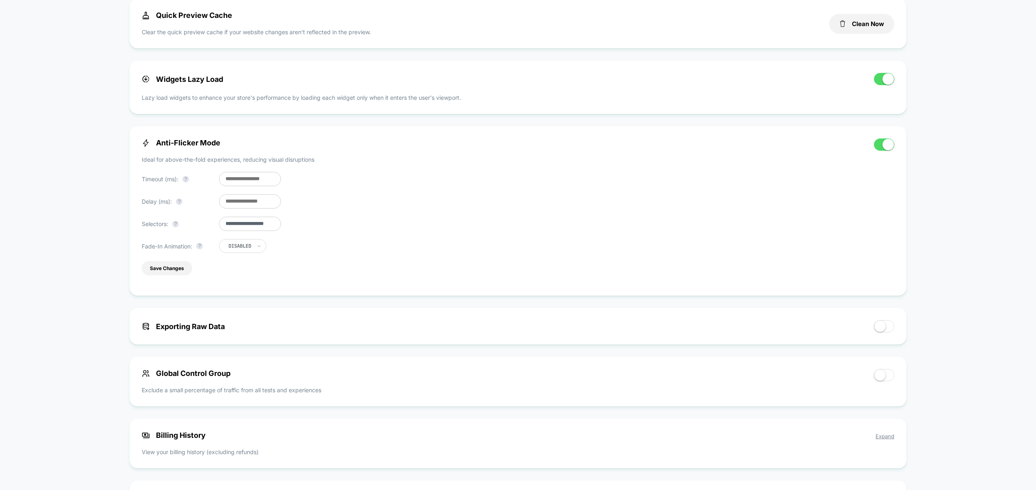
type input "***"
click at [261, 229] on input "**********" at bounding box center [250, 224] width 62 height 14
paste input "**********"
type input "**********"
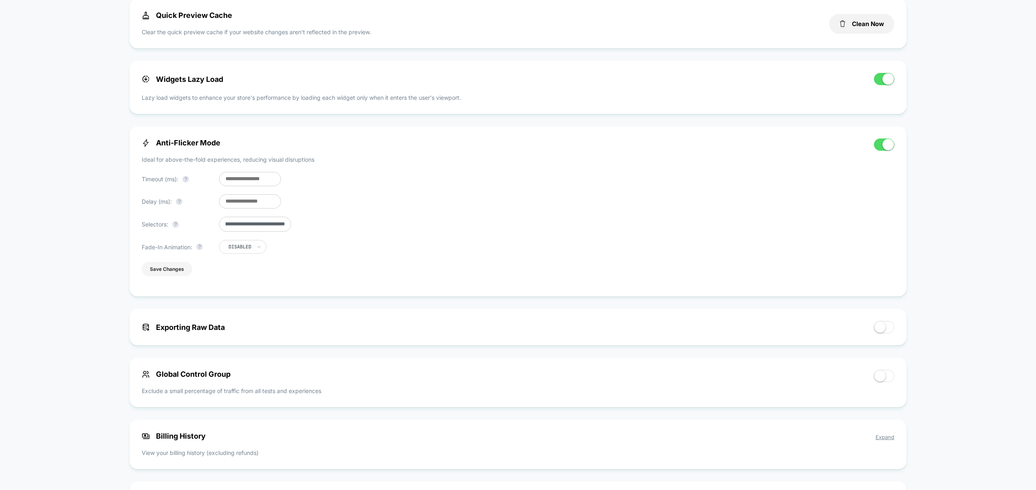
scroll to position [0, 0]
click at [179, 268] on button "Save Changes" at bounding box center [167, 269] width 50 height 14
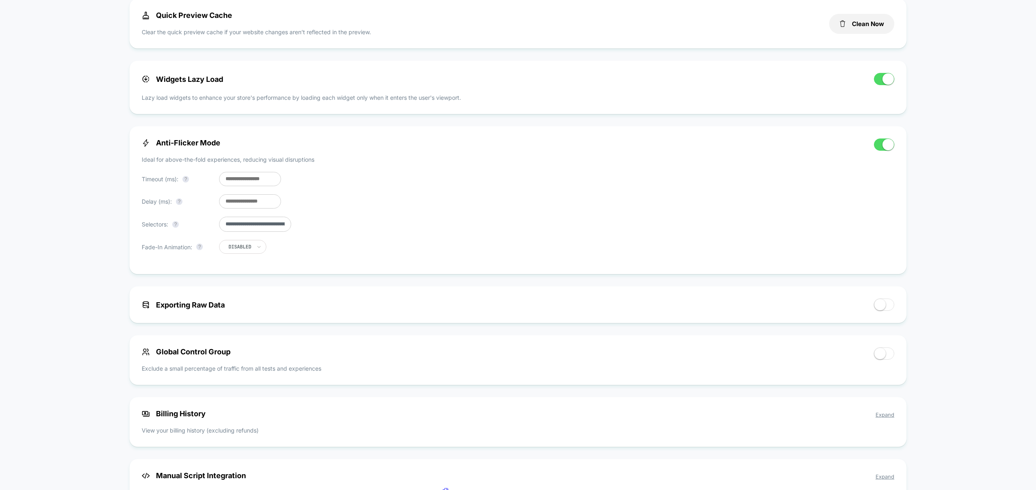
click at [228, 203] on input "***" at bounding box center [250, 201] width 62 height 14
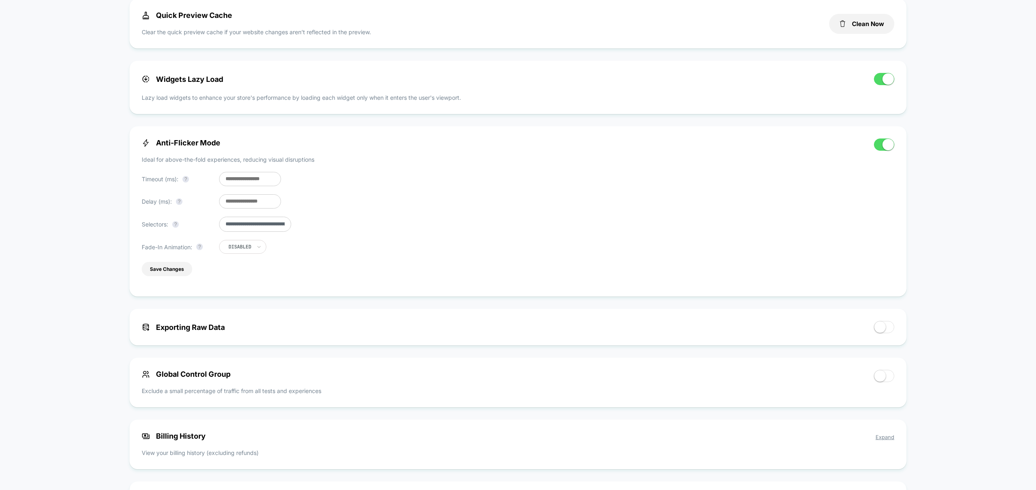
type input "***"
drag, startPoint x: 228, startPoint y: 180, endPoint x: 222, endPoint y: 182, distance: 6.2
click at [223, 181] on input "***" at bounding box center [250, 179] width 62 height 14
click at [173, 270] on button "Save Changes" at bounding box center [167, 269] width 50 height 14
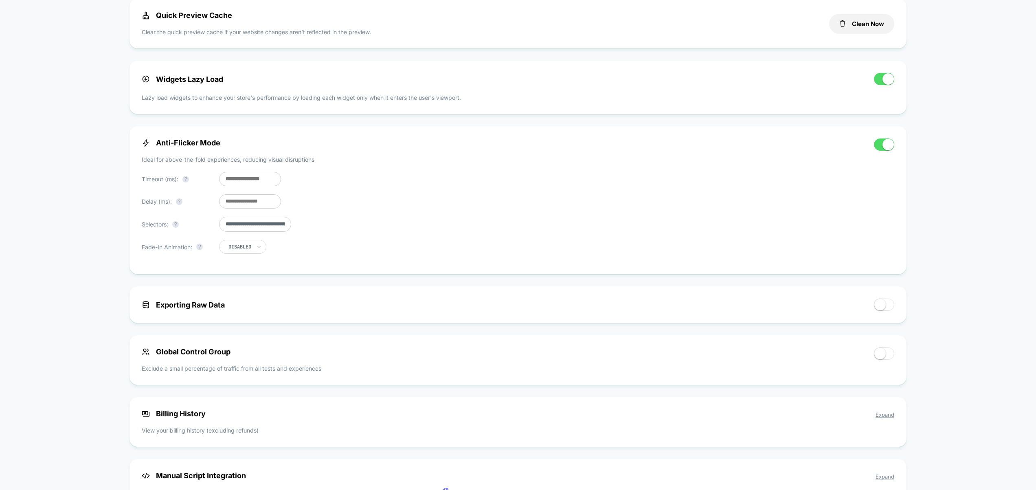
drag, startPoint x: 229, startPoint y: 180, endPoint x: 224, endPoint y: 181, distance: 5.4
click at [224, 181] on input "***" at bounding box center [250, 179] width 62 height 14
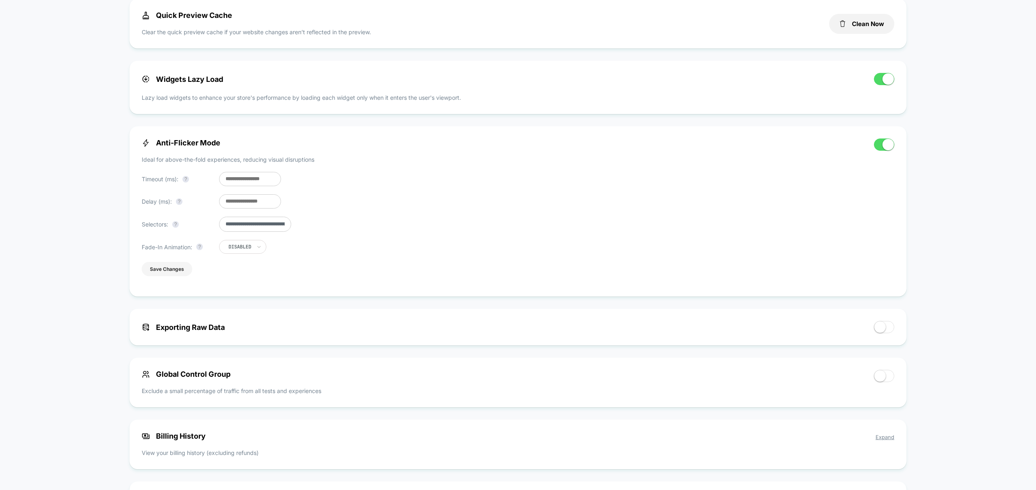
type input "***"
click at [182, 274] on button "Save Changes" at bounding box center [167, 269] width 50 height 14
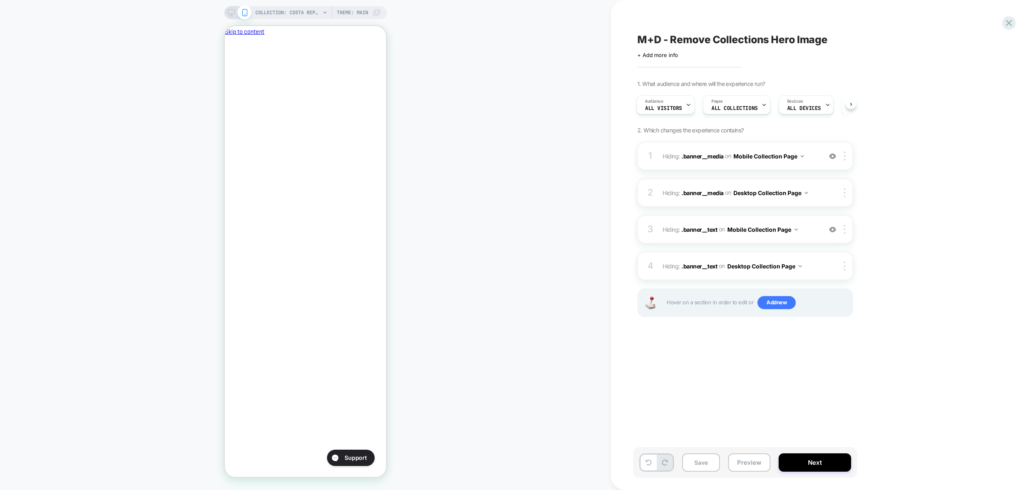
scroll to position [0, 140]
click at [834, 158] on img at bounding box center [832, 156] width 7 height 7
click at [834, 230] on img at bounding box center [832, 229] width 7 height 7
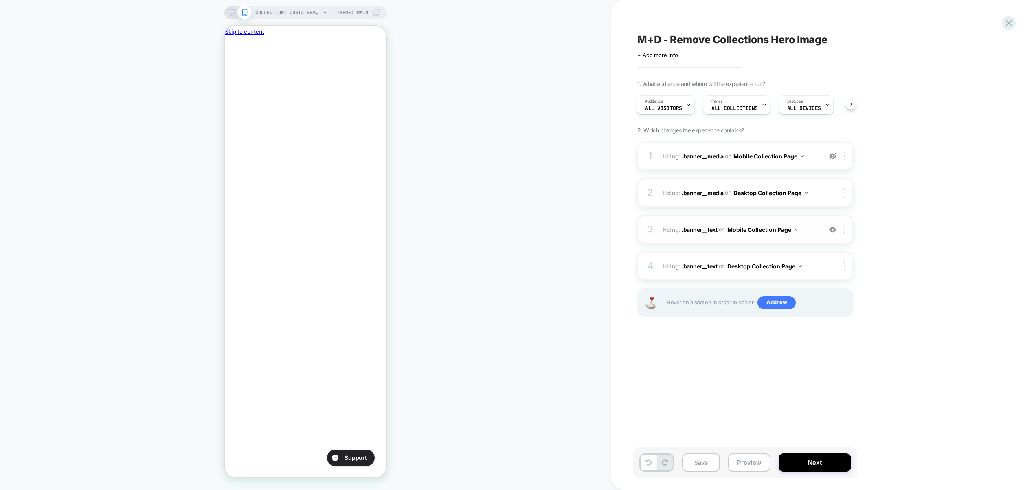
click at [833, 156] on img at bounding box center [832, 156] width 7 height 7
click at [747, 460] on button "Preview" at bounding box center [749, 462] width 42 height 18
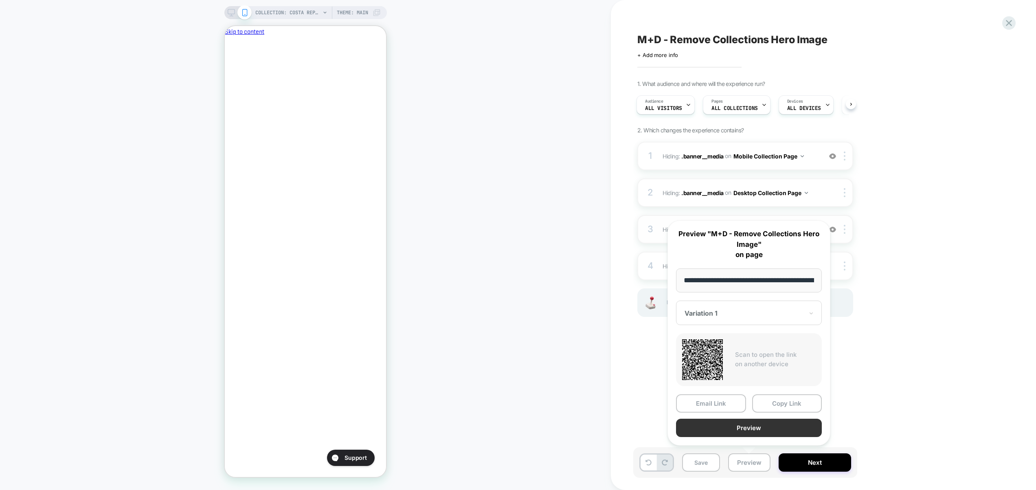
click at [750, 430] on button "Preview" at bounding box center [749, 428] width 146 height 18
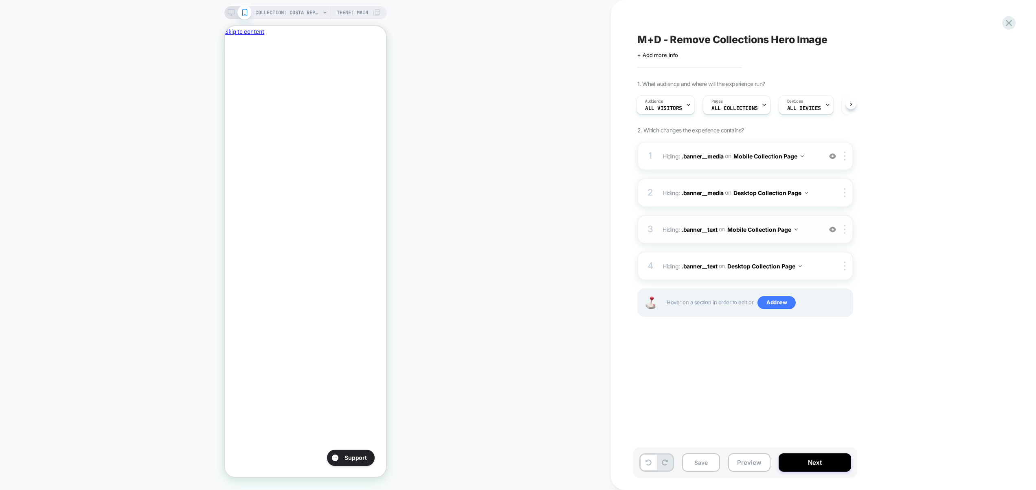
click at [228, 11] on rect at bounding box center [231, 11] width 7 height 4
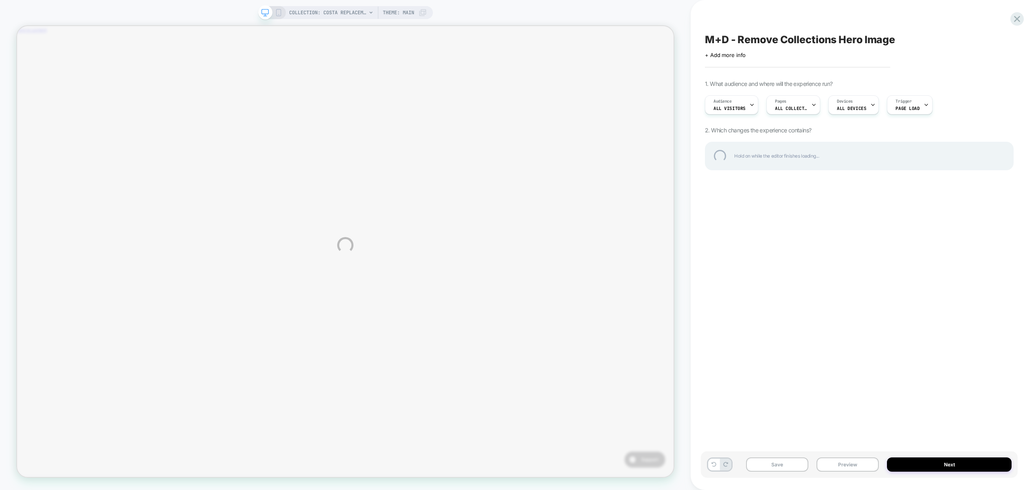
scroll to position [0, 274]
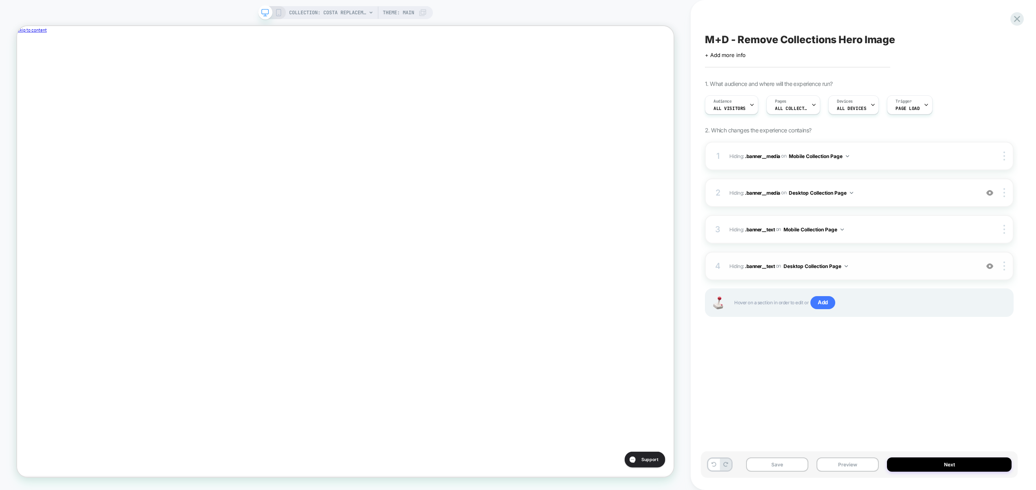
click at [991, 265] on img at bounding box center [989, 266] width 7 height 7
click at [989, 192] on img at bounding box center [989, 192] width 7 height 7
click at [851, 467] on button "Preview" at bounding box center [847, 464] width 62 height 14
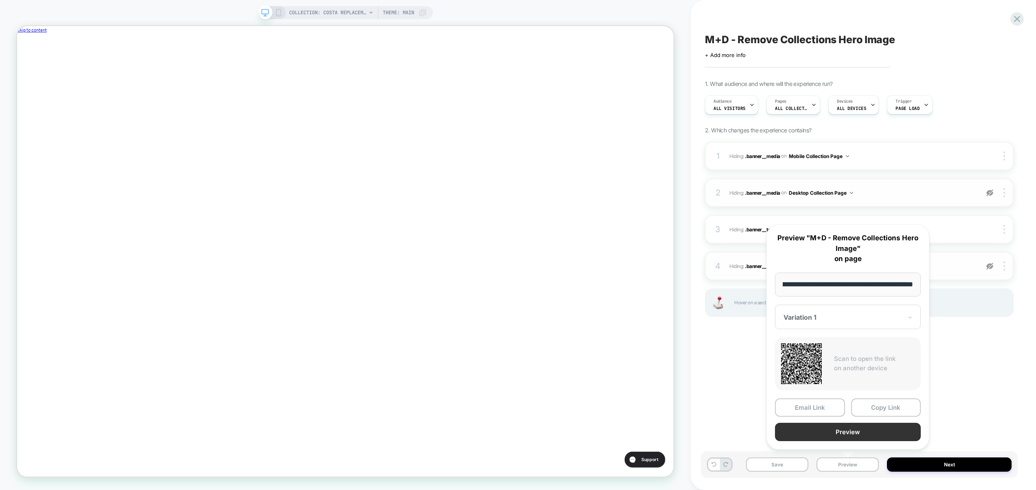
scroll to position [0, 0]
click at [852, 435] on button "Preview" at bounding box center [848, 432] width 146 height 18
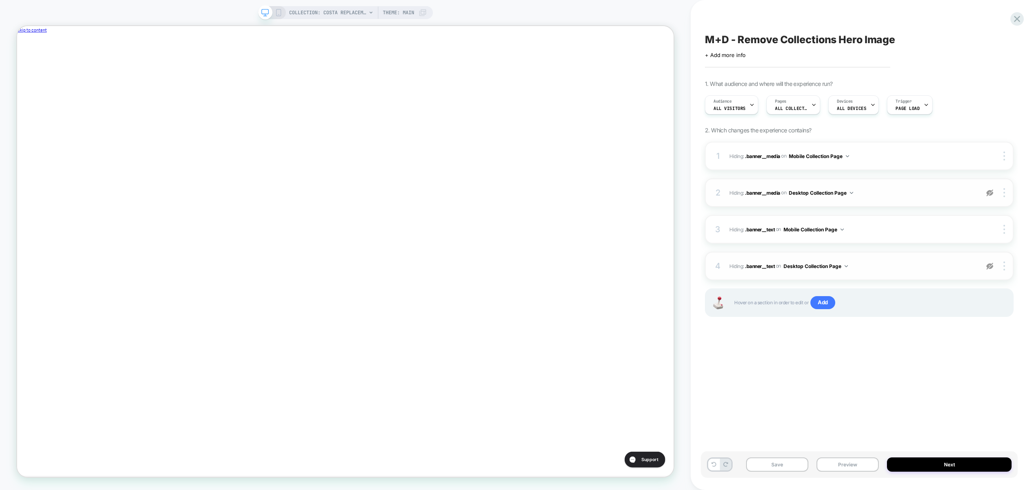
scroll to position [0, 274]
click at [991, 195] on img at bounding box center [989, 192] width 7 height 7
click at [991, 268] on img at bounding box center [989, 266] width 7 height 7
click at [1005, 156] on div at bounding box center [1004, 155] width 15 height 9
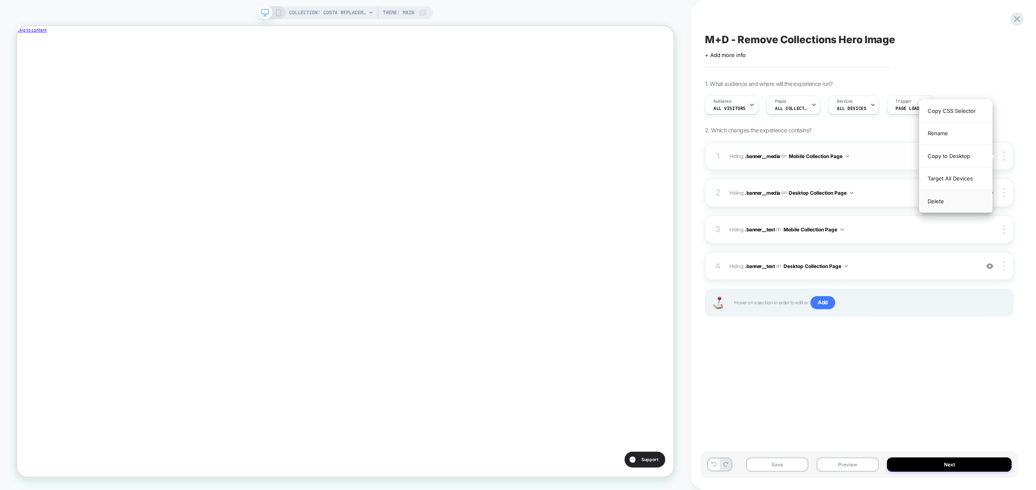
click at [965, 197] on div "Delete" at bounding box center [955, 201] width 72 height 22
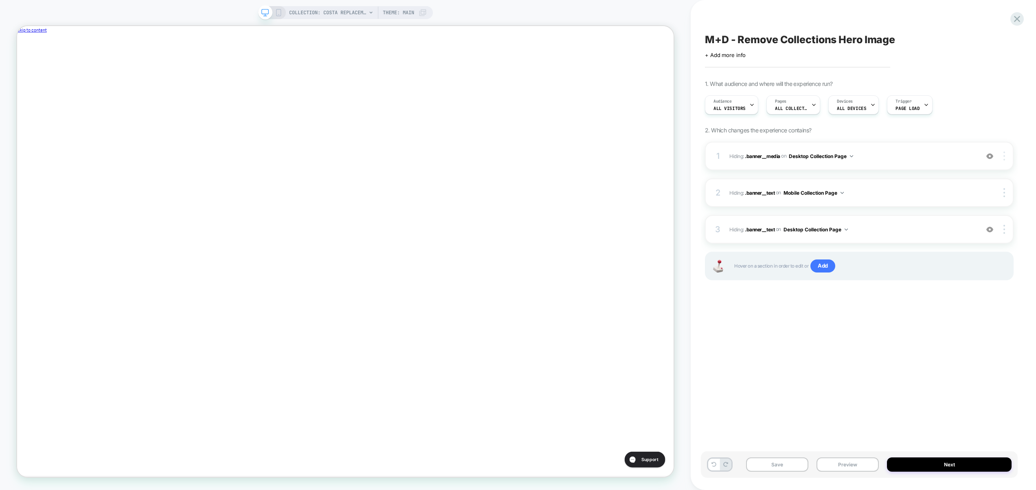
scroll to position [0, 274]
click at [1005, 158] on div at bounding box center [1004, 155] width 15 height 9
click at [954, 226] on div "Delete" at bounding box center [955, 224] width 72 height 22
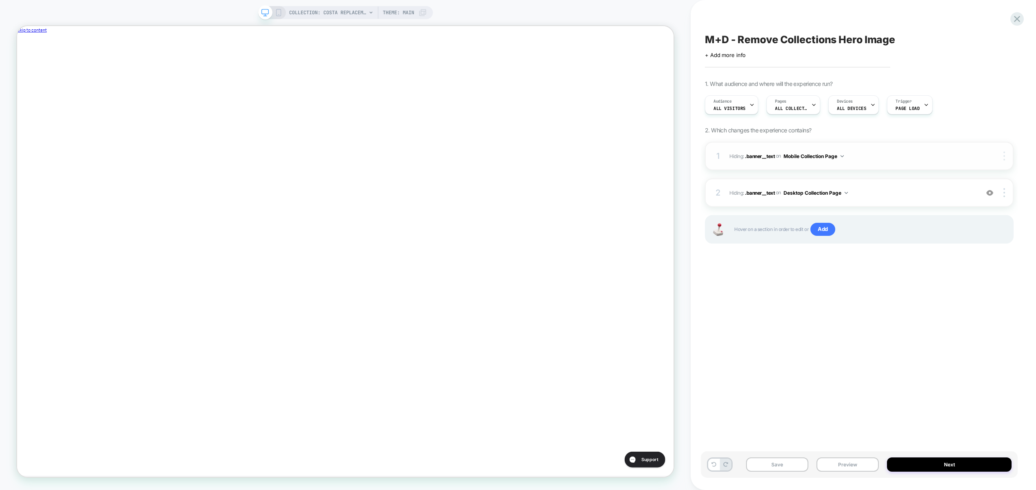
click at [1003, 156] on img at bounding box center [1004, 155] width 2 height 9
click at [961, 202] on div "Delete" at bounding box center [955, 201] width 72 height 22
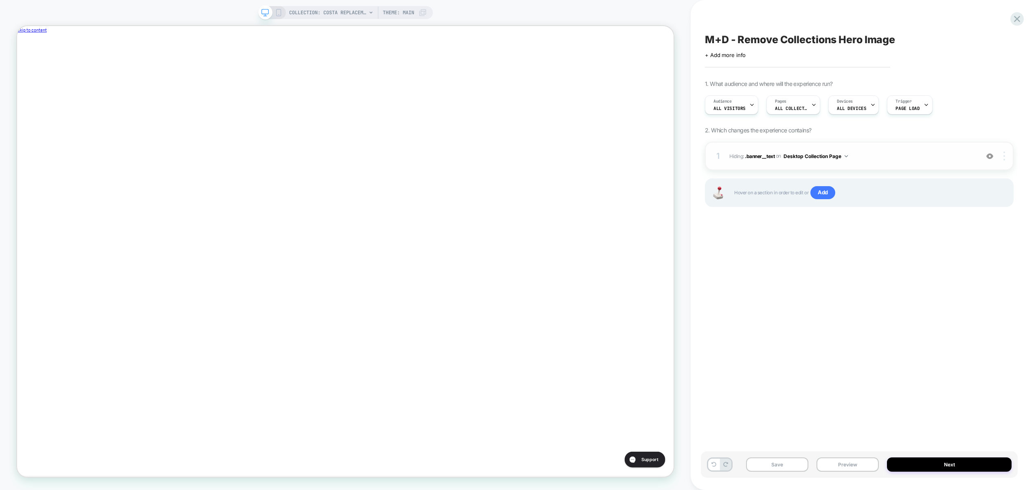
click at [1004, 155] on img at bounding box center [1004, 155] width 2 height 9
click at [949, 224] on div "Delete" at bounding box center [955, 224] width 72 height 22
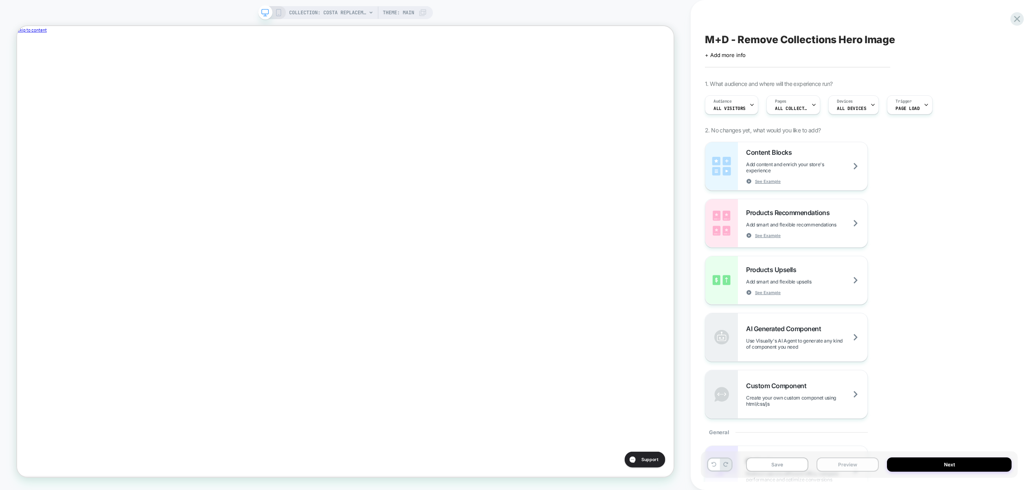
scroll to position [0, 0]
click at [850, 464] on button "Preview" at bounding box center [847, 464] width 62 height 14
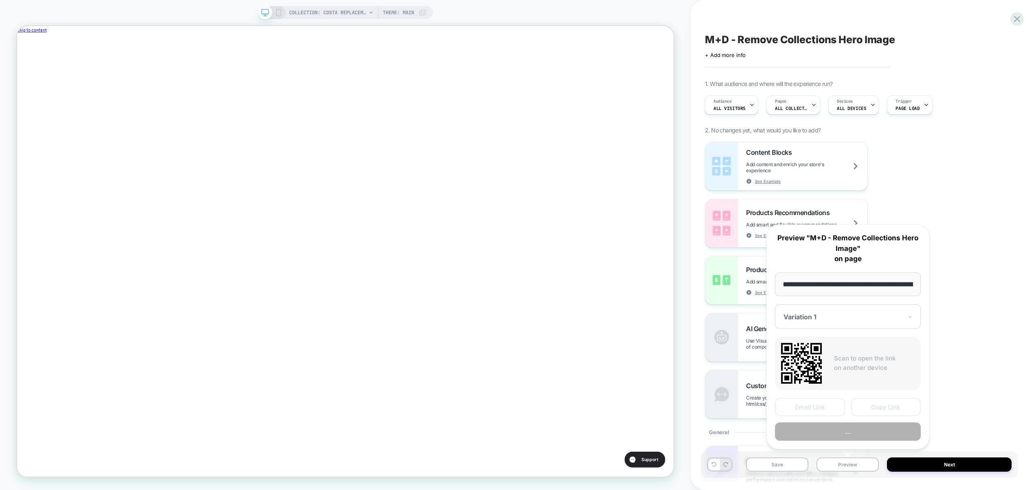
scroll to position [0, 155]
click at [856, 431] on button "Preview" at bounding box center [848, 432] width 146 height 18
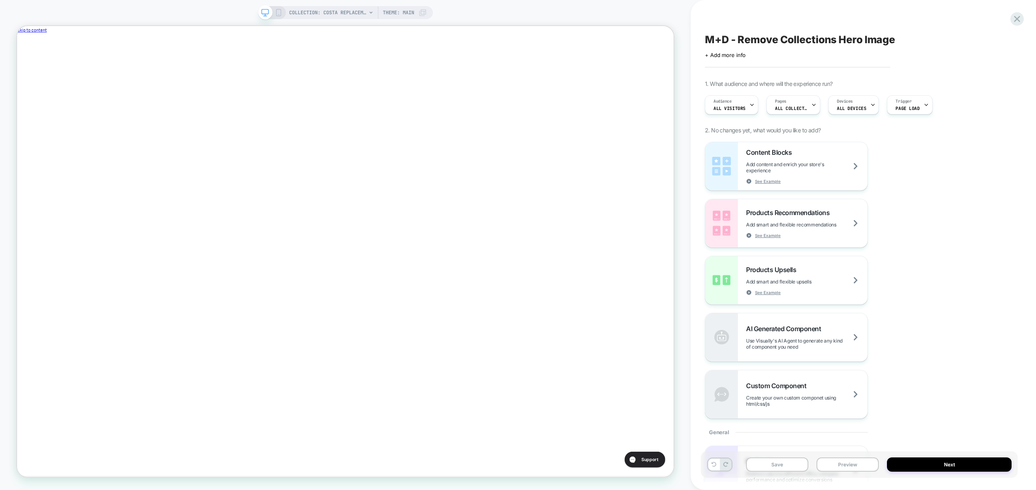
scroll to position [0, 0]
click at [1017, 19] on icon at bounding box center [1017, 19] width 6 height 6
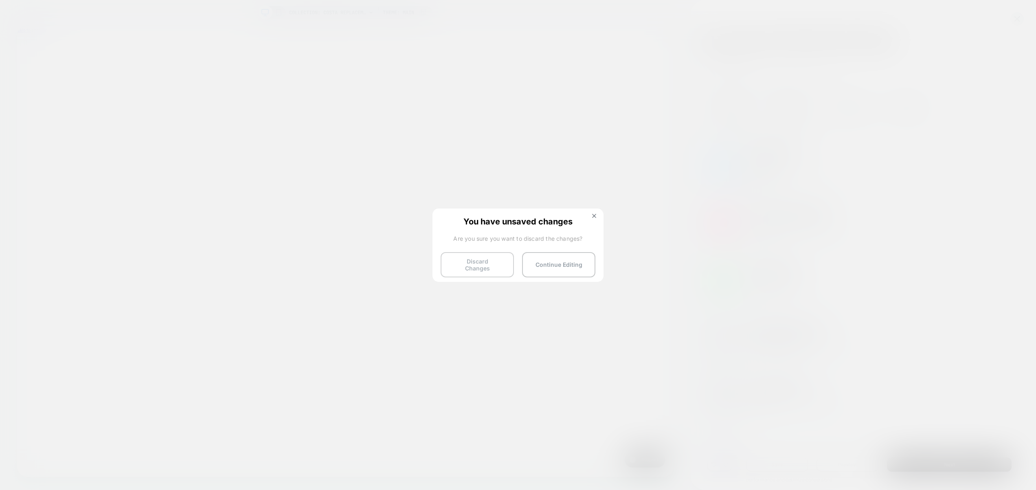
click at [472, 267] on button "Discard Changes" at bounding box center [477, 264] width 73 height 25
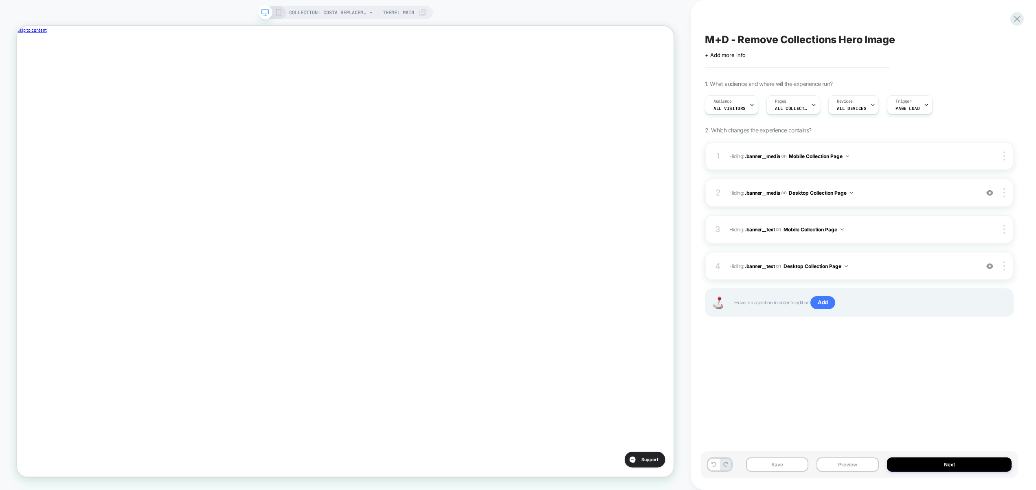
scroll to position [0, 274]
click at [1004, 193] on img at bounding box center [1004, 192] width 2 height 9
click at [951, 262] on div "Delete" at bounding box center [955, 260] width 72 height 22
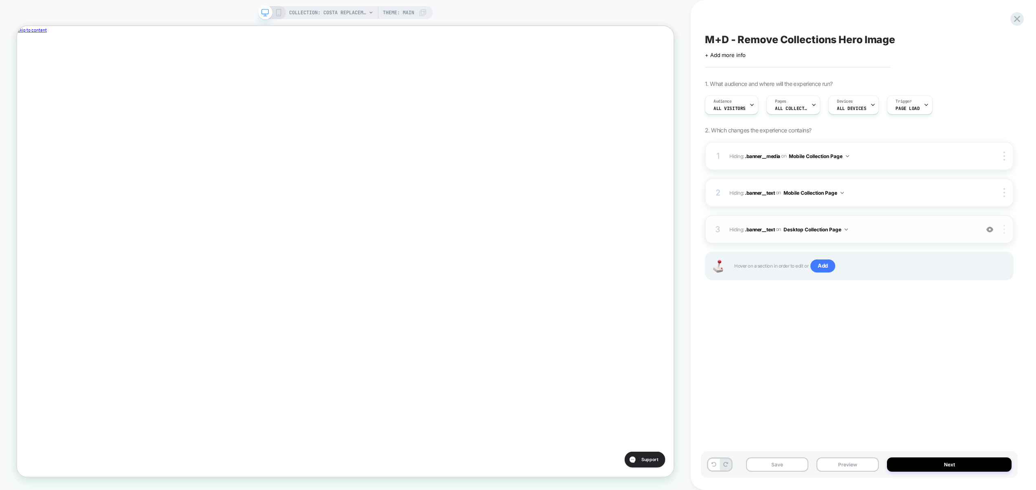
click at [1003, 228] on img at bounding box center [1004, 229] width 2 height 9
click at [953, 297] on div "Delete" at bounding box center [955, 297] width 72 height 22
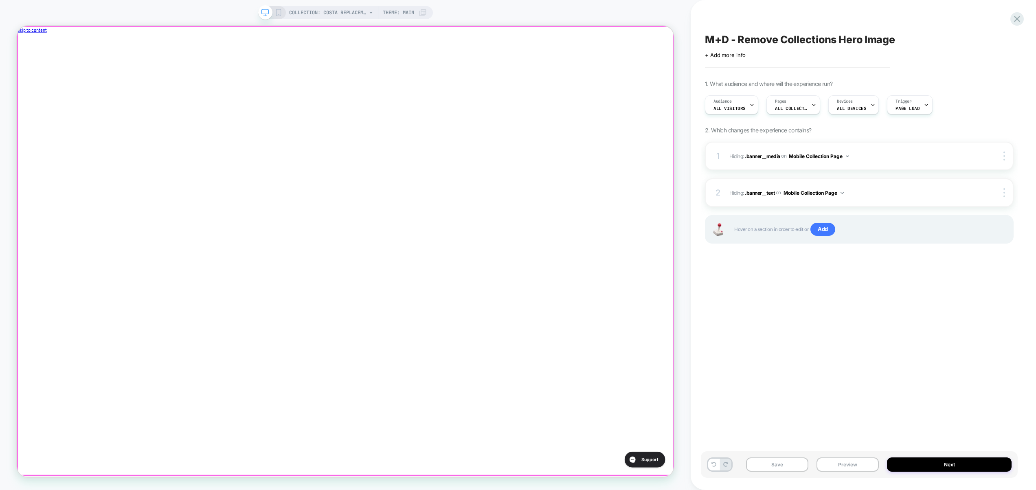
click at [558, 44] on div at bounding box center [454, 44] width 875 height 0
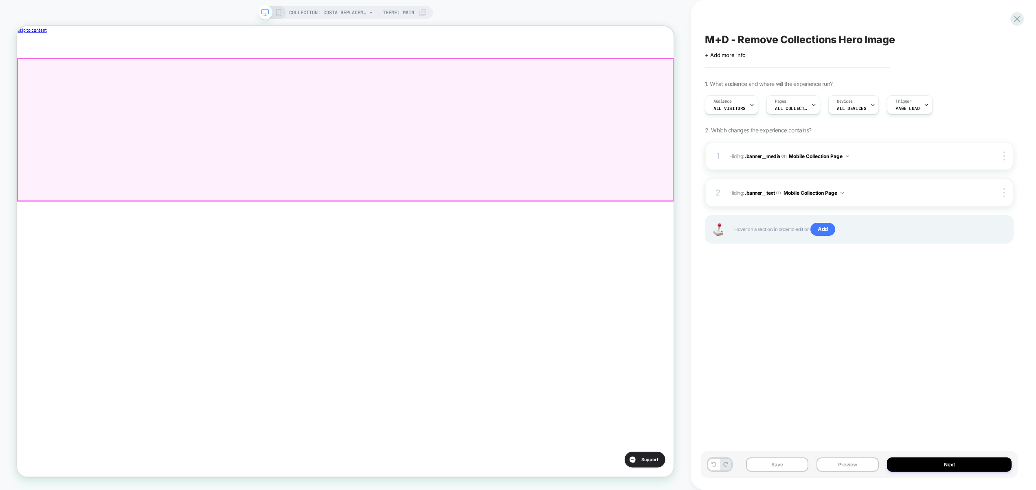
scroll to position [0, 274]
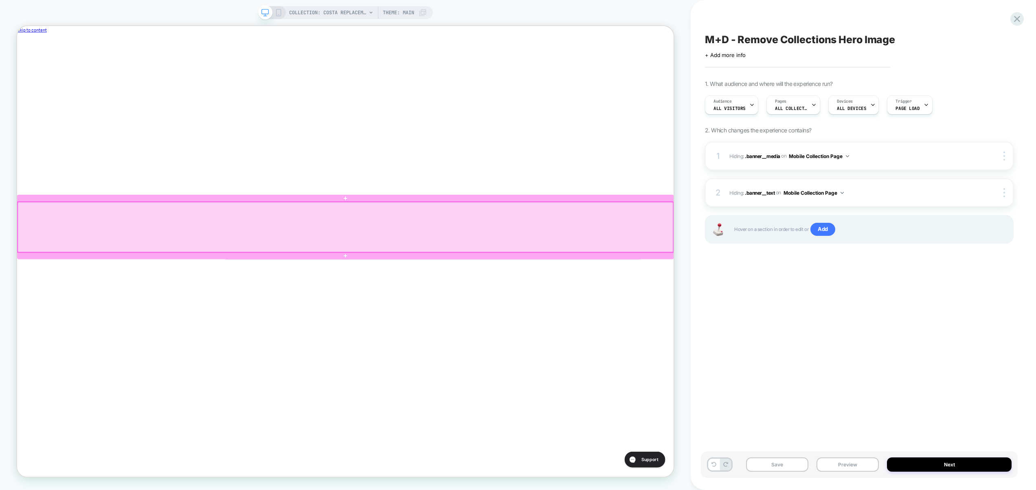
click at [584, 265] on div at bounding box center [455, 294] width 874 height 66
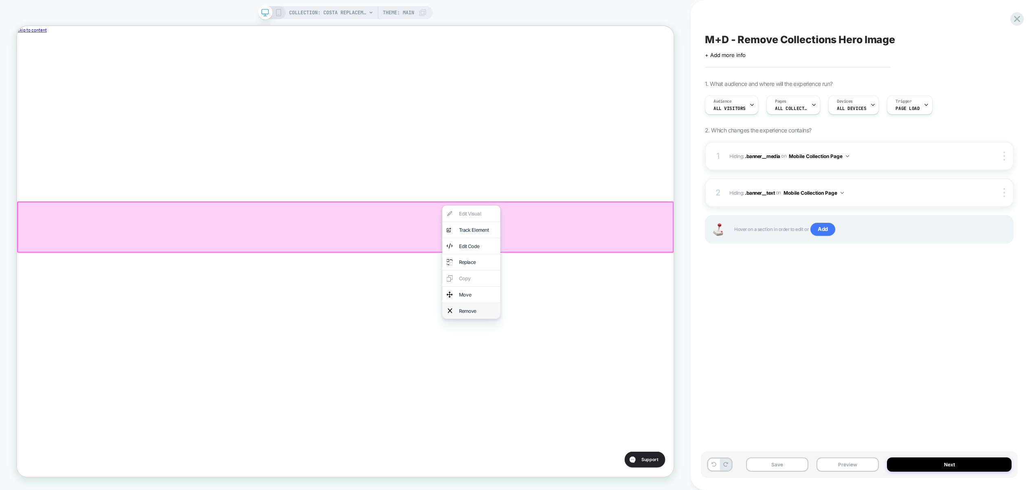
scroll to position [0, 0]
click at [612, 404] on div "Remove" at bounding box center [631, 406] width 50 height 10
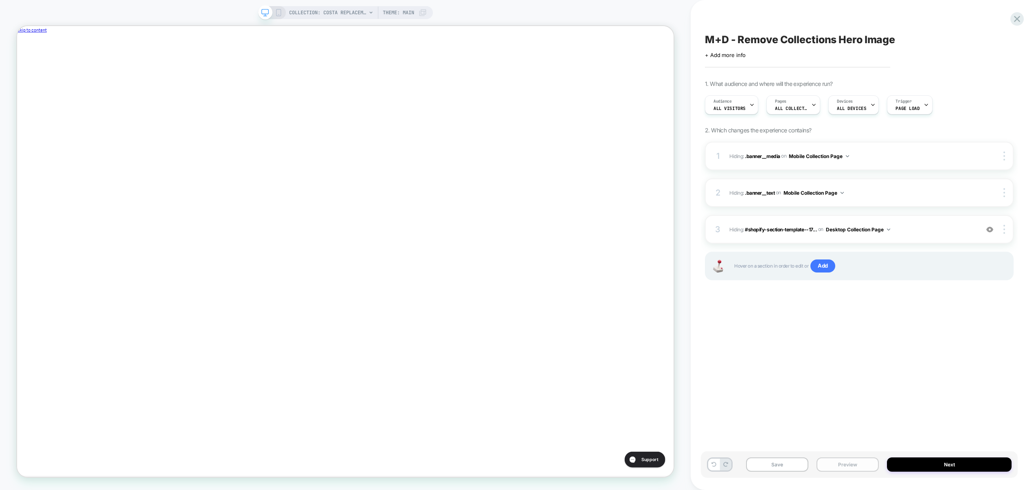
click at [850, 463] on button "Preview" at bounding box center [847, 464] width 62 height 14
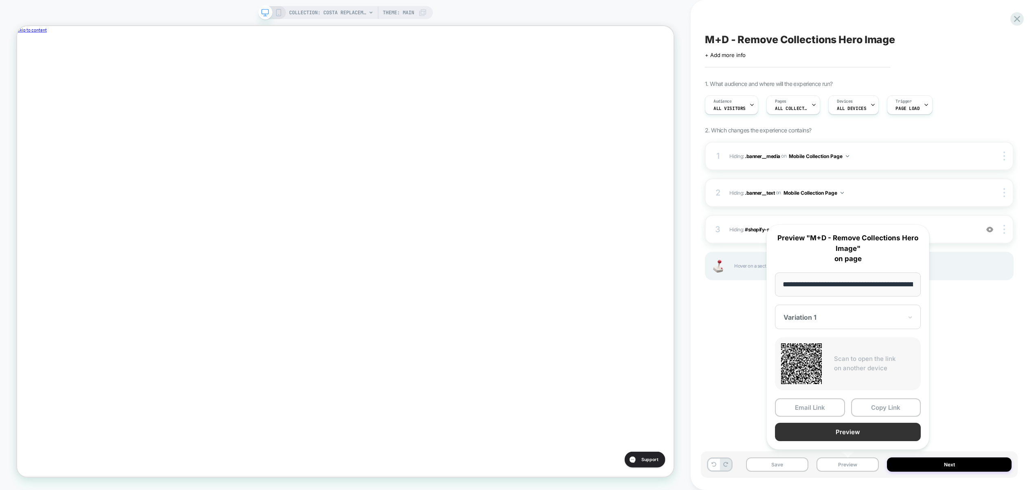
click at [848, 434] on button "Preview" at bounding box center [848, 432] width 146 height 18
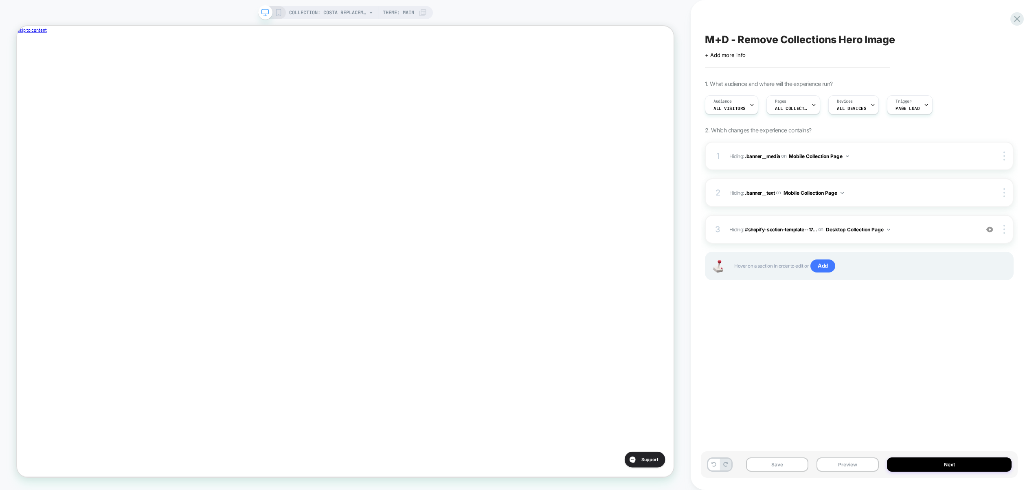
scroll to position [0, 274]
click at [1004, 233] on img at bounding box center [1004, 229] width 2 height 9
click at [956, 296] on div "Delete" at bounding box center [955, 297] width 72 height 22
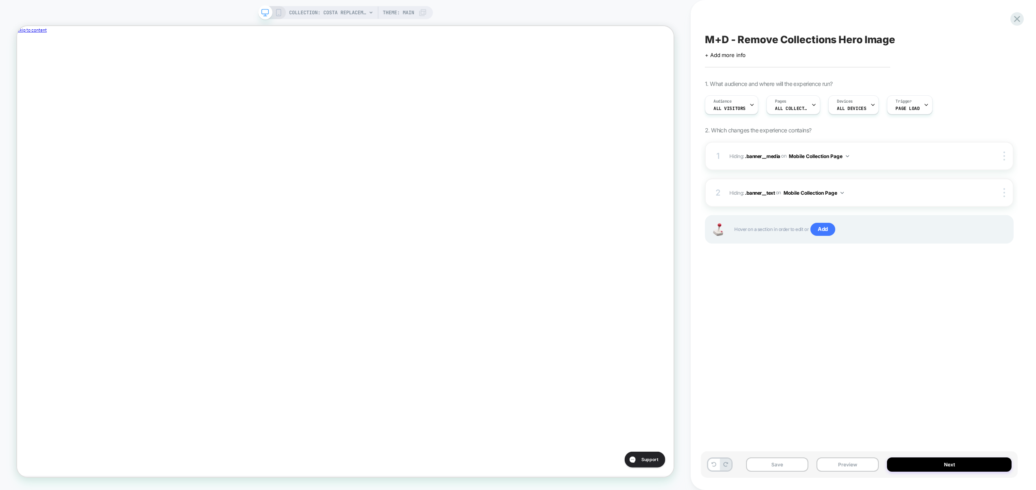
scroll to position [0, 0]
click at [828, 228] on span "Add" at bounding box center [822, 229] width 25 height 13
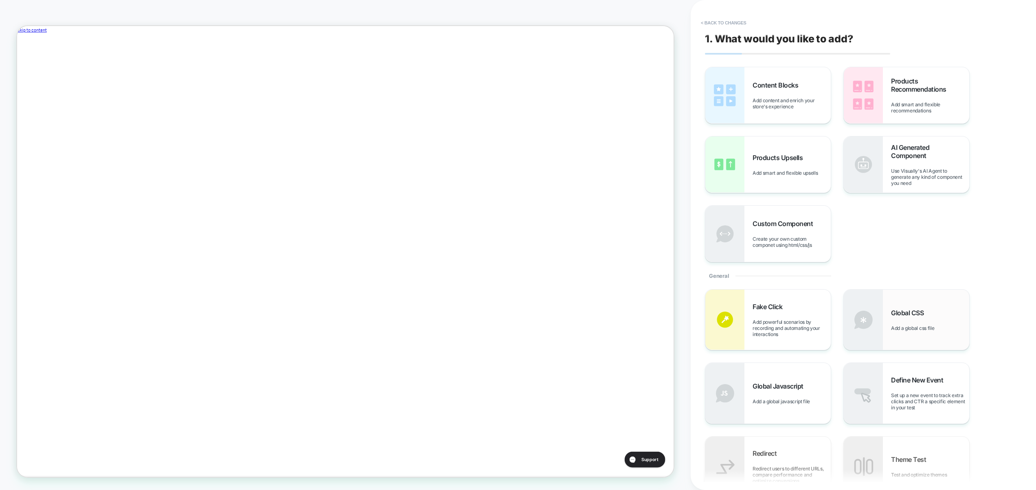
click at [892, 333] on div "Global CSS Add a global css file" at bounding box center [906, 319] width 125 height 60
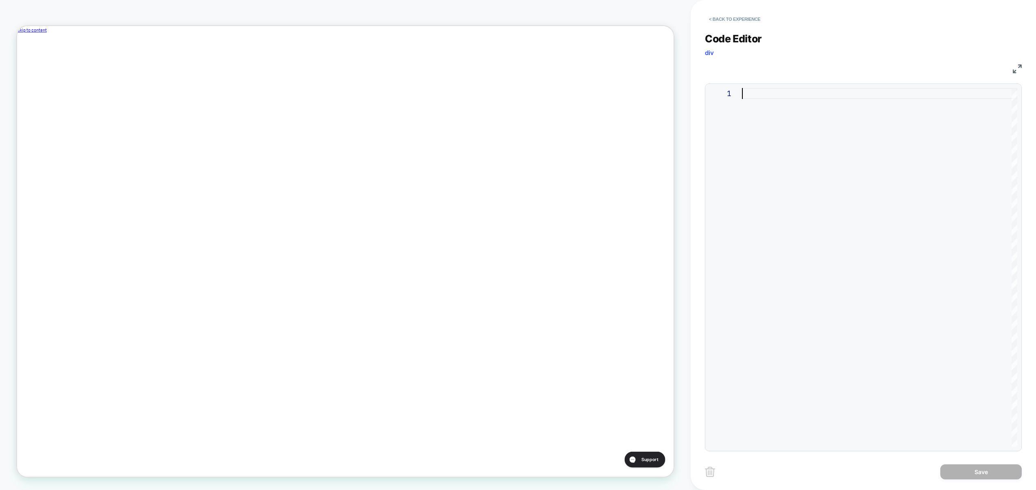
drag, startPoint x: 787, startPoint y: 125, endPoint x: 532, endPoint y: 0, distance: 284.6
click at [787, 125] on div at bounding box center [879, 267] width 275 height 359
click at [816, 217] on div at bounding box center [879, 267] width 275 height 359
type textarea "*"
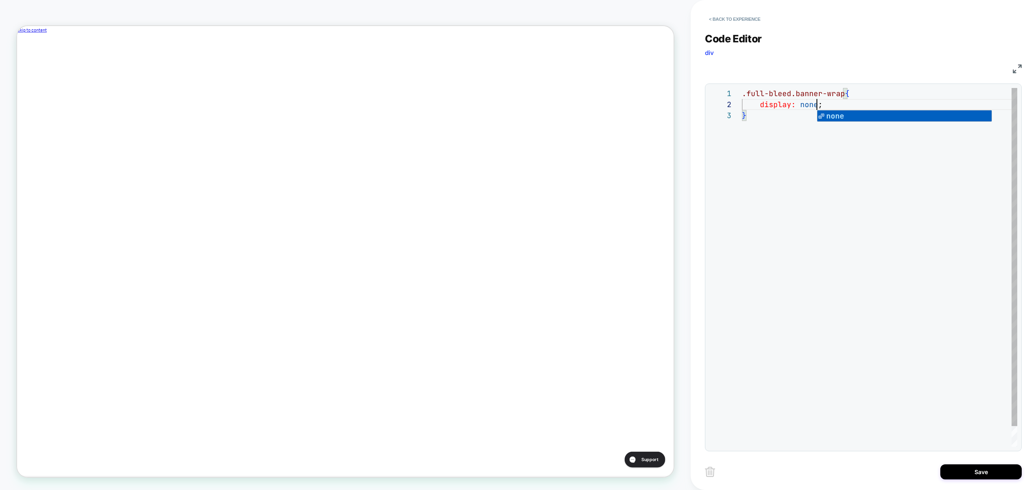
scroll to position [0, 0]
click at [834, 267] on div ".full-bleed.banner-wrap { display: none ; }" at bounding box center [879, 278] width 275 height 381
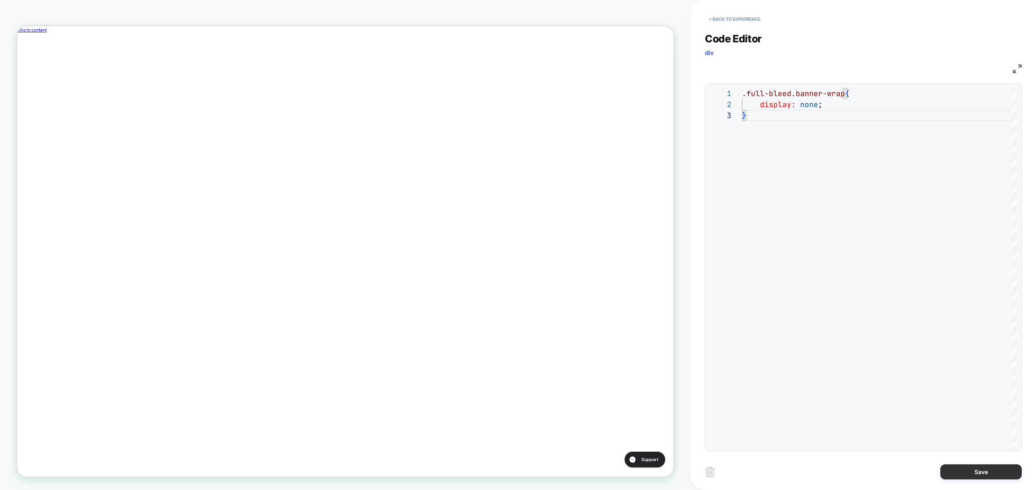
type textarea "**********"
click at [982, 476] on button "Save" at bounding box center [980, 471] width 81 height 15
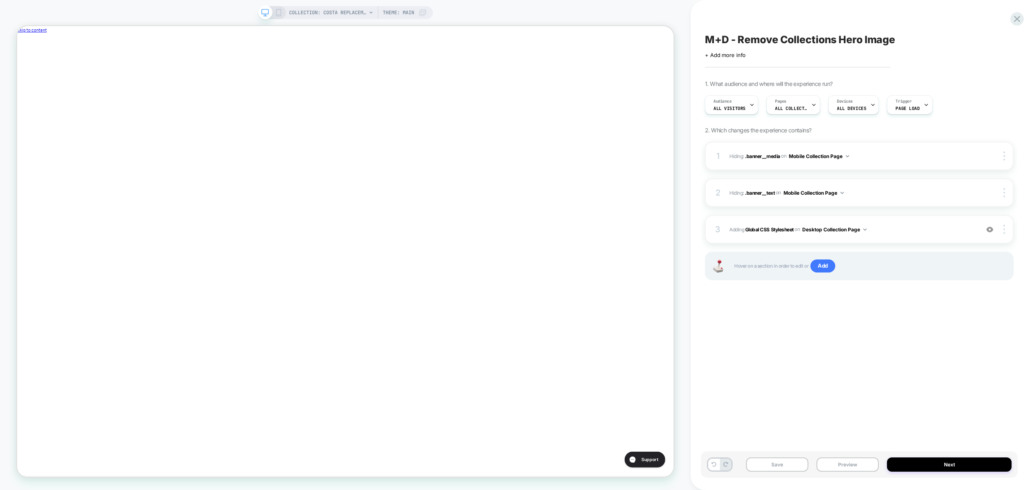
scroll to position [0, 274]
click at [860, 463] on button "Preview" at bounding box center [847, 464] width 62 height 14
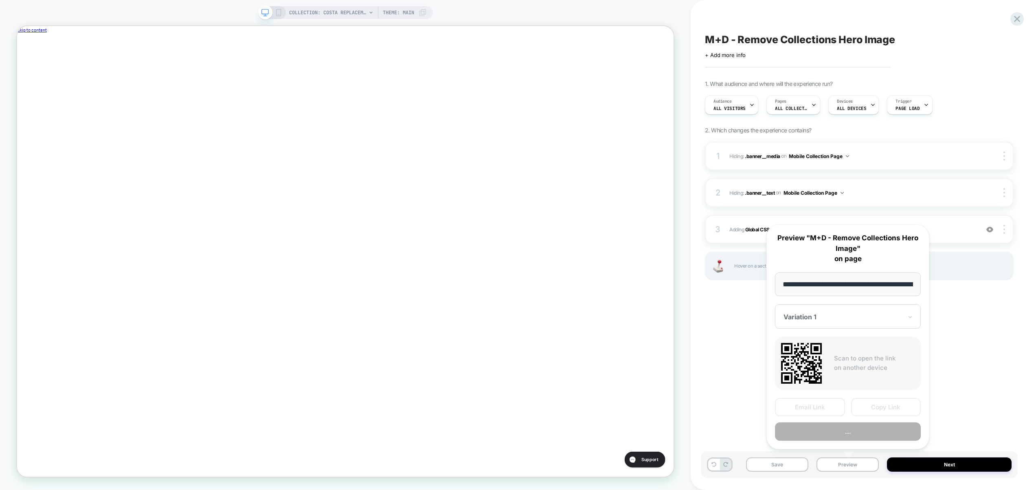
scroll to position [0, 155]
click at [853, 435] on button "Preview" at bounding box center [848, 432] width 146 height 18
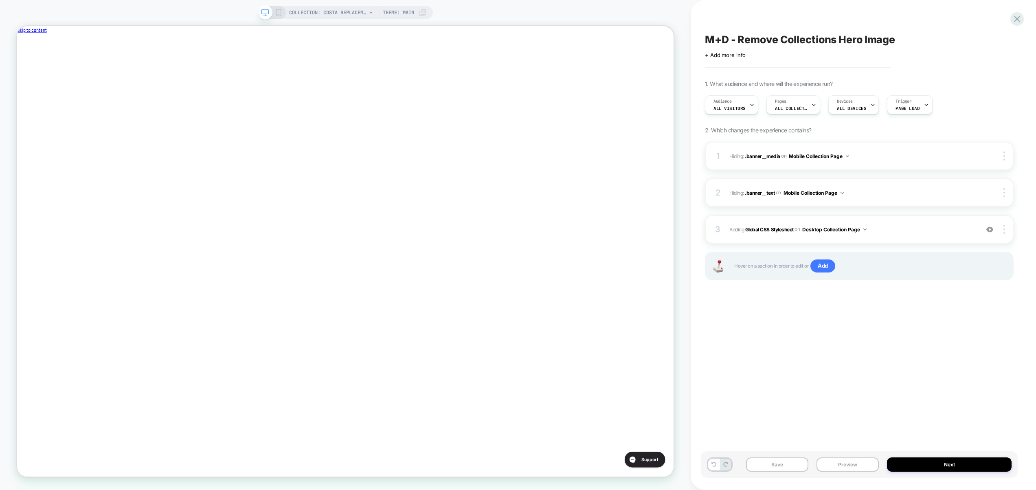
scroll to position [0, 0]
click at [896, 231] on span "Adding Global CSS Stylesheet on Desktop Collection Page" at bounding box center [852, 229] width 246 height 10
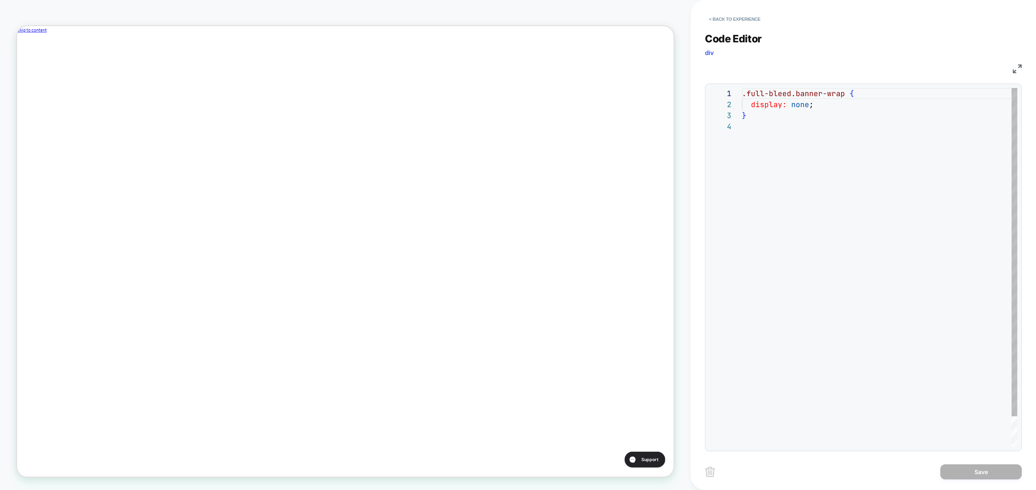
scroll to position [33, 0]
click at [738, 20] on button "< Back to experience" at bounding box center [734, 19] width 59 height 13
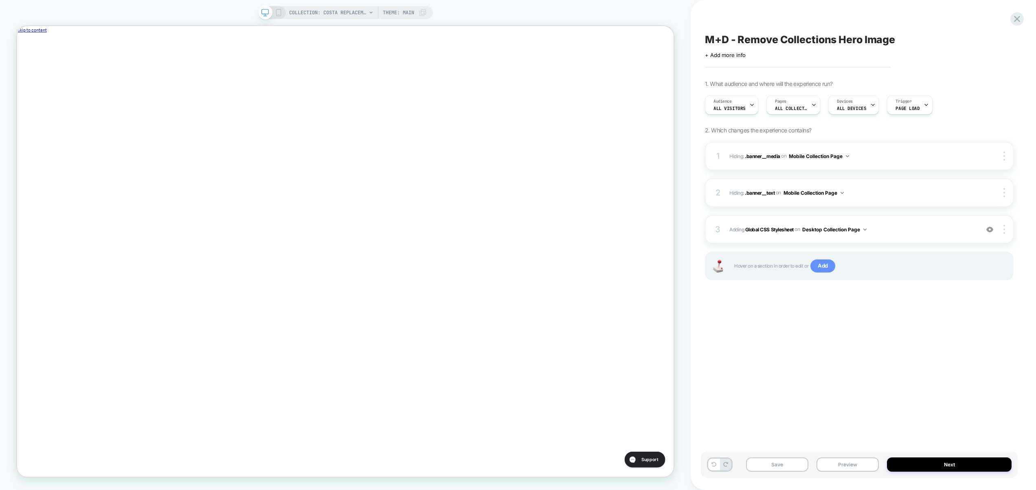
click at [821, 266] on span "Add" at bounding box center [822, 265] width 25 height 13
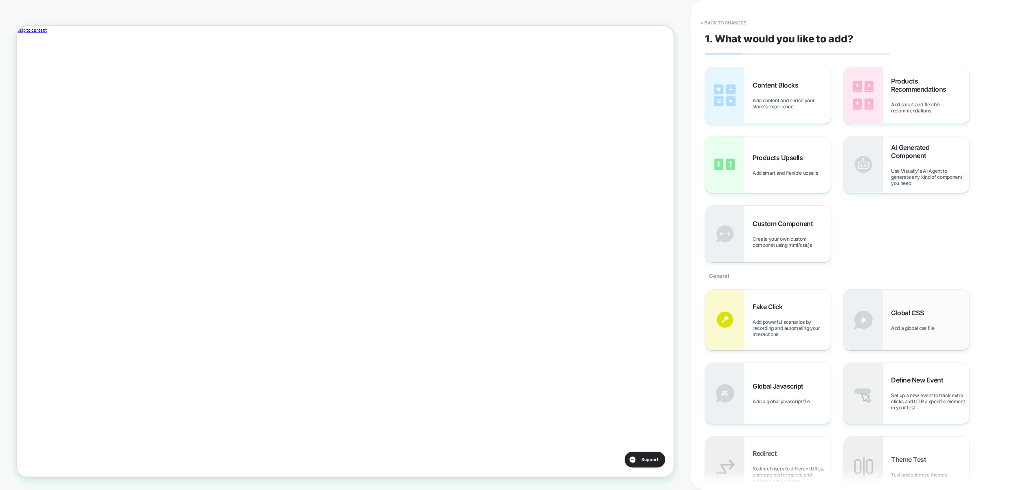
scroll to position [0, 274]
click at [778, 395] on div "Global Javascript Add a global javascript file" at bounding box center [791, 393] width 78 height 22
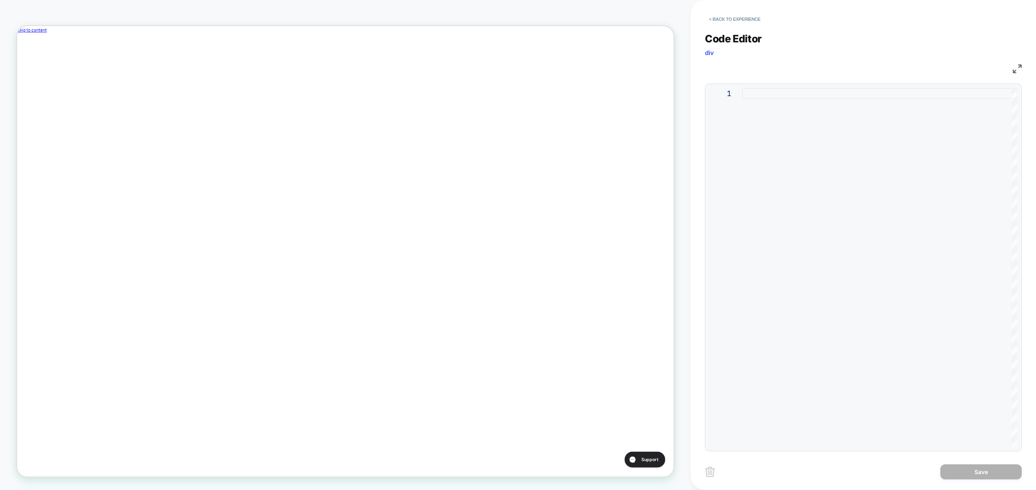
click at [868, 198] on div at bounding box center [879, 267] width 275 height 359
type textarea "* ***"
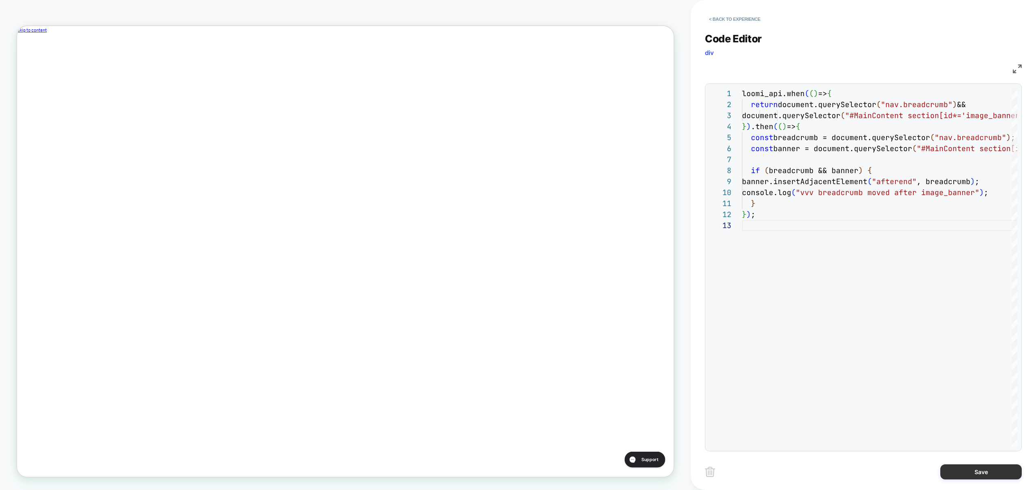
click at [971, 478] on button "Save" at bounding box center [980, 471] width 81 height 15
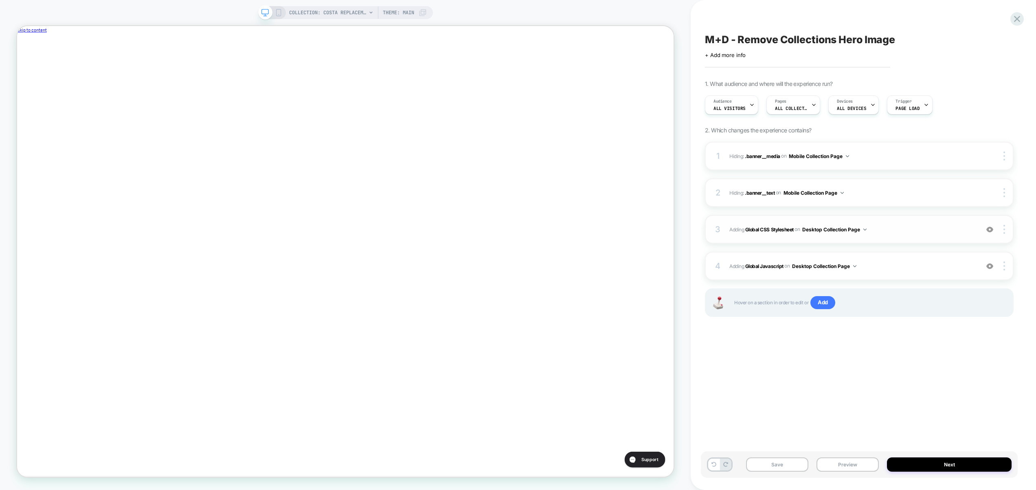
scroll to position [0, 274]
click at [887, 232] on span "Adding Global CSS Stylesheet on Desktop Collection Page" at bounding box center [852, 229] width 246 height 10
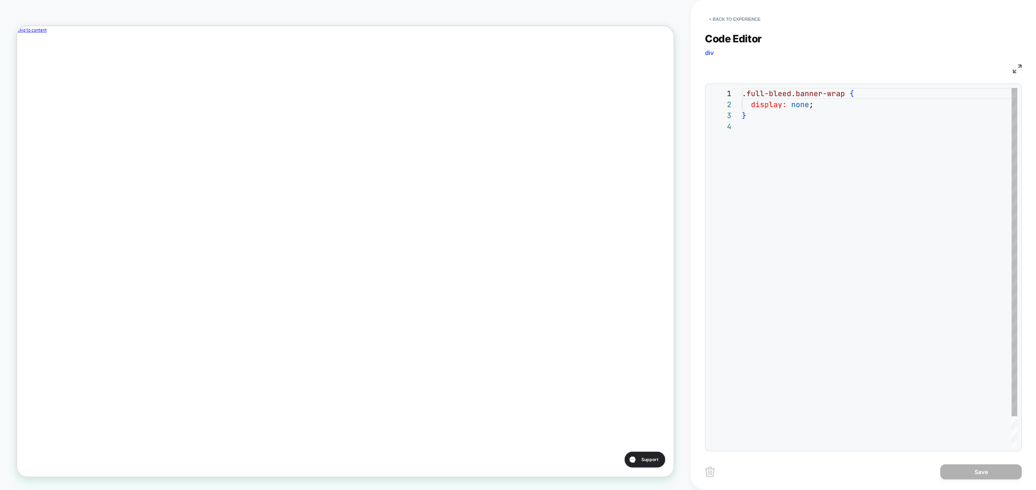
scroll to position [33, 0]
click at [850, 290] on div ".full-bleed.banner-wrap { display: none ; }" at bounding box center [879, 284] width 275 height 392
click at [795, 123] on div ".full-bleed.banner-wrap { display: none ; } #mainContent nav.breadcrumb { }" at bounding box center [879, 295] width 275 height 414
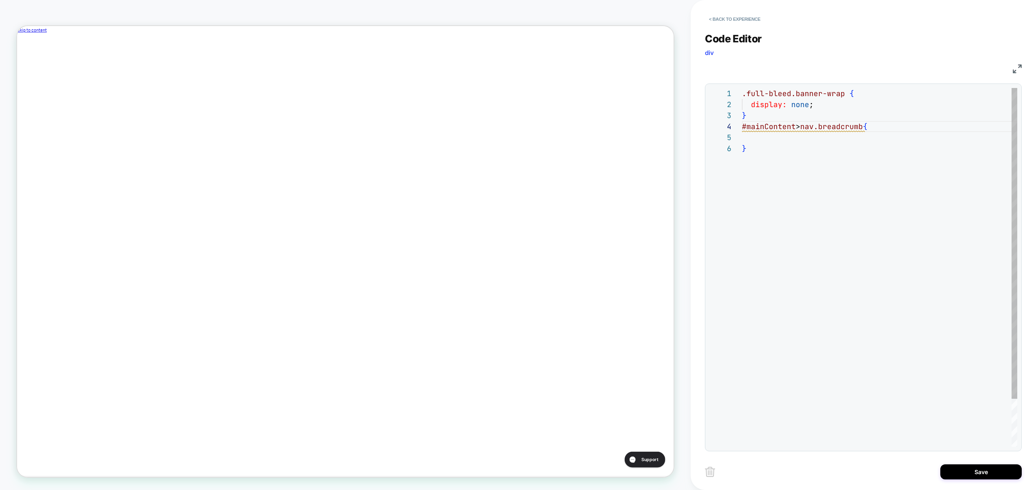
click at [800, 137] on div ".full-bleed.banner-wrap { display: none ; } #mainContent > nav.breadcrumb { }" at bounding box center [879, 295] width 275 height 414
drag, startPoint x: 865, startPoint y: 129, endPoint x: 736, endPoint y: 129, distance: 129.1
click at [742, 126] on div ".full-bleed.banner-wrap { display: none ; } #mainContent > nav.breadcrumb { col…" at bounding box center [879, 295] width 275 height 414
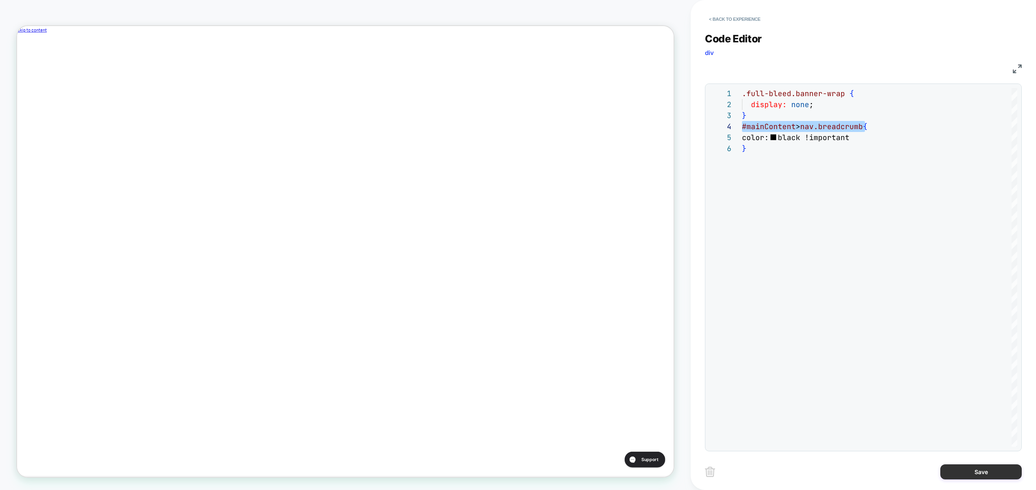
type textarea "**********"
click at [971, 469] on button "Save" at bounding box center [980, 471] width 81 height 15
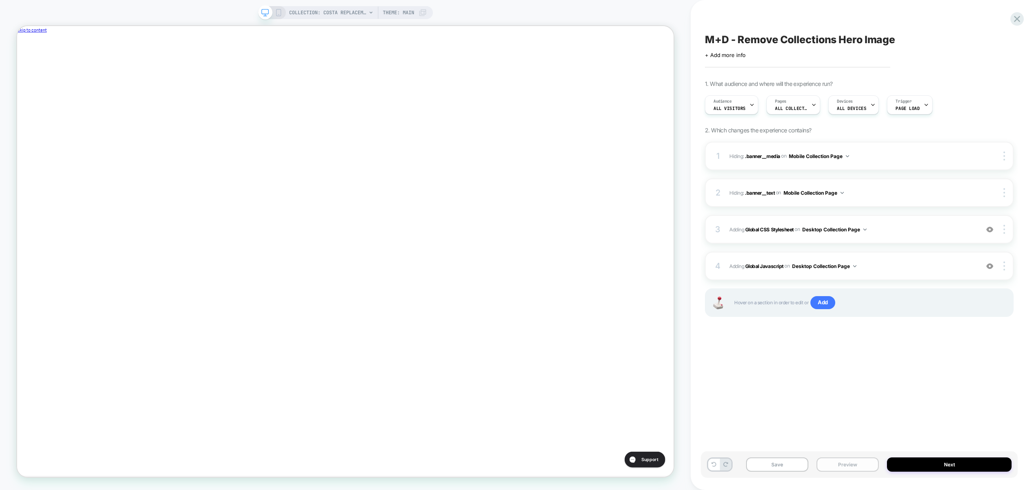
click at [833, 470] on button "Preview" at bounding box center [847, 464] width 62 height 14
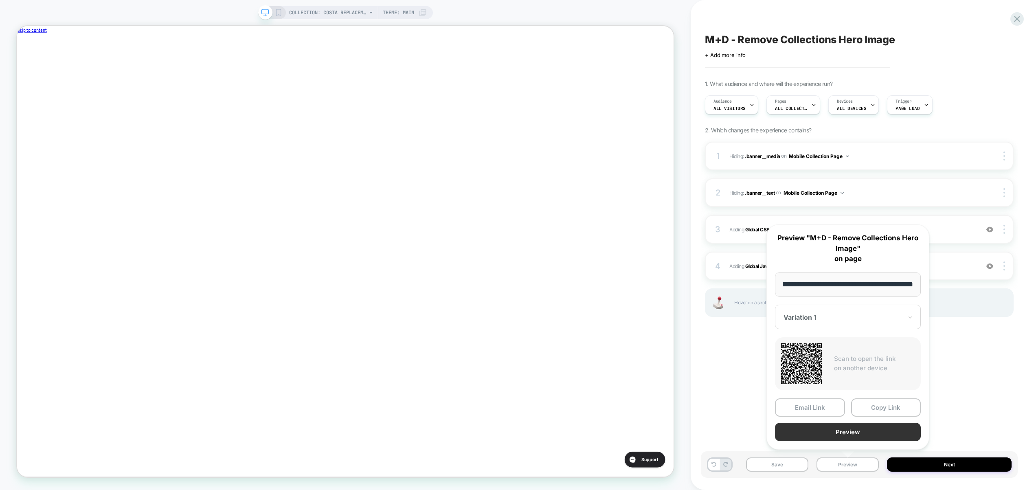
scroll to position [0, 0]
click at [837, 432] on button "Preview" at bounding box center [848, 432] width 146 height 18
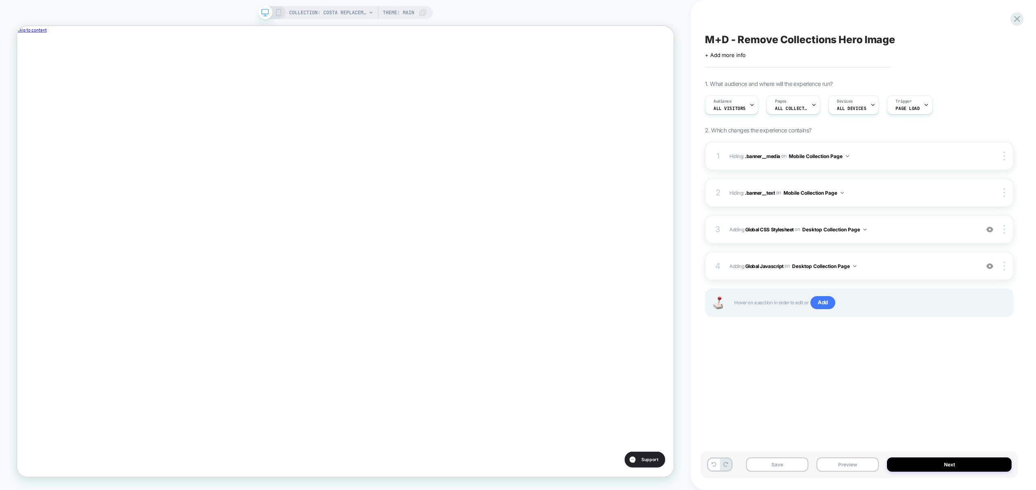
scroll to position [0, 274]
click at [908, 266] on span "Adding Global Javascript on Desktop Collection Page" at bounding box center [852, 266] width 246 height 10
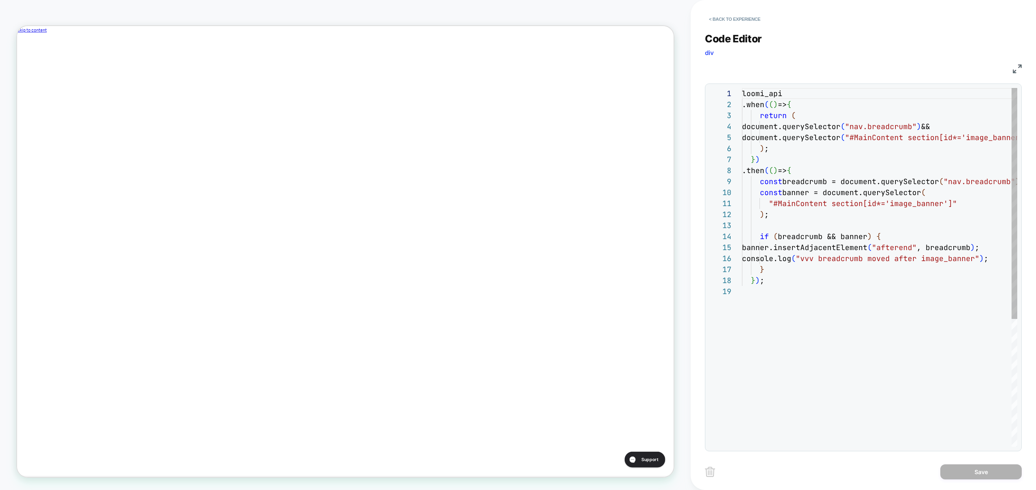
scroll to position [110, 0]
click at [741, 19] on button "< Back to experience" at bounding box center [734, 19] width 59 height 13
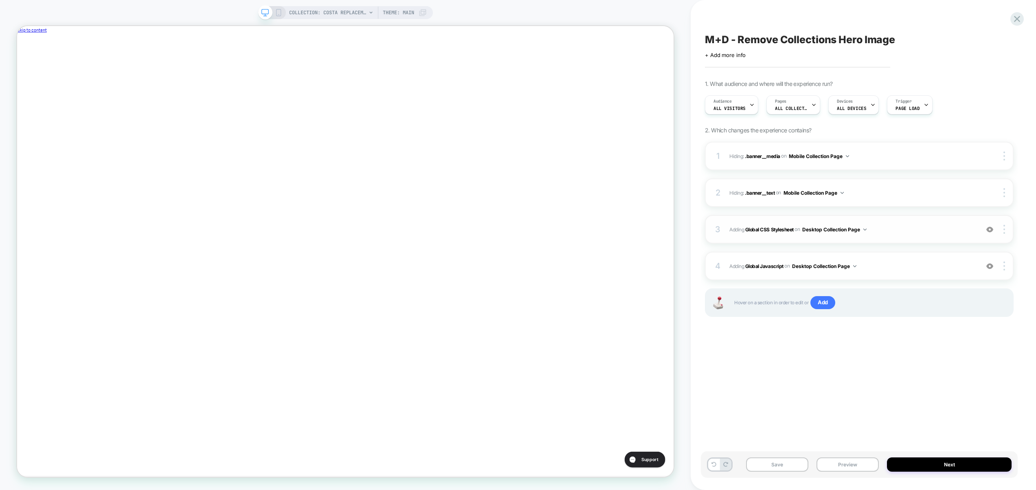
click at [902, 223] on div "3 Adding Global CSS Stylesheet on Desktop Collection Page Add Before Add After …" at bounding box center [859, 229] width 309 height 28
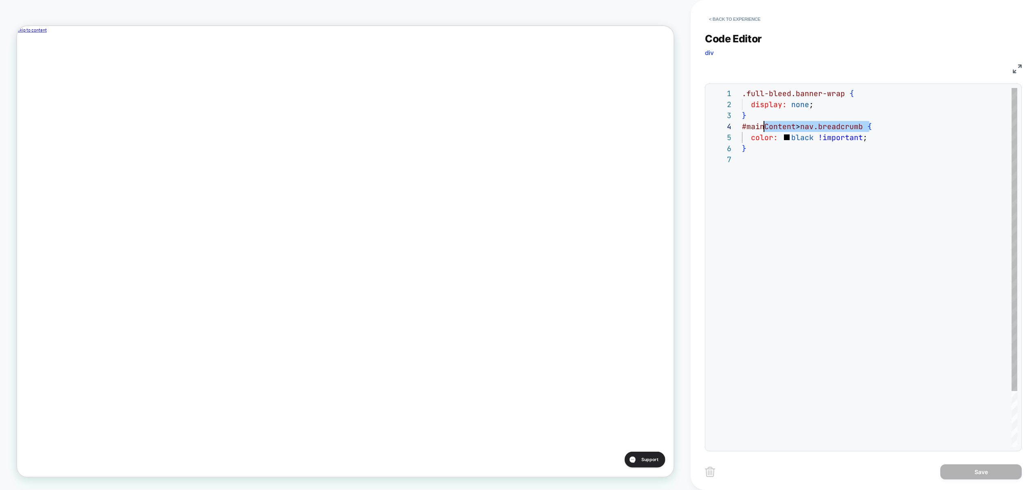
scroll to position [33, 0]
drag, startPoint x: 868, startPoint y: 126, endPoint x: 729, endPoint y: 127, distance: 139.2
click at [742, 123] on div ".full-bleed.banner-wrap { display: none ; } #mainContent > nav.breadcrumb { col…" at bounding box center [879, 300] width 275 height 425
click at [764, 124] on div ".full-bleed.banner-wrap { display: none ; } #mainContent > nav.breadcrumb { col…" at bounding box center [879, 300] width 275 height 425
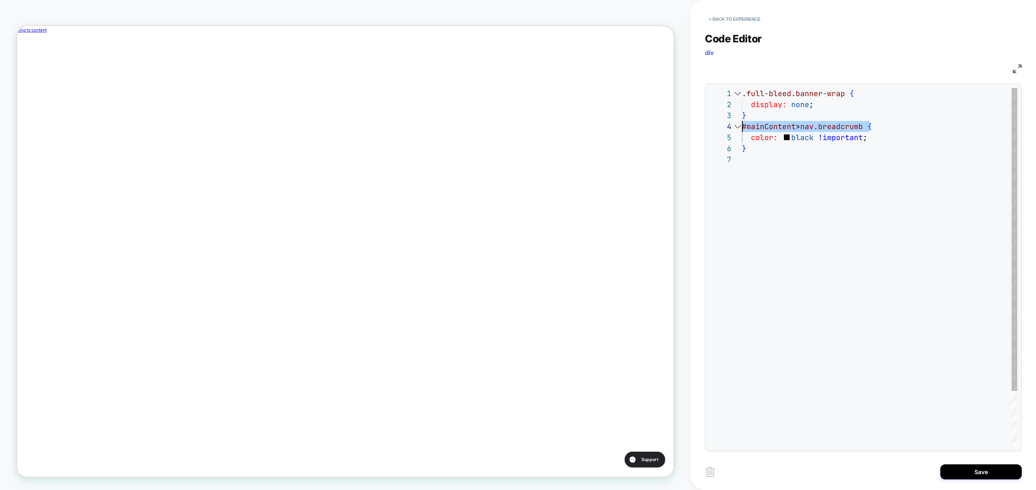
click at [764, 124] on div ".full-bleed.banner-wrap { display: none ; } #mainContent > nav.breadcrumb { col…" at bounding box center [879, 300] width 275 height 425
click at [800, 136] on div ".full-bleed.banner-wrap { display: none ; } #MainContent > nav.breadcrumb { col…" at bounding box center [879, 300] width 275 height 425
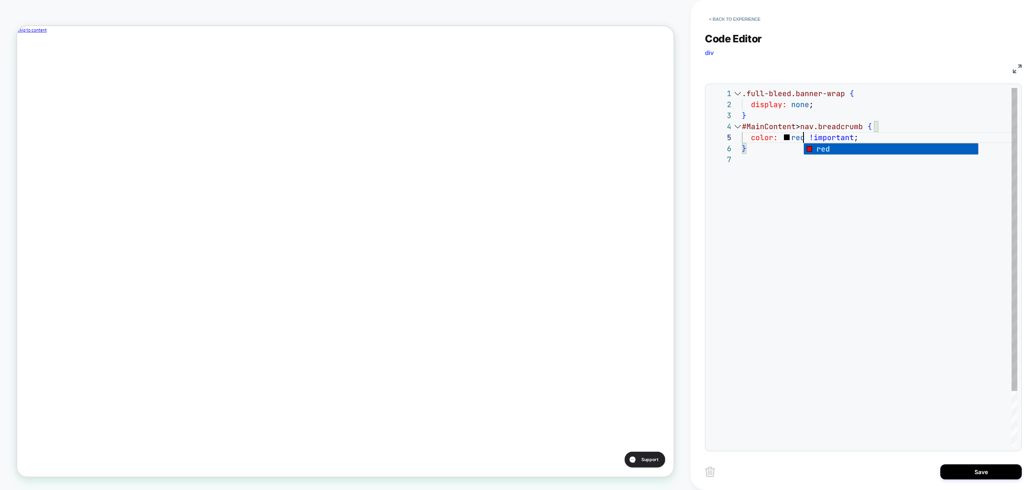
scroll to position [66, 0]
click at [805, 206] on div ".full-bleed.banner-wrap { display: none ; } #MainContent > nav.breadcrumb { col…" at bounding box center [879, 300] width 275 height 425
type textarea "**********"
click at [803, 180] on div ".full-bleed.banner-wrap { display: none ; } #MainContent > nav.breadcrumb { col…" at bounding box center [879, 300] width 275 height 425
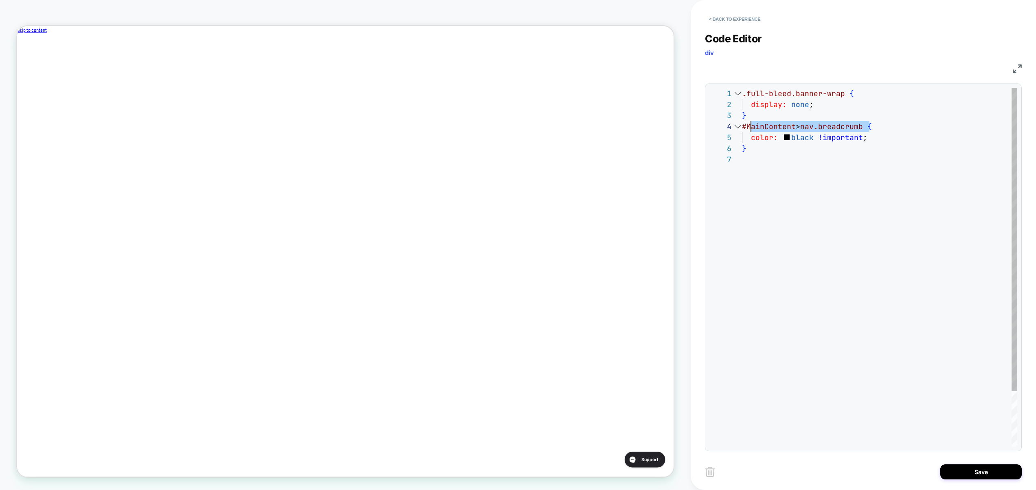
drag, startPoint x: 870, startPoint y: 126, endPoint x: 745, endPoint y: 135, distance: 124.9
click at [742, 129] on div ".full-bleed.banner-wrap { display: none ; } #MainContent > nav.breadcrumb { col…" at bounding box center [879, 300] width 275 height 425
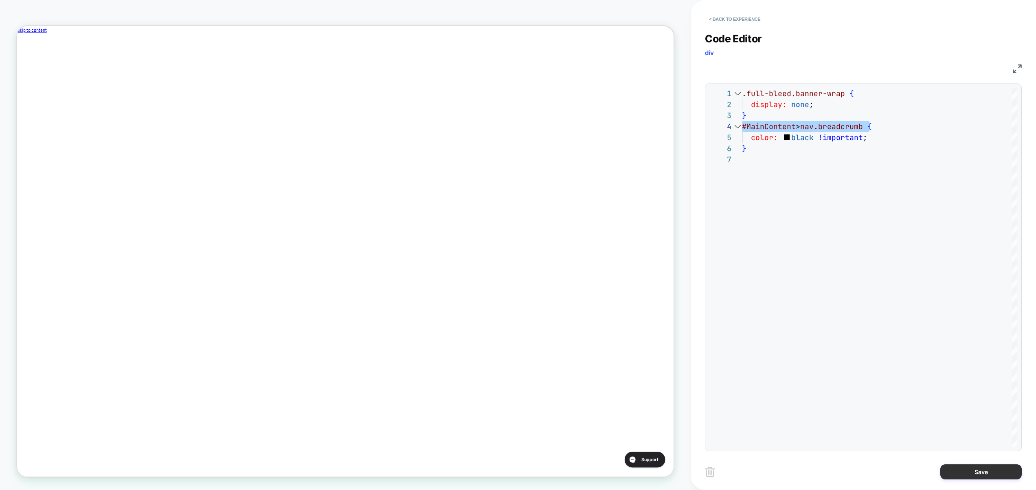
click at [956, 469] on button "Save" at bounding box center [980, 471] width 81 height 15
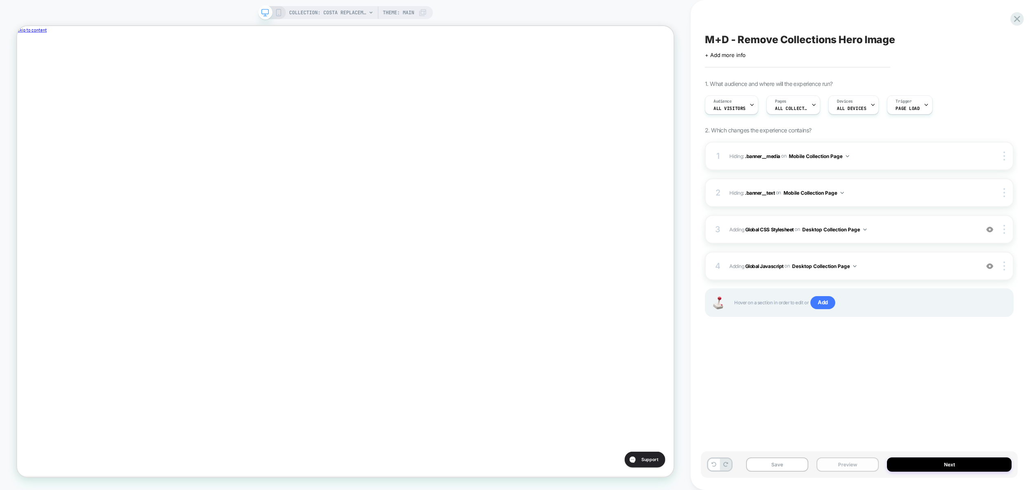
click at [838, 463] on button "Preview" at bounding box center [847, 464] width 62 height 14
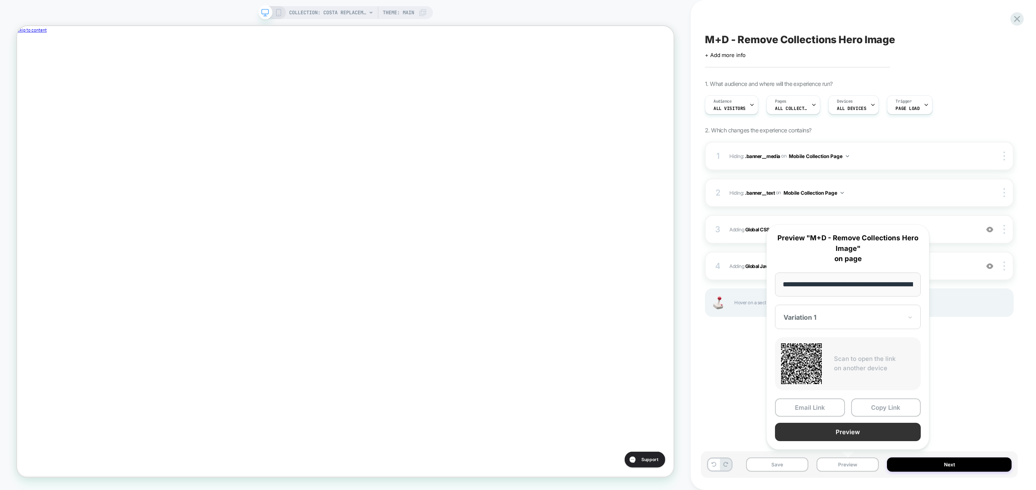
click at [832, 431] on button "Preview" at bounding box center [848, 432] width 146 height 18
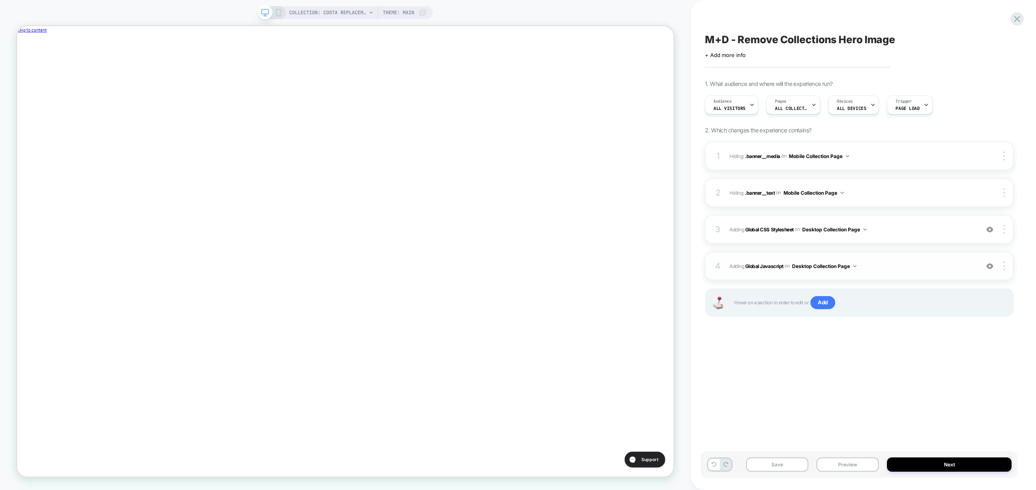
click at [881, 262] on span "Adding Global Javascript on Desktop Collection Page" at bounding box center [852, 266] width 246 height 10
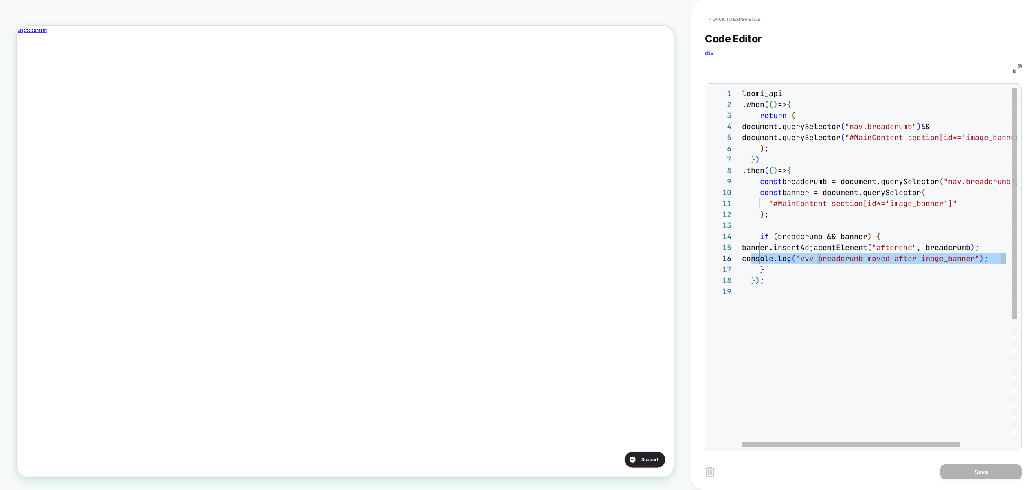
scroll to position [55, 0]
drag, startPoint x: 1007, startPoint y: 257, endPoint x: 718, endPoint y: 253, distance: 288.7
click at [742, 253] on div "loomi_api .when ( ( ) => { return ( document.querySelector ( "nav.breadcrumb" )…" at bounding box center [912, 366] width 340 height 557
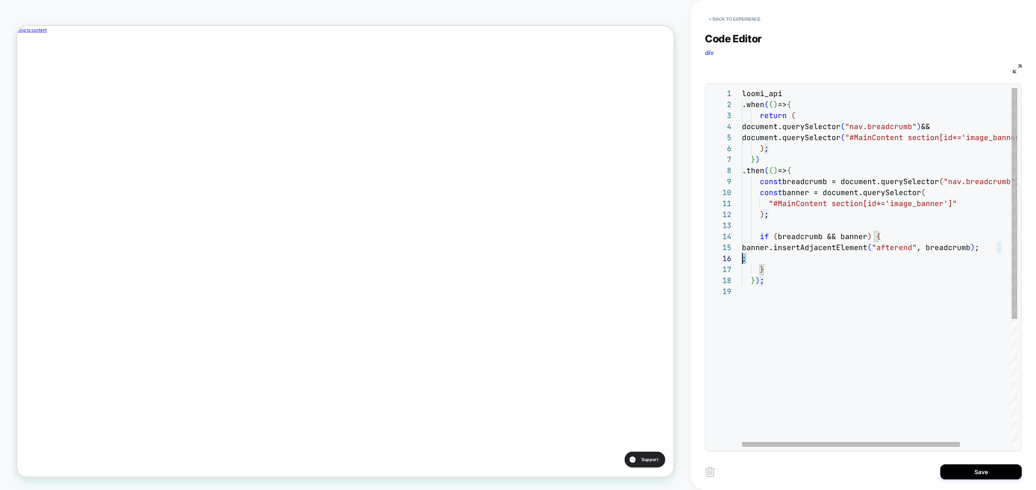
drag, startPoint x: 814, startPoint y: 255, endPoint x: 710, endPoint y: 257, distance: 103.4
click at [742, 257] on div "loomi_api .when ( ( ) => { return ( document.querySelector ( "nav.breadcrumb" )…" at bounding box center [912, 366] width 340 height 557
type textarea "**********"
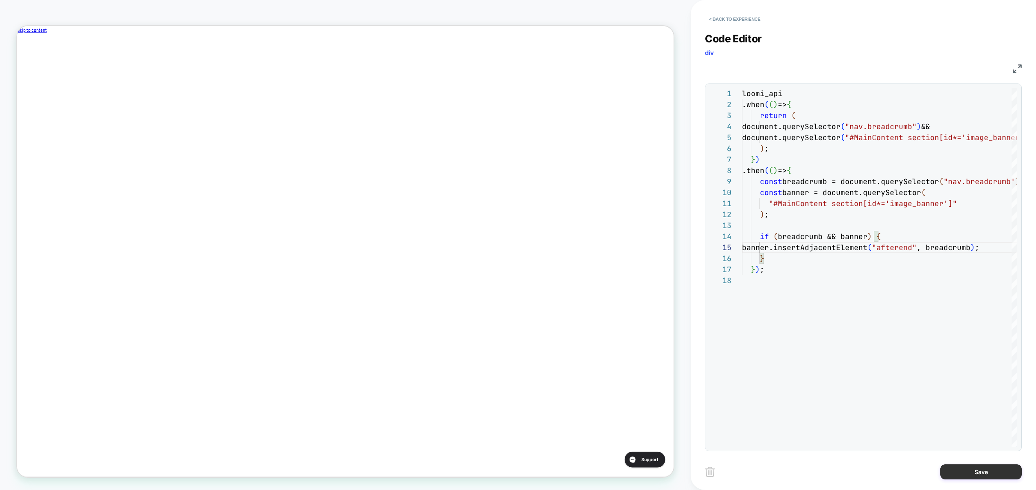
click at [984, 469] on button "Save" at bounding box center [980, 471] width 81 height 15
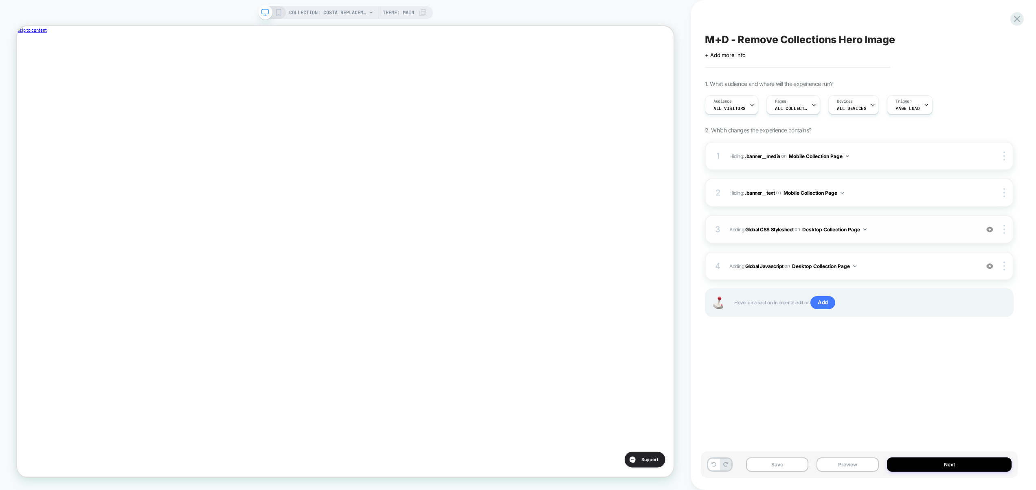
click at [891, 230] on span "Adding Global CSS Stylesheet on Desktop Collection Page" at bounding box center [852, 229] width 246 height 10
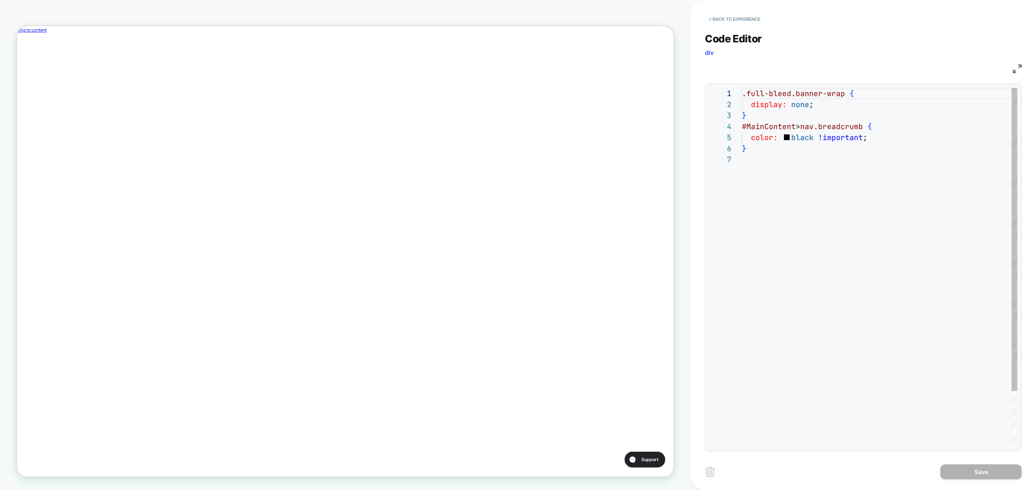
scroll to position [0, 0]
click at [878, 142] on div ".full-bleed.banner-wrap { display: none ; } #MainContent > nav.breadcrumb { col…" at bounding box center [879, 300] width 275 height 425
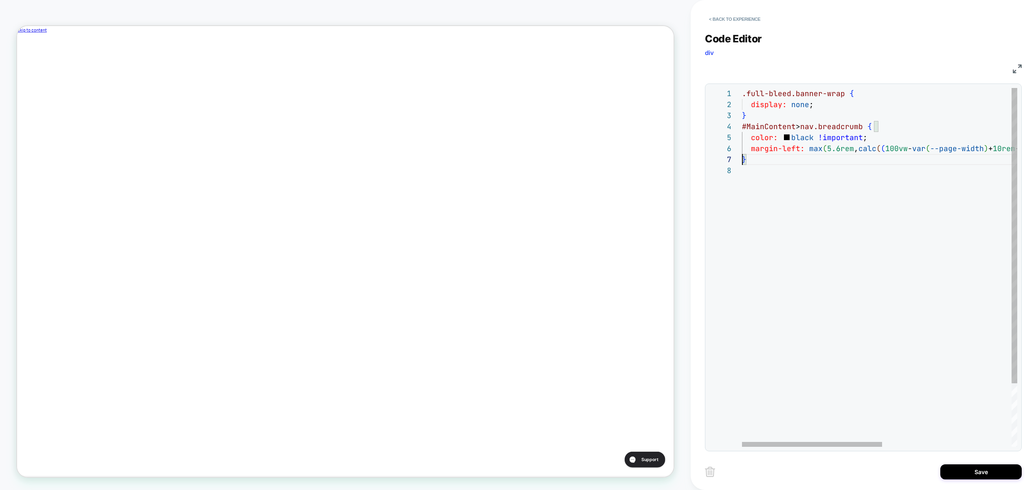
scroll to position [66, 0]
click at [868, 149] on div ".full-bleed.banner-wrap { display: none ; } #MainContent > nav.breadcrumb { col…" at bounding box center [1006, 306] width 529 height 436
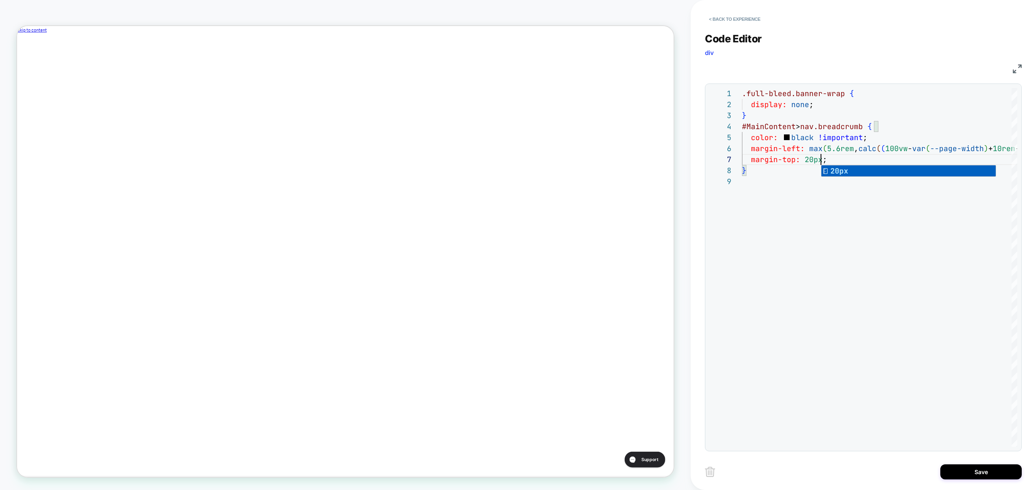
type textarea "**********"
click at [1017, 298] on div "**********" at bounding box center [863, 267] width 317 height 368
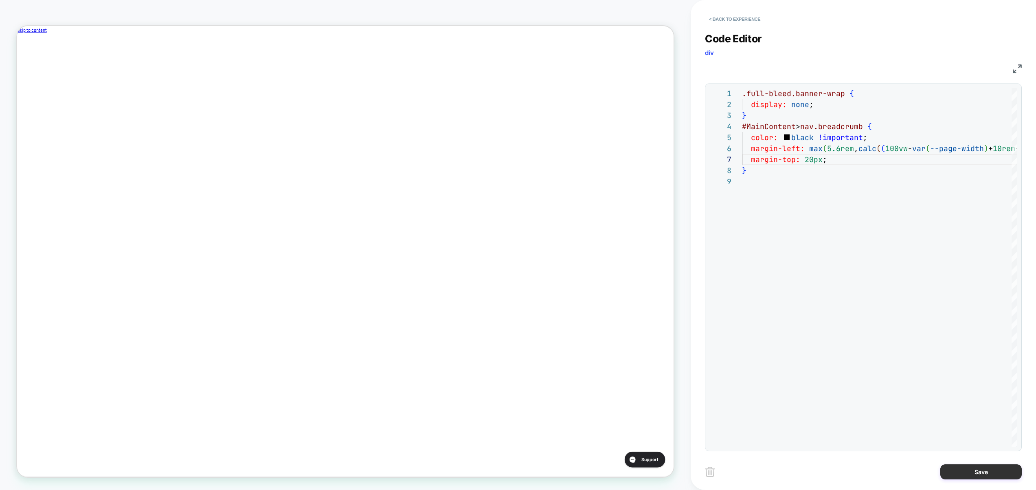
click at [998, 471] on button "Save" at bounding box center [980, 471] width 81 height 15
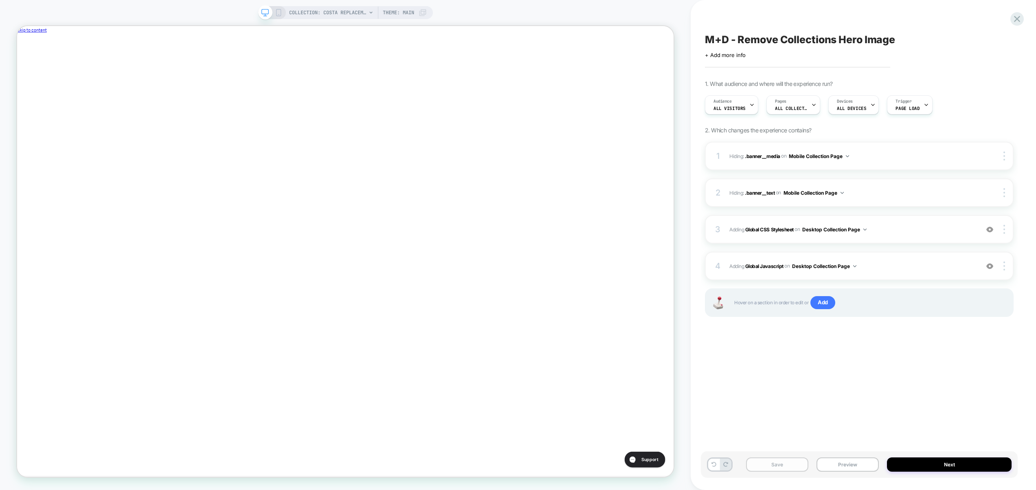
scroll to position [0, 274]
click at [763, 458] on button "Save" at bounding box center [777, 464] width 62 height 14
click at [866, 465] on button "Preview" at bounding box center [847, 464] width 62 height 14
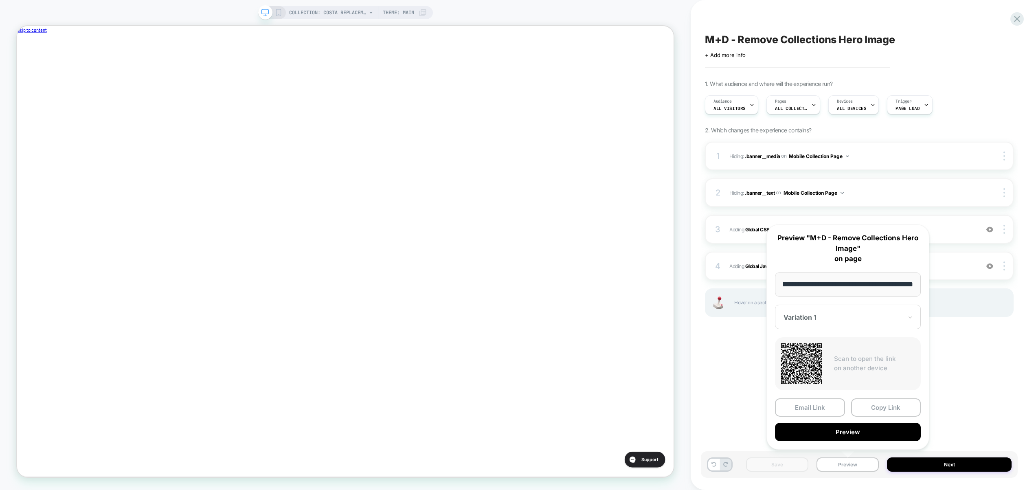
scroll to position [0, 0]
click at [859, 441] on div "**********" at bounding box center [847, 336] width 163 height 225
click at [856, 433] on button "Preview" at bounding box center [848, 432] width 146 height 18
